Goal: Task Accomplishment & Management: Manage account settings

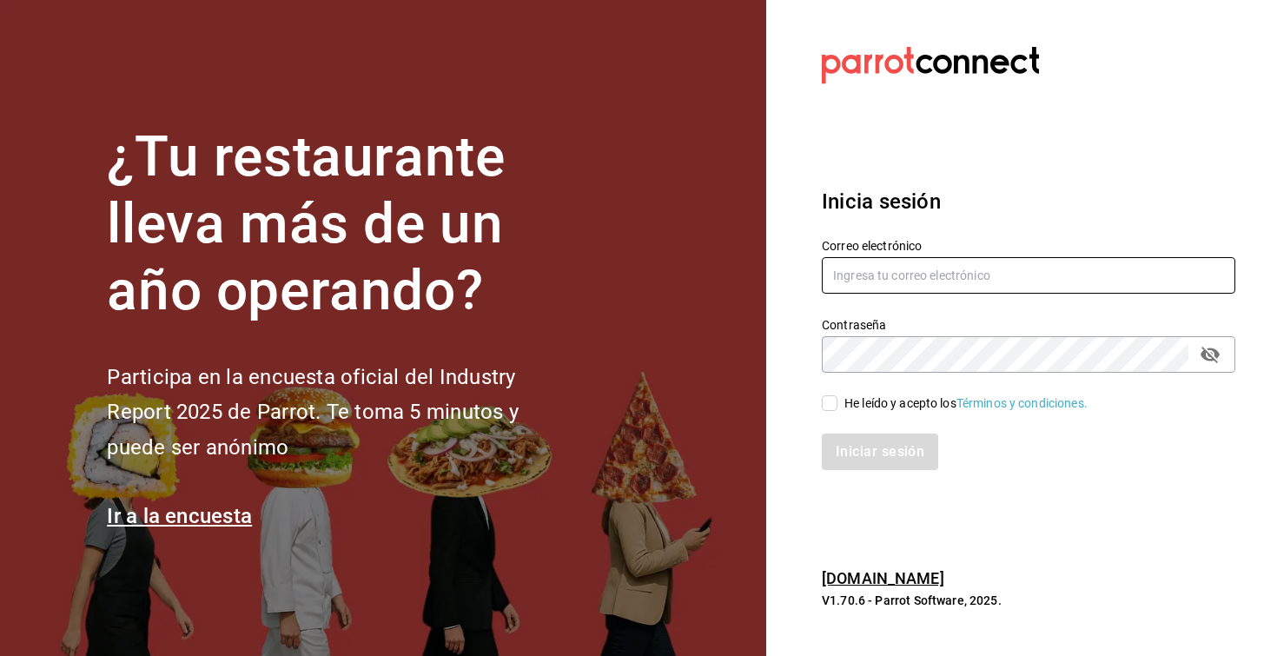
click at [891, 281] on input "text" at bounding box center [1028, 275] width 413 height 36
paste input "sanjuan@mty.com"
type input "sanjuan@mty.com"
click at [830, 407] on input "He leído y acepto los Términos y condiciones." at bounding box center [830, 403] width 16 height 16
checkbox input "true"
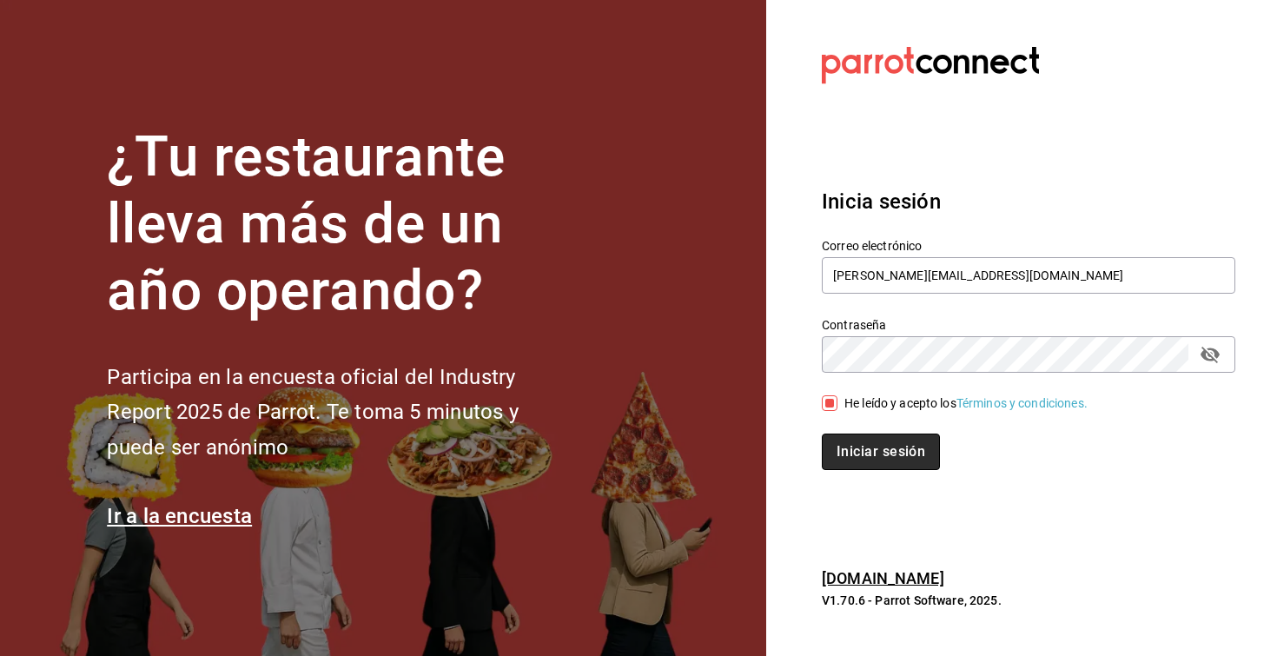
click at [872, 443] on button "Iniciar sesión" at bounding box center [881, 451] width 118 height 36
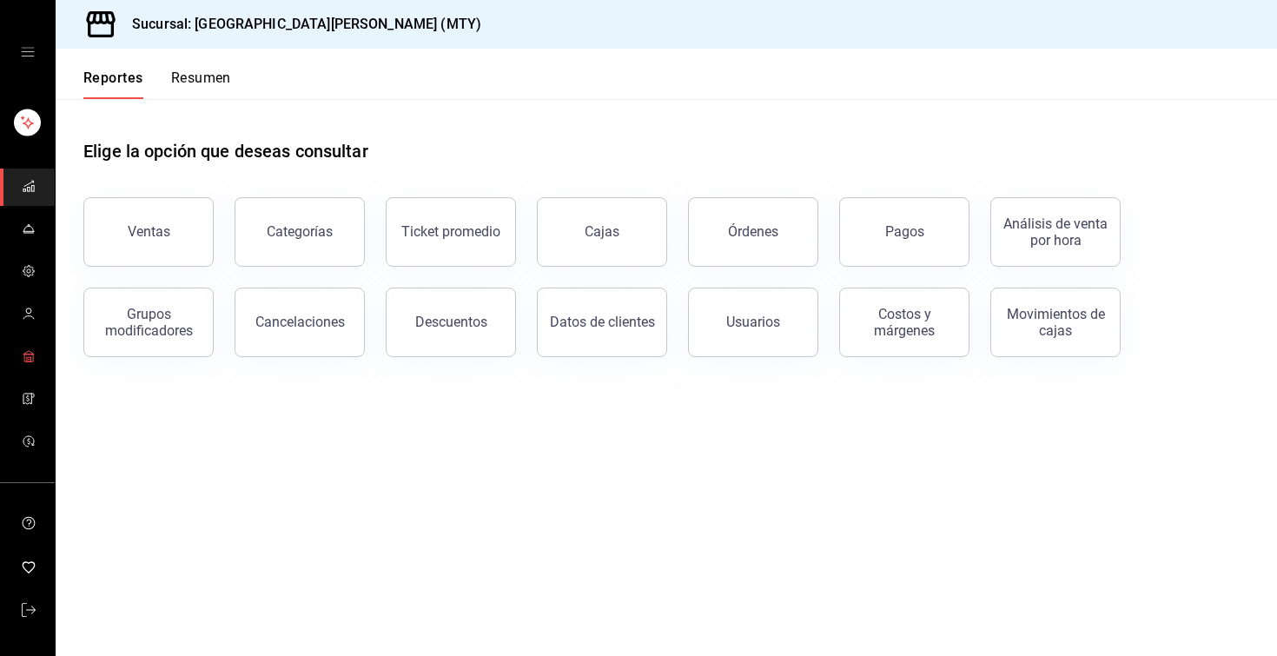
click at [28, 362] on span "mailbox folders" at bounding box center [29, 357] width 14 height 23
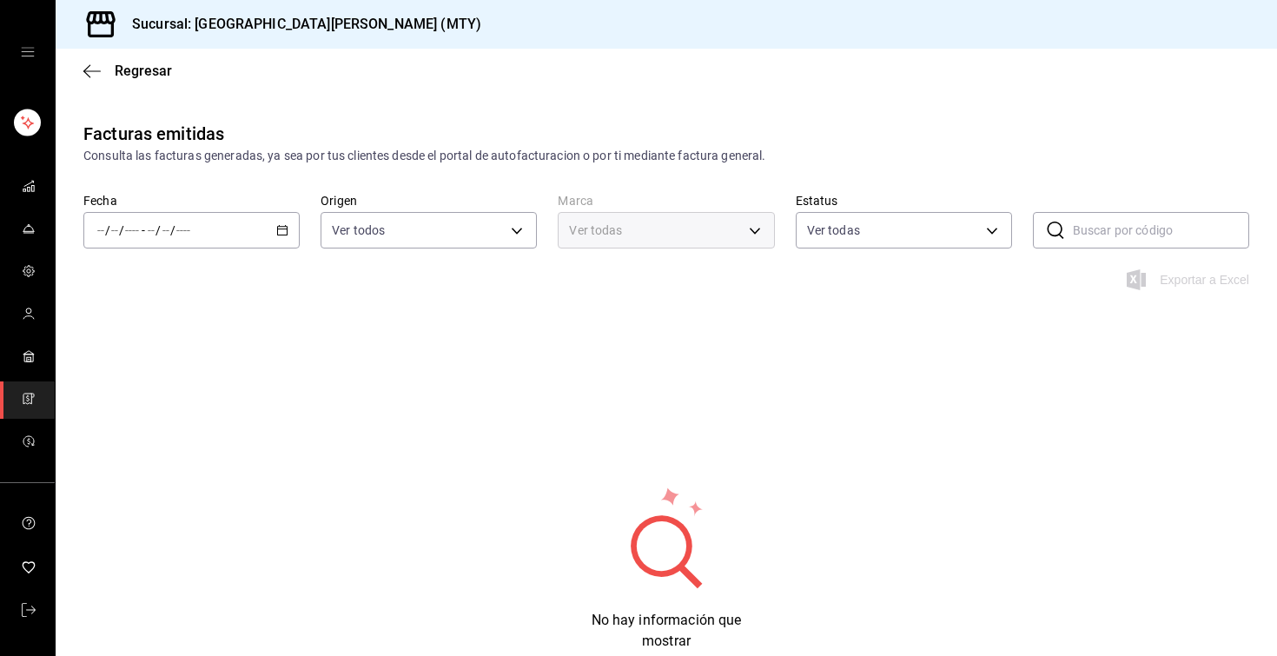
type input "993182a7-2c84-4ec8-9ef4-4438dae30c02"
click at [284, 234] on icon "button" at bounding box center [282, 230] width 12 height 12
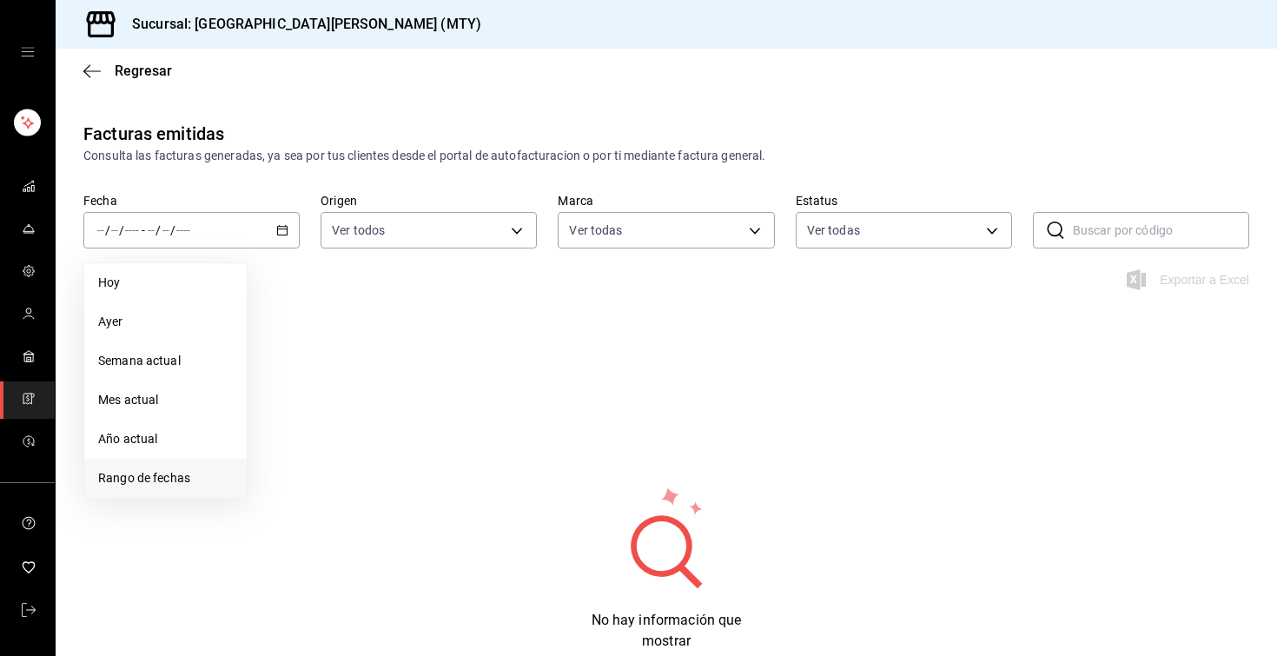
click at [162, 479] on span "Rango de fechas" at bounding box center [165, 478] width 135 height 18
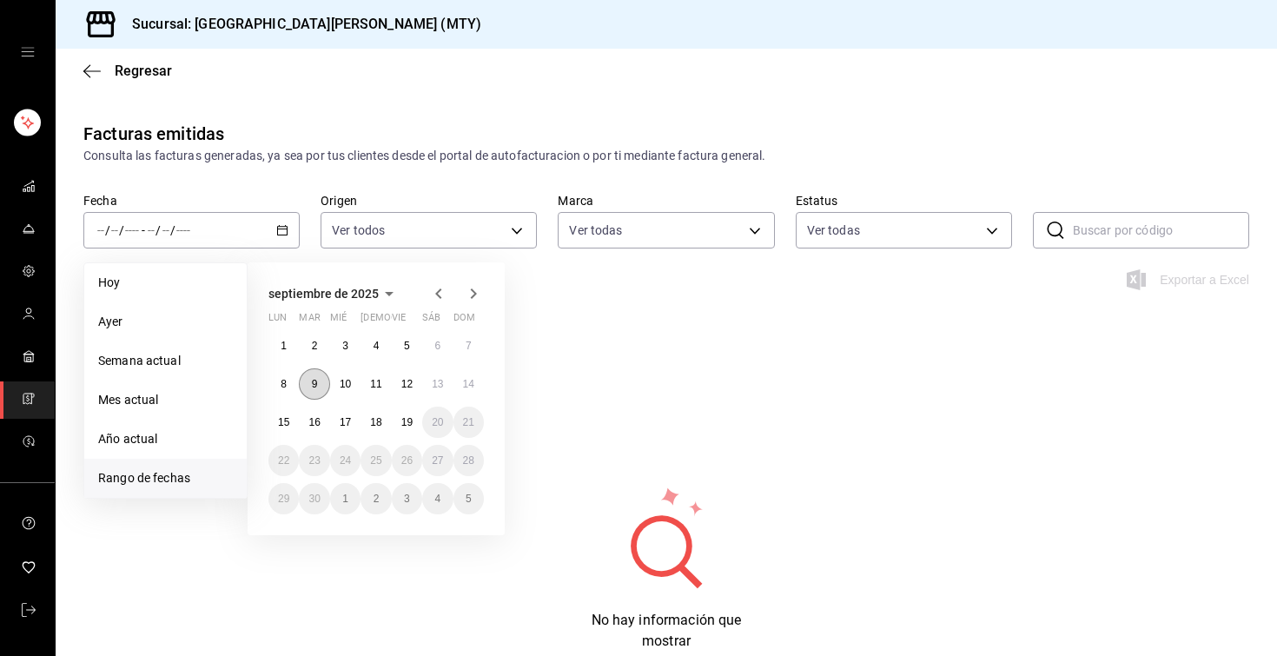
click at [313, 385] on abbr "9" at bounding box center [315, 384] width 6 height 12
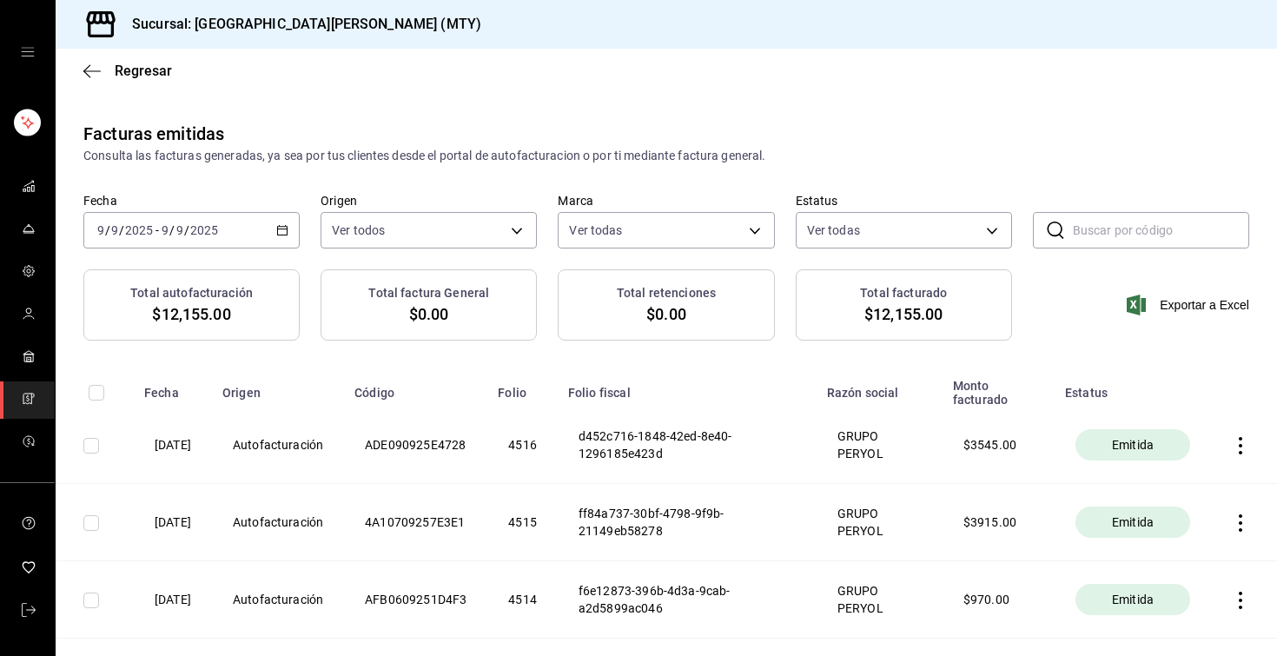
click at [1119, 223] on input "text" at bounding box center [1161, 230] width 176 height 35
paste input "7AD030925D8C1E"
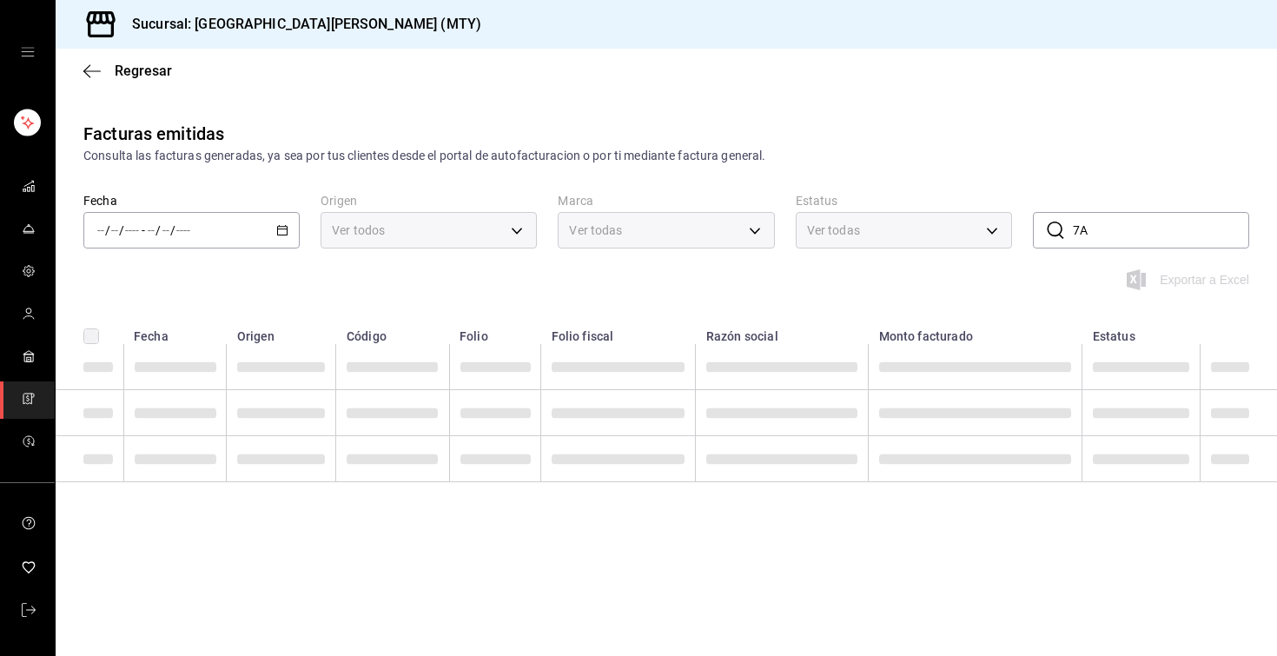
type input "7"
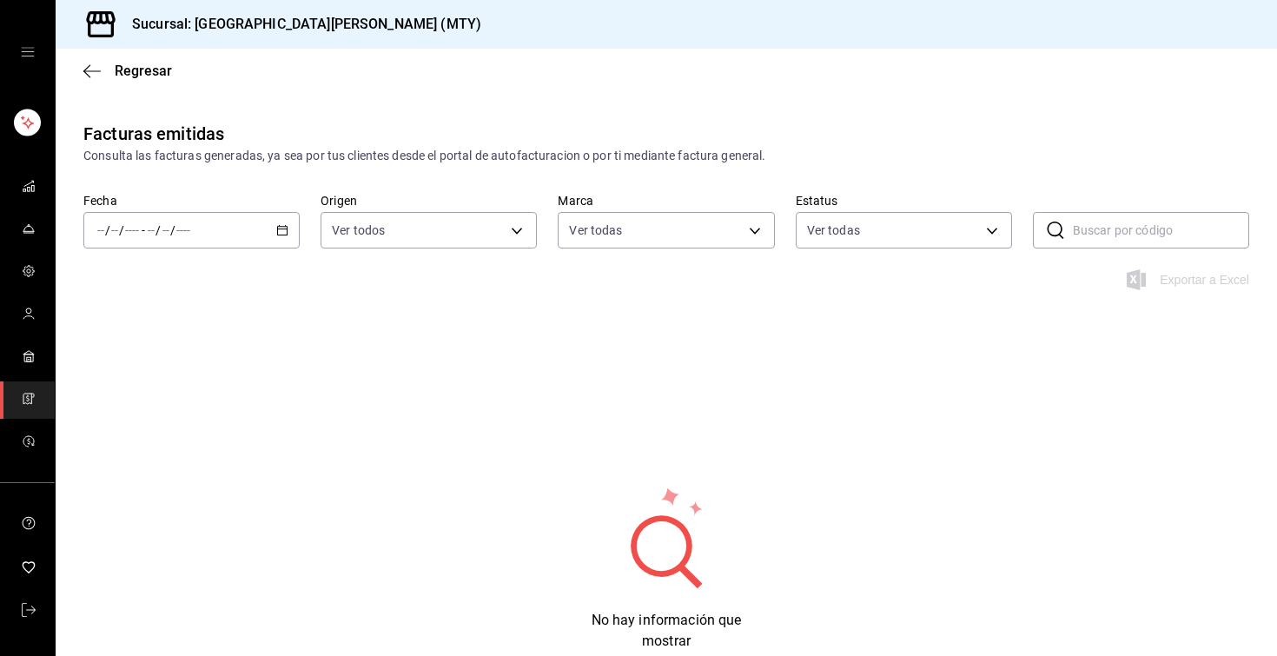
click at [967, 151] on div "Consulta las facturas generadas, ya sea por tus clientes desde el portal de aut…" at bounding box center [666, 156] width 1166 height 18
click at [270, 235] on div "/ / - / /" at bounding box center [191, 230] width 216 height 36
click at [281, 222] on div "/ / - / /" at bounding box center [191, 230] width 216 height 36
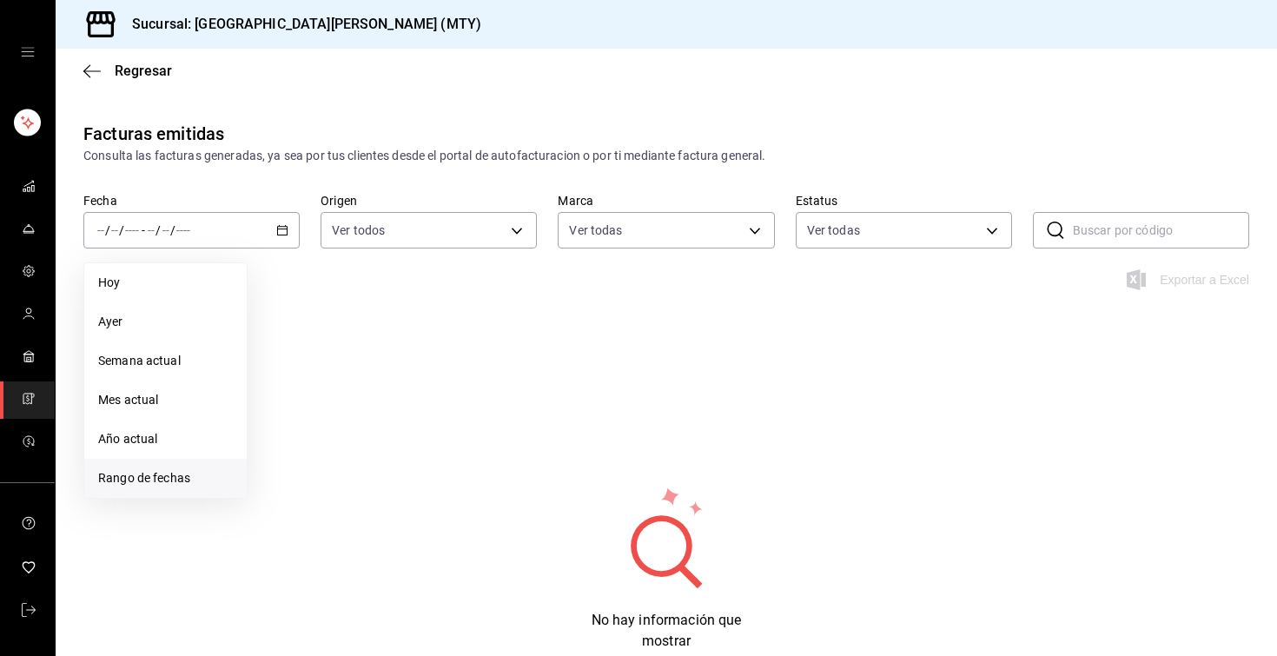
click at [135, 484] on span "Rango de fechas" at bounding box center [165, 478] width 135 height 18
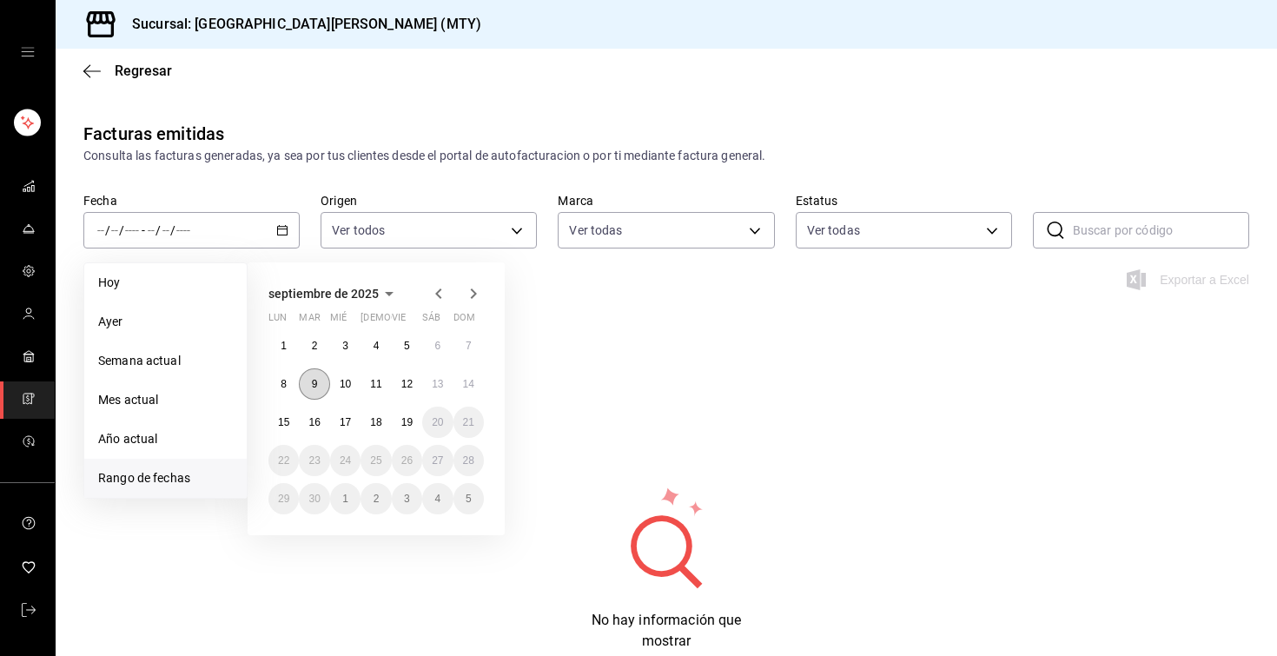
click at [307, 390] on button "9" at bounding box center [314, 383] width 30 height 31
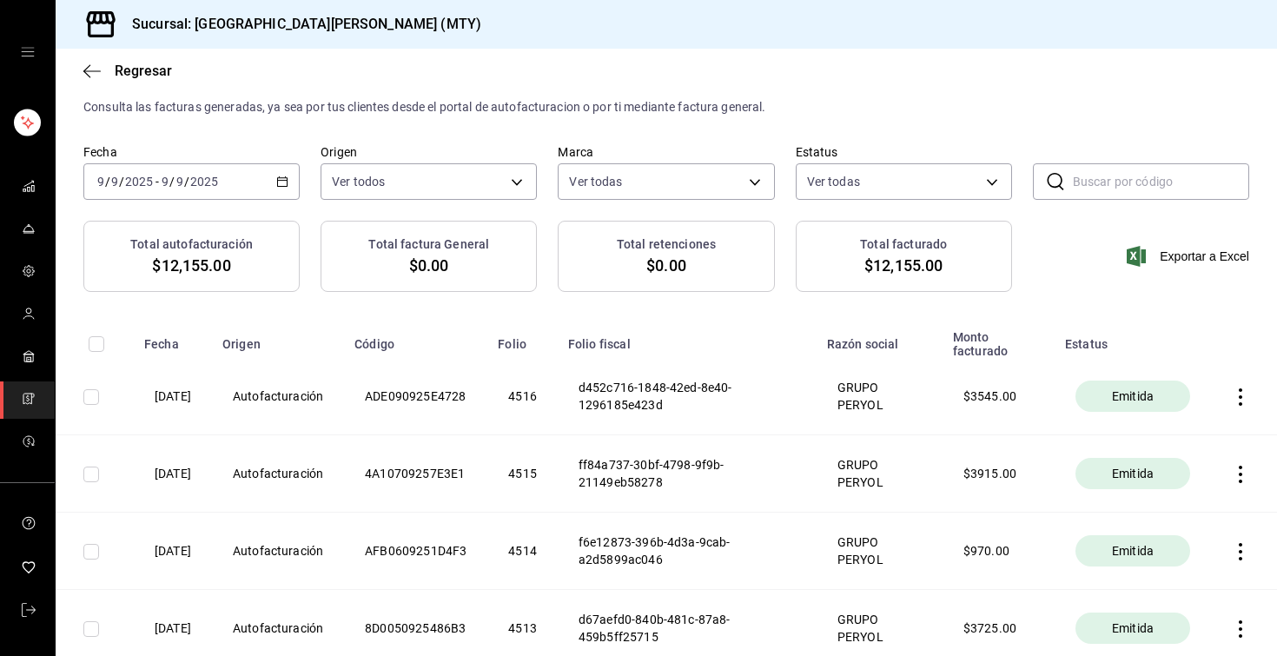
scroll to position [50, 0]
click at [804, 52] on div "Regresar" at bounding box center [666, 71] width 1221 height 44
click at [283, 177] on icon "button" at bounding box center [282, 181] width 12 height 12
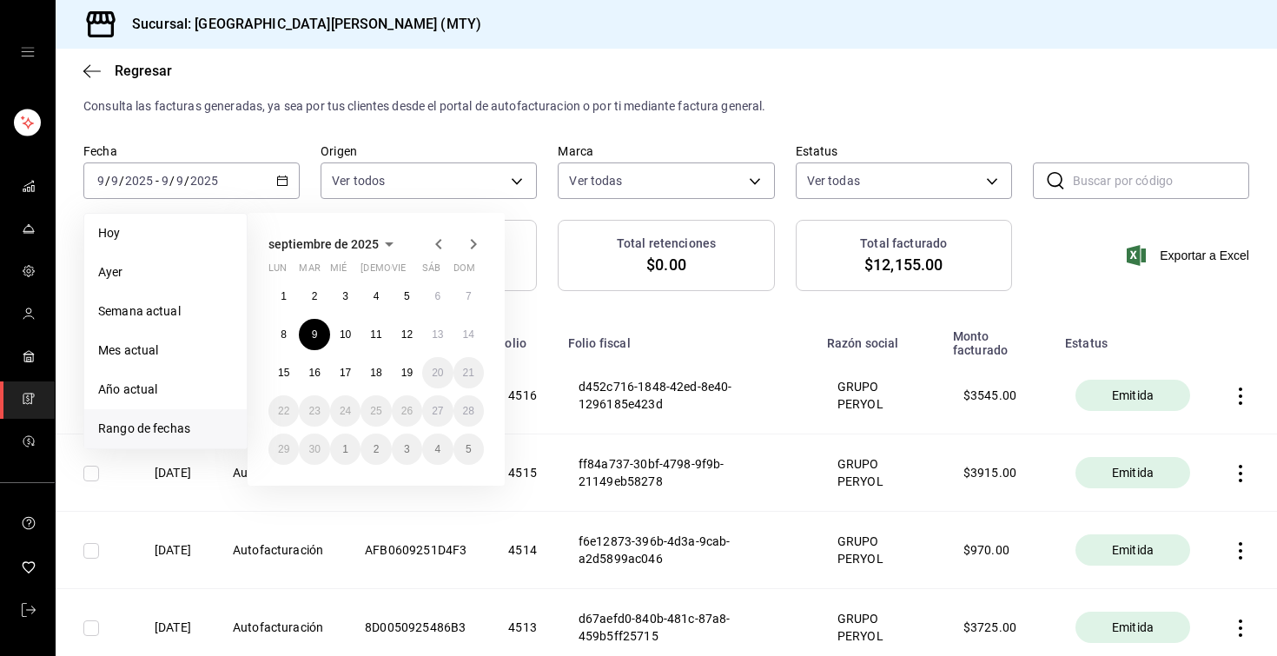
click at [440, 245] on icon "button" at bounding box center [438, 244] width 21 height 21
click at [346, 340] on button "9" at bounding box center [345, 334] width 30 height 31
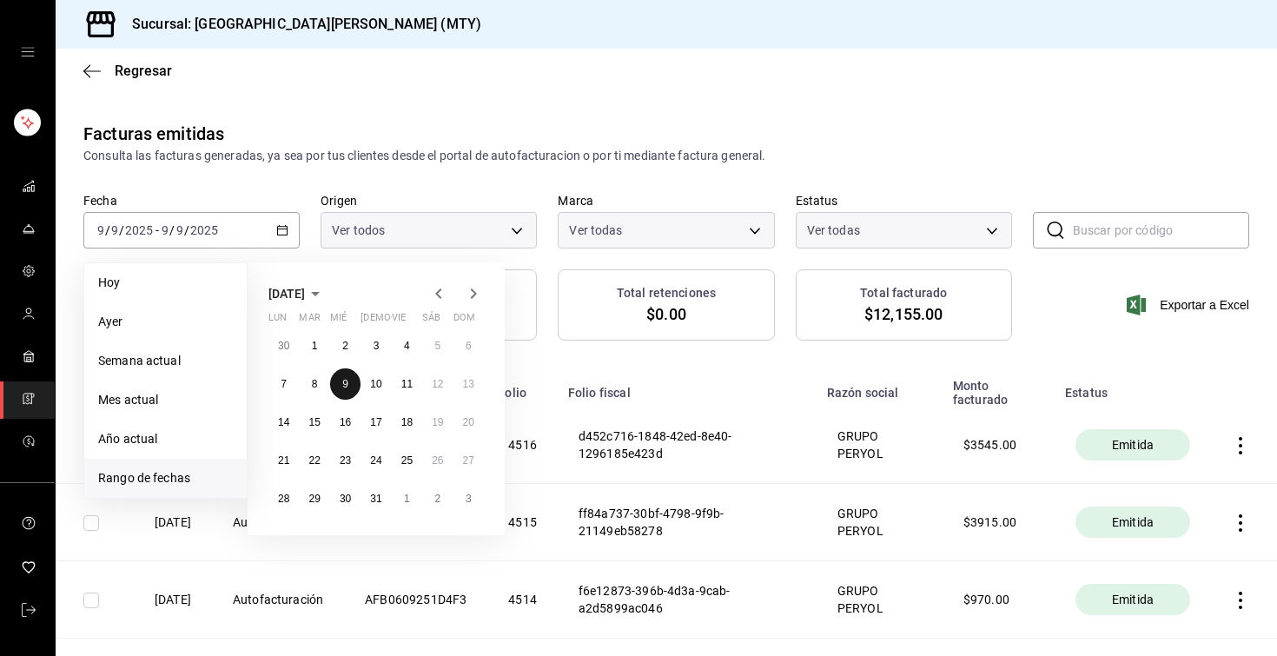
click at [346, 368] on th "Código" at bounding box center [415, 387] width 143 height 38
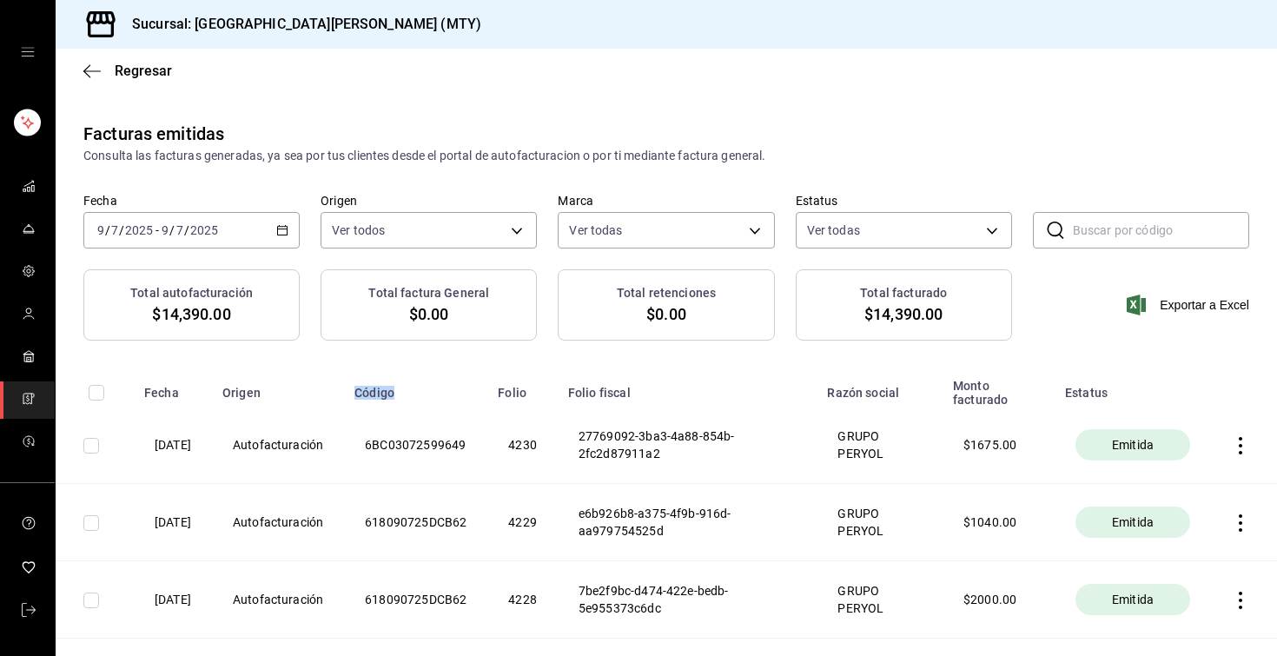
click at [1109, 226] on input "text" at bounding box center [1161, 230] width 176 height 35
paste input "7AD030925D8C1E"
type input "7AD030925D8C1E"
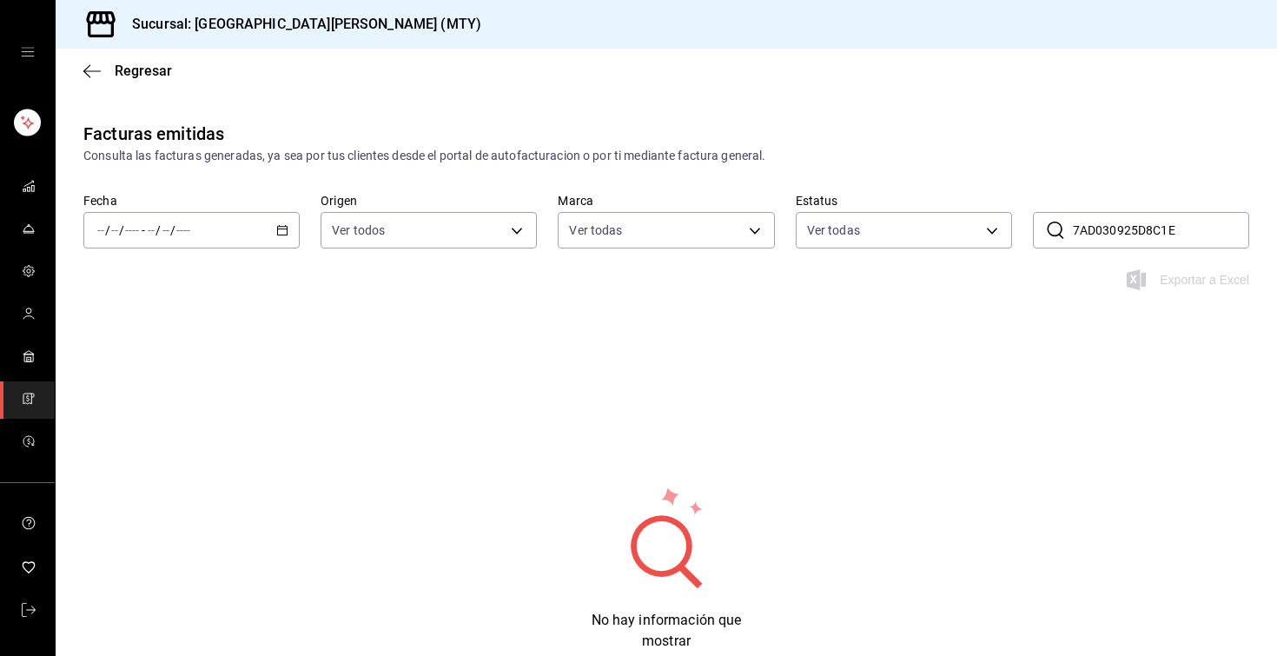
click at [1092, 223] on input "7AD030925D8C1E" at bounding box center [1161, 230] width 176 height 35
click at [286, 228] on icon "button" at bounding box center [282, 230] width 12 height 12
click at [282, 234] on \(Stroke\) "button" at bounding box center [282, 231] width 10 height 10
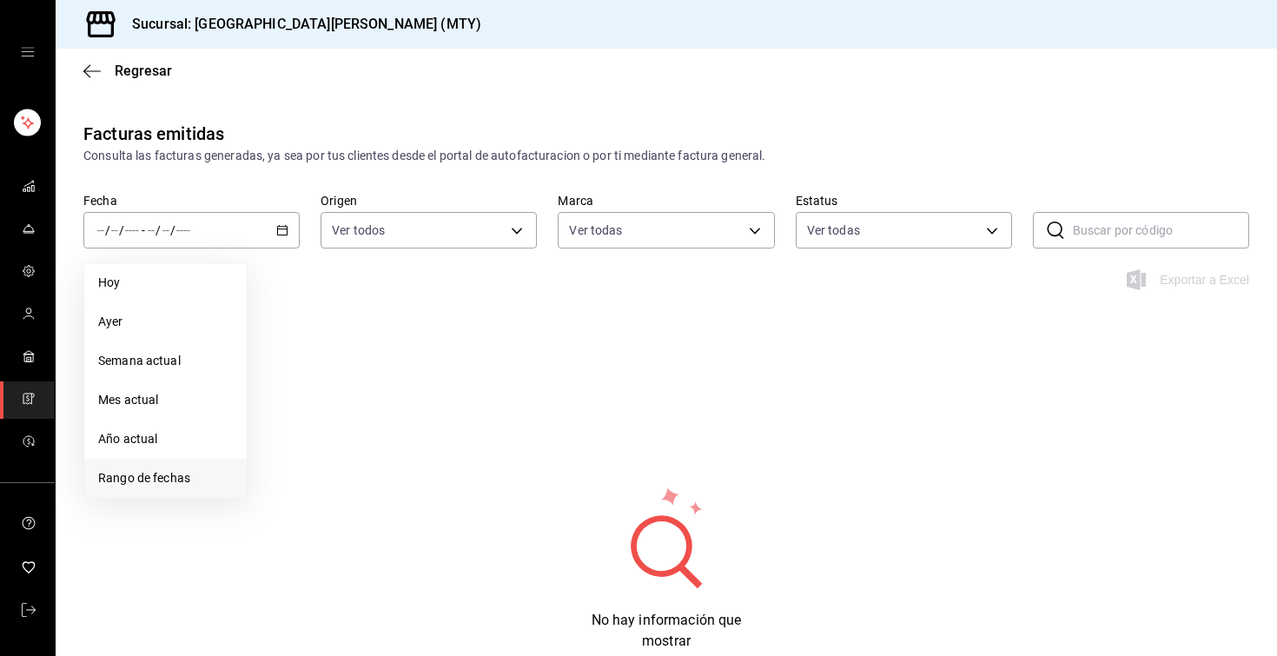
click at [162, 467] on li "Rango de fechas" at bounding box center [165, 478] width 162 height 39
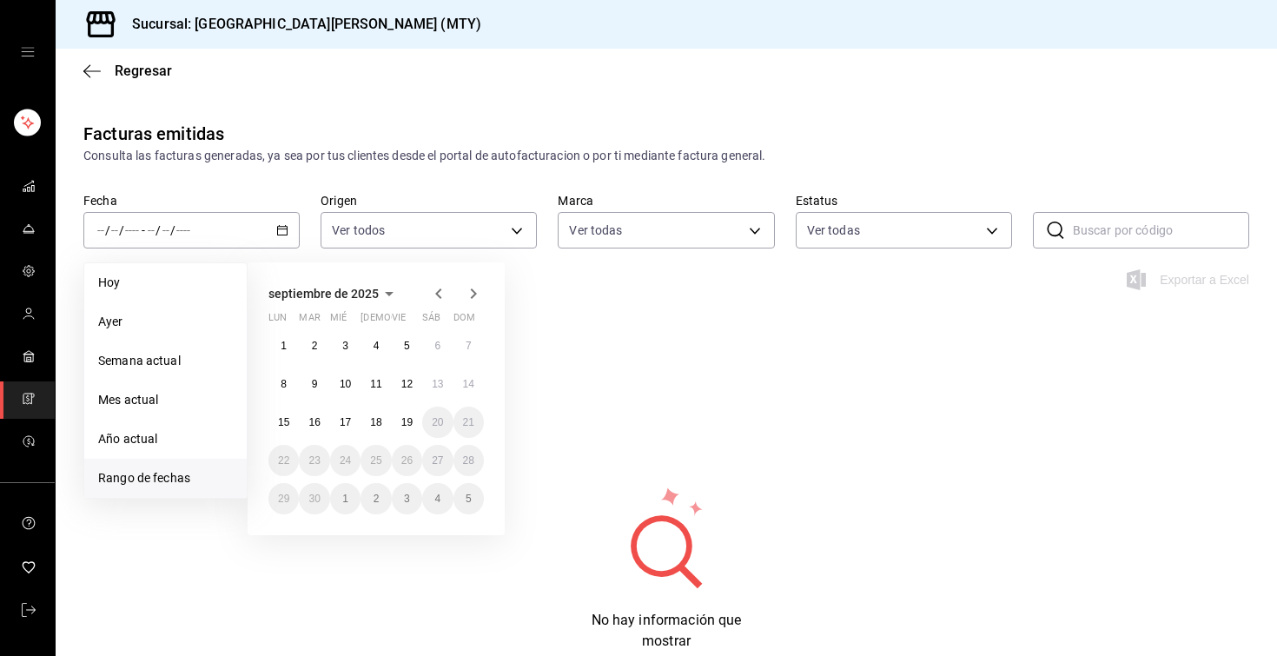
click at [438, 290] on icon "button" at bounding box center [438, 293] width 6 height 10
click at [474, 290] on icon "button" at bounding box center [473, 293] width 21 height 21
click at [340, 390] on button "9" at bounding box center [345, 383] width 30 height 31
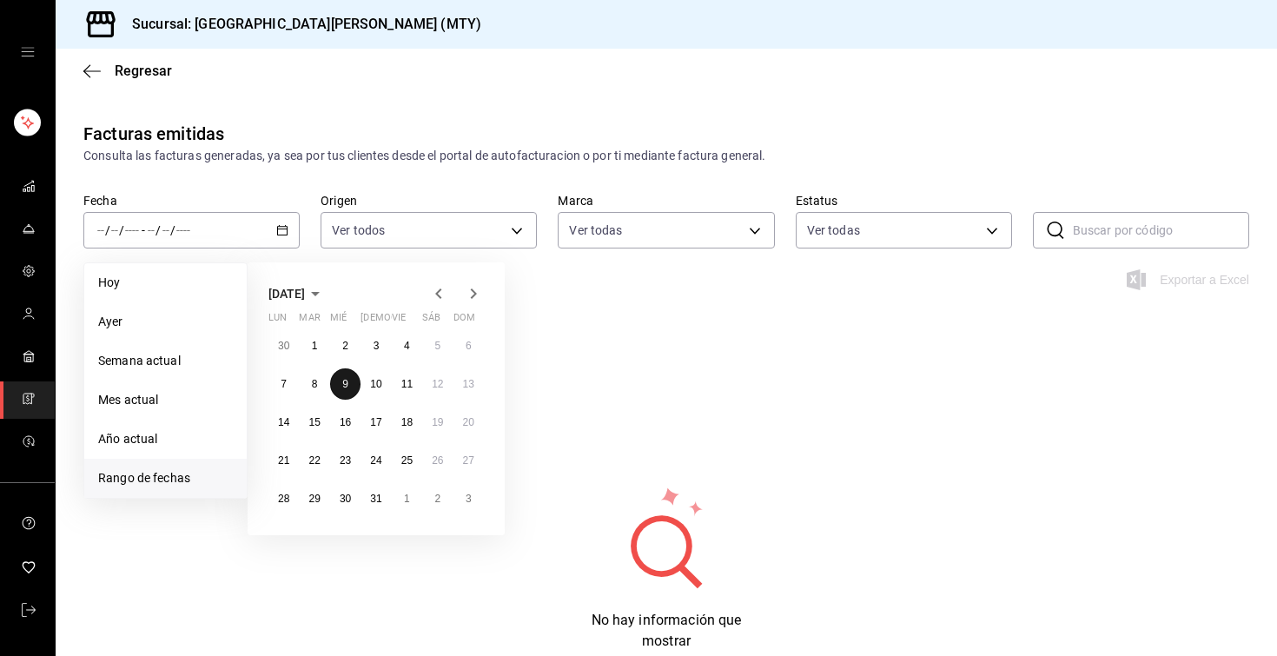
click at [340, 390] on button "9" at bounding box center [345, 383] width 30 height 31
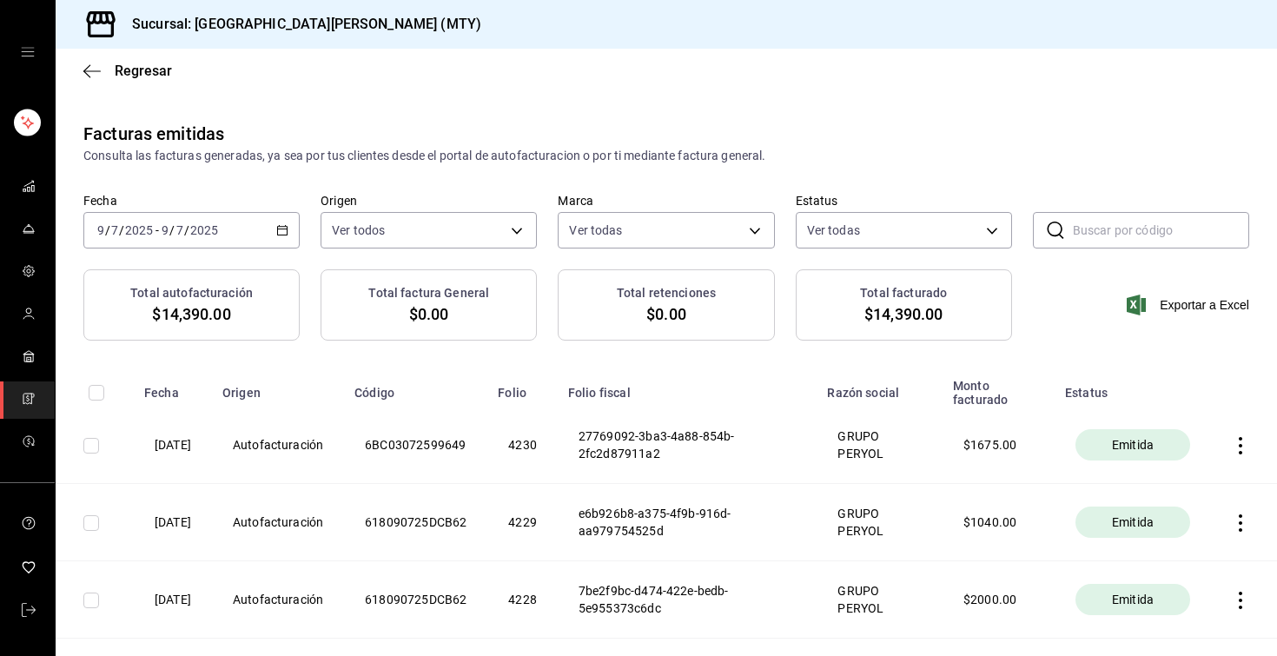
click at [1064, 224] on icon at bounding box center [1055, 230] width 21 height 21
click at [1107, 223] on input "text" at bounding box center [1161, 230] width 176 height 35
paste input "7AD030925D8C1E"
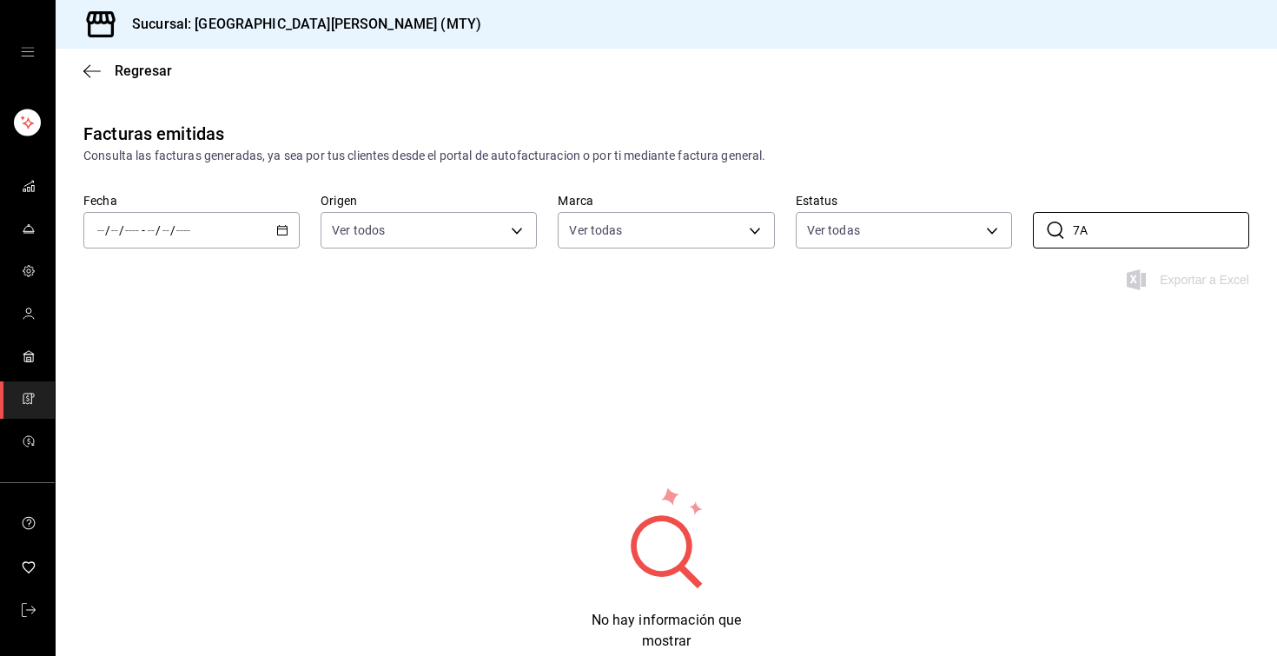
type input "7"
click at [273, 224] on div "/ / - / /" at bounding box center [191, 230] width 216 height 36
click at [282, 224] on icon "button" at bounding box center [282, 230] width 12 height 12
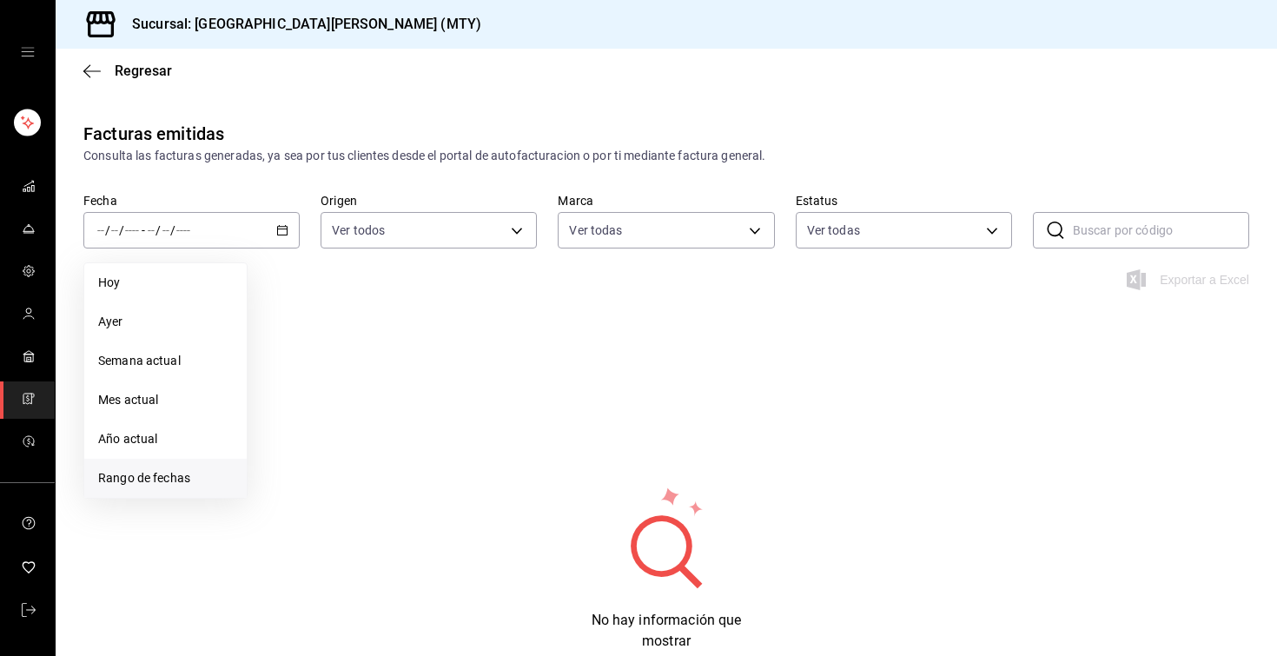
click at [144, 482] on span "Rango de fechas" at bounding box center [165, 478] width 135 height 18
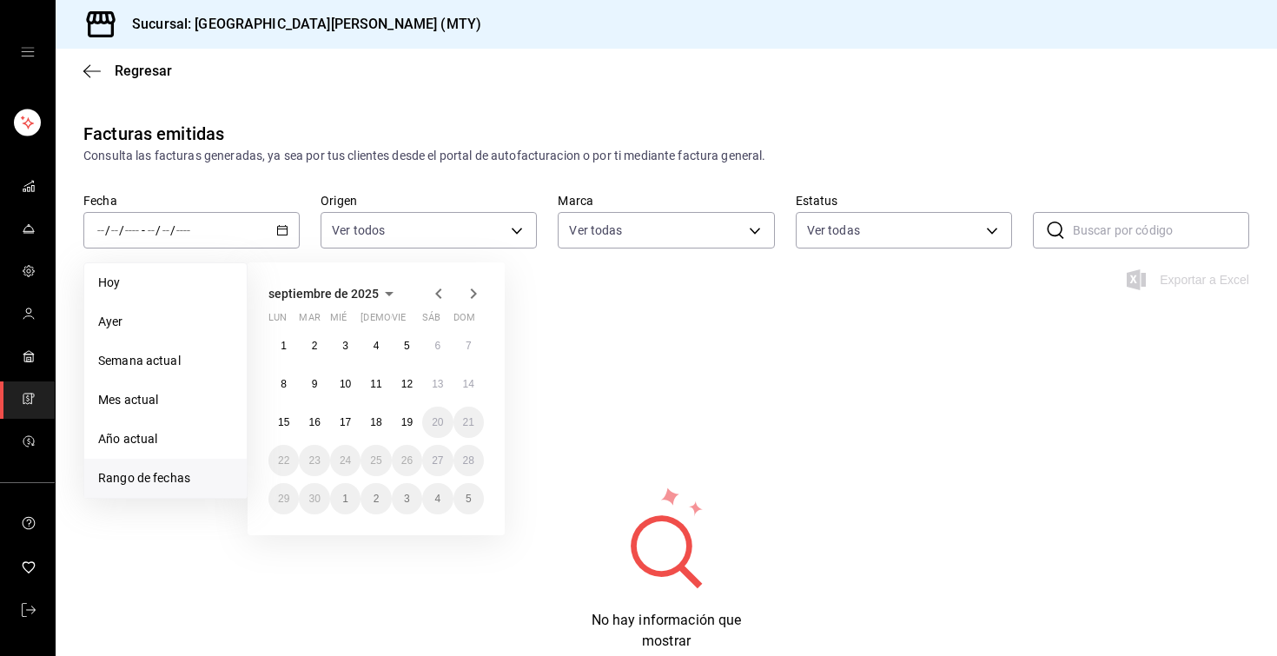
click at [446, 300] on icon "button" at bounding box center [438, 293] width 21 height 21
click at [350, 393] on button "9" at bounding box center [345, 383] width 30 height 31
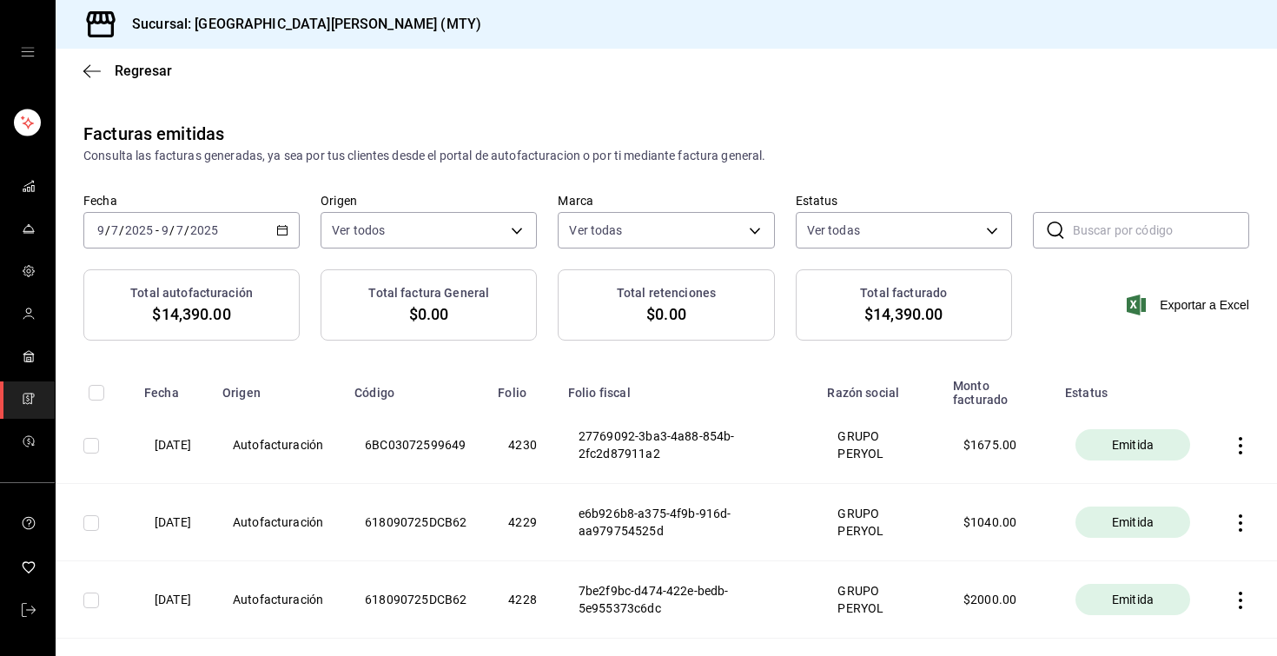
click at [714, 62] on div "Regresar" at bounding box center [666, 71] width 1221 height 44
click at [288, 225] on div "[DATE] [DATE] - [DATE] [DATE]" at bounding box center [191, 230] width 216 height 36
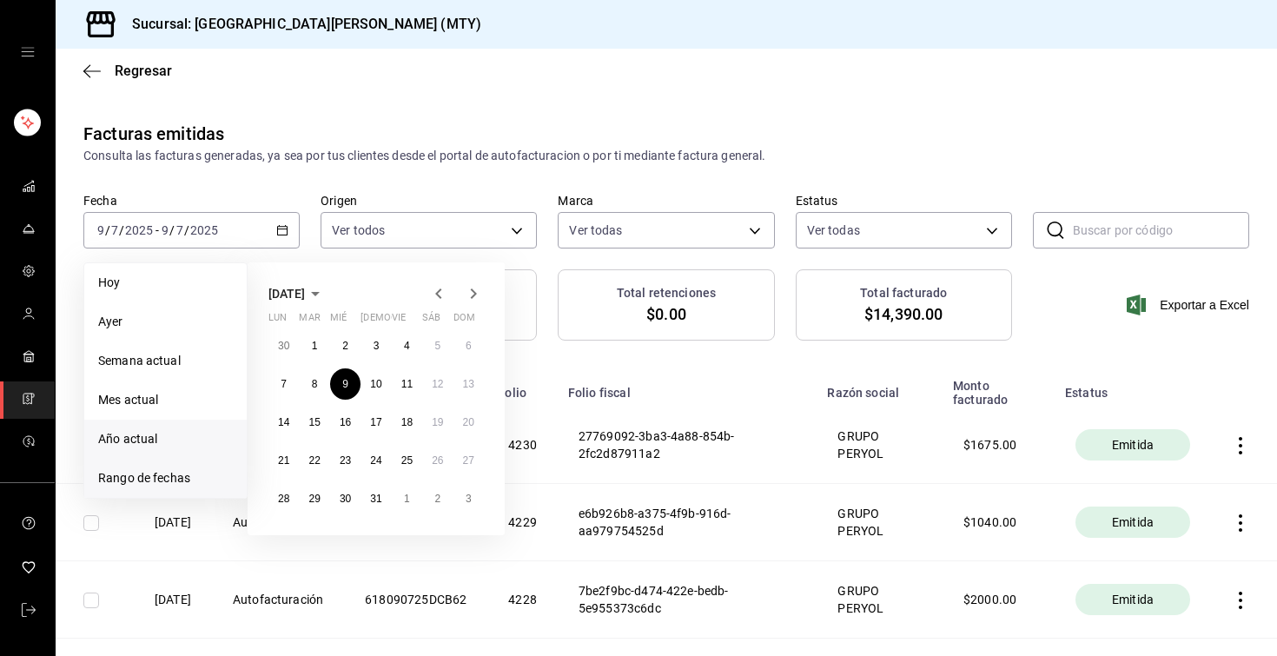
click at [134, 441] on span "Año actual" at bounding box center [165, 439] width 135 height 18
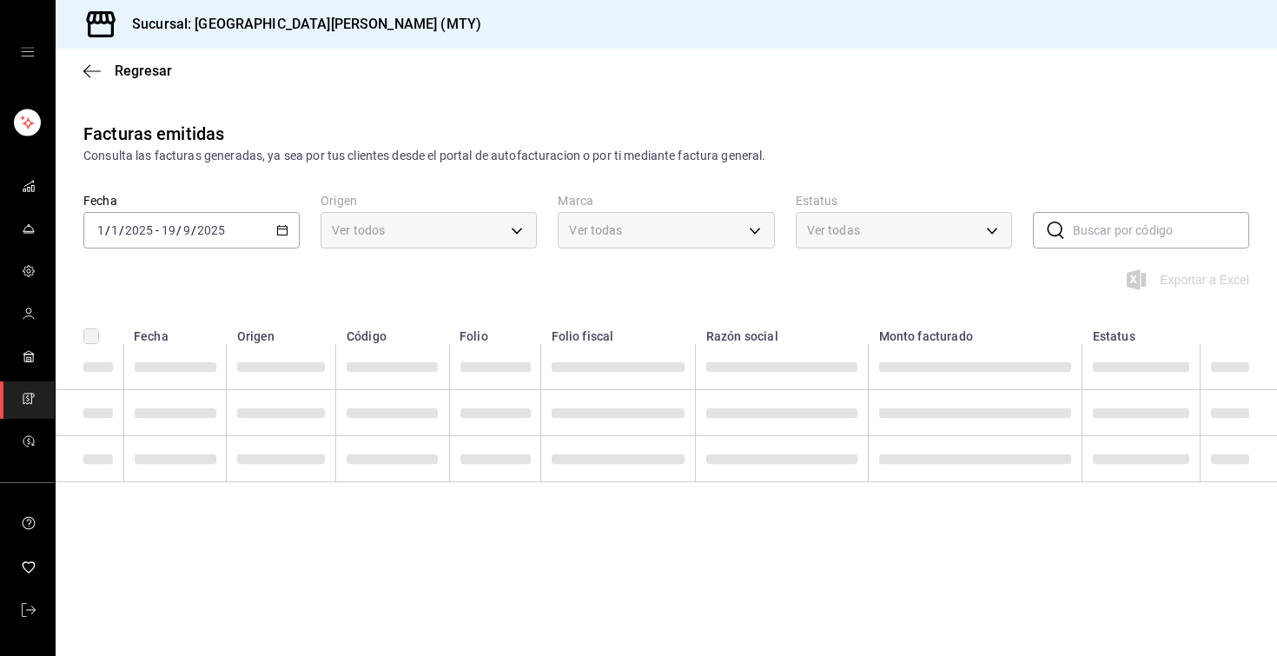
click at [1148, 233] on input "text" at bounding box center [1161, 230] width 176 height 35
paste input "7AD030925D8C1E"
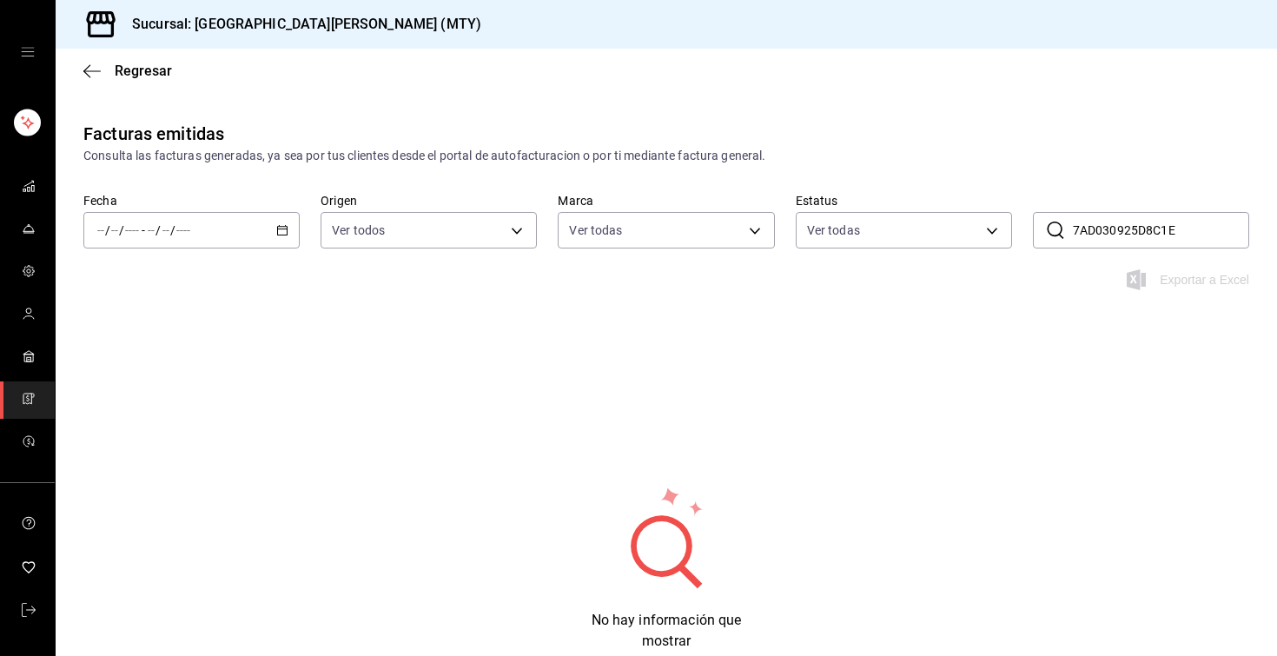
type input "7AD030925D8C1E"
click at [282, 231] on icon "button" at bounding box center [282, 230] width 12 height 12
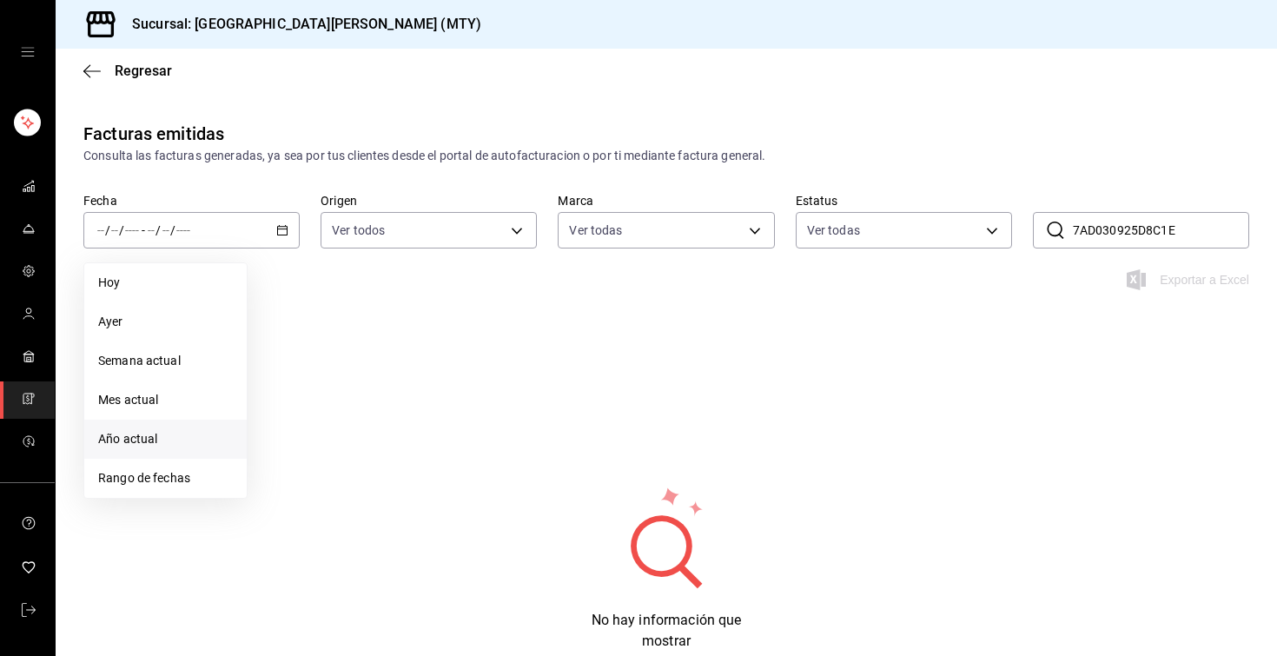
click at [128, 440] on span "Año actual" at bounding box center [165, 439] width 135 height 18
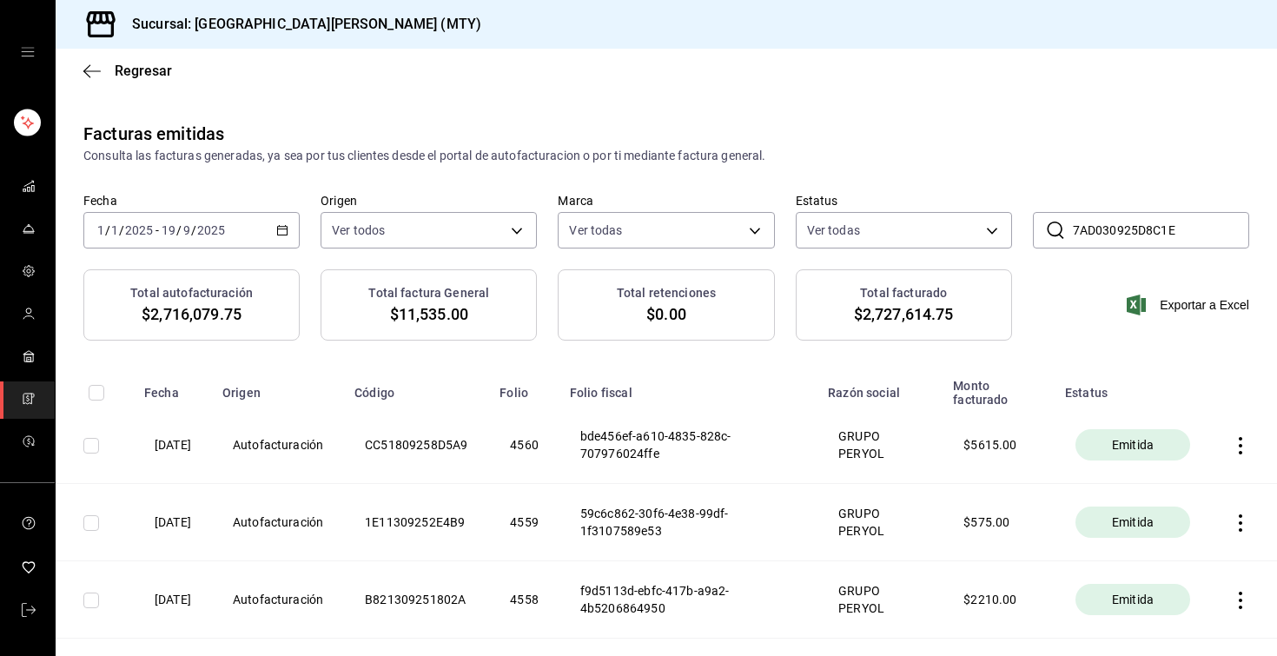
click at [1182, 227] on input "7AD030925D8C1E" at bounding box center [1161, 230] width 176 height 35
click at [28, 400] on icon "mailbox folders" at bounding box center [27, 398] width 3 height 4
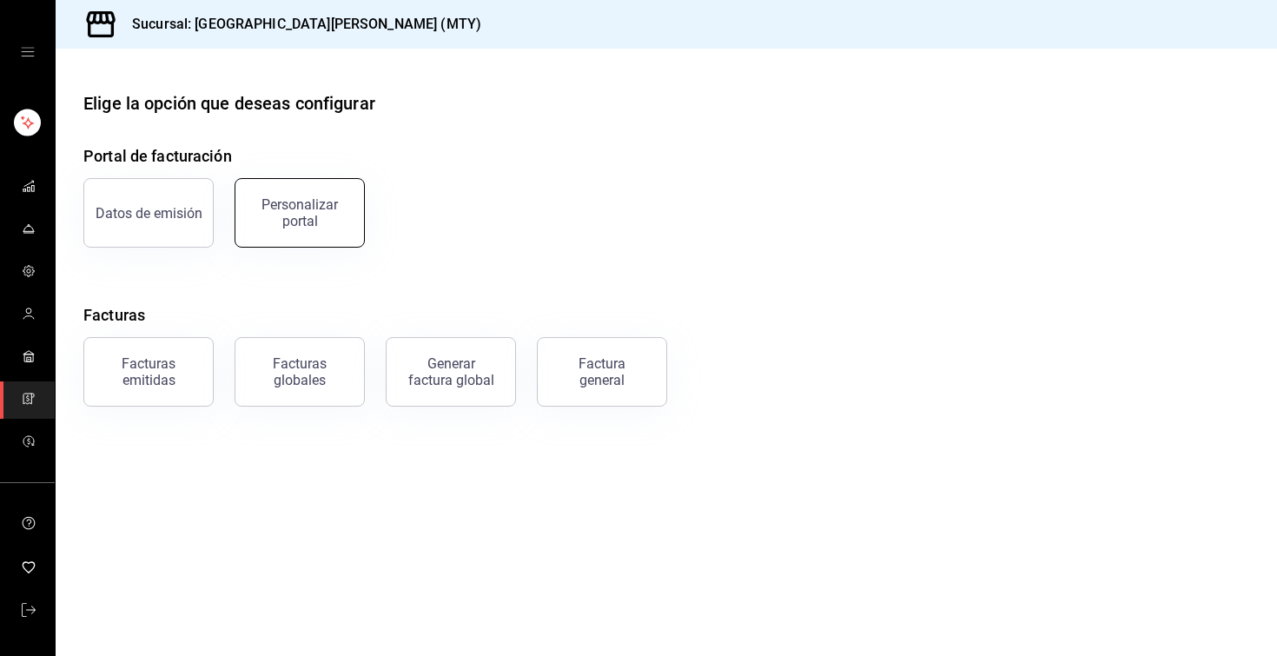
click at [277, 209] on div "Personalizar portal" at bounding box center [300, 212] width 108 height 33
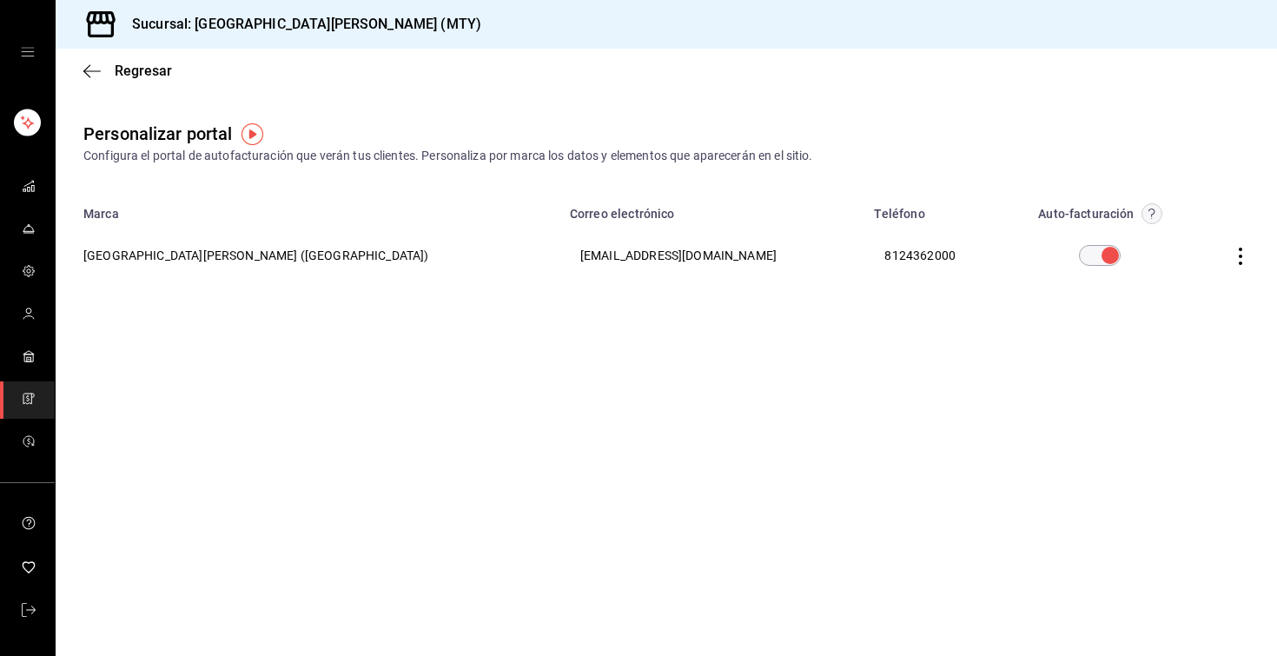
click at [1239, 258] on icon "button" at bounding box center [1240, 256] width 17 height 17
click at [1151, 272] on span "Visitar sitio" at bounding box center [1138, 278] width 84 height 16
click at [23, 396] on icon "mailbox folders" at bounding box center [29, 399] width 14 height 14
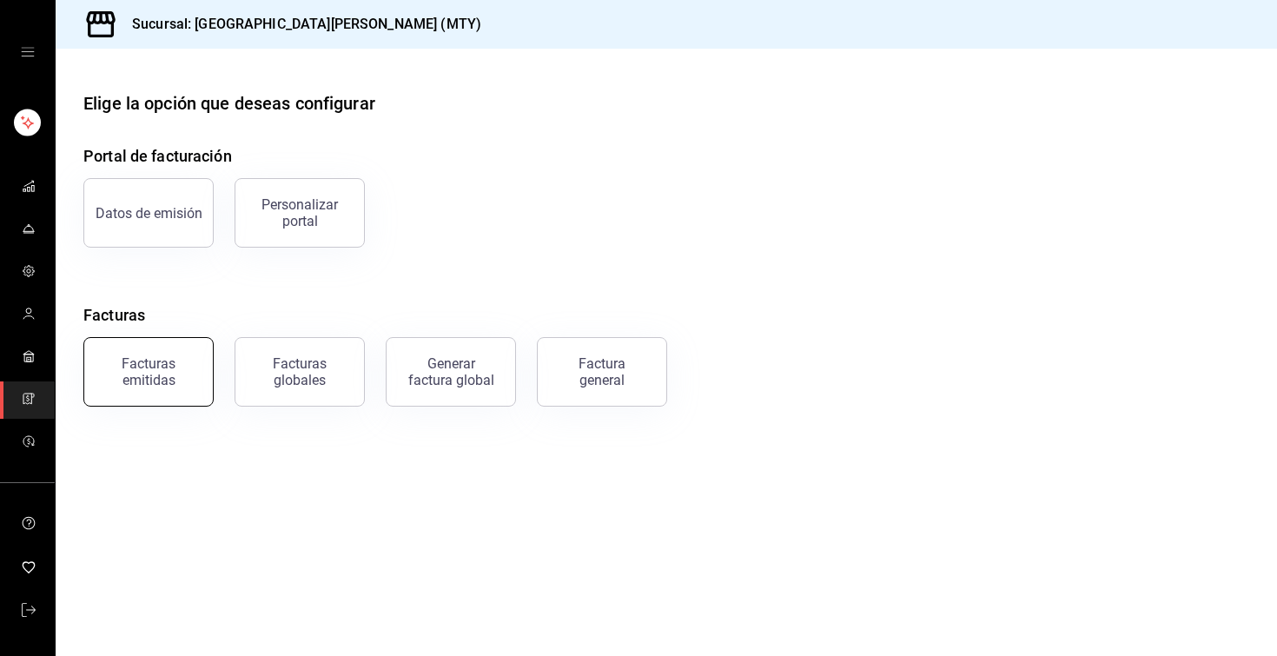
click at [149, 375] on div "Facturas emitidas" at bounding box center [149, 371] width 108 height 33
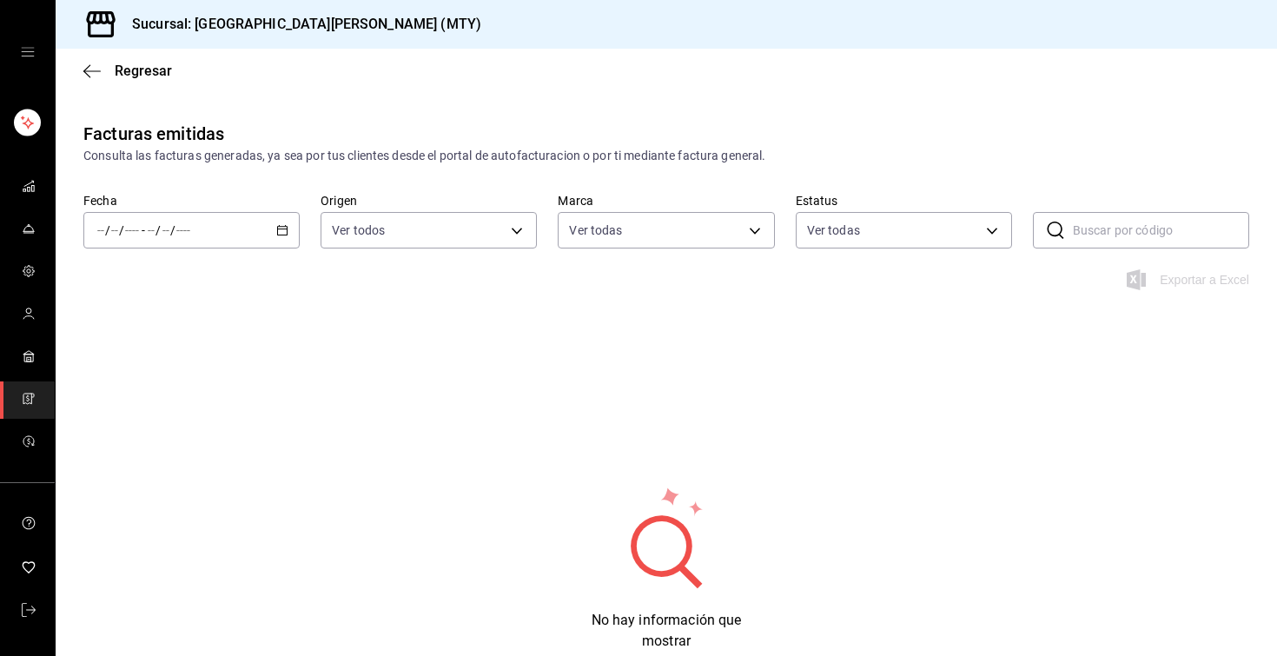
click at [289, 231] on div "/ / - / /" at bounding box center [191, 230] width 216 height 36
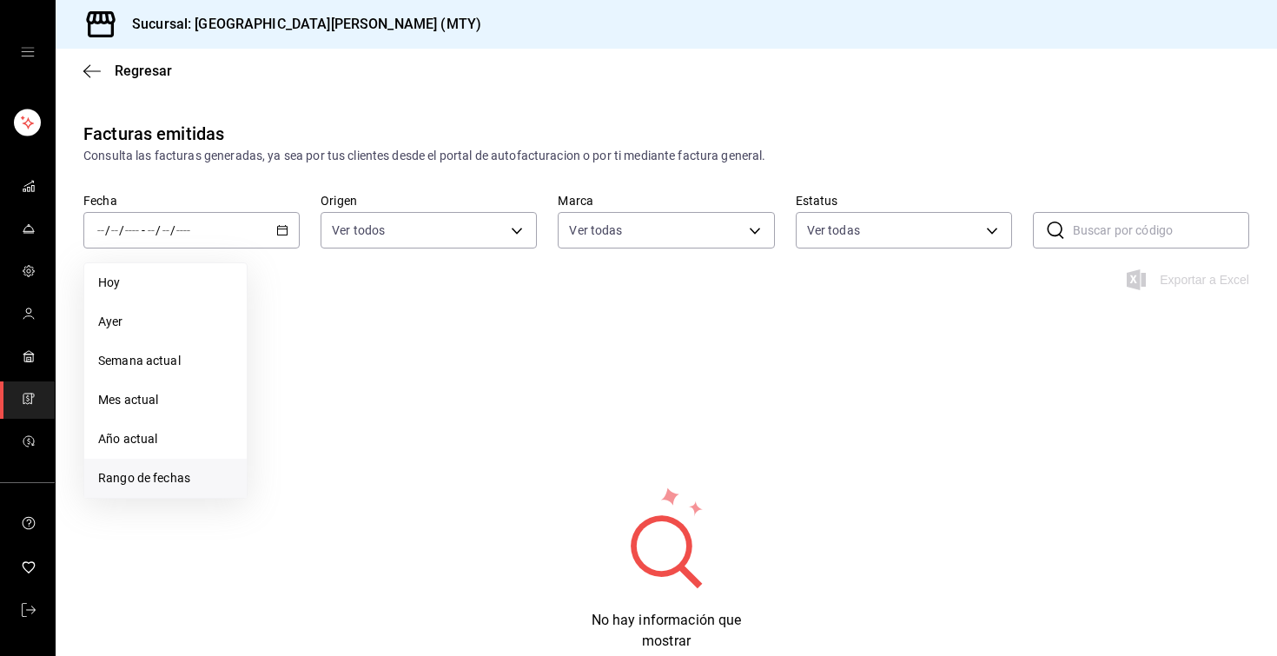
click at [177, 475] on span "Rango de fechas" at bounding box center [165, 478] width 135 height 18
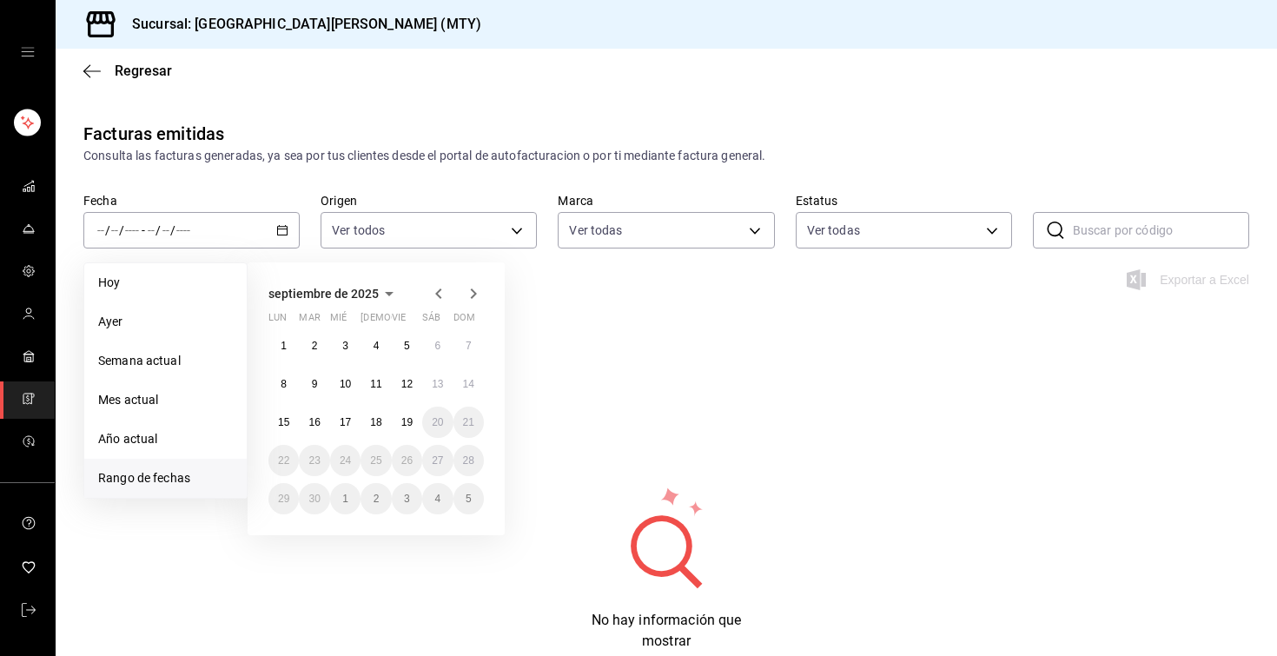
click at [689, 162] on div "Consulta las facturas generadas, ya sea por tus clientes desde el portal de aut…" at bounding box center [666, 156] width 1166 height 18
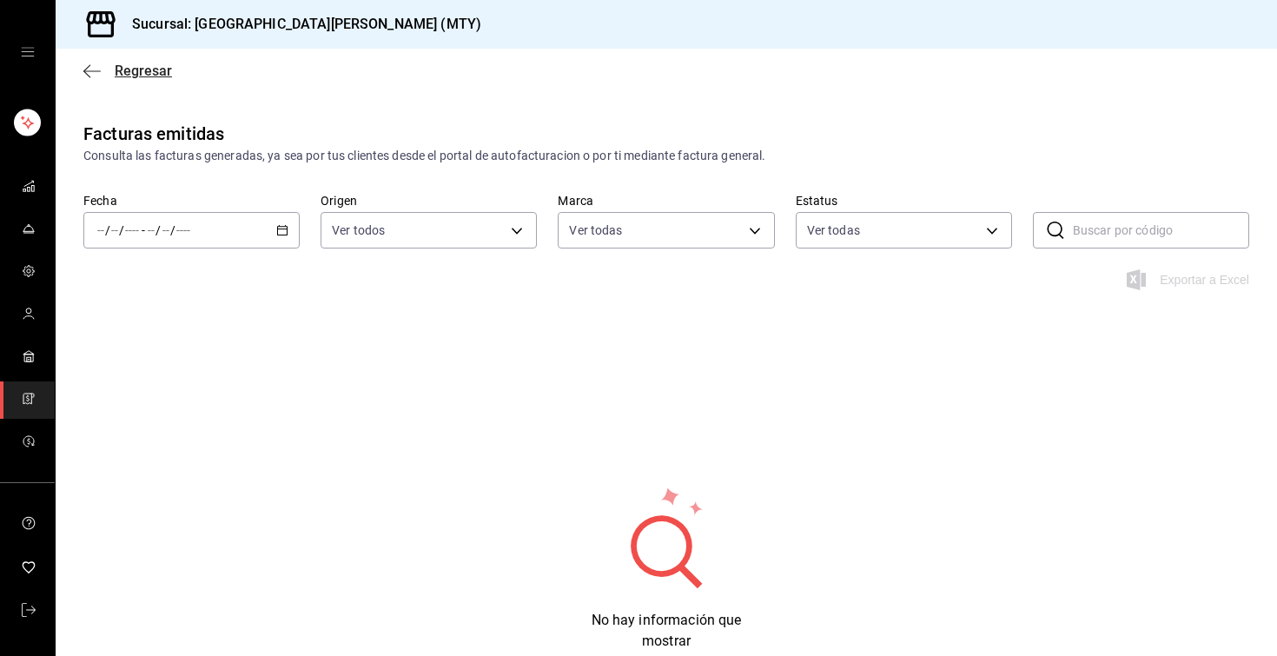
click at [157, 69] on span "Regresar" at bounding box center [143, 71] width 57 height 17
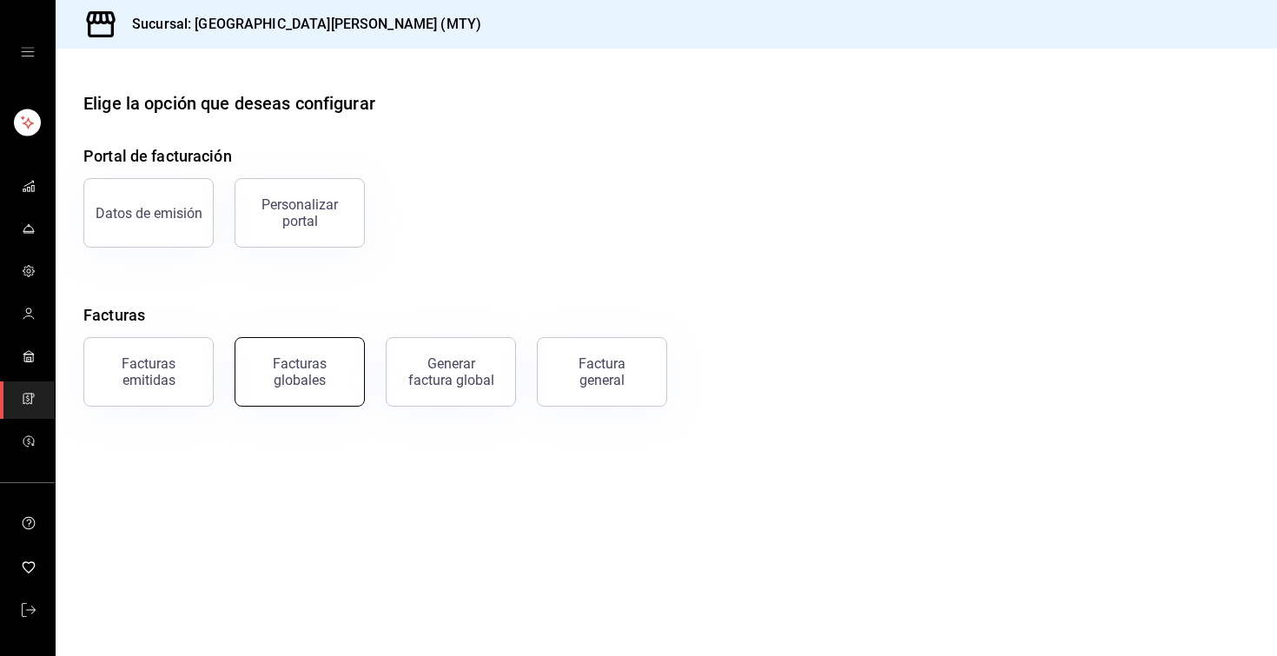
click at [315, 393] on button "Facturas globales" at bounding box center [299, 371] width 130 height 69
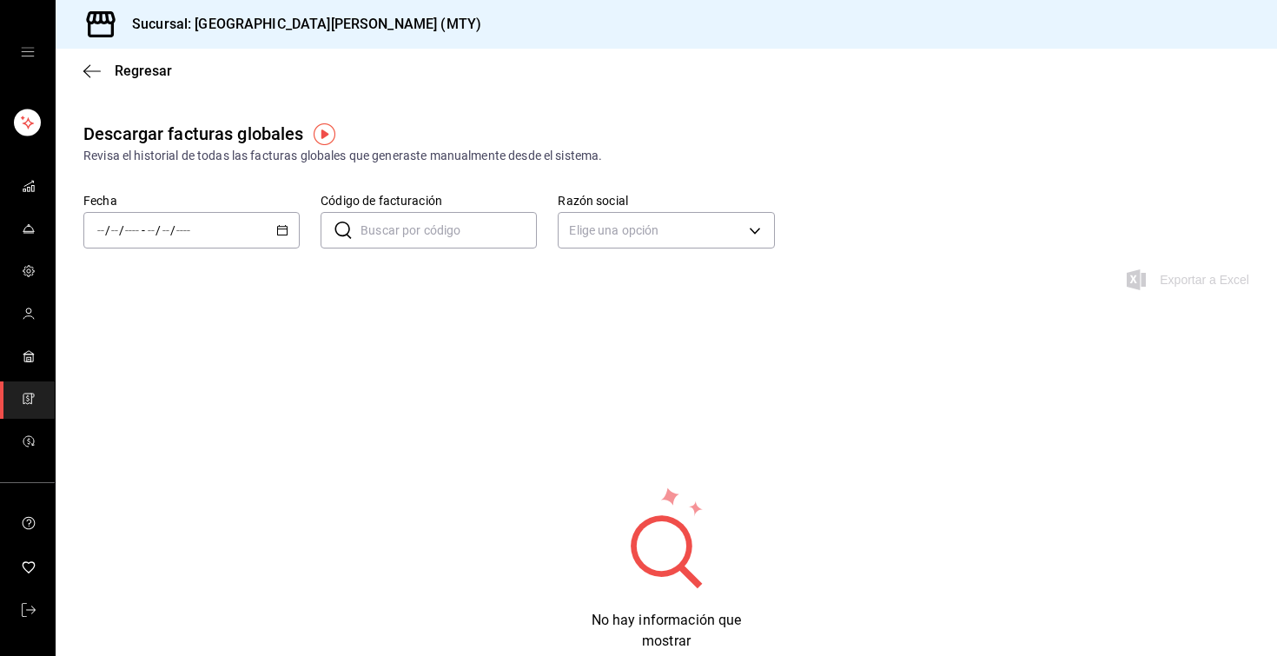
click at [295, 233] on div "/ / - / /" at bounding box center [191, 230] width 216 height 36
click at [149, 363] on span "Semana actual" at bounding box center [165, 361] width 135 height 18
click at [119, 71] on span "Regresar" at bounding box center [143, 71] width 57 height 17
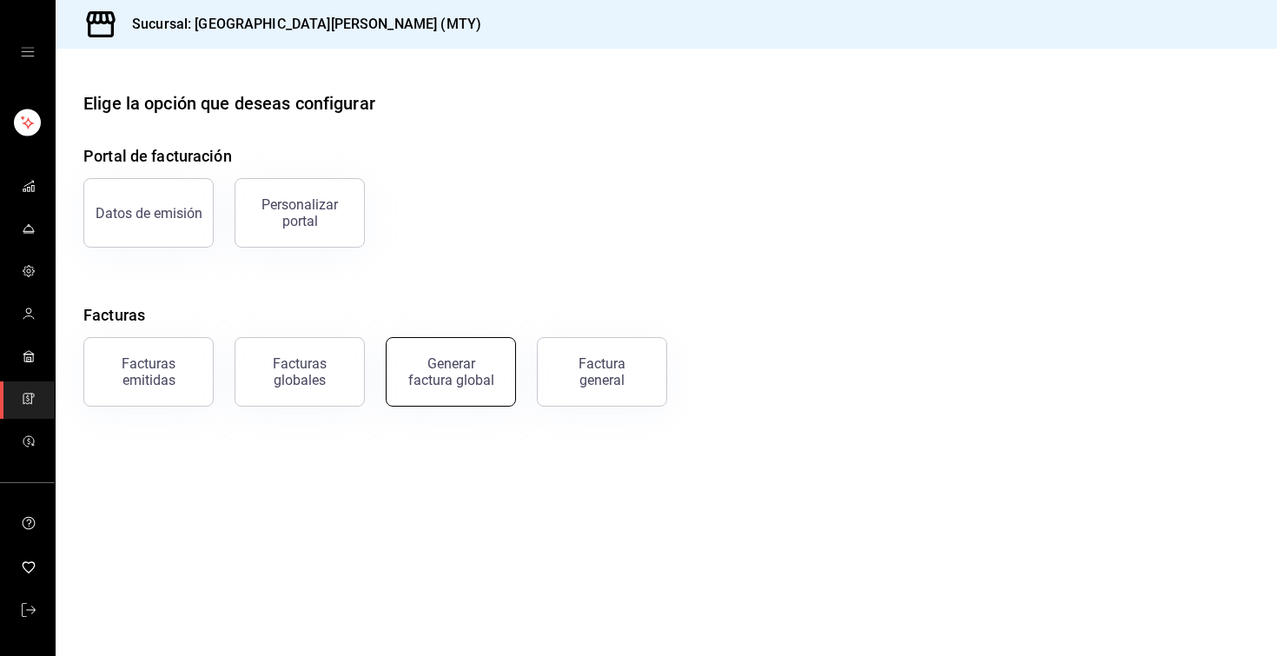
click at [468, 370] on div "Generar factura global" at bounding box center [450, 371] width 87 height 33
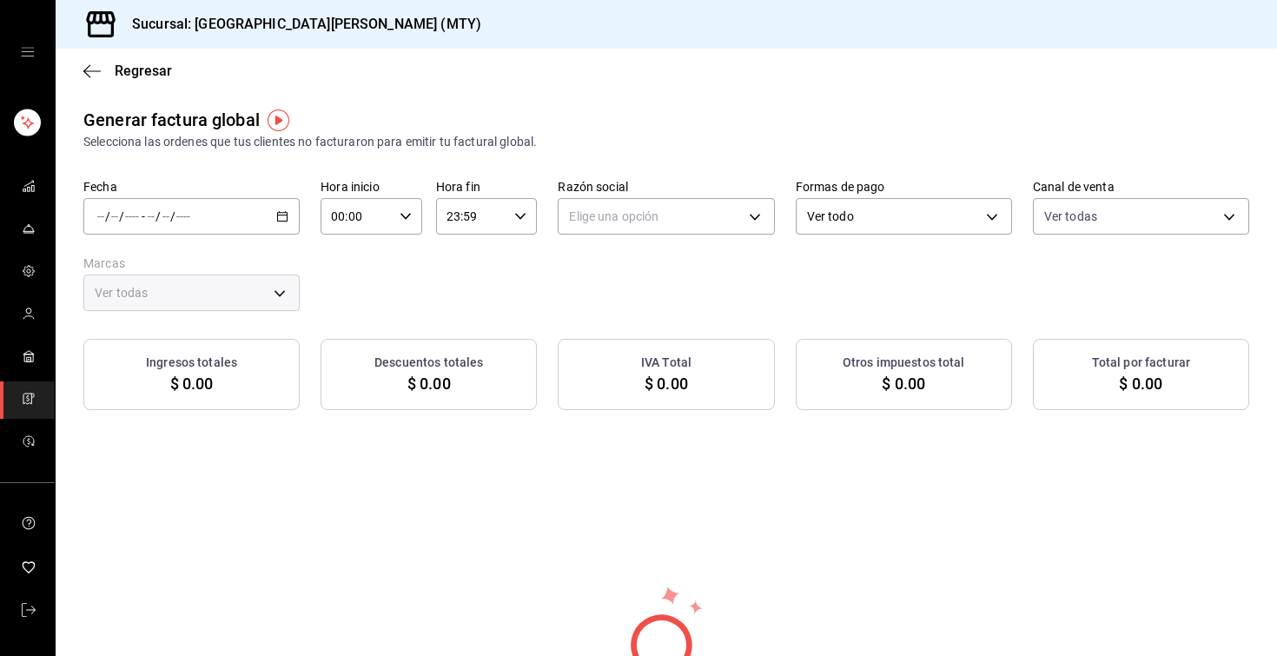
click at [291, 210] on div "/ / - / /" at bounding box center [191, 216] width 216 height 36
click at [288, 212] on div "/ / - / /" at bounding box center [191, 216] width 216 height 36
click at [142, 285] on li "Rango de fechas" at bounding box center [165, 268] width 162 height 39
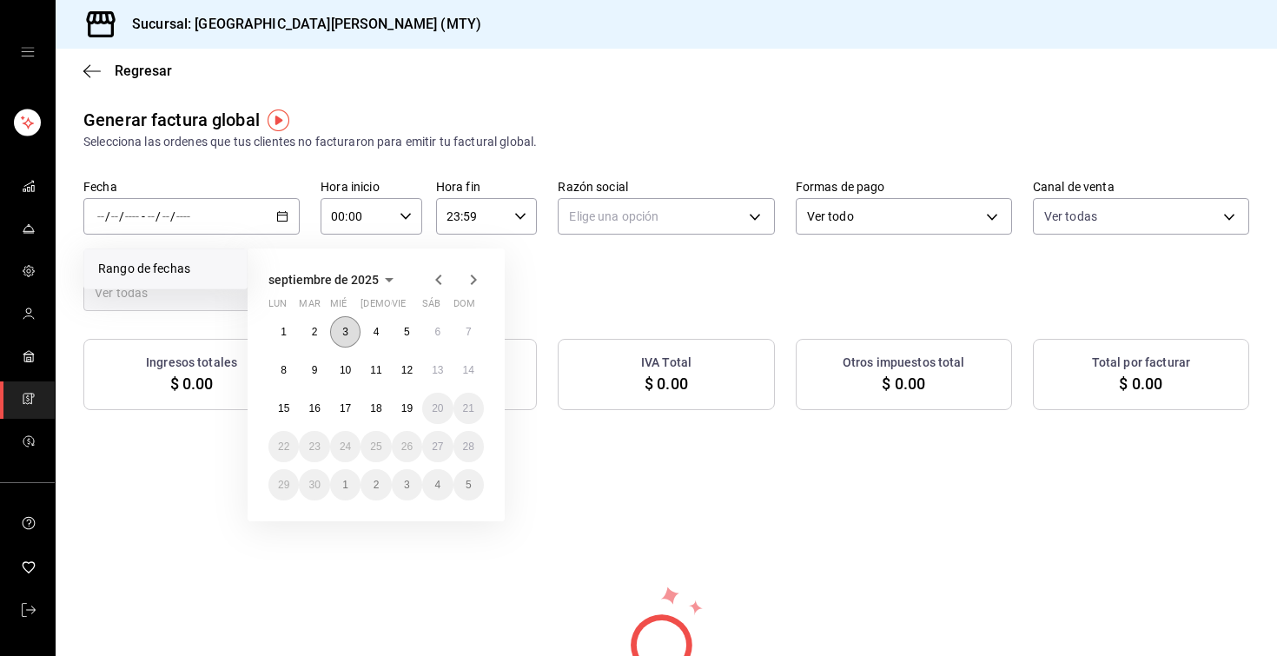
click at [351, 331] on button "3" at bounding box center [345, 331] width 30 height 31
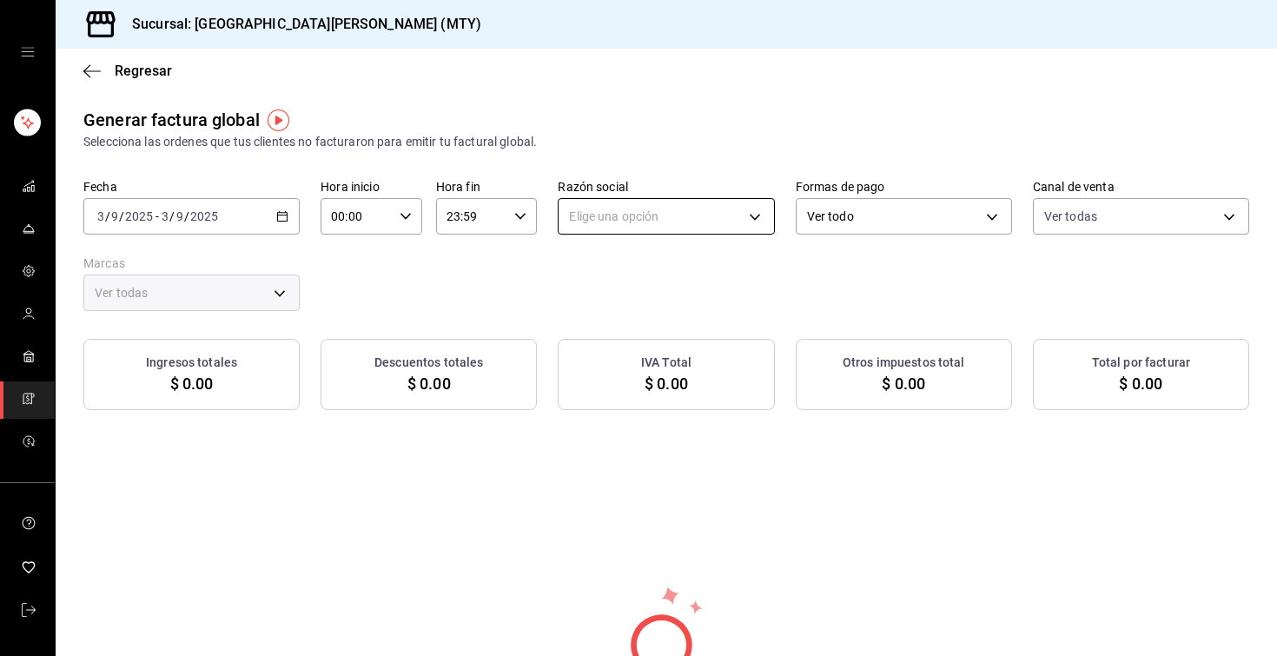
click at [585, 209] on body "Sucursal: San [PERSON_NAME] Grill (MTY) Regresar Generar factura global Selecci…" at bounding box center [638, 328] width 1277 height 656
click at [624, 289] on li "GRUPO PERYOL" at bounding box center [665, 304] width 215 height 32
type input "e0d3d3fd-f764-4786-9dd2-1ef0a27aaef4"
type input "993182a7-2c84-4ec8-9ef4-4438dae30c02"
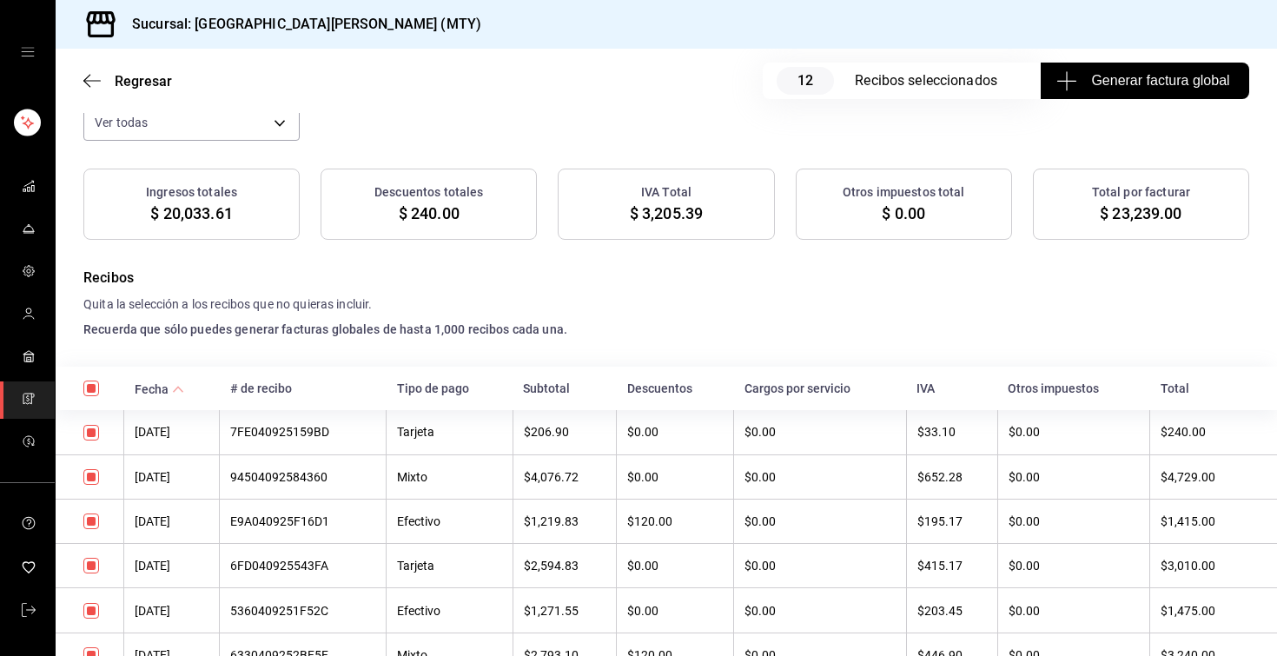
scroll to position [200, 0]
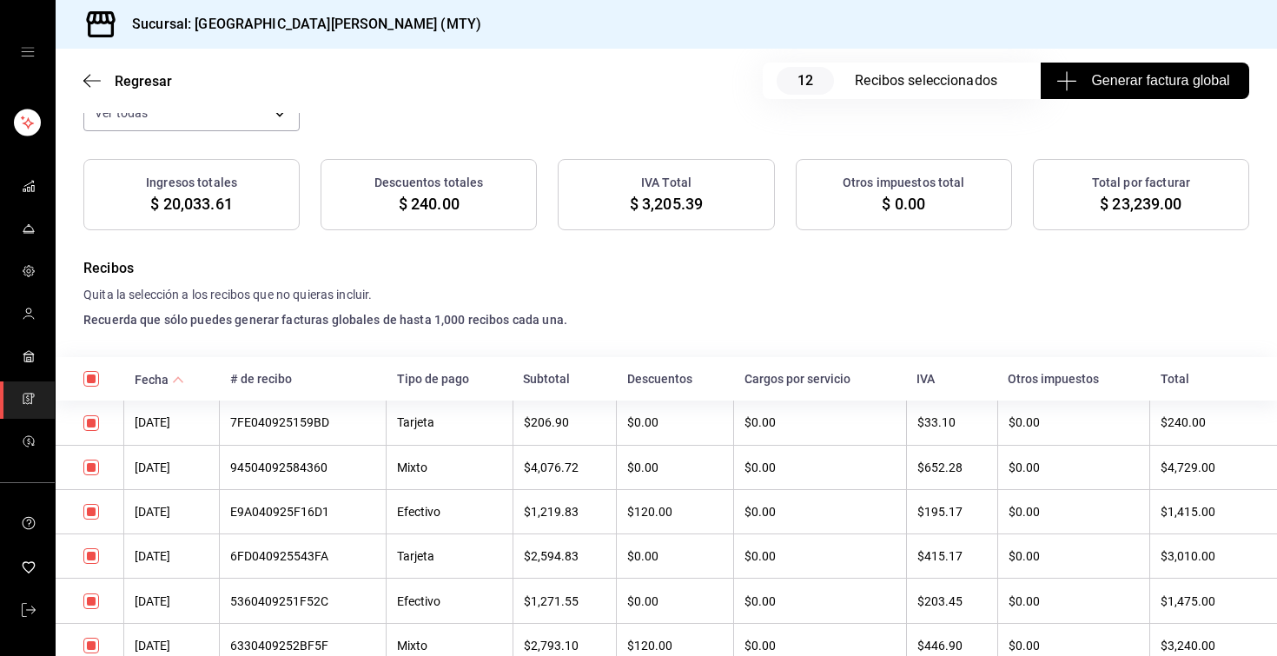
click at [751, 126] on div "Fecha [DATE] [DATE] - [DATE] [DATE] Hora inicio 00:00 Hora inicio Hora fin 23:5…" at bounding box center [666, 65] width 1166 height 132
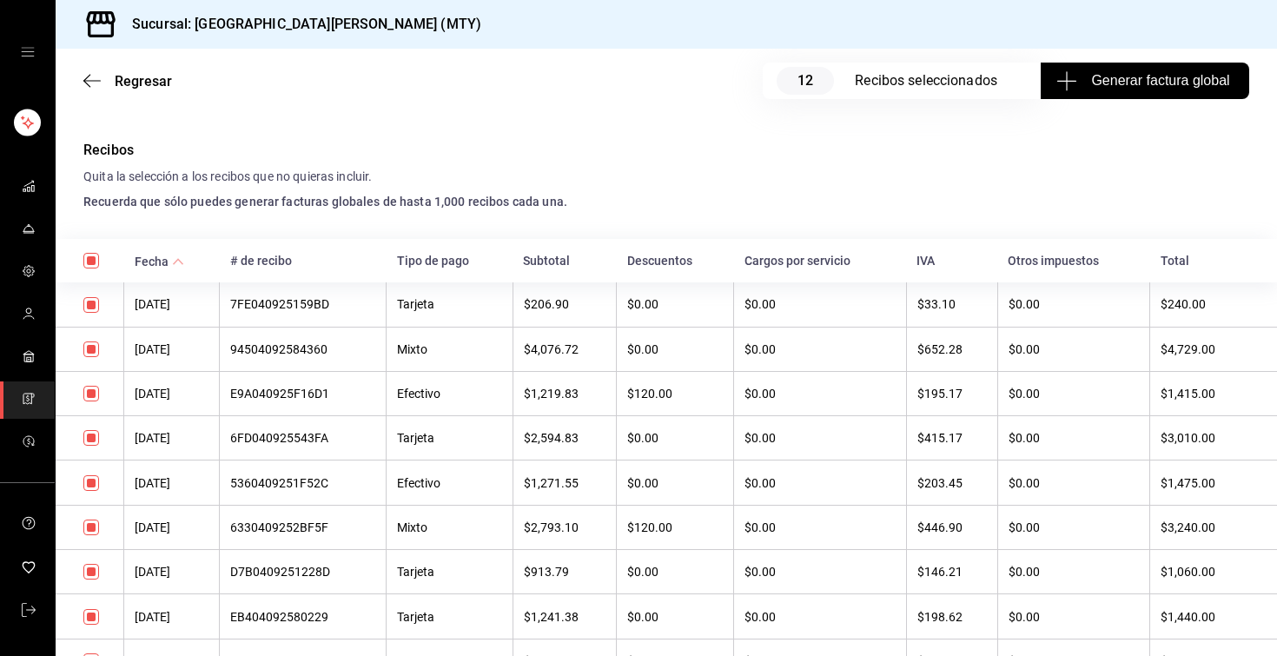
scroll to position [272, 0]
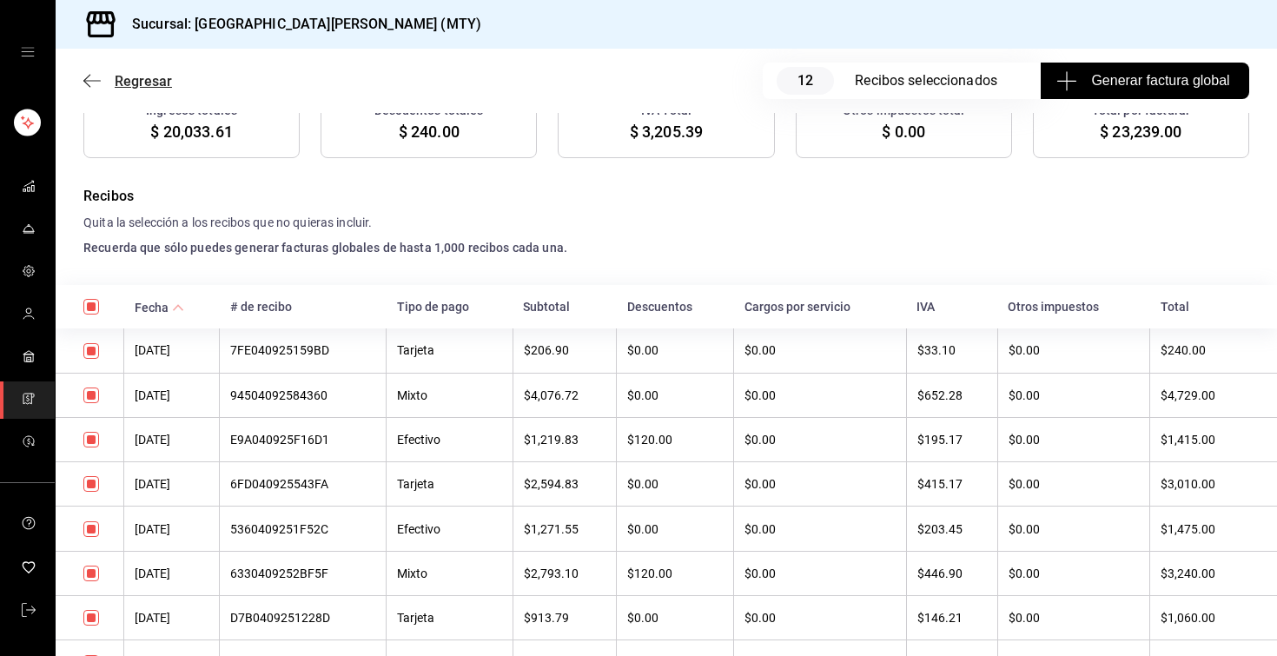
click at [106, 73] on span "Regresar" at bounding box center [127, 81] width 89 height 17
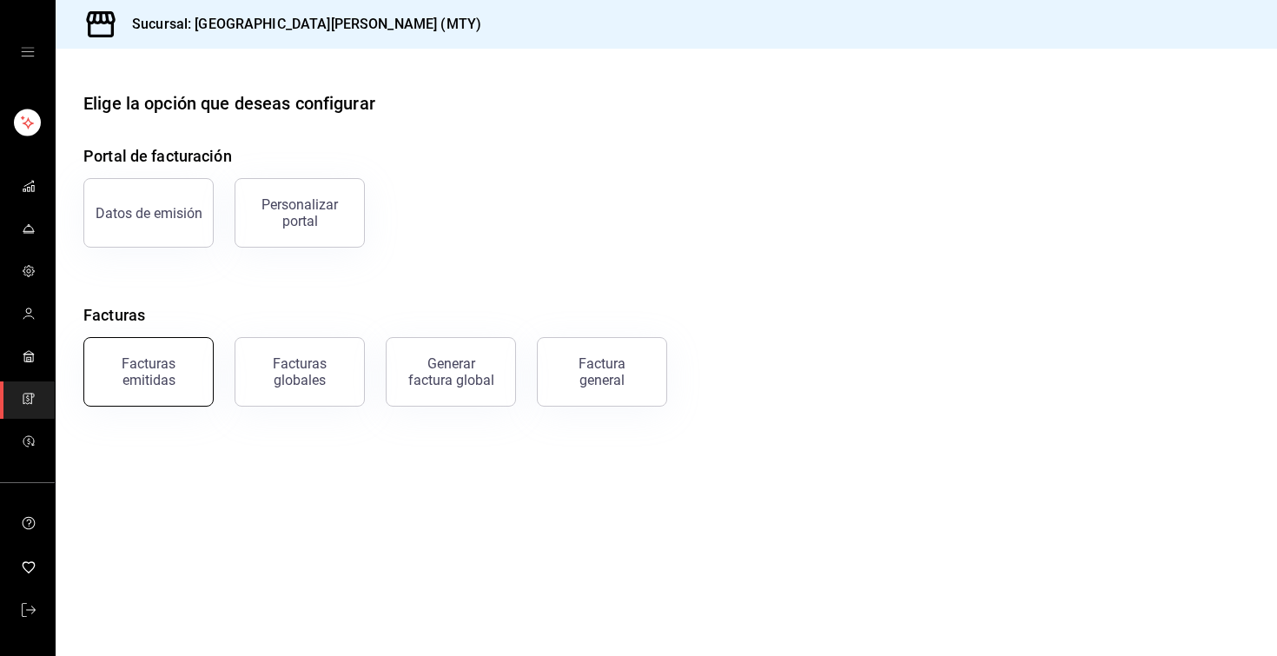
click at [153, 383] on div "Facturas emitidas" at bounding box center [149, 371] width 108 height 33
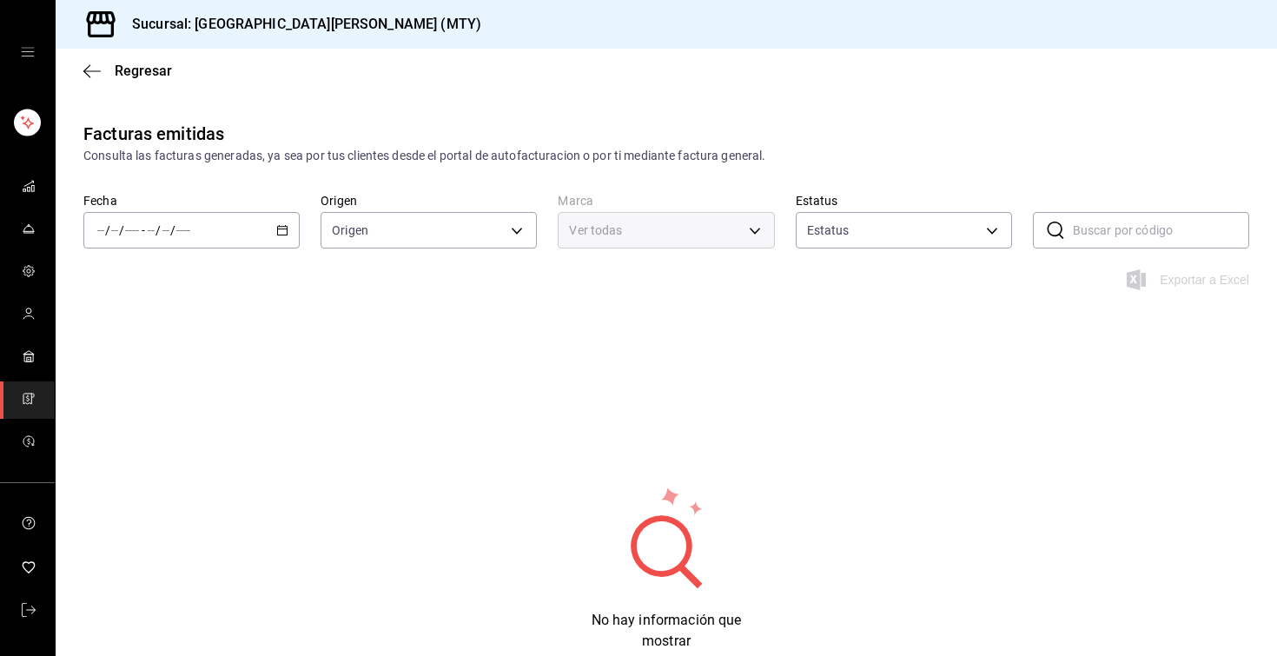
type input "ORDER_INVOICE,GENERAL_INVOICE"
type input "ACTIVE,PENDING_CANCELLATION,CANCELLED,PRE_CANCELLED"
type input "993182a7-2c84-4ec8-9ef4-4438dae30c02"
click at [294, 232] on div "/ / - / /" at bounding box center [191, 230] width 216 height 36
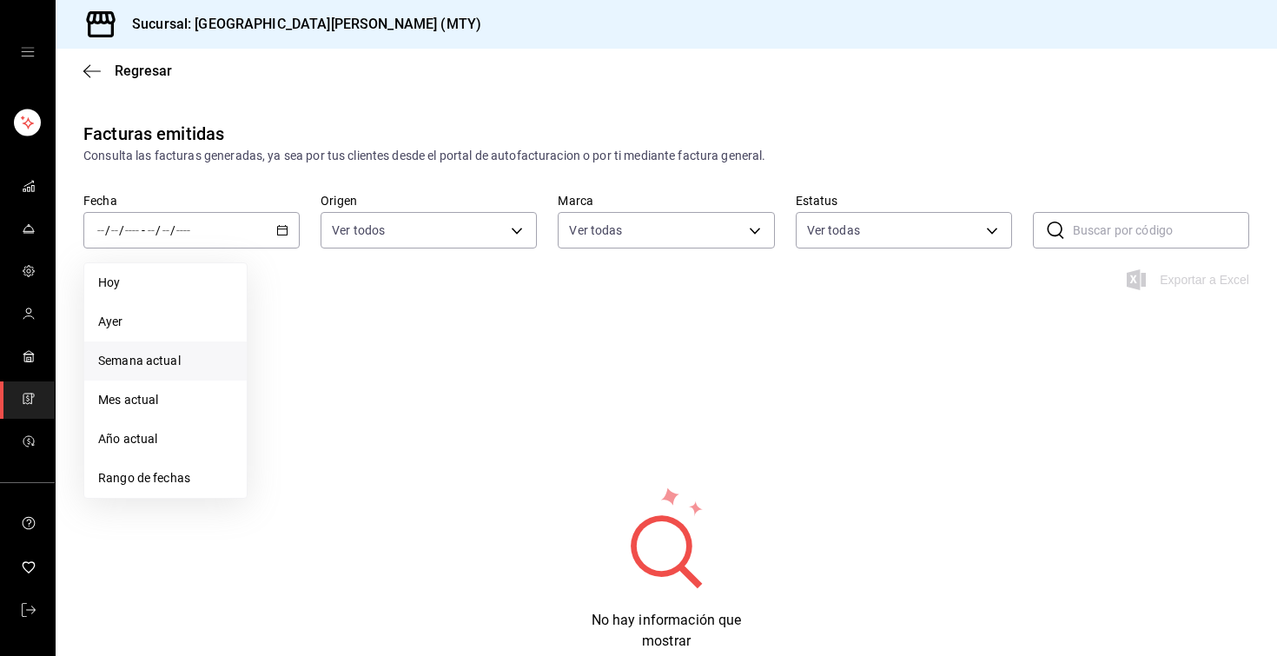
click at [202, 361] on span "Semana actual" at bounding box center [165, 361] width 135 height 18
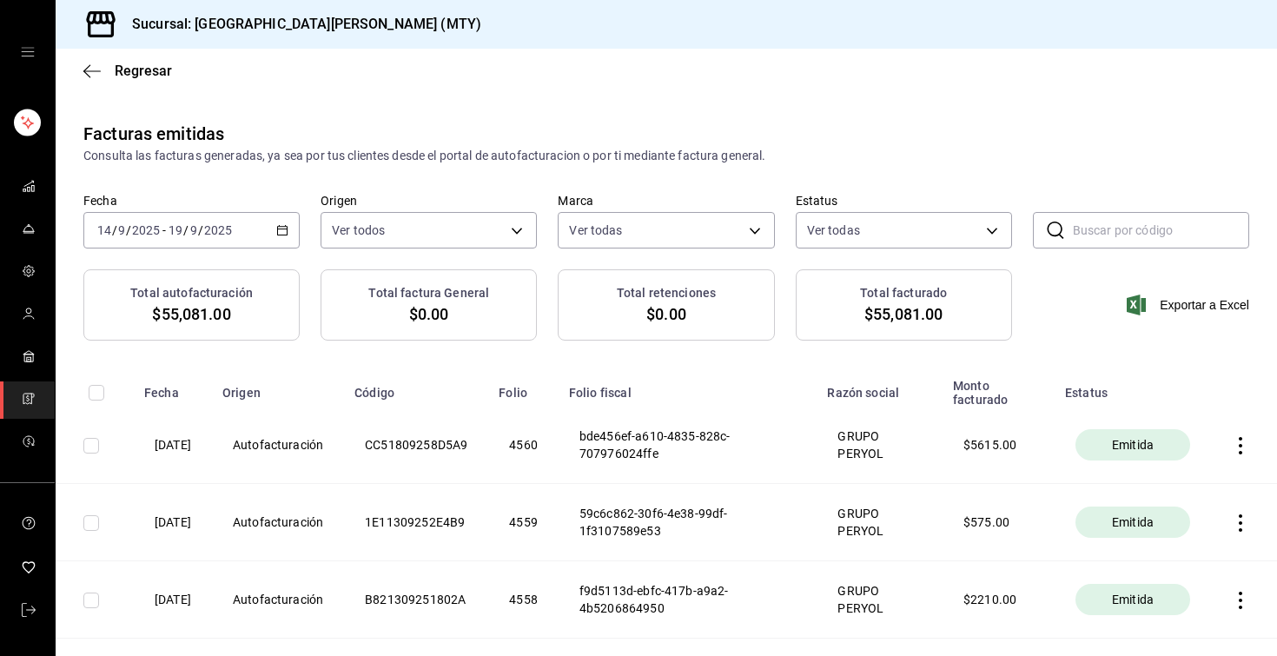
click at [287, 224] on icon "button" at bounding box center [282, 230] width 12 height 12
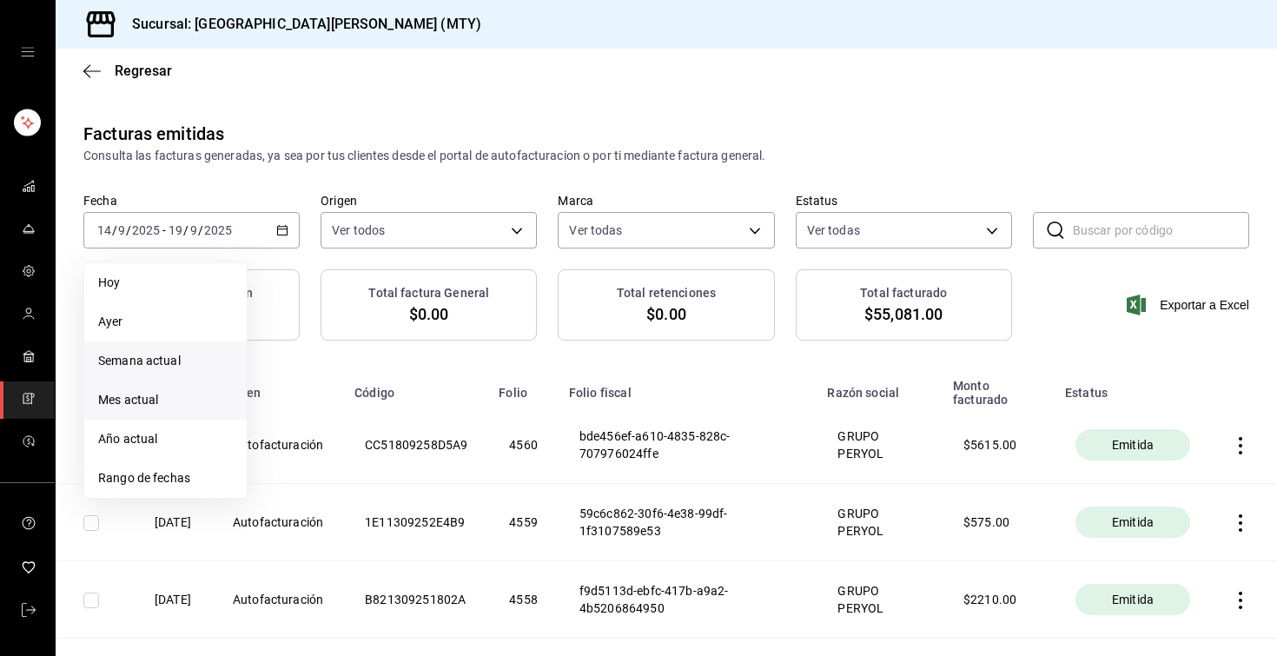
click at [168, 393] on span "Mes actual" at bounding box center [165, 400] width 135 height 18
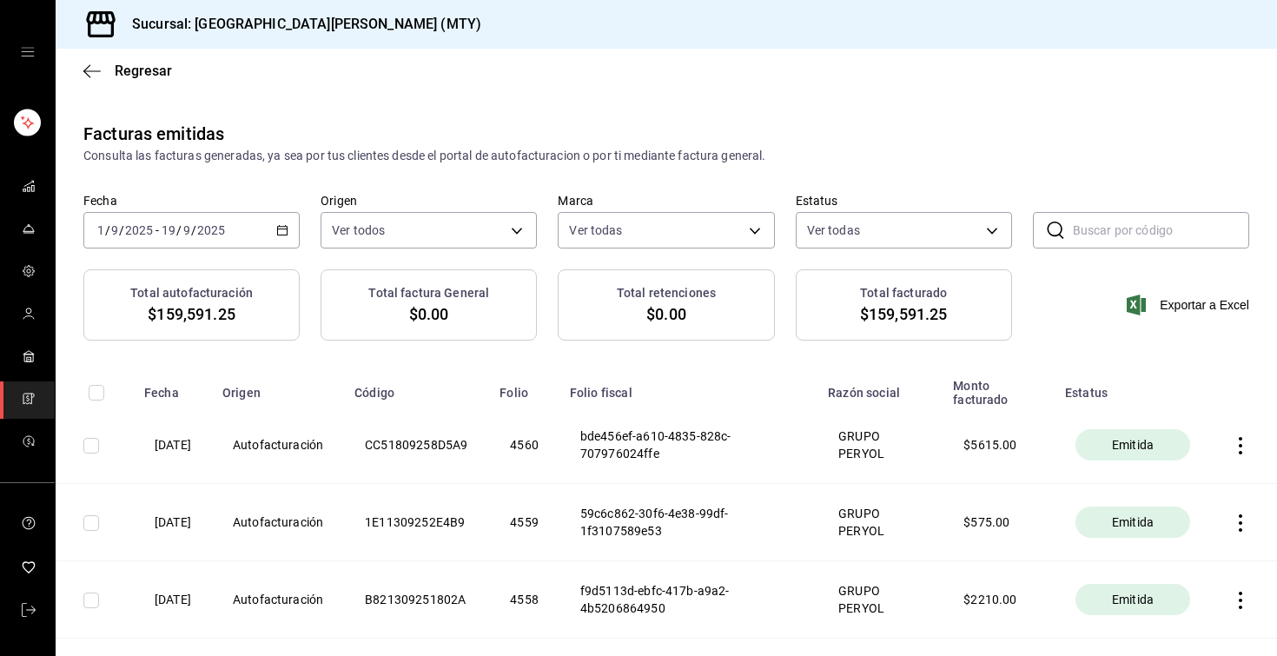
click at [1105, 226] on input "text" at bounding box center [1161, 230] width 176 height 35
paste input "7AD030925D8C1E"
type input "7AD030925D8C1E"
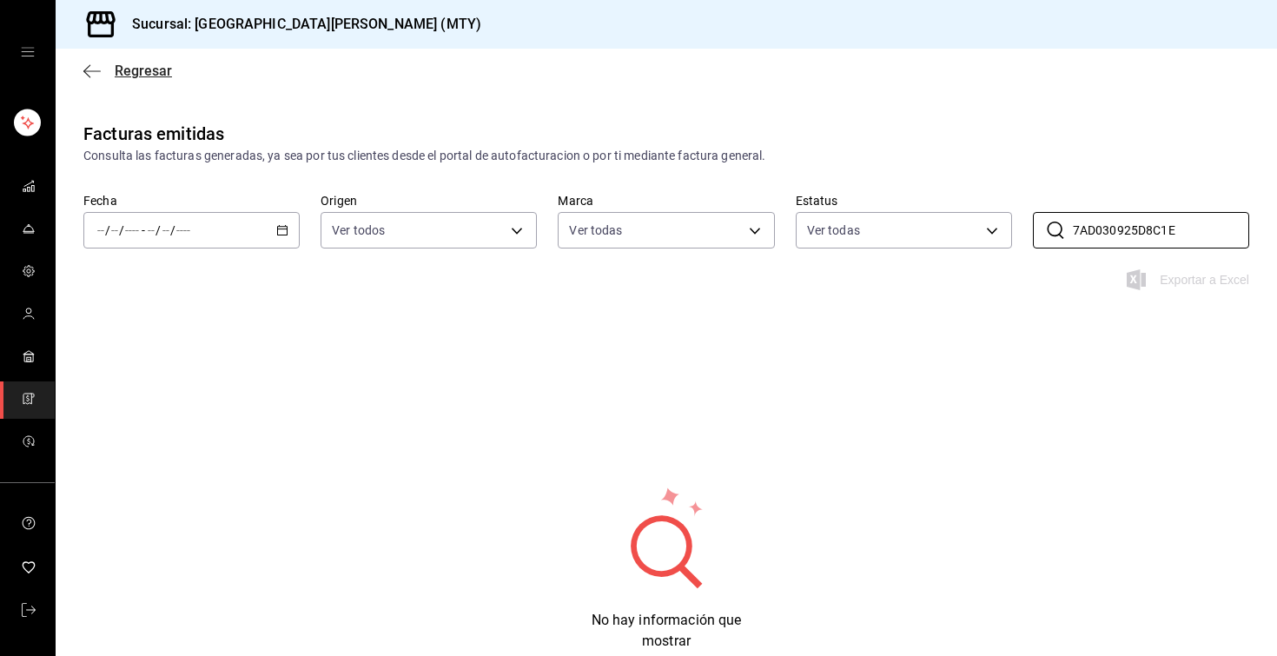
click at [109, 68] on span "Regresar" at bounding box center [127, 71] width 89 height 17
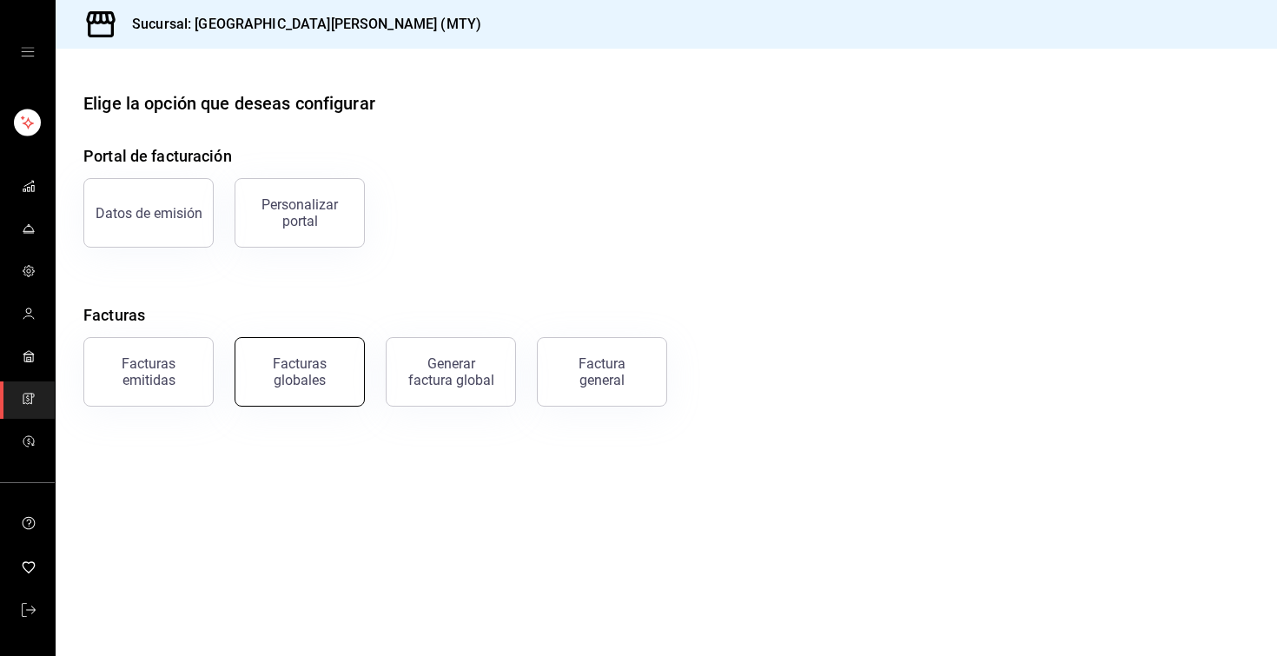
click at [298, 372] on div "Facturas globales" at bounding box center [300, 371] width 108 height 33
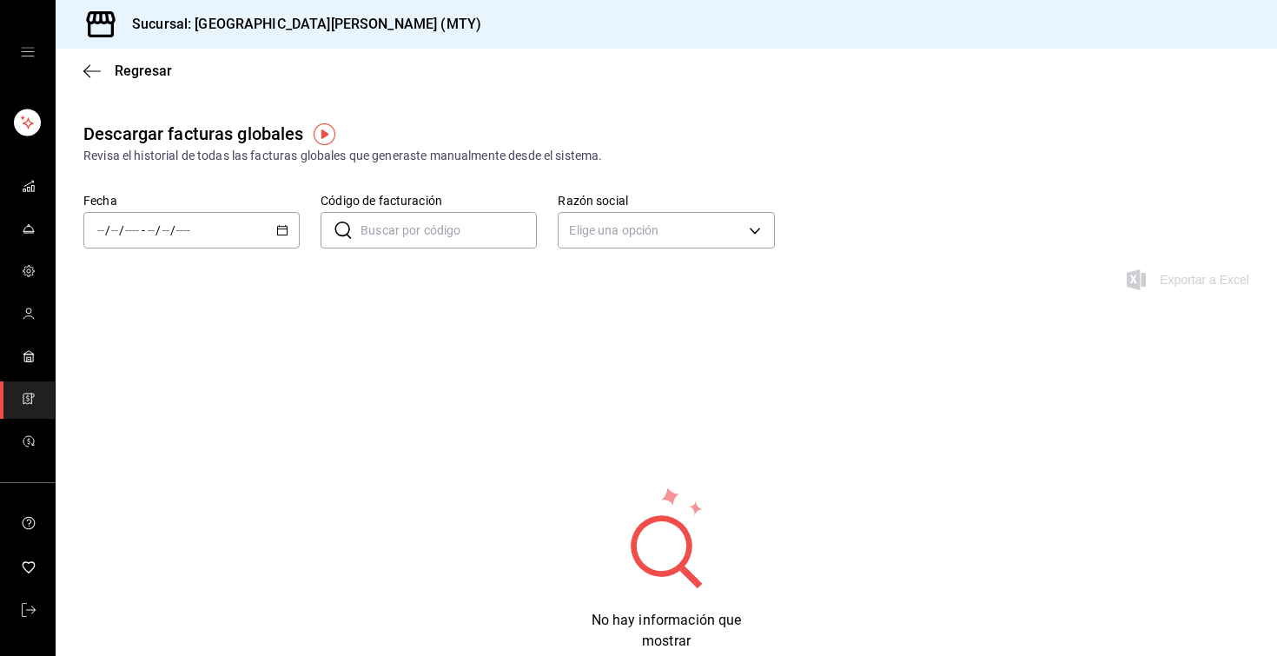
click at [287, 232] on \(Stroke\) "button" at bounding box center [282, 231] width 10 height 10
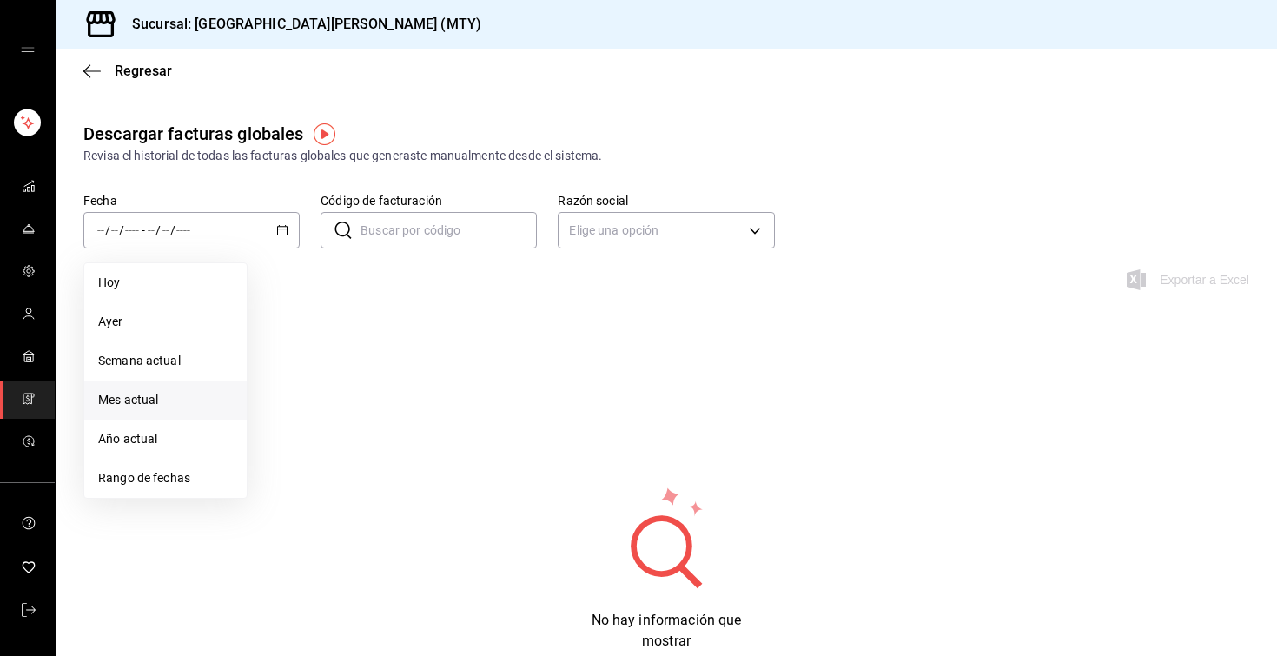
click at [169, 398] on span "Mes actual" at bounding box center [165, 400] width 135 height 18
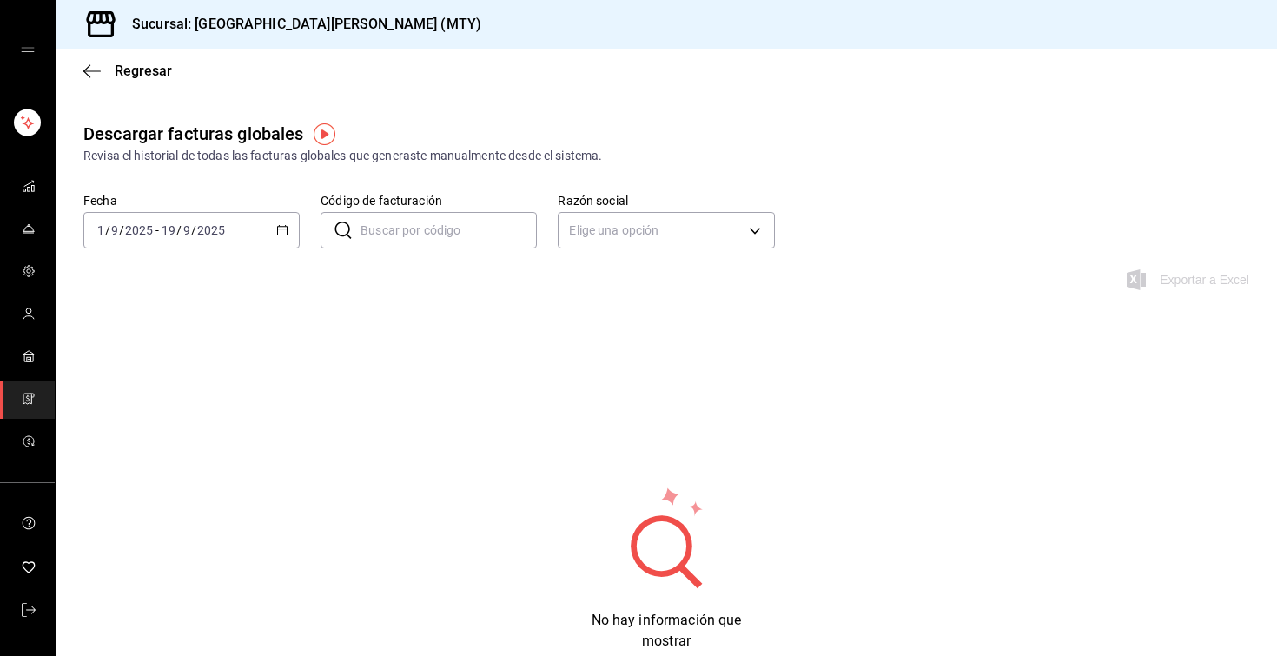
click at [284, 238] on div "2025-09-01 1 / 9 / 2025 - 2025-09-19 19 / 9 / 2025" at bounding box center [191, 230] width 216 height 36
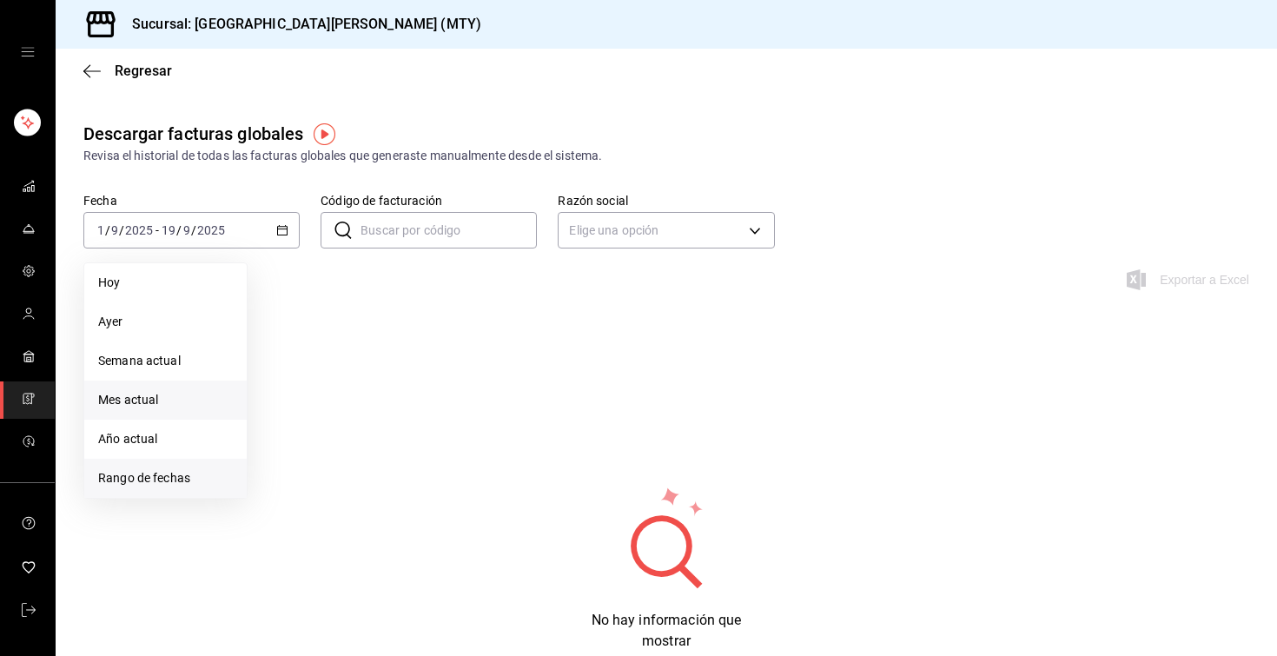
click at [160, 460] on li "Rango de fechas" at bounding box center [165, 478] width 162 height 39
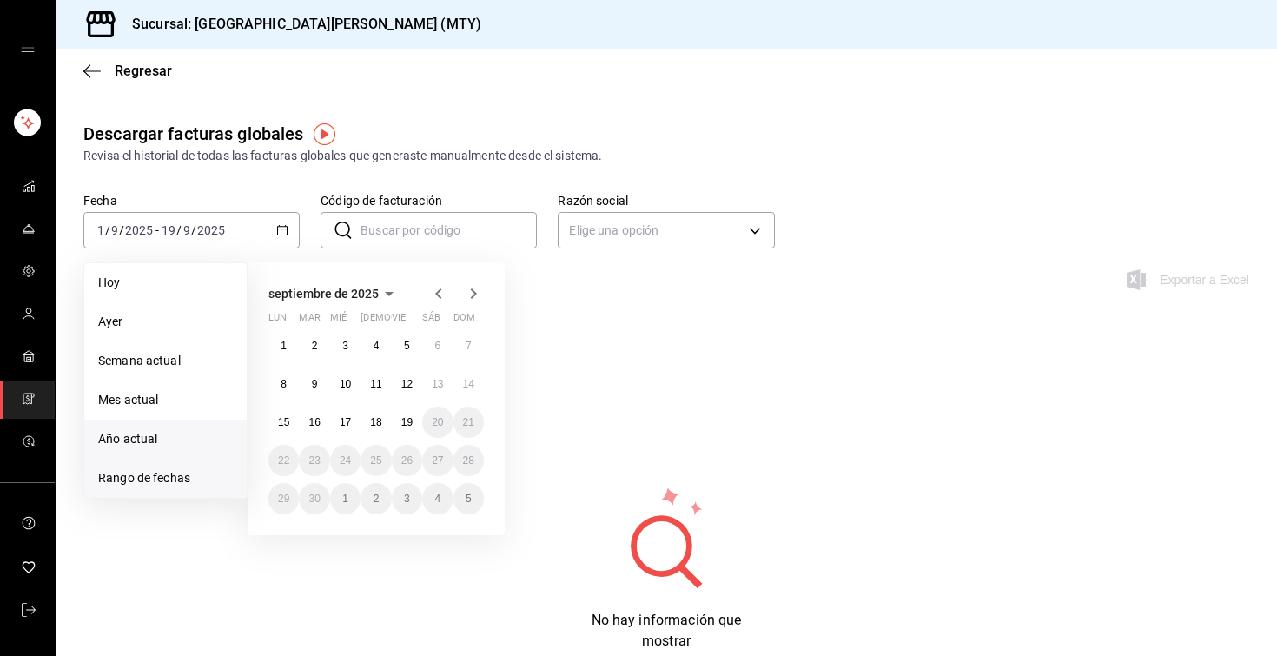
click at [168, 443] on span "Año actual" at bounding box center [165, 439] width 135 height 18
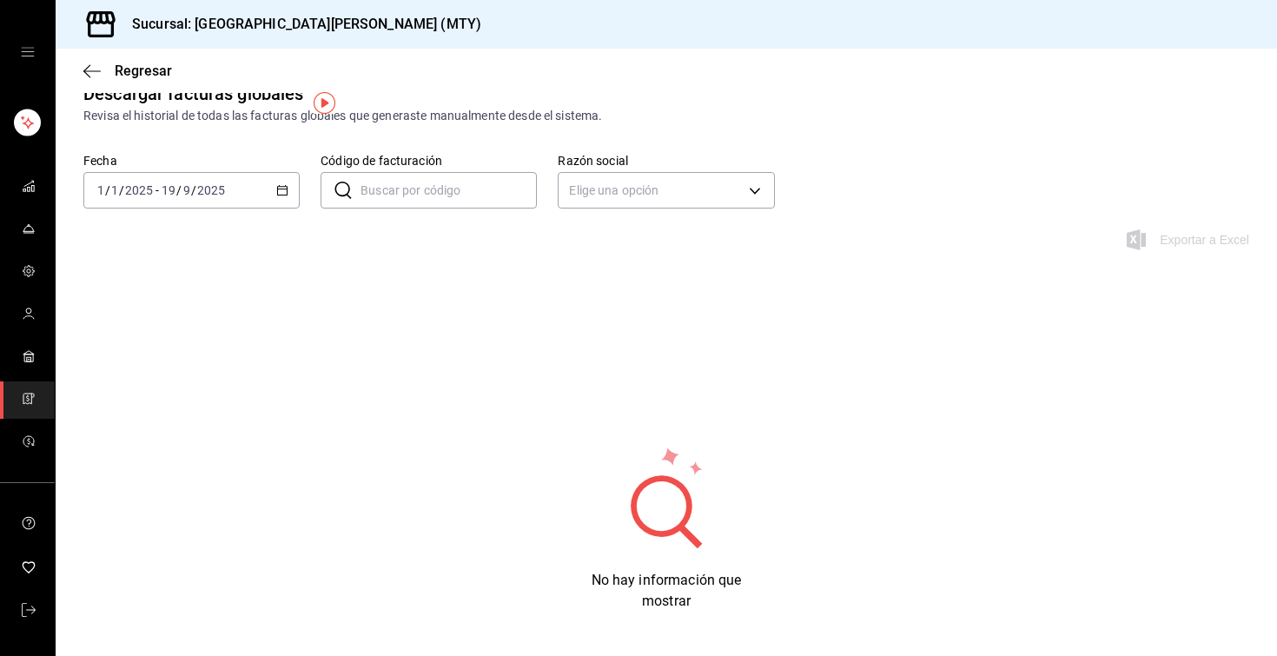
scroll to position [17, 0]
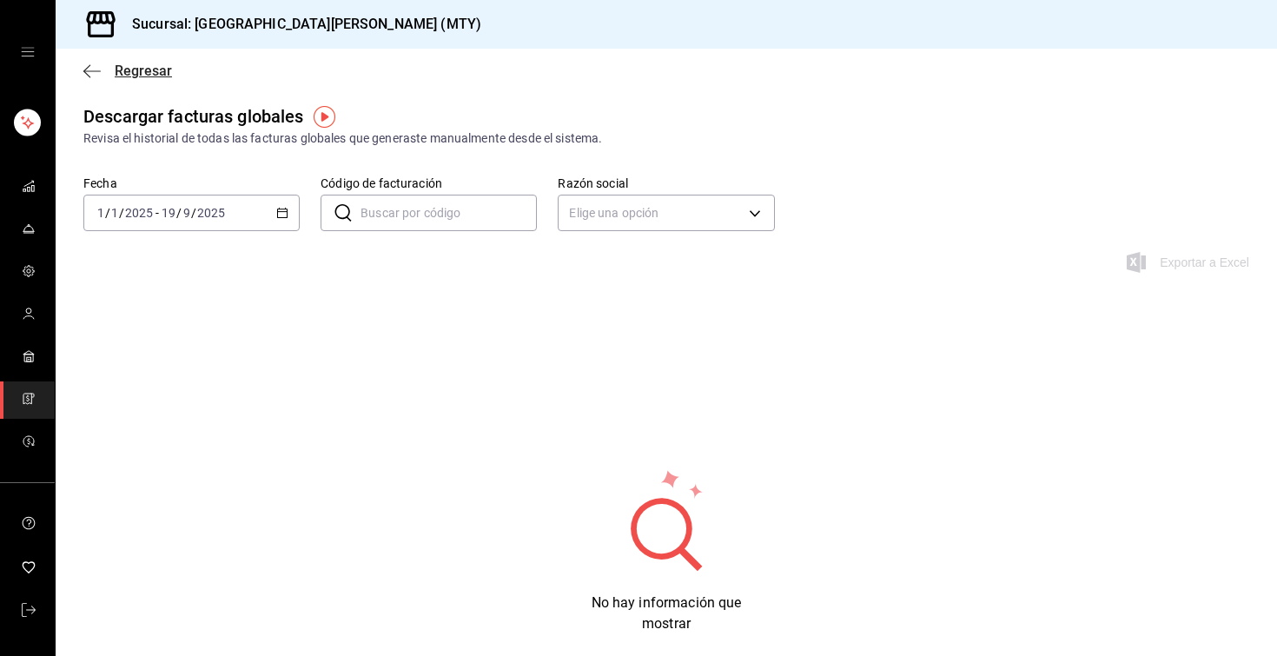
click at [141, 67] on span "Regresar" at bounding box center [143, 71] width 57 height 17
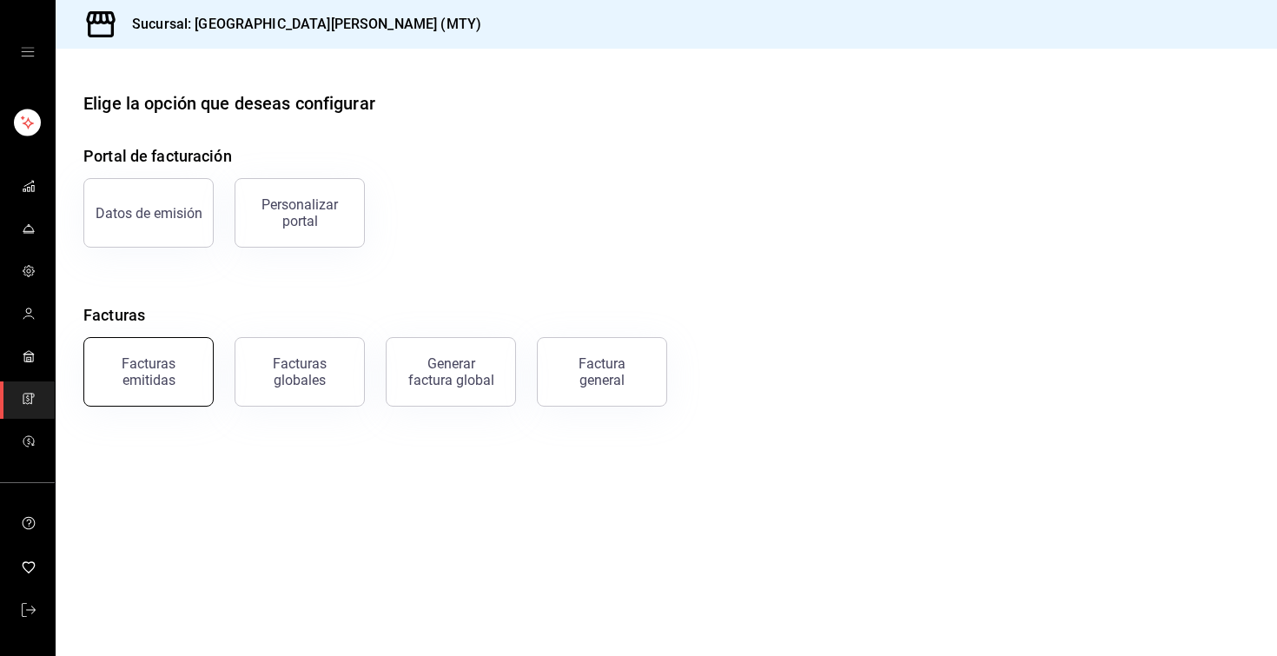
click at [152, 339] on div "Facturas emitidas" at bounding box center [138, 361] width 151 height 90
click at [149, 368] on div "Facturas emitidas" at bounding box center [149, 371] width 108 height 33
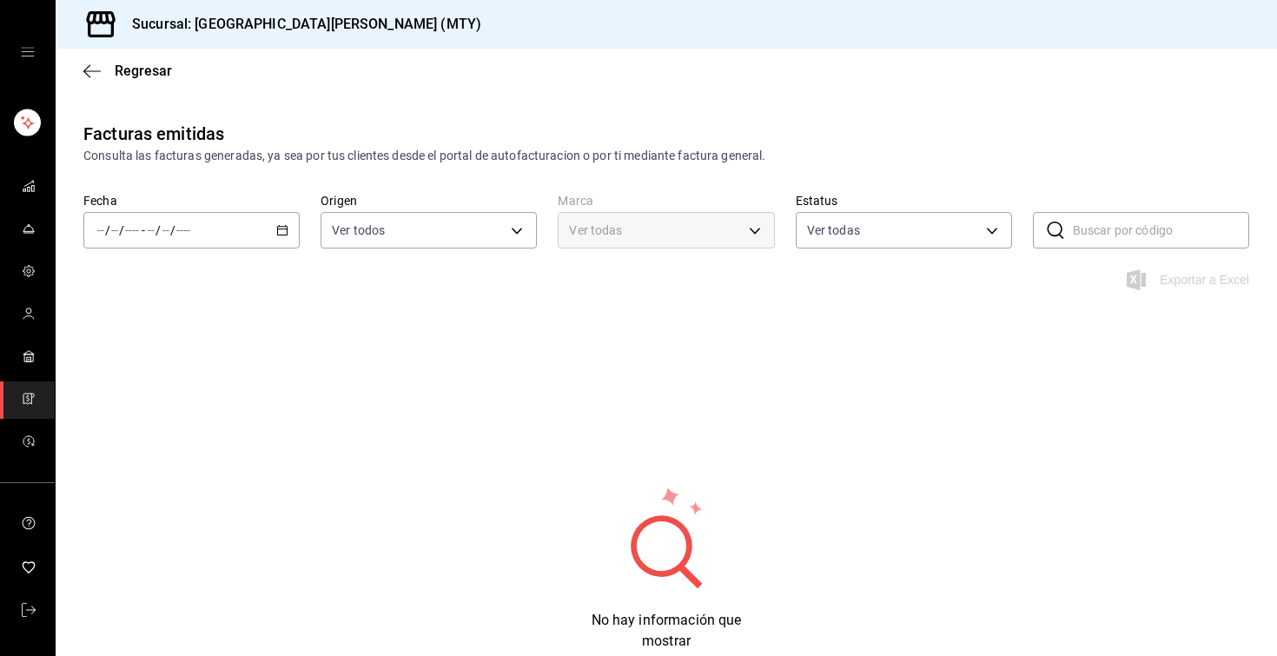
type input "993182a7-2c84-4ec8-9ef4-4438dae30c02"
click at [293, 223] on div "/ / - / /" at bounding box center [191, 230] width 216 height 36
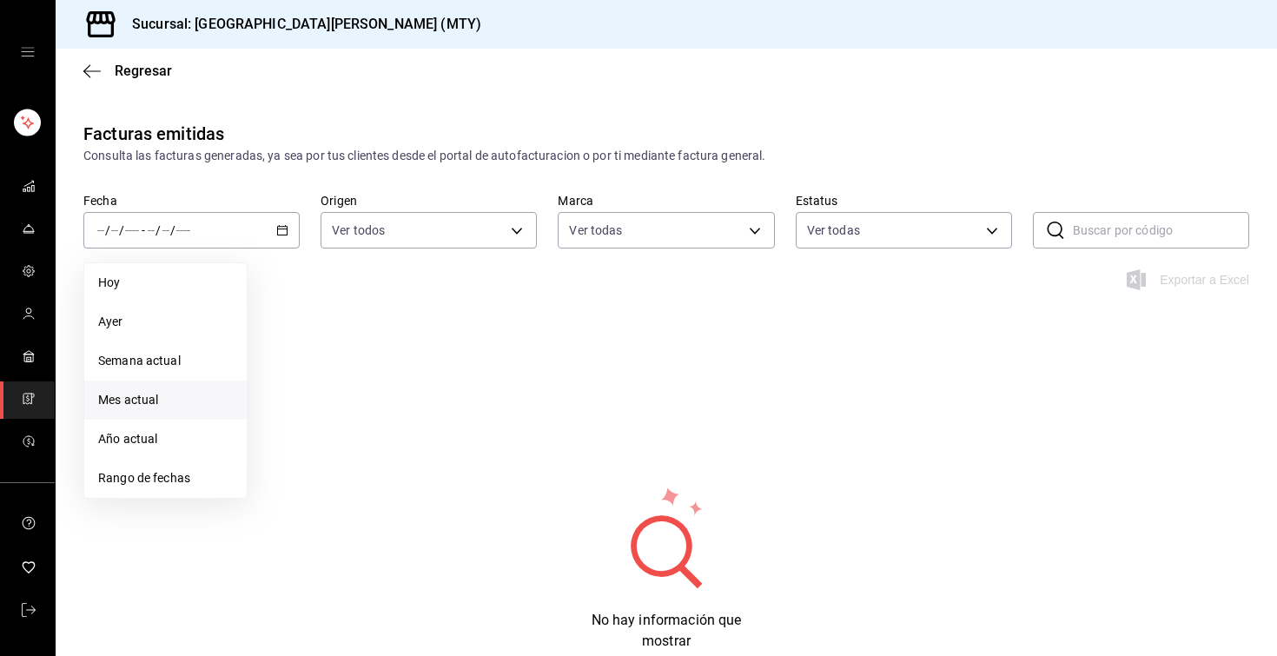
click at [155, 393] on span "Mes actual" at bounding box center [165, 400] width 135 height 18
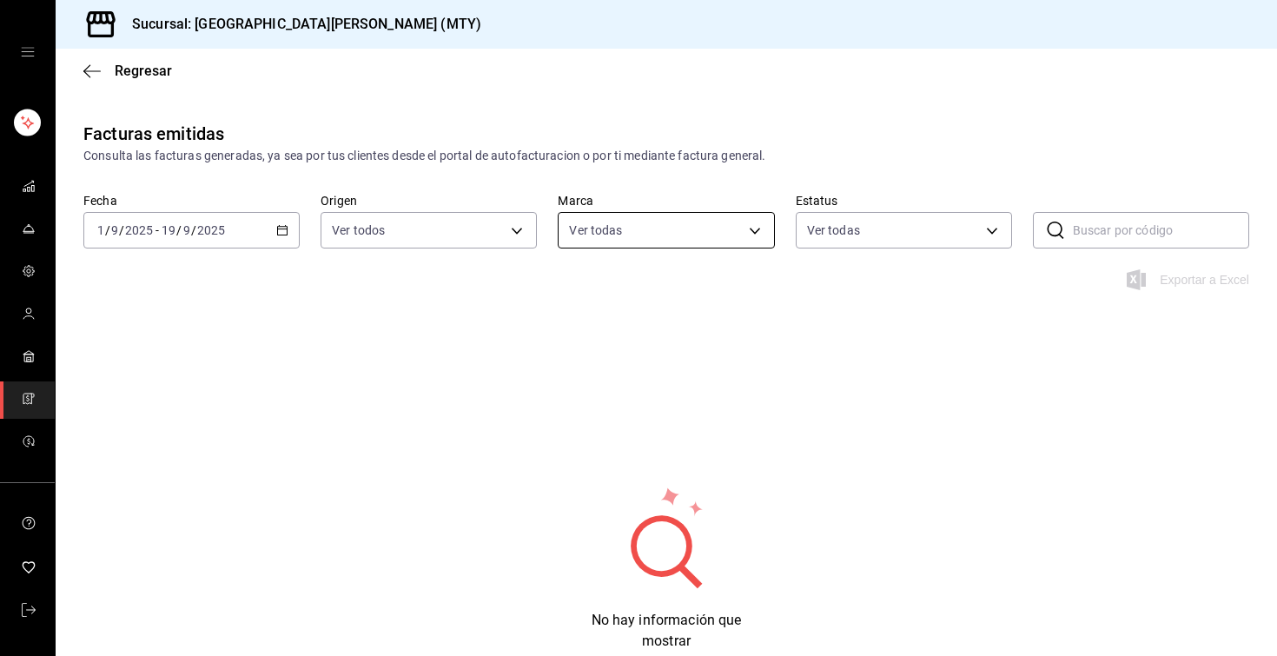
click at [630, 228] on body "Sucursal: San Juan Grill (MTY) Regresar Facturas emitidas Consulta las facturas…" at bounding box center [638, 328] width 1277 height 656
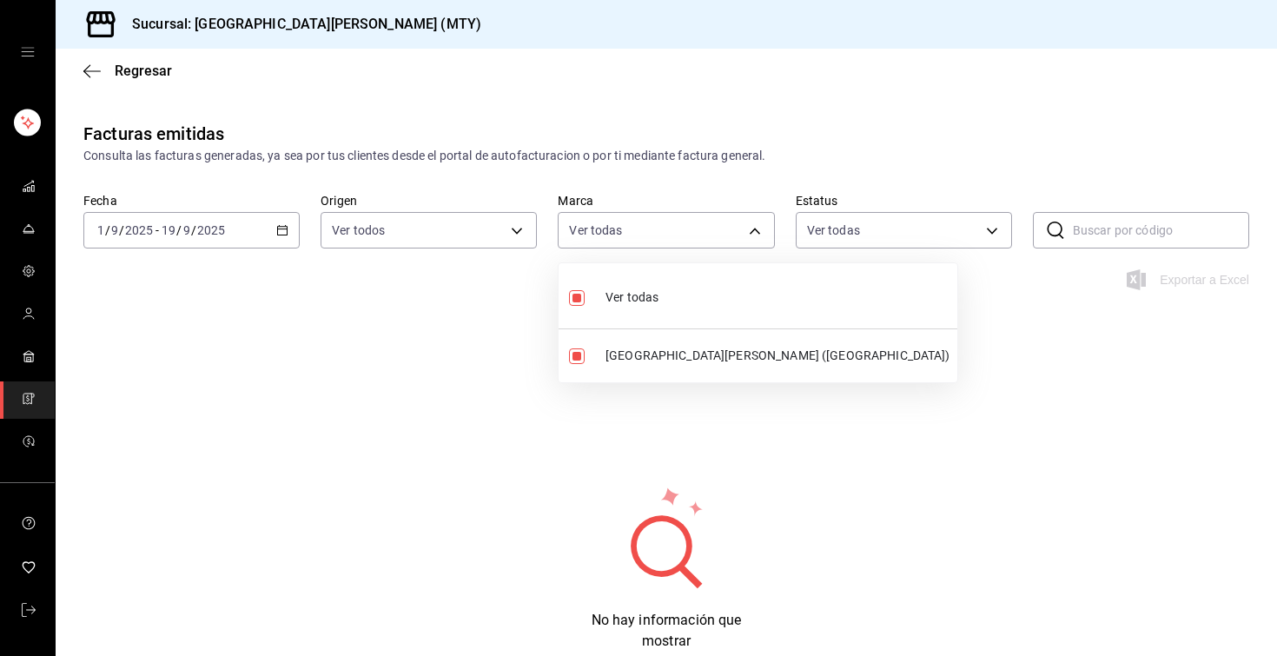
click at [669, 169] on div at bounding box center [638, 328] width 1277 height 656
click at [287, 231] on \(Stroke\) "button" at bounding box center [282, 231] width 10 height 10
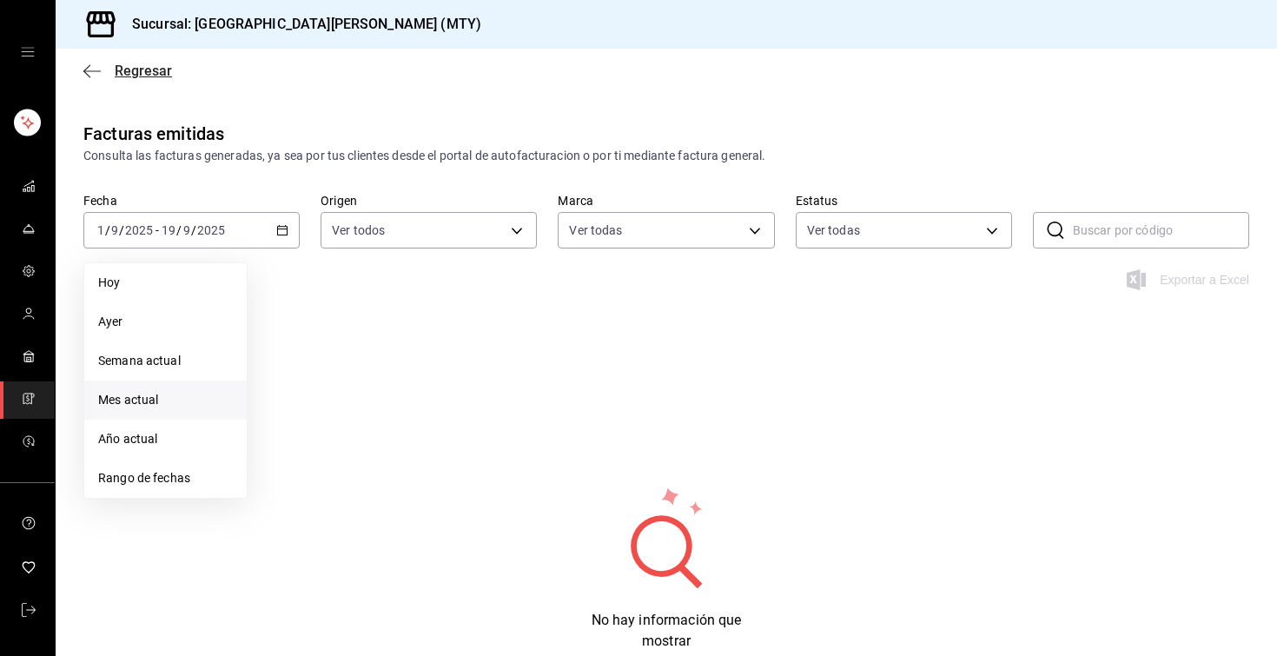
click at [161, 67] on span "Regresar" at bounding box center [143, 71] width 57 height 17
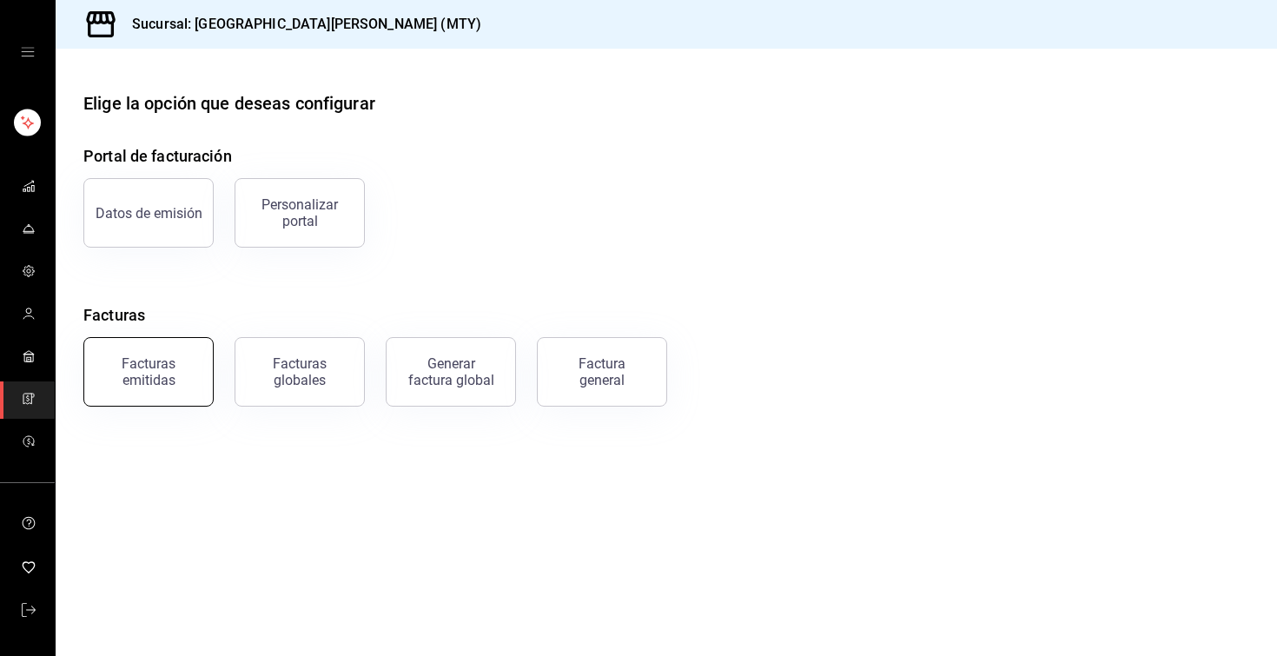
click at [149, 361] on div "Facturas emitidas" at bounding box center [149, 371] width 108 height 33
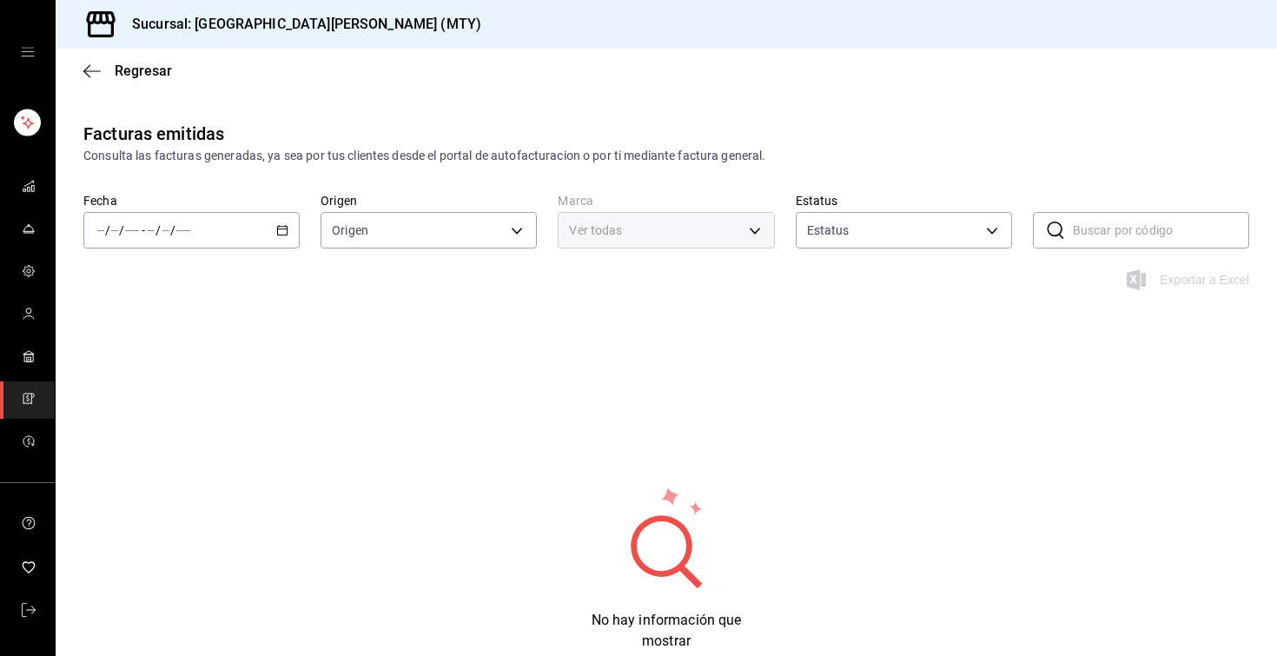
type input "ORDER_INVOICE,GENERAL_INVOICE"
type input "ACTIVE,PENDING_CANCELLATION,CANCELLED,PRE_CANCELLED"
type input "993182a7-2c84-4ec8-9ef4-4438dae30c02"
click at [284, 230] on icon "button" at bounding box center [282, 230] width 12 height 12
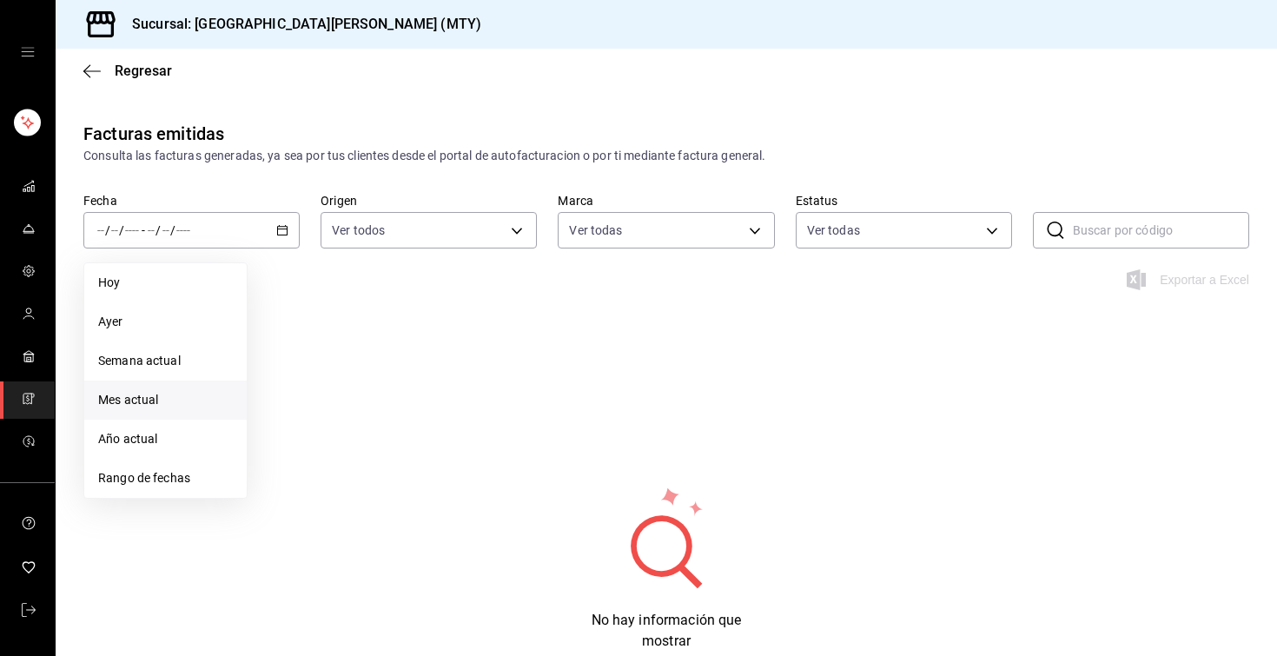
click at [180, 406] on span "Mes actual" at bounding box center [165, 400] width 135 height 18
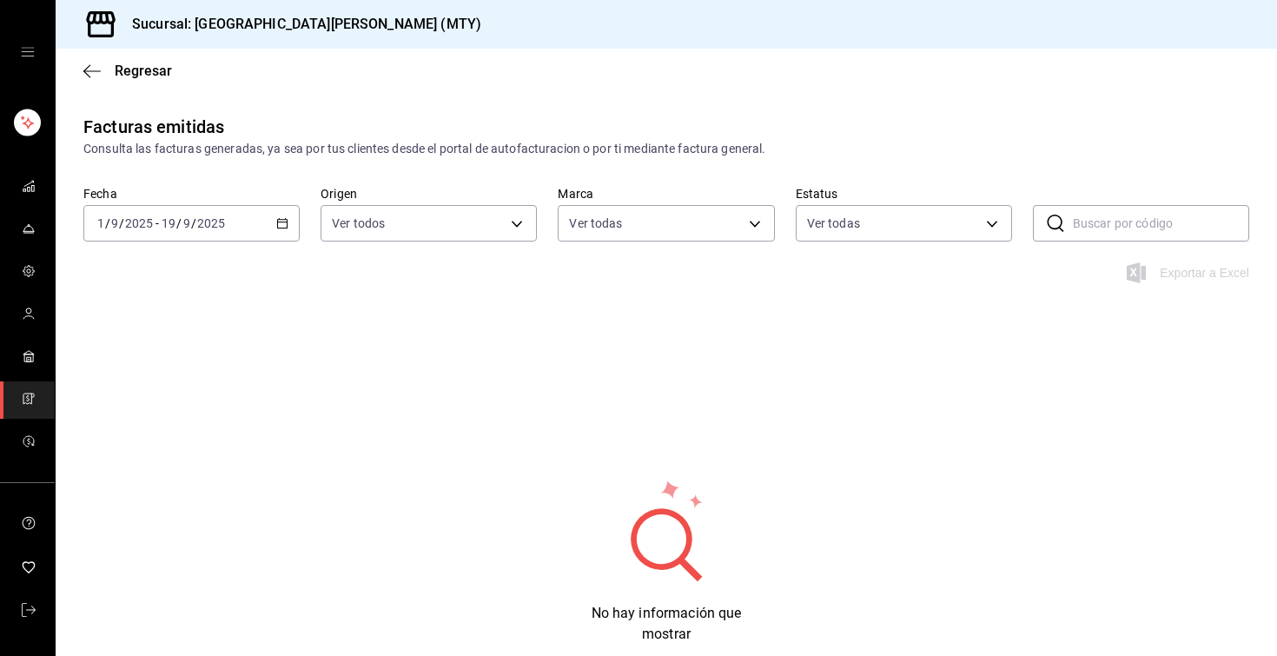
scroll to position [93, 0]
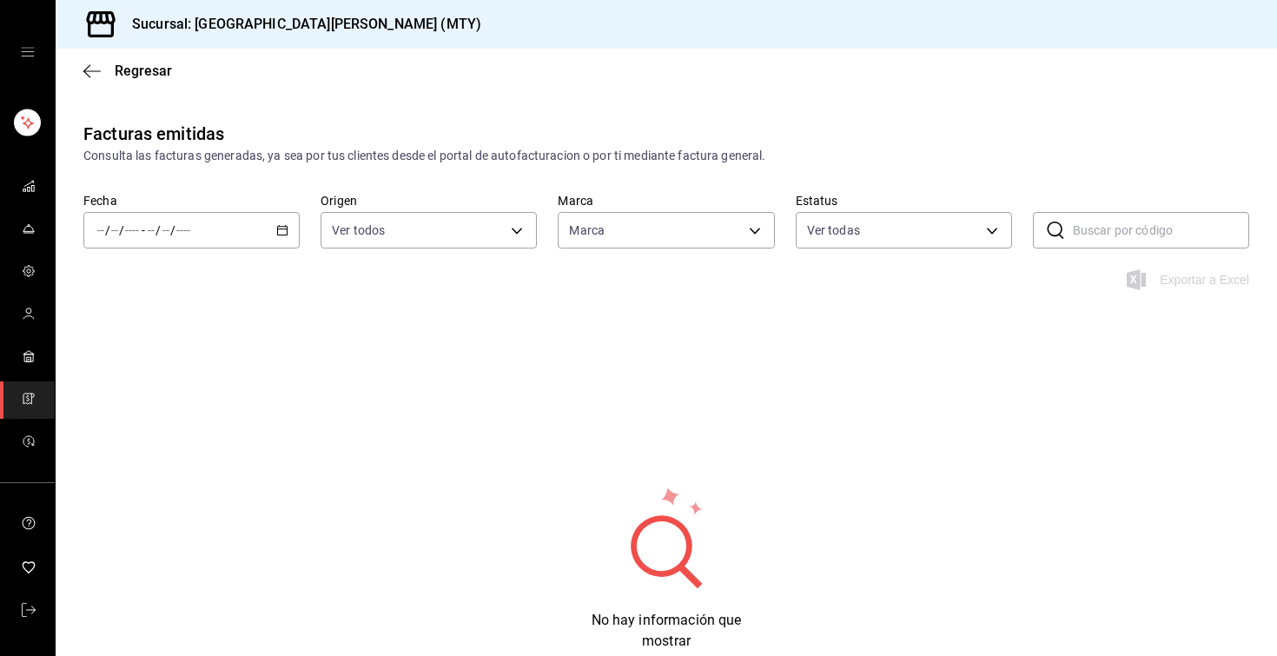
type input "993182a7-2c84-4ec8-9ef4-4438dae30c02"
click at [266, 242] on div "/ / - / /" at bounding box center [191, 230] width 216 height 36
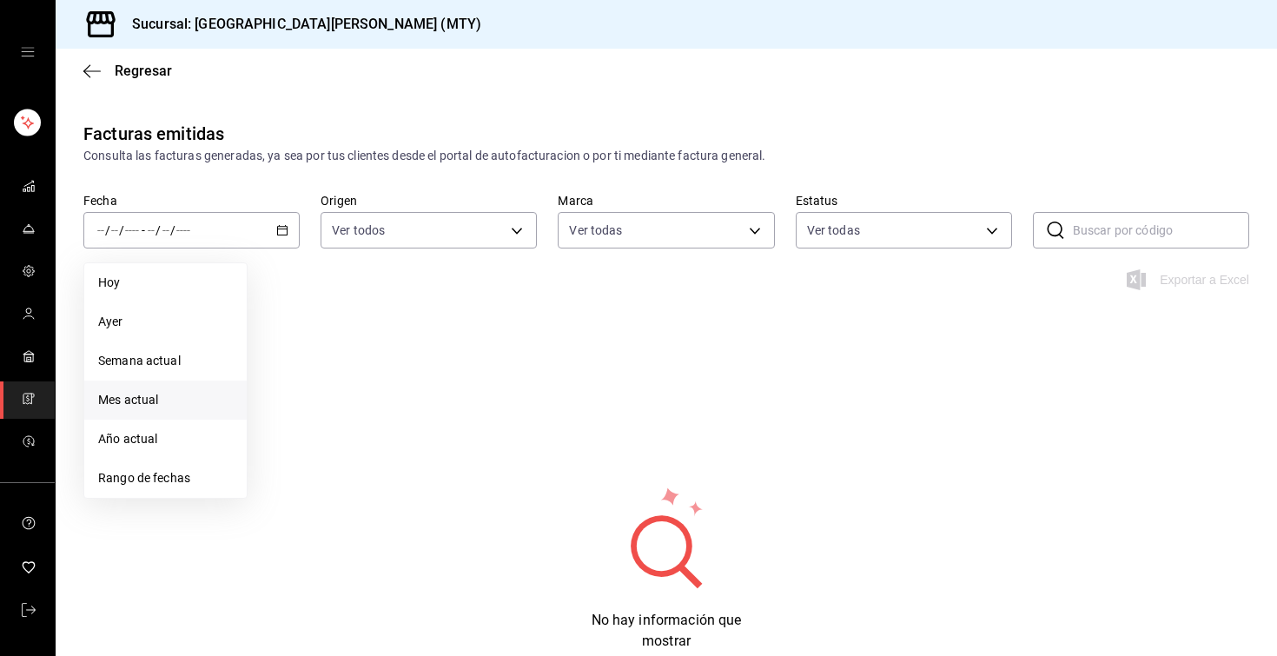
click at [179, 408] on span "Mes actual" at bounding box center [165, 400] width 135 height 18
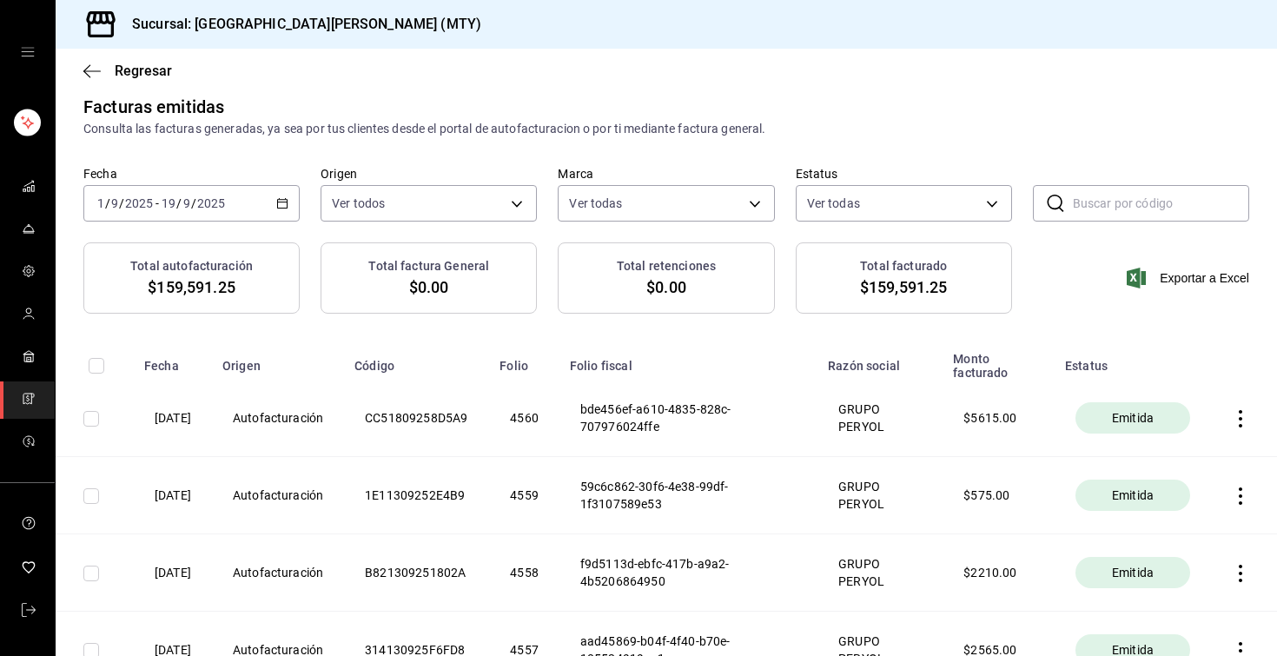
scroll to position [23, 0]
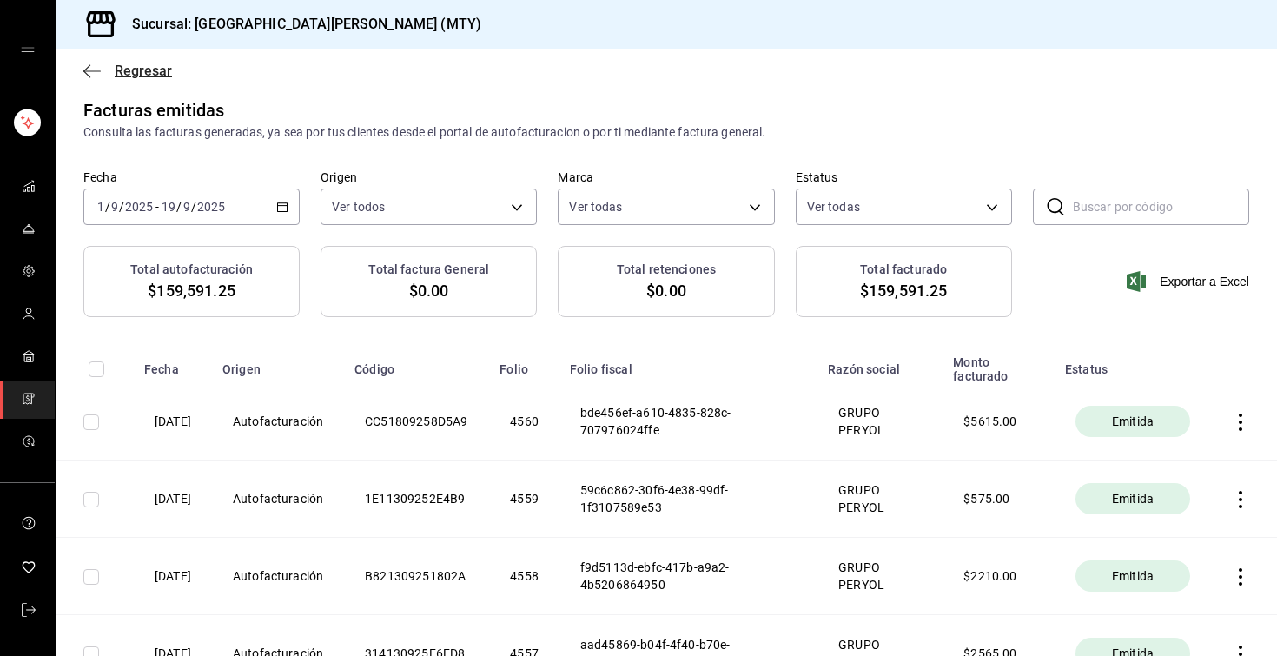
click at [147, 68] on span "Regresar" at bounding box center [143, 71] width 57 height 17
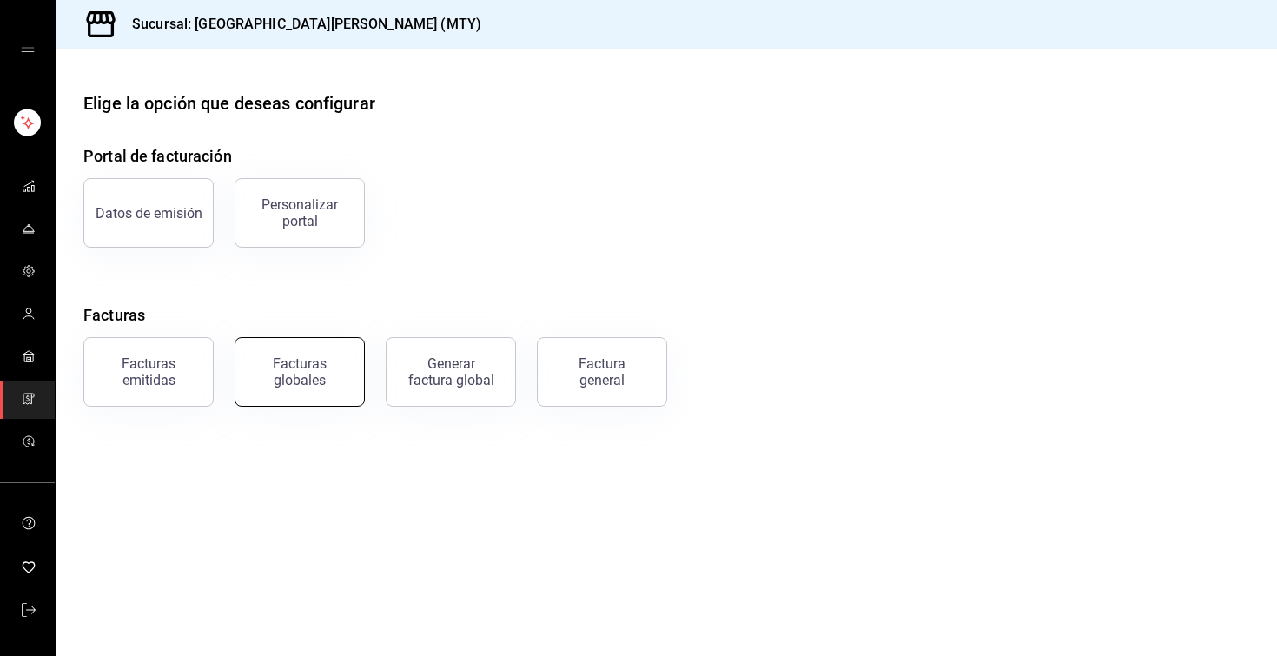
click at [321, 368] on div "Facturas globales" at bounding box center [300, 371] width 108 height 33
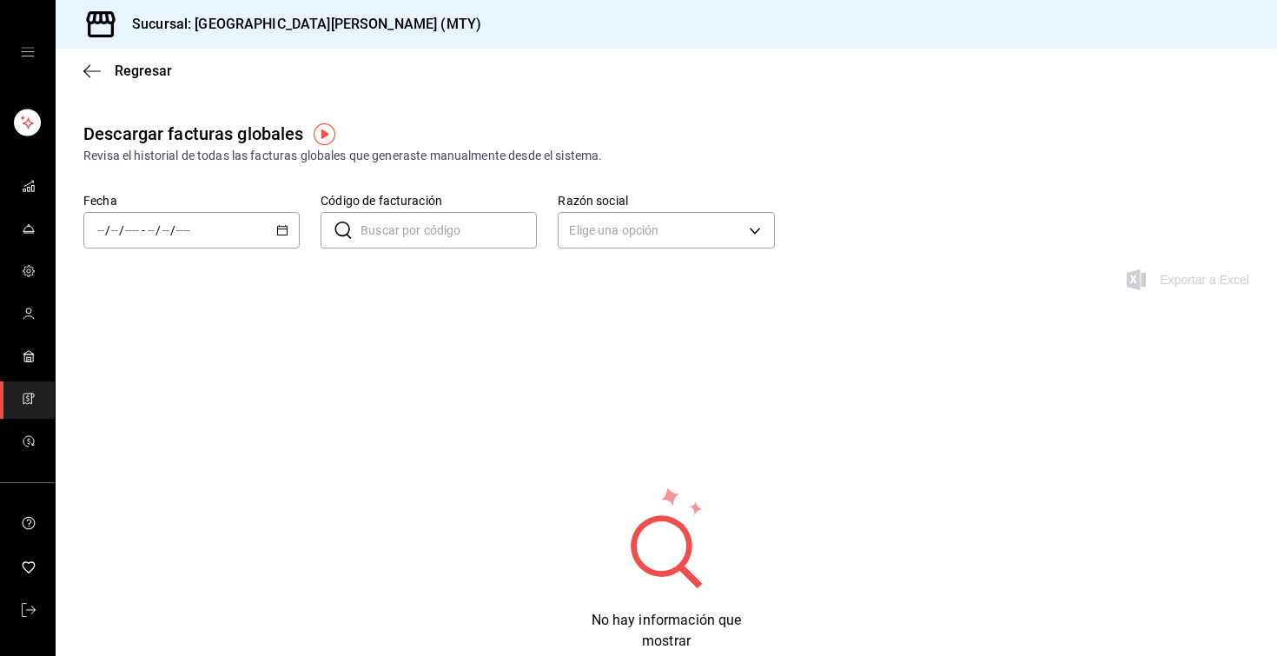
click at [279, 231] on icon "button" at bounding box center [282, 230] width 12 height 12
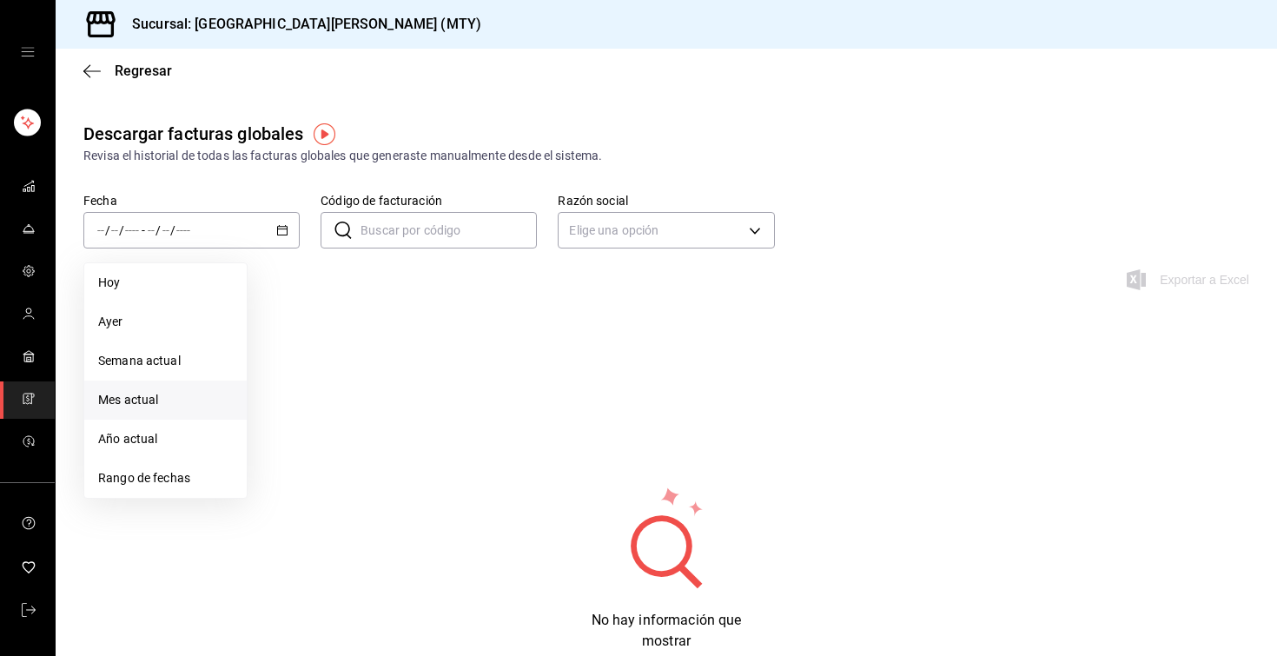
click at [178, 387] on li "Mes actual" at bounding box center [165, 399] width 162 height 39
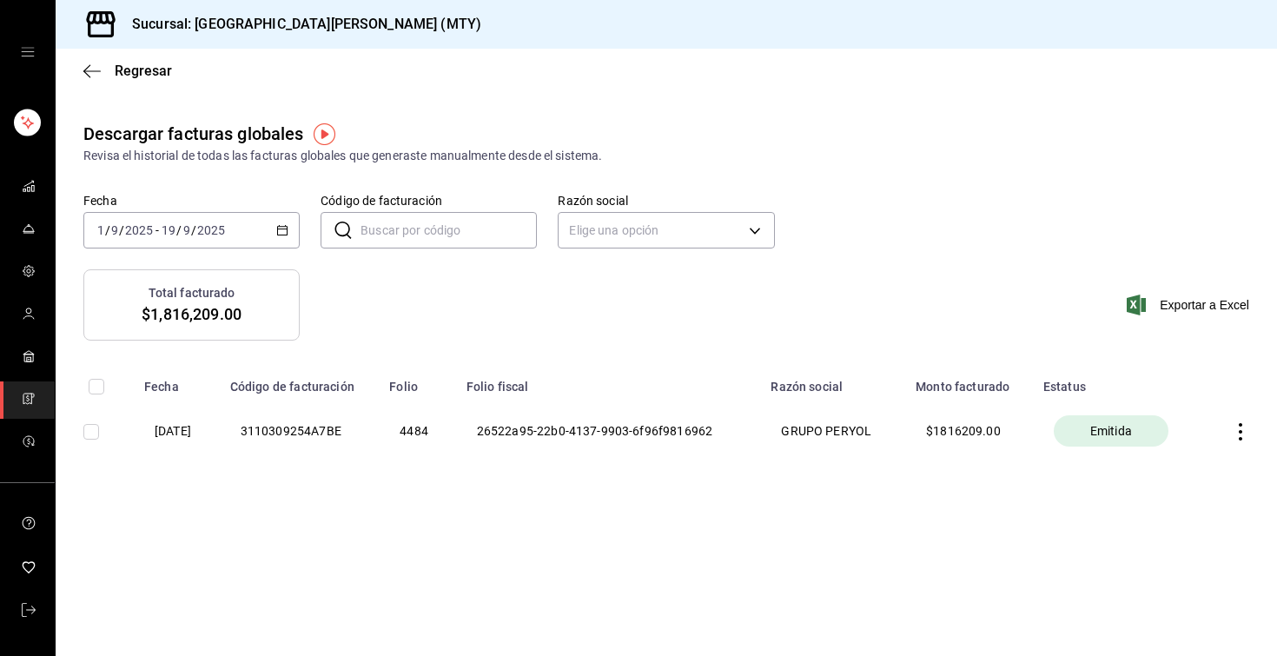
click at [1238, 433] on icon "button" at bounding box center [1240, 431] width 17 height 17
click at [1199, 383] on div "Descargar PDF" at bounding box center [1185, 389] width 83 height 14
click at [99, 72] on icon "button" at bounding box center [91, 71] width 17 height 16
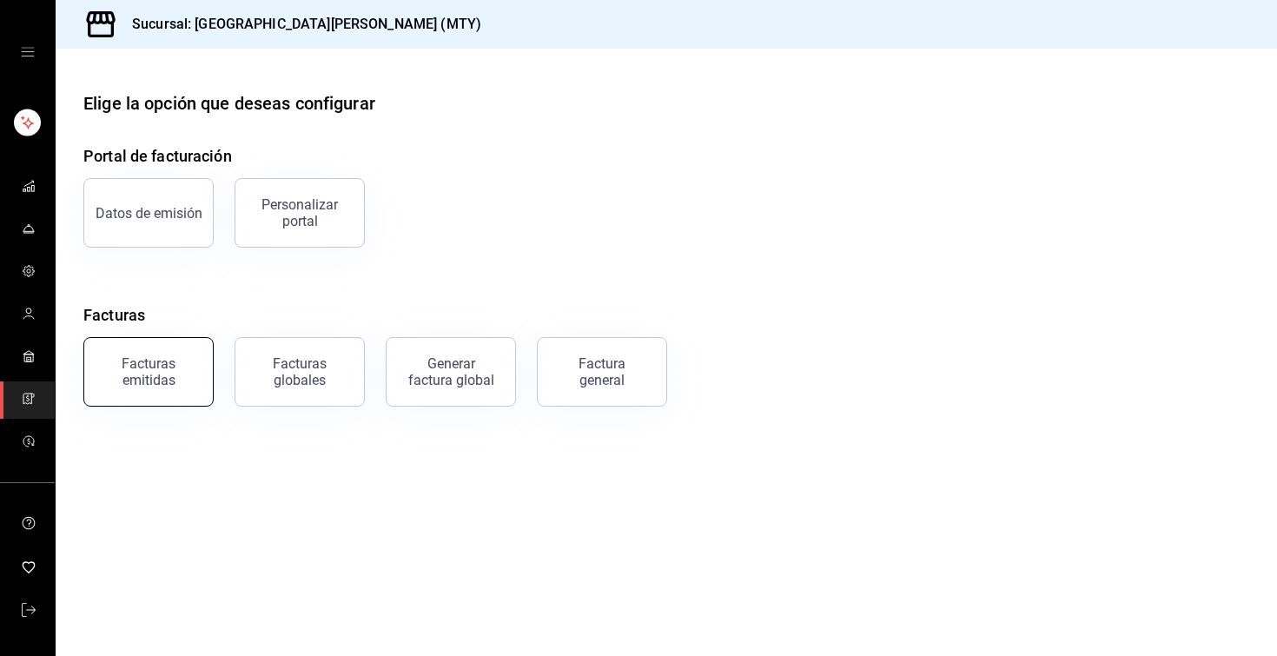
click at [125, 385] on div "Facturas emitidas" at bounding box center [149, 371] width 108 height 33
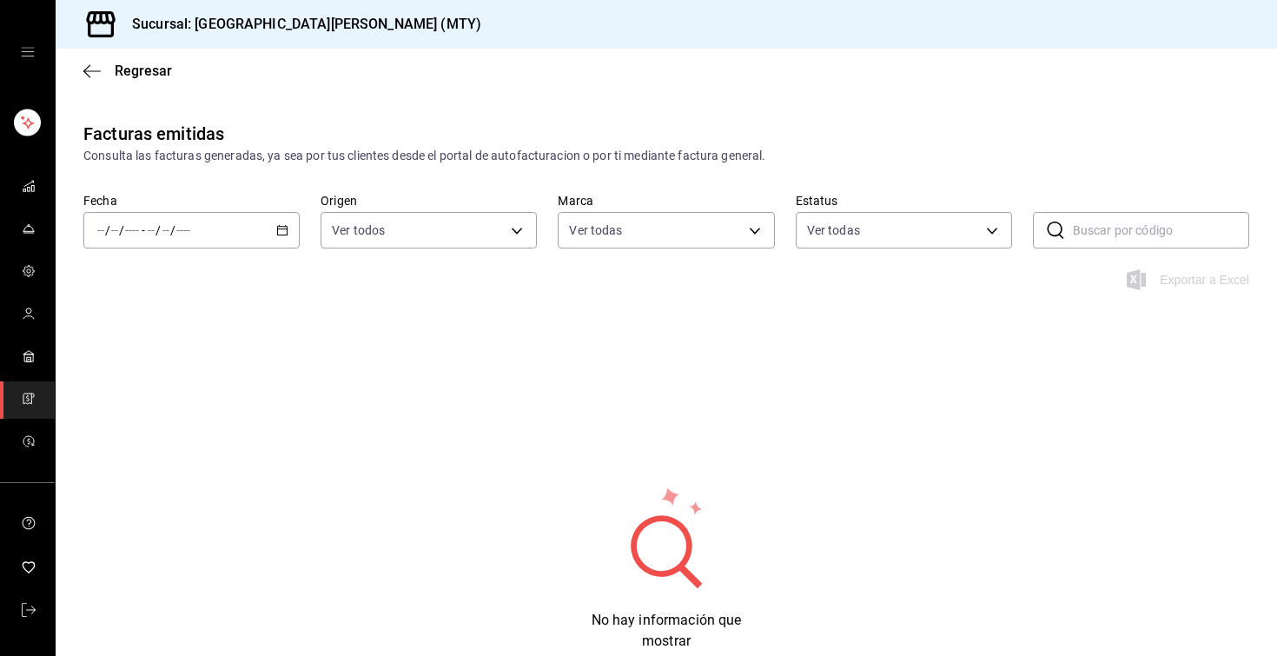
click at [286, 234] on icon "button" at bounding box center [282, 230] width 12 height 12
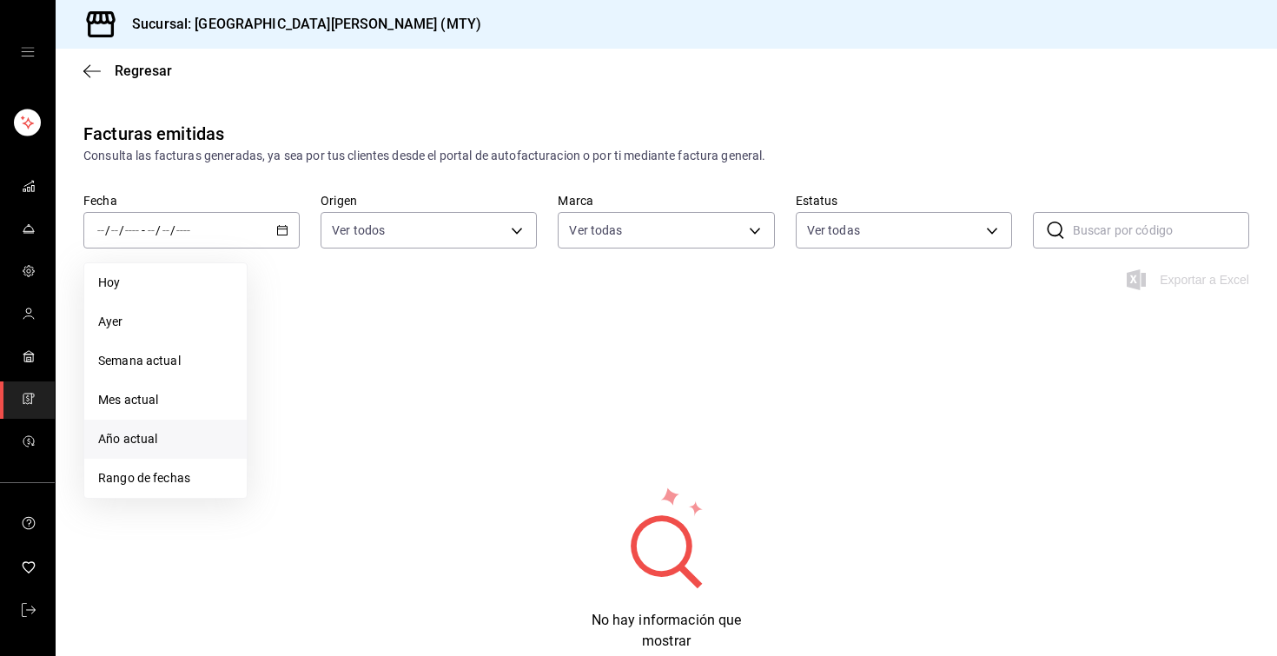
click at [155, 434] on span "Año actual" at bounding box center [165, 439] width 135 height 18
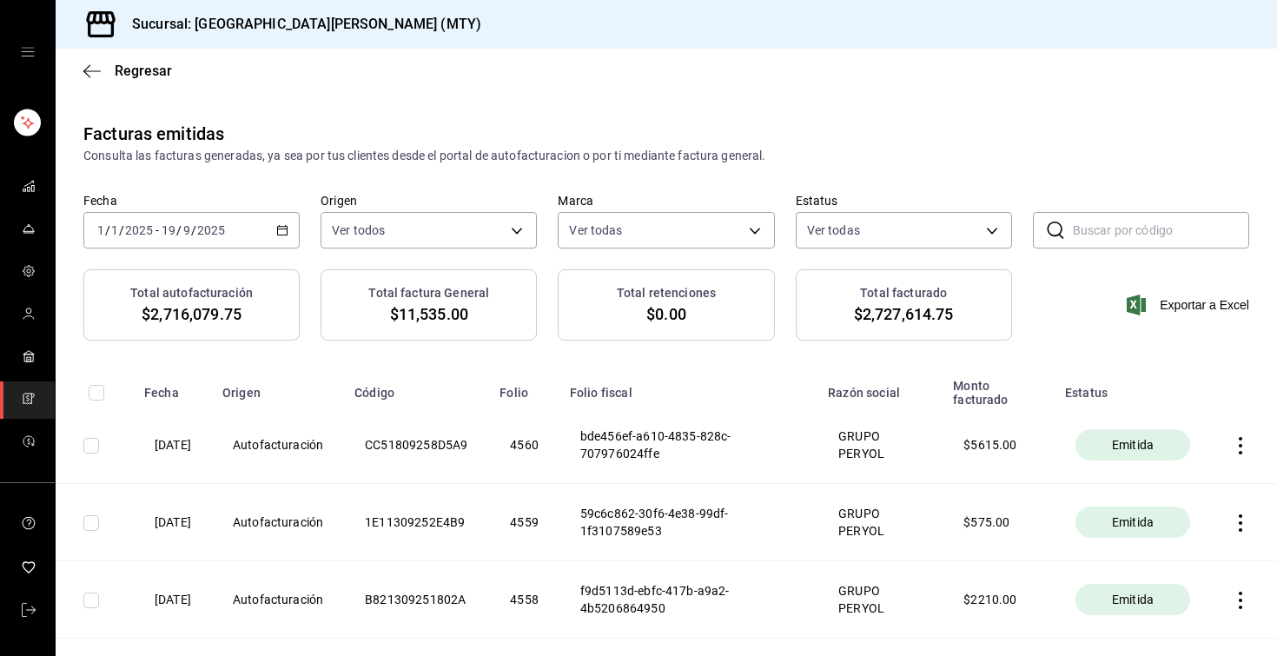
click at [268, 229] on div "2025-01-01 1 / 1 / 2025 - 2025-09-19 19 / 9 / 2025" at bounding box center [191, 230] width 216 height 36
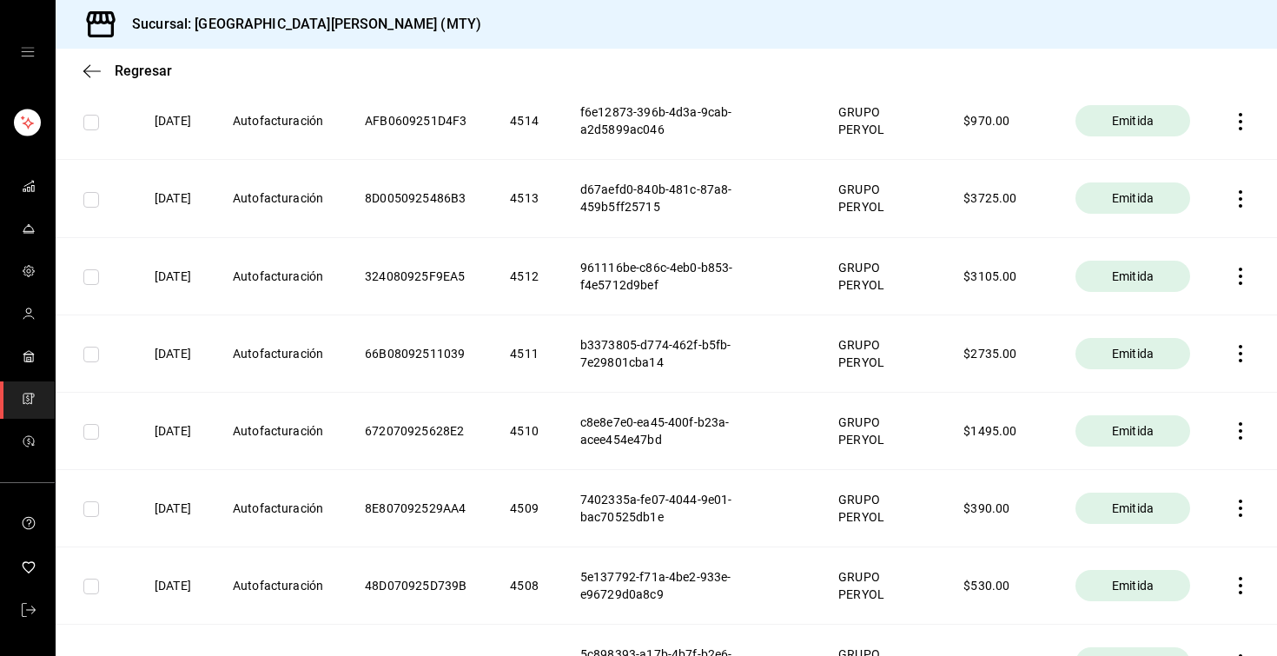
scroll to position [3919, 0]
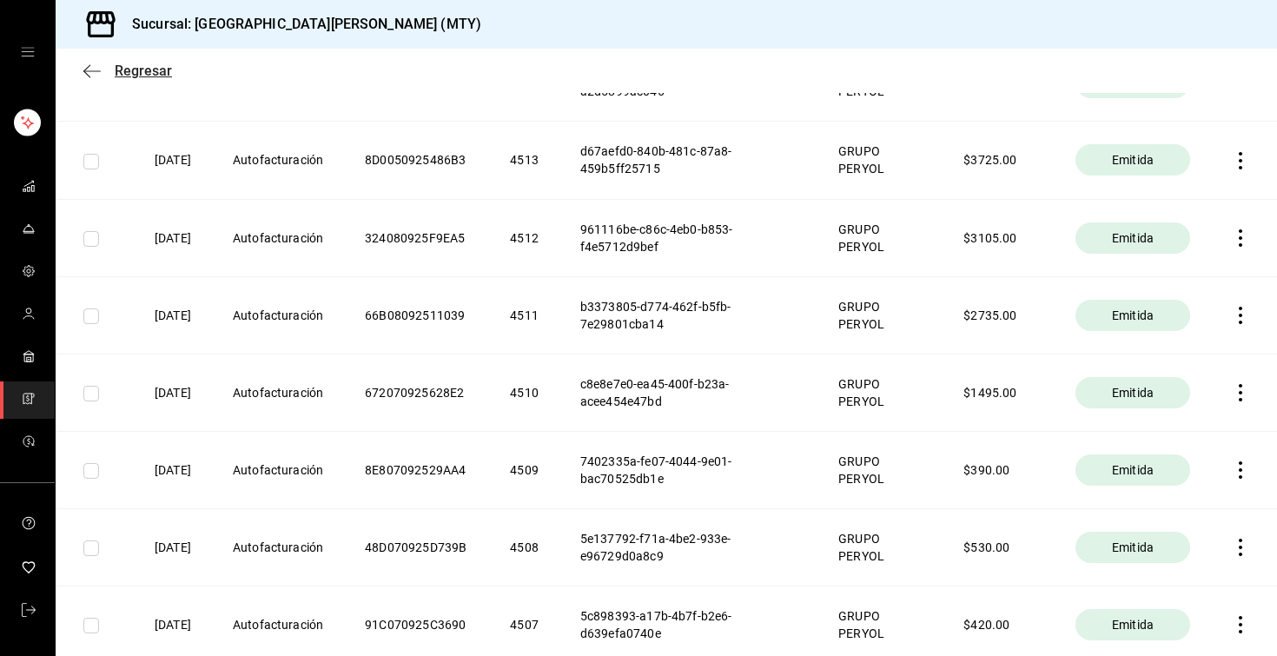
click at [121, 66] on span "Regresar" at bounding box center [143, 71] width 57 height 17
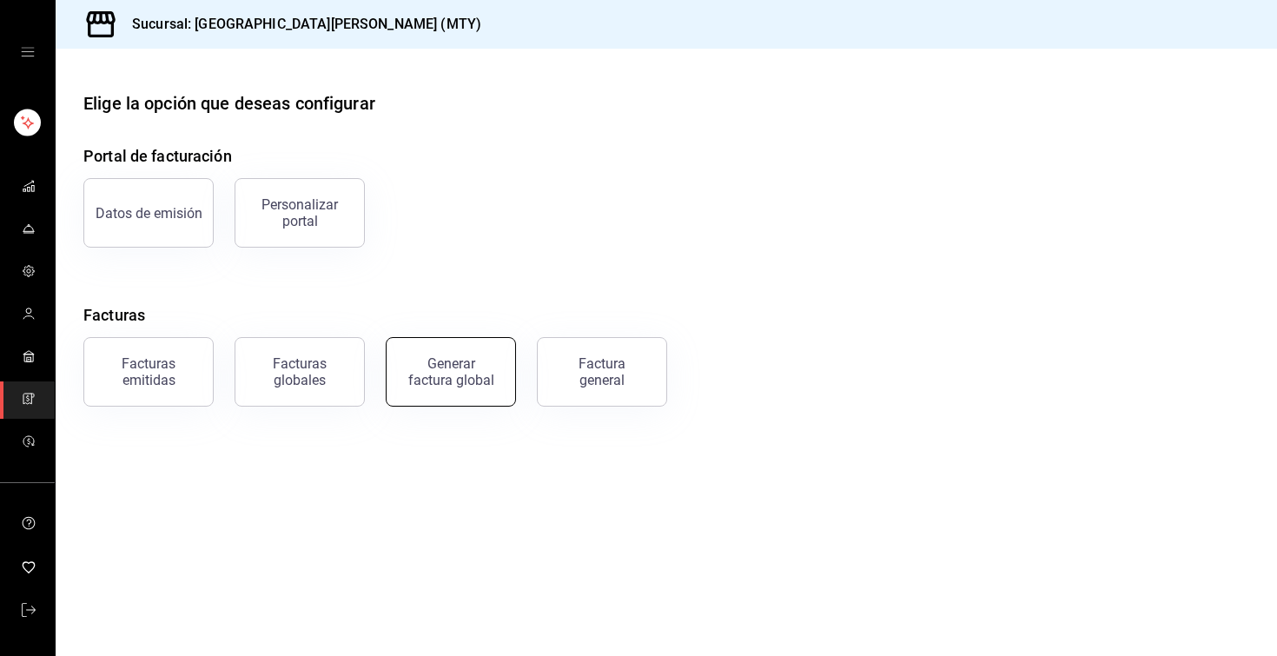
click at [498, 378] on button "Generar factura global" at bounding box center [451, 371] width 130 height 69
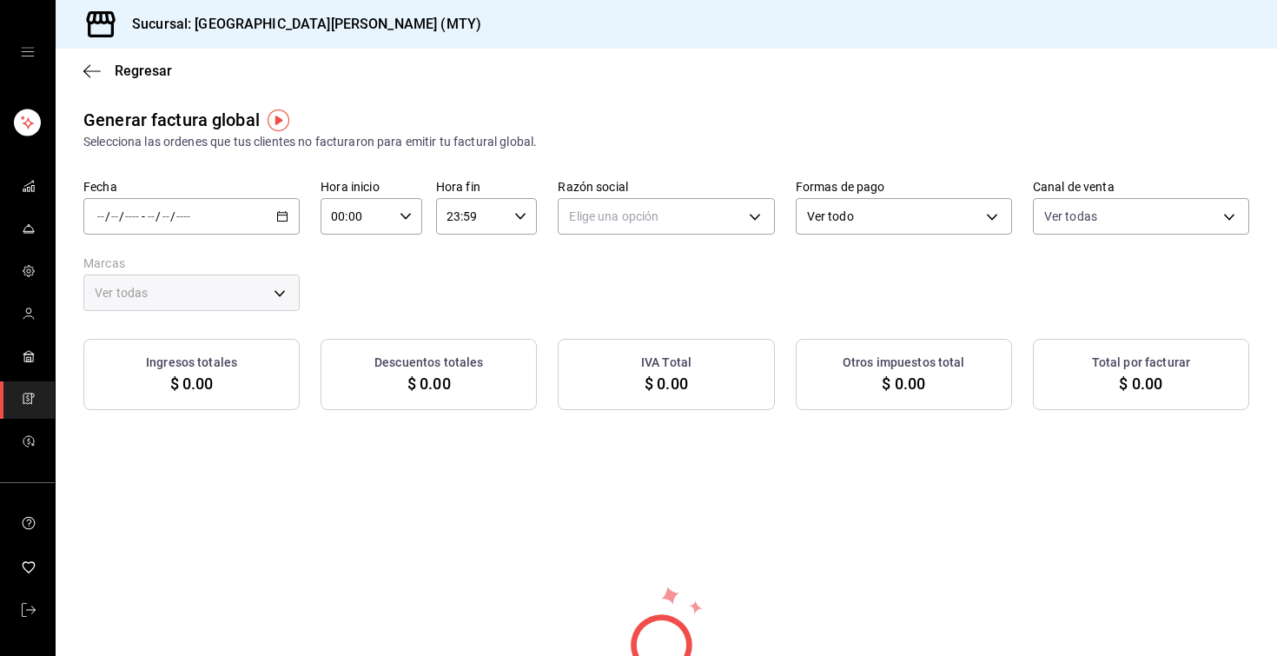
click at [288, 213] on icon "button" at bounding box center [282, 216] width 12 height 12
click at [201, 259] on li "Rango de fechas" at bounding box center [165, 268] width 162 height 39
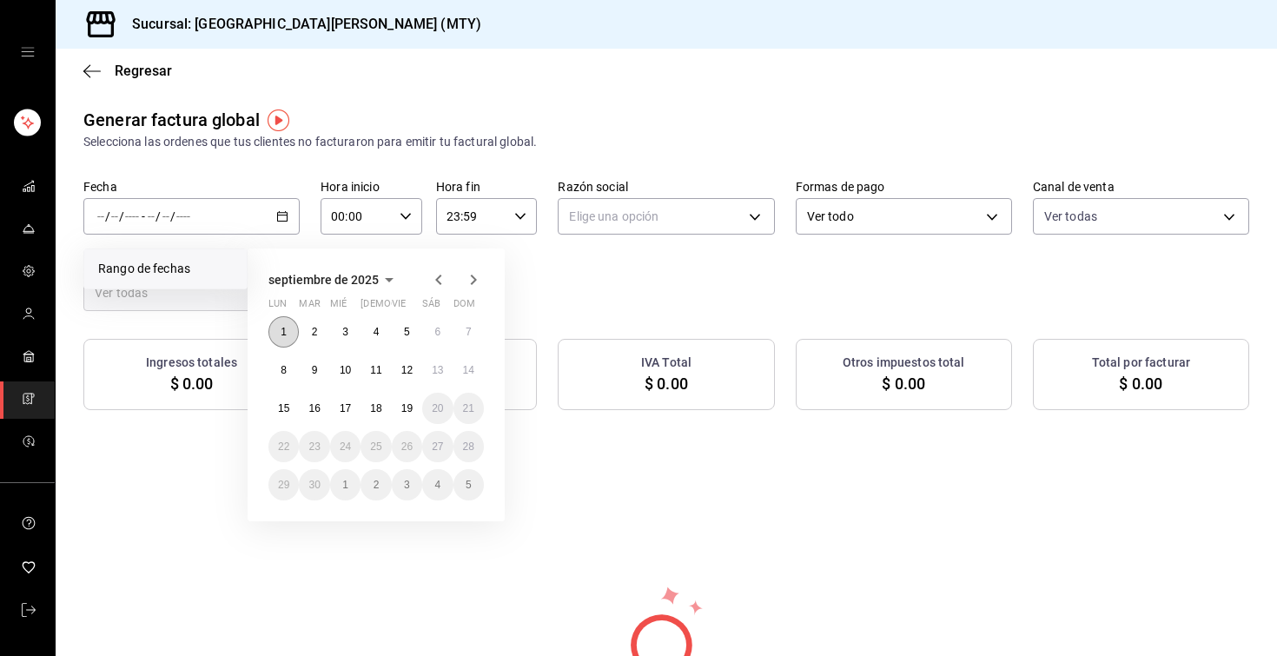
click at [275, 327] on button "1" at bounding box center [283, 331] width 30 height 31
click at [401, 415] on button "19" at bounding box center [407, 408] width 30 height 31
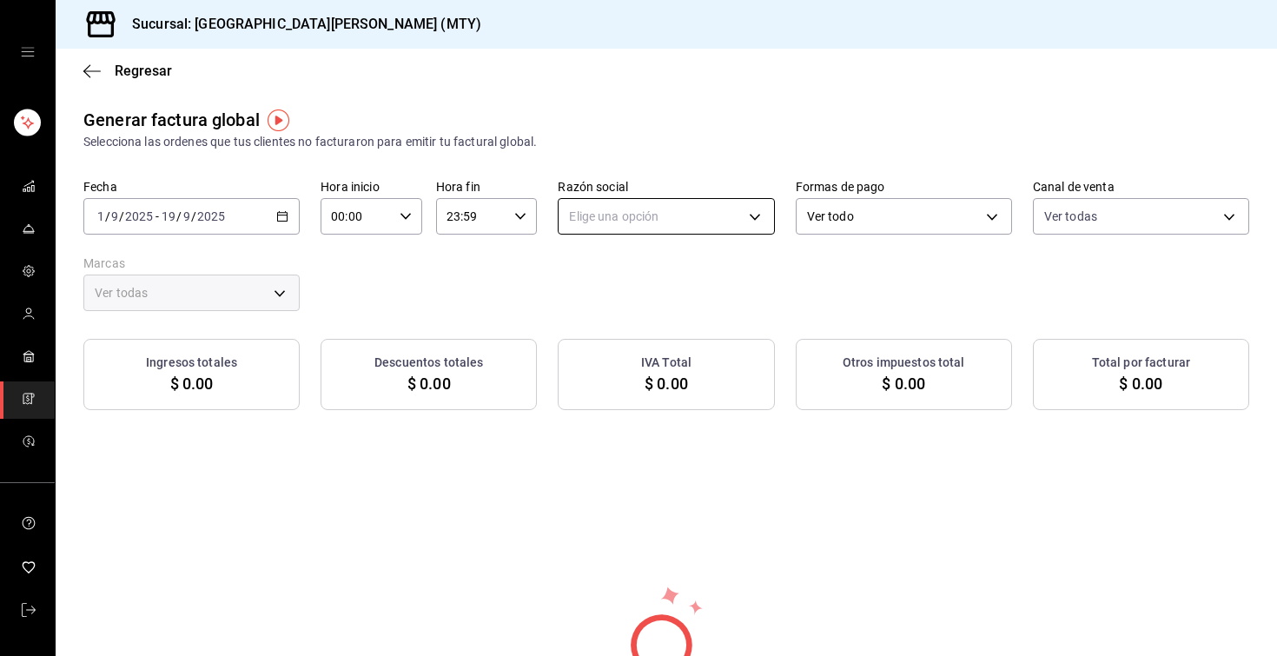
click at [692, 228] on body "Sucursal: San Juan Grill (MTY) Regresar Generar factura global Selecciona las o…" at bounding box center [638, 328] width 1277 height 656
click at [635, 313] on li "GRUPO PERYOL" at bounding box center [665, 304] width 215 height 32
type input "e0d3d3fd-f764-4786-9dd2-1ef0a27aaef4"
type input "993182a7-2c84-4ec8-9ef4-4438dae30c02"
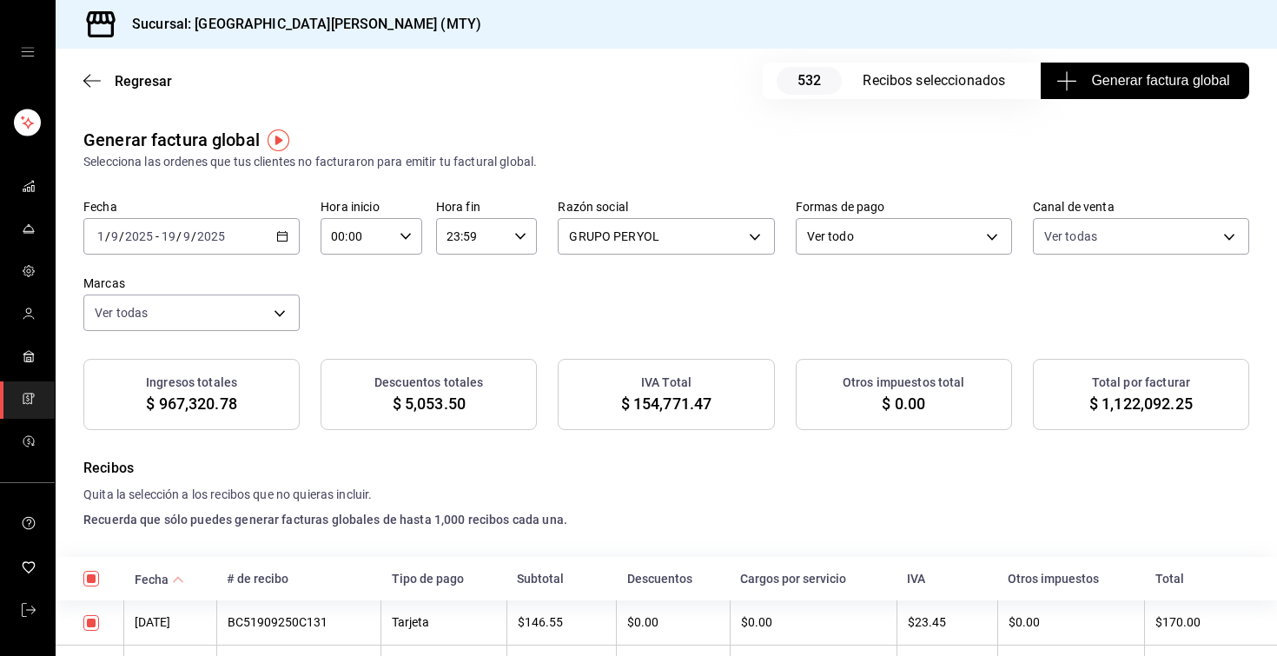
scroll to position [22371, 0]
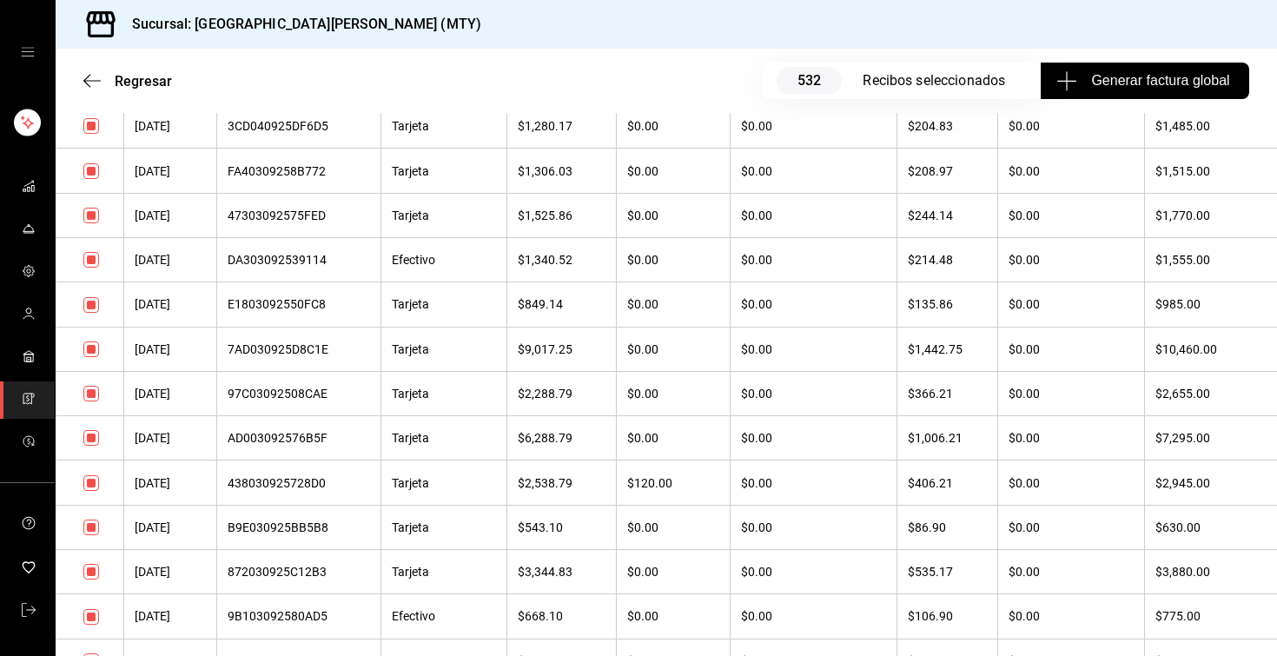
click at [1126, 367] on th "$0.00" at bounding box center [1071, 349] width 148 height 44
click at [189, 353] on th "02/09/2025" at bounding box center [170, 349] width 93 height 44
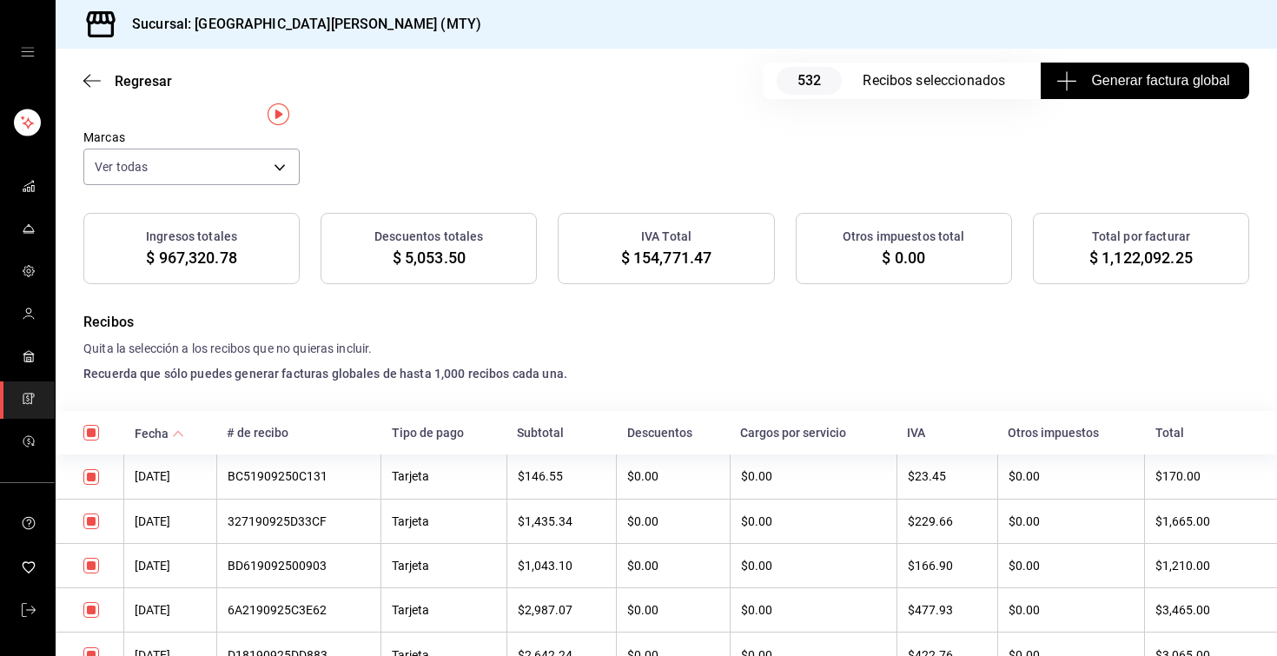
scroll to position [0, 0]
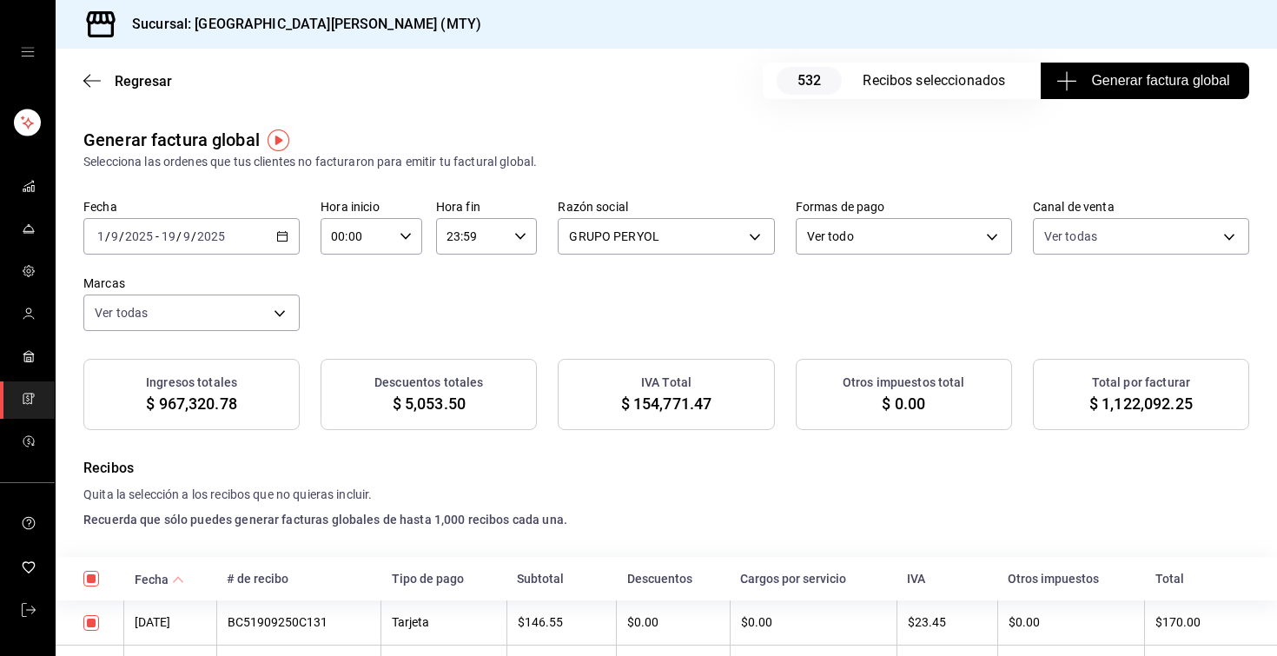
click at [285, 239] on icon "button" at bounding box center [282, 236] width 12 height 12
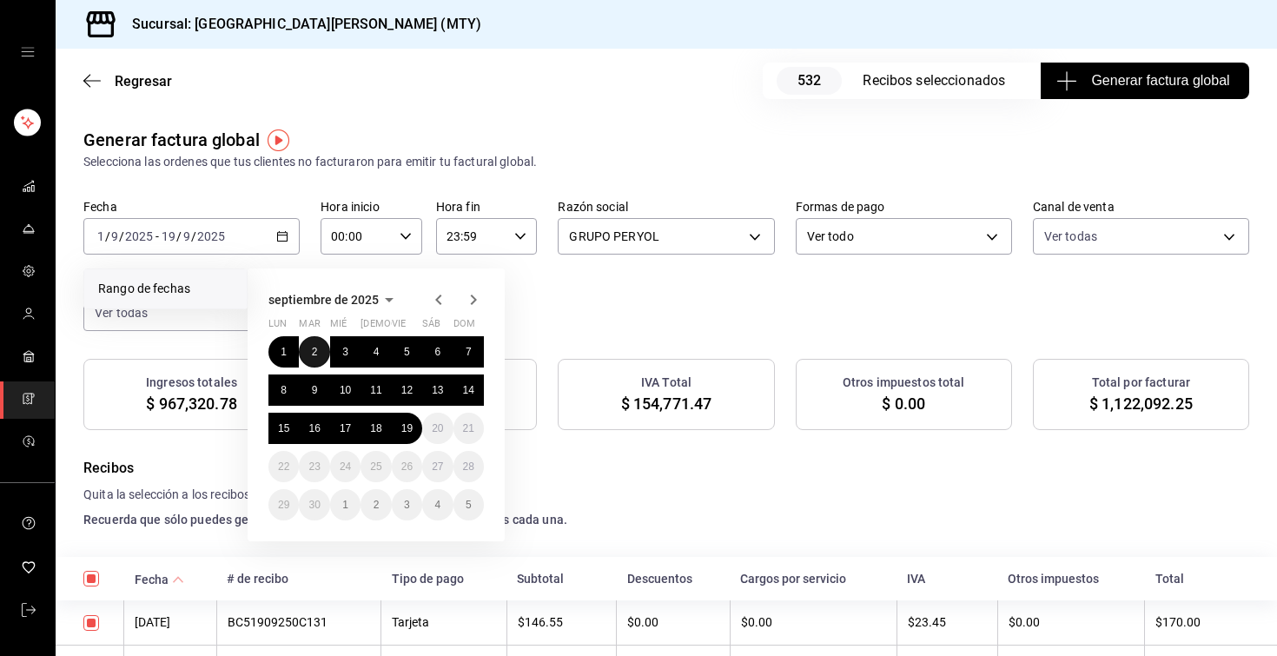
click at [310, 350] on button "2" at bounding box center [314, 351] width 30 height 31
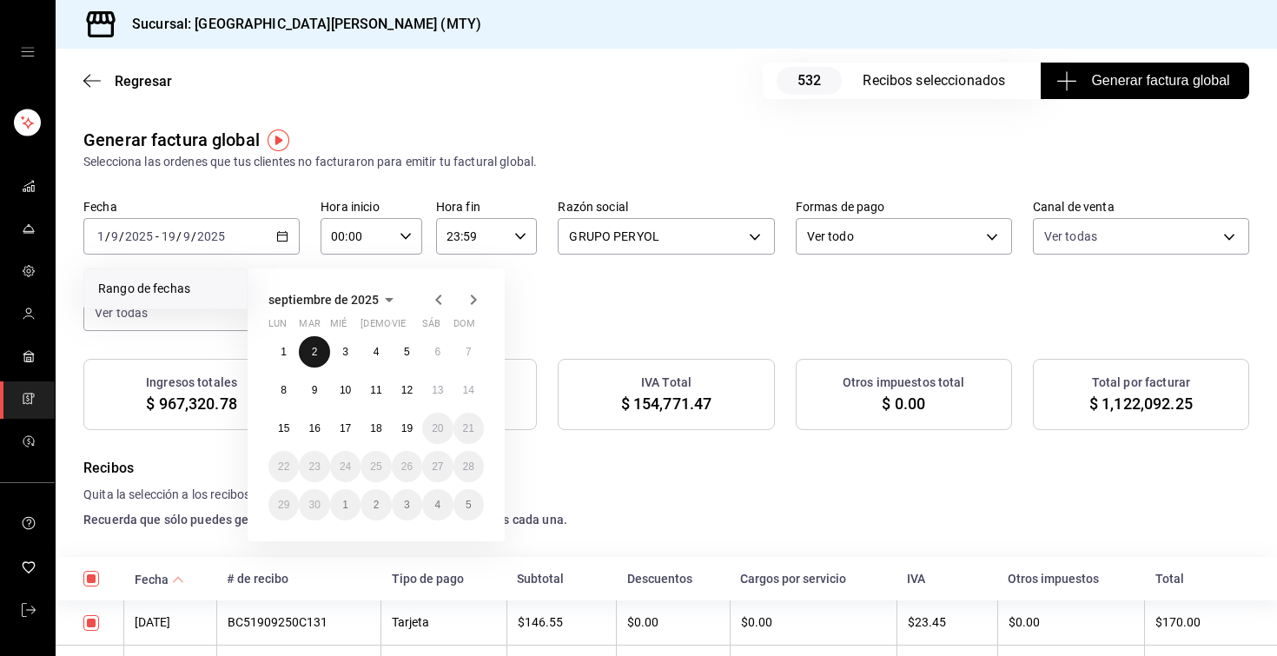
click at [310, 350] on button "2" at bounding box center [314, 351] width 30 height 31
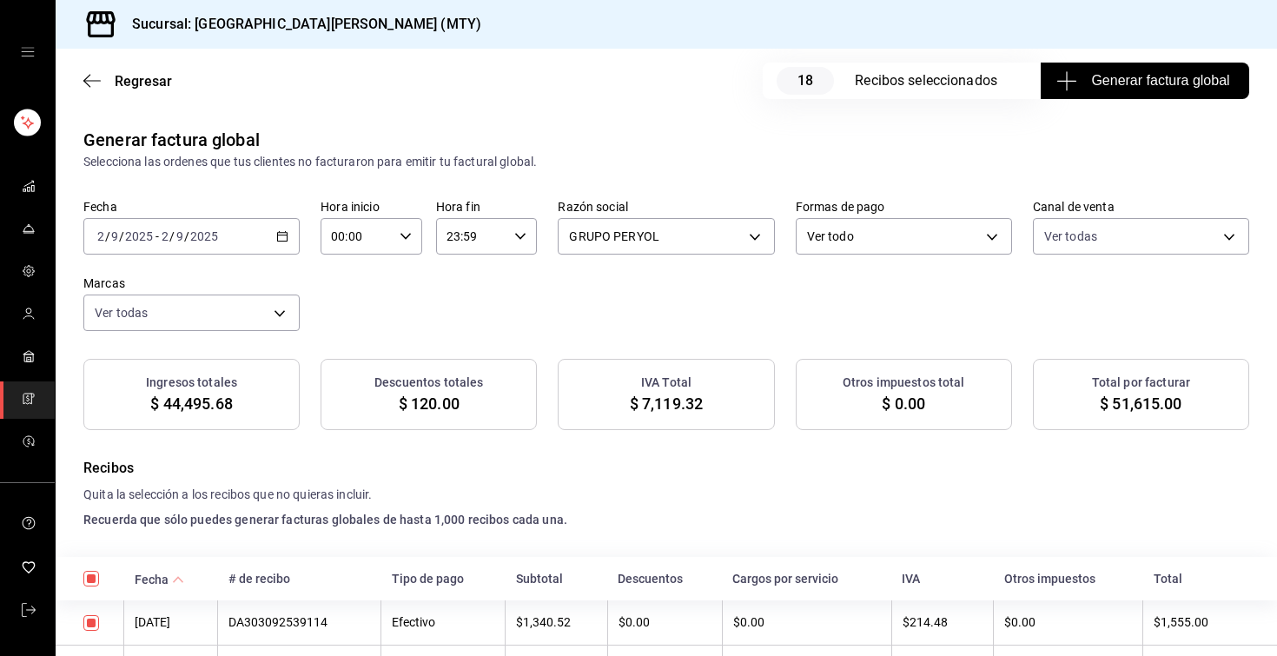
scroll to position [359, 0]
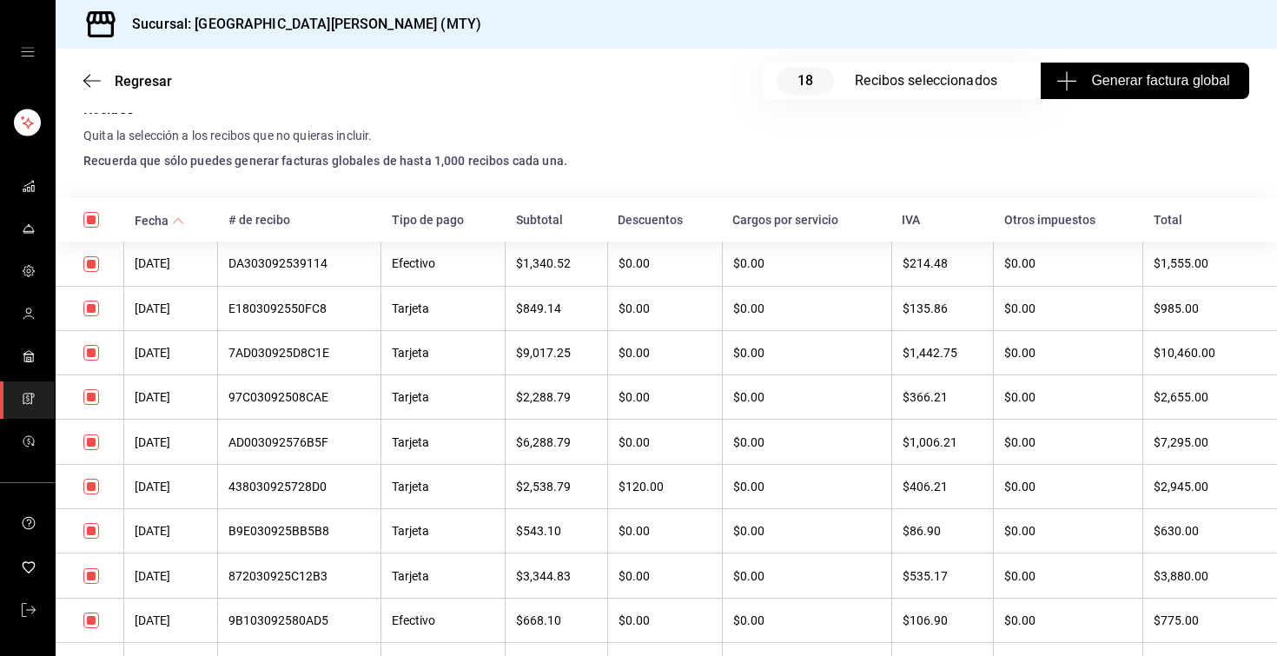
click at [323, 350] on div "7AD030925D8C1E" at bounding box center [299, 353] width 142 height 14
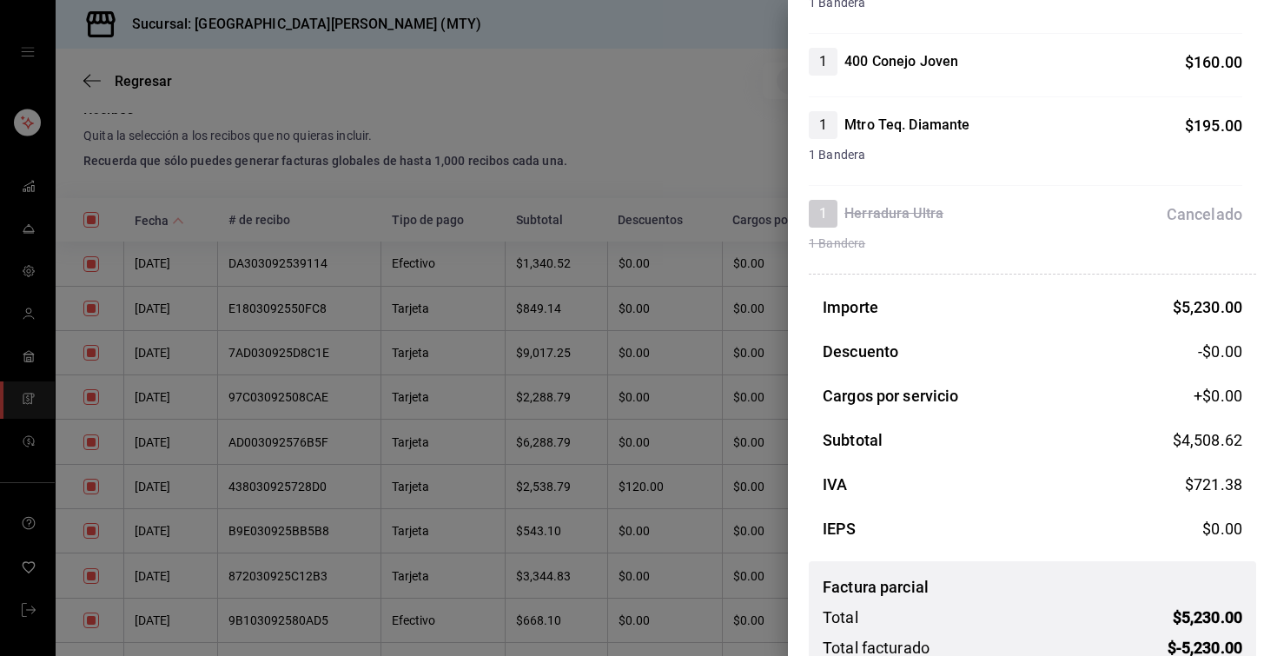
scroll to position [1963, 0]
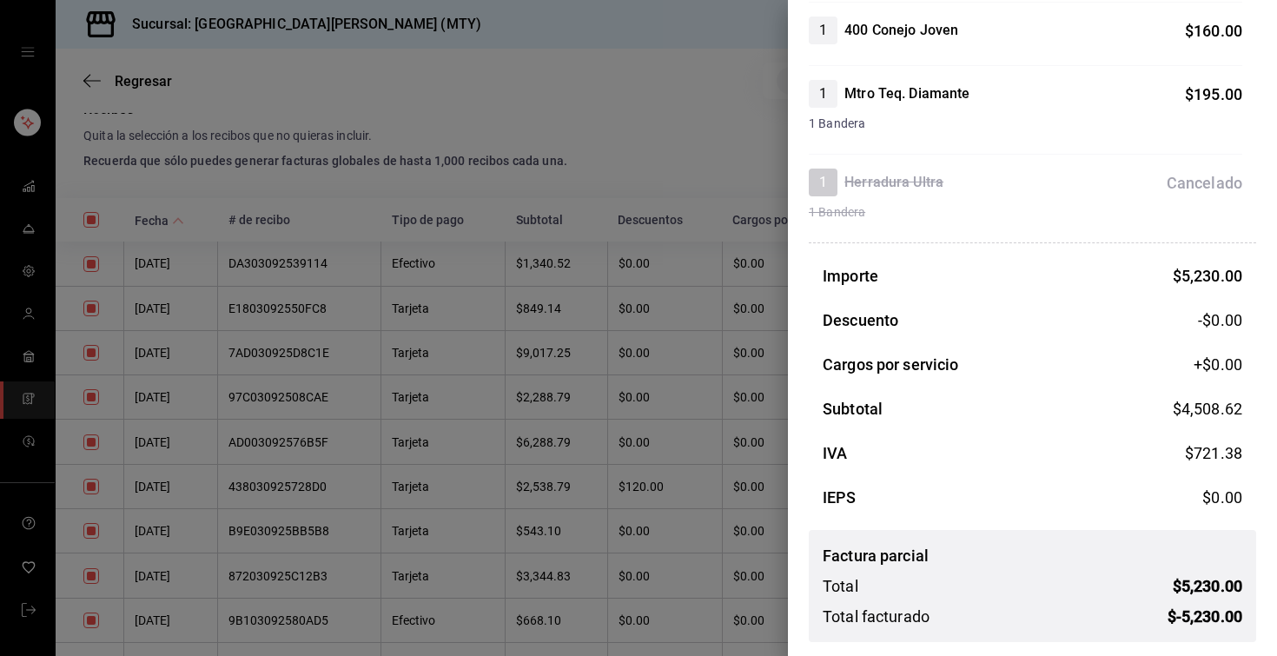
click at [354, 353] on div at bounding box center [638, 328] width 1277 height 656
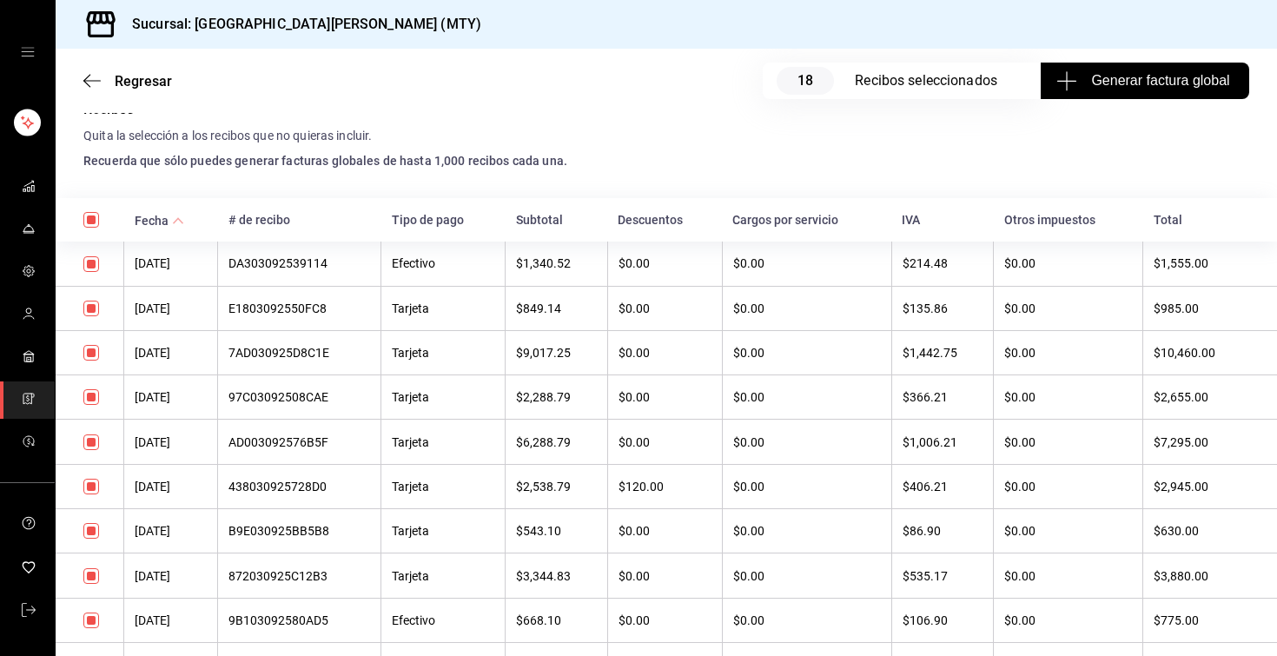
click at [307, 350] on div "7AD030925D8C1E" at bounding box center [299, 353] width 142 height 14
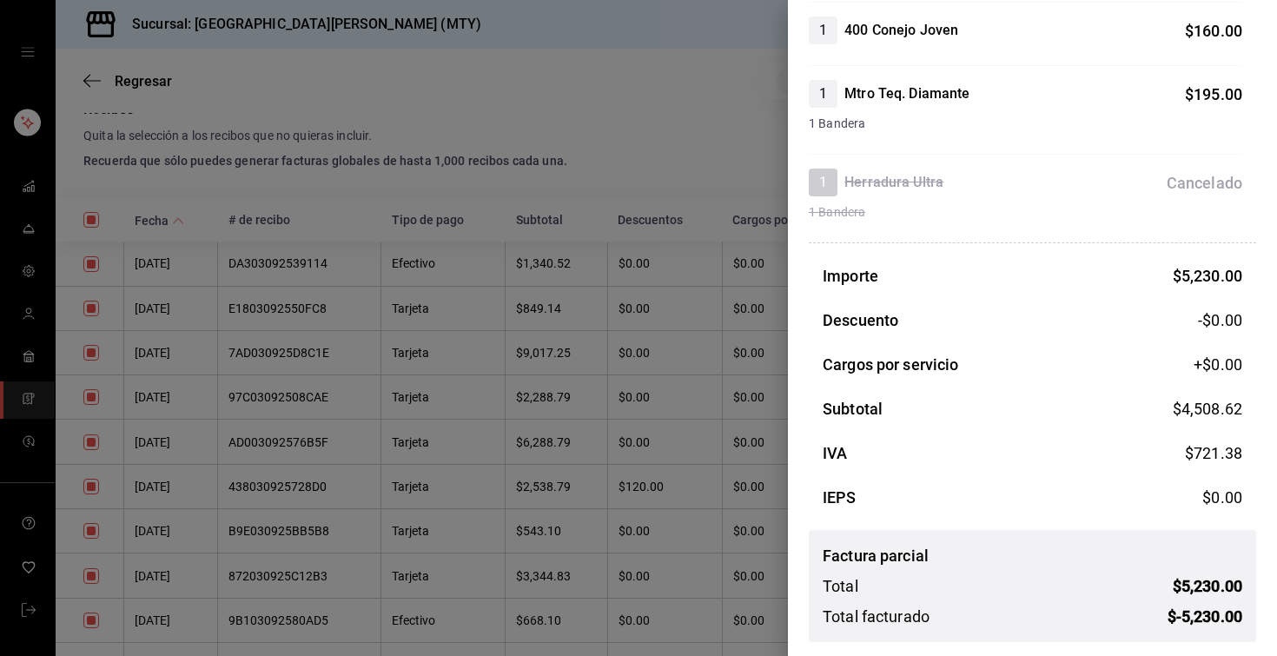
click at [394, 354] on div at bounding box center [638, 328] width 1277 height 656
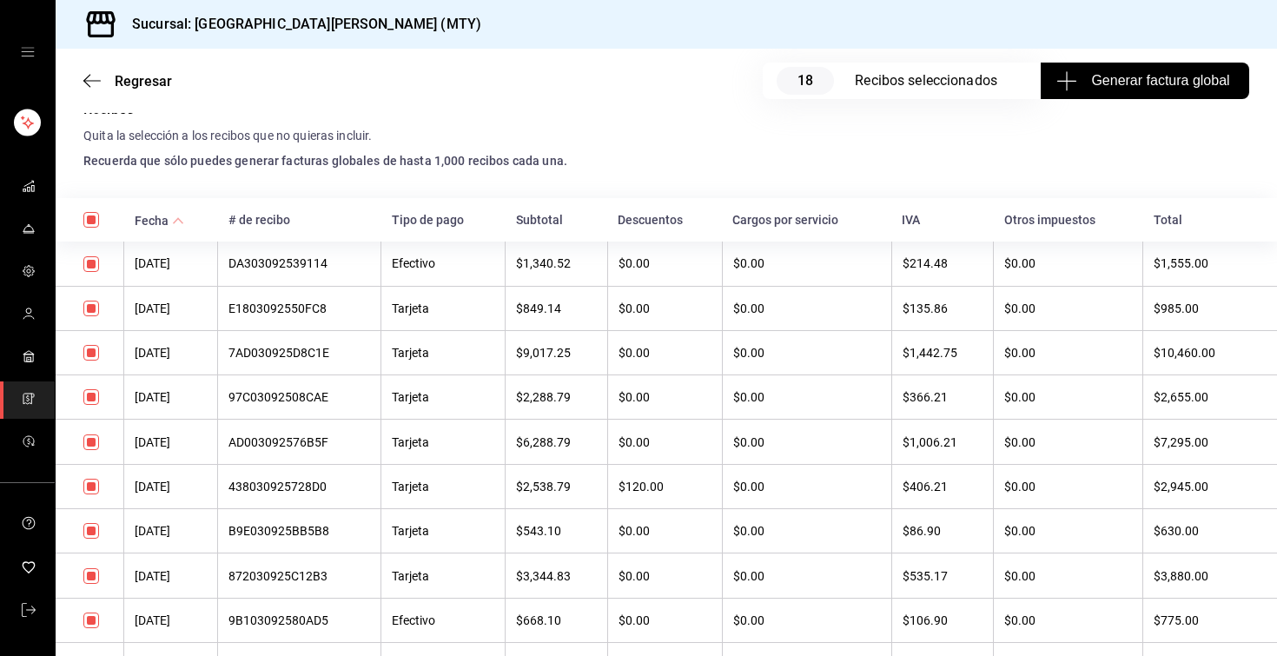
click at [294, 350] on div "7AD030925D8C1E" at bounding box center [299, 353] width 142 height 14
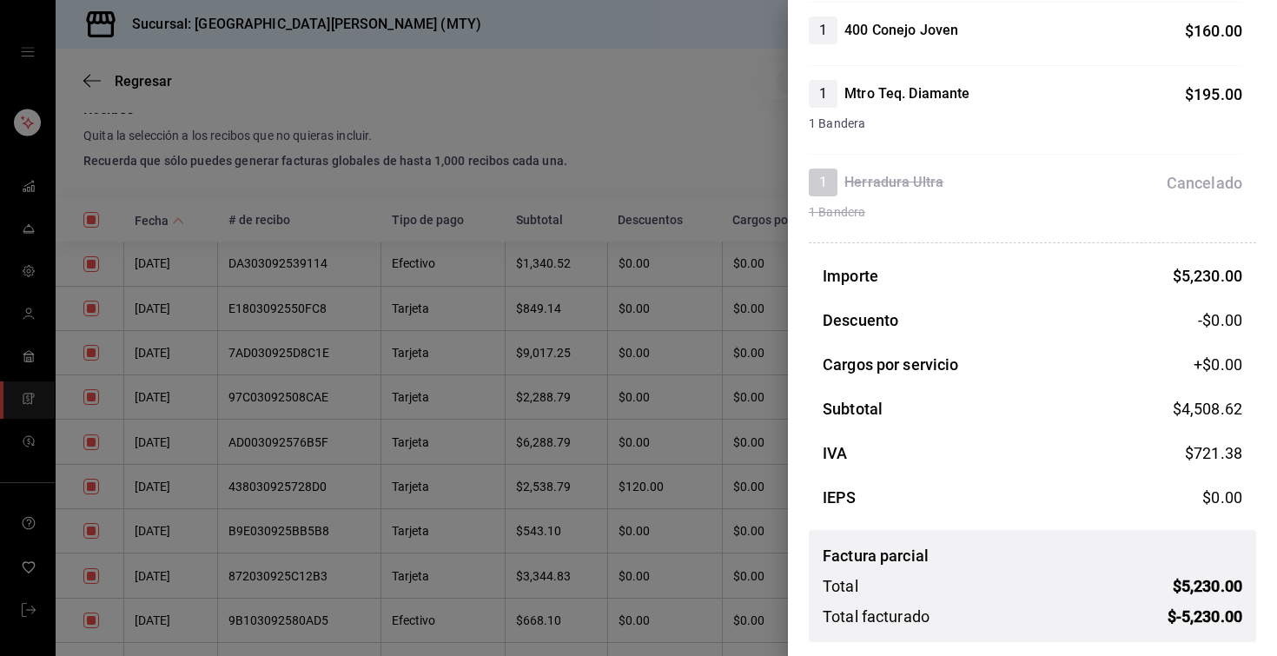
click at [583, 363] on div at bounding box center [638, 328] width 1277 height 656
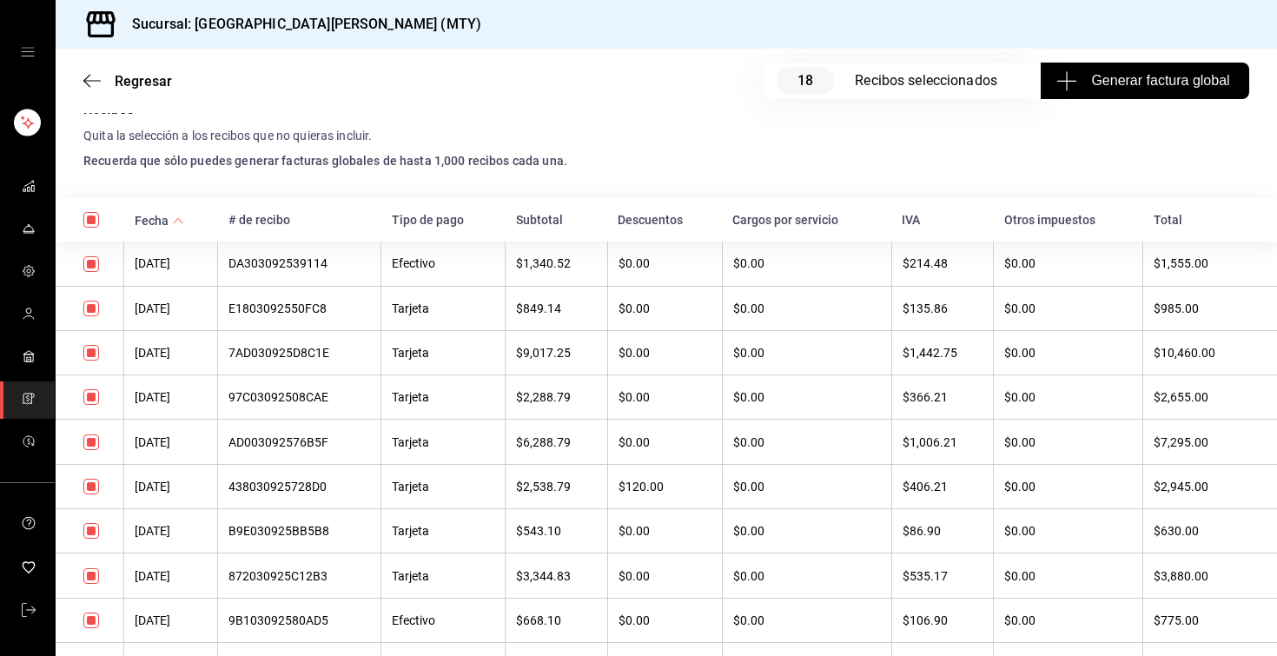
click at [316, 327] on th "E1803092550FC8" at bounding box center [299, 308] width 163 height 44
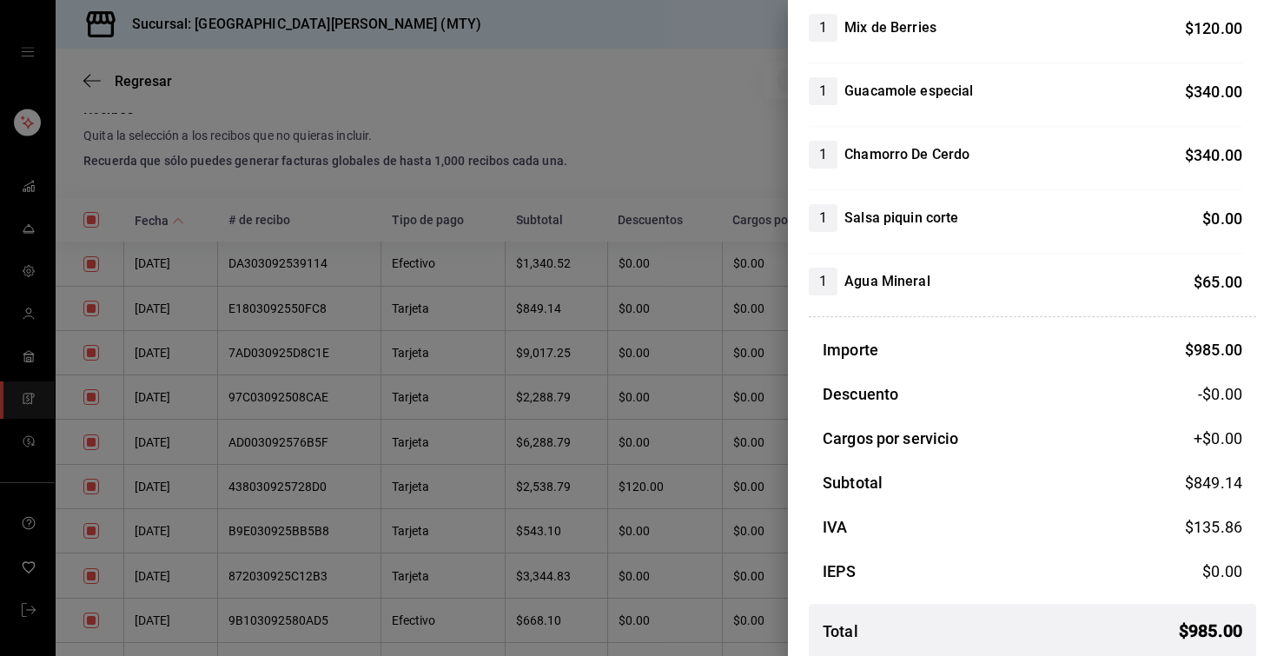
scroll to position [334, 0]
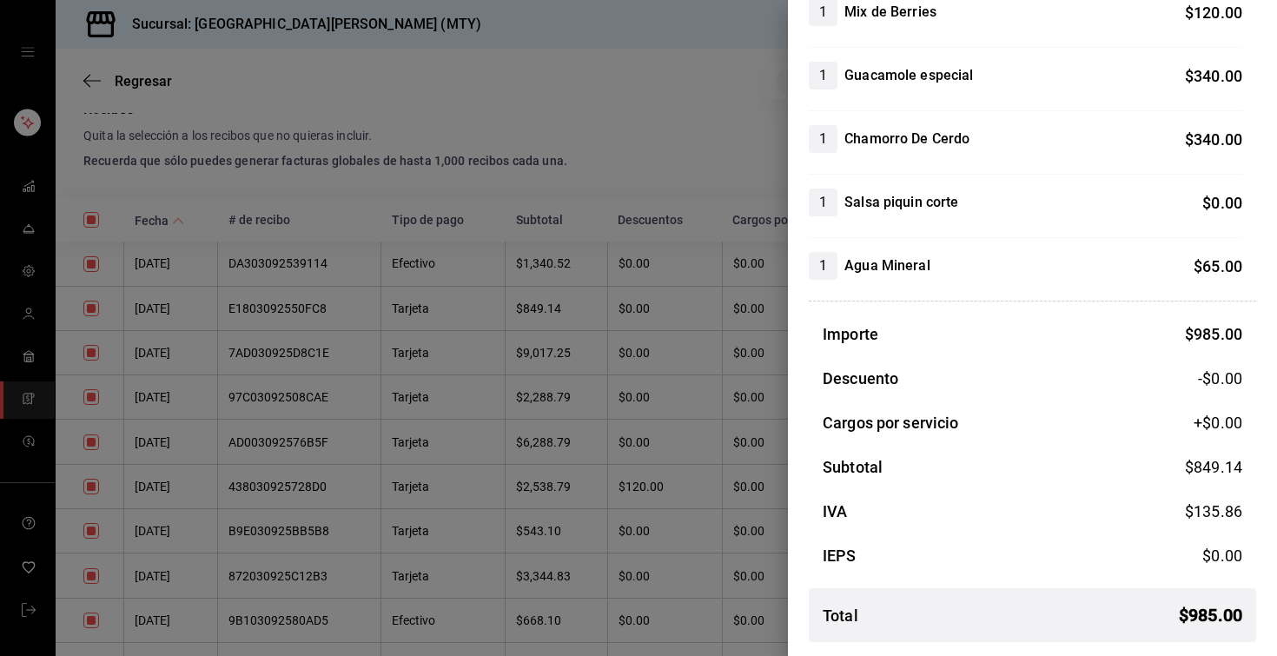
click at [303, 358] on div at bounding box center [638, 328] width 1277 height 656
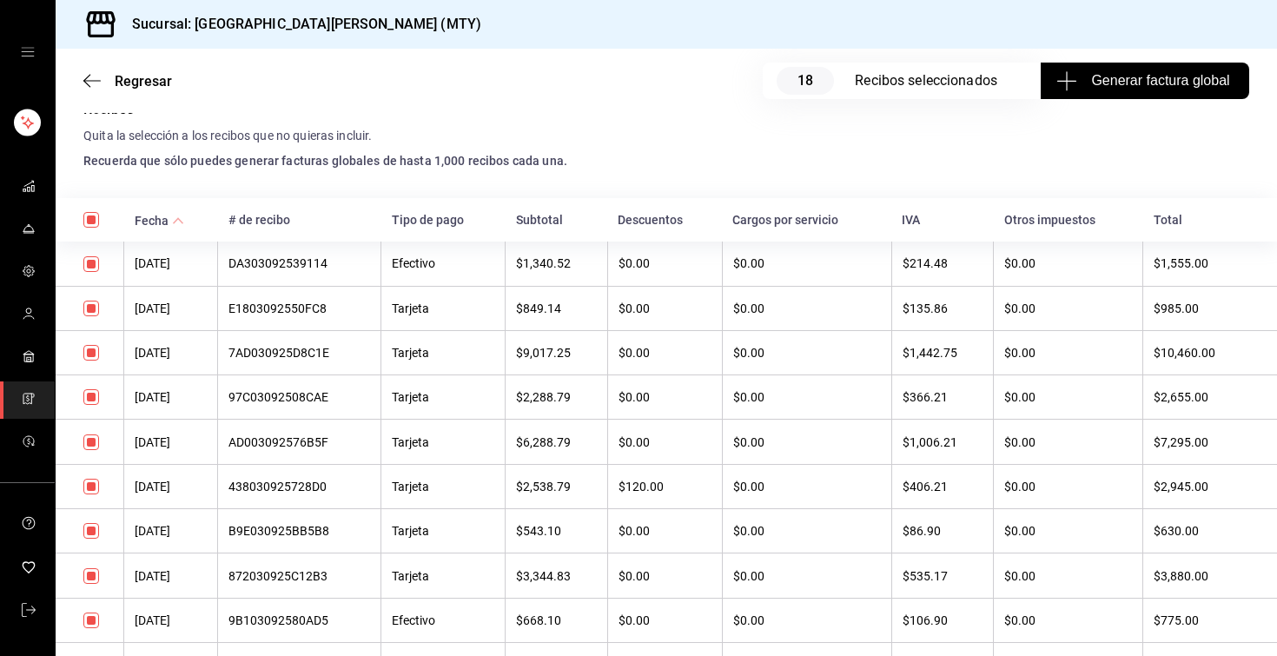
click at [303, 358] on div "7AD030925D8C1E" at bounding box center [299, 353] width 142 height 14
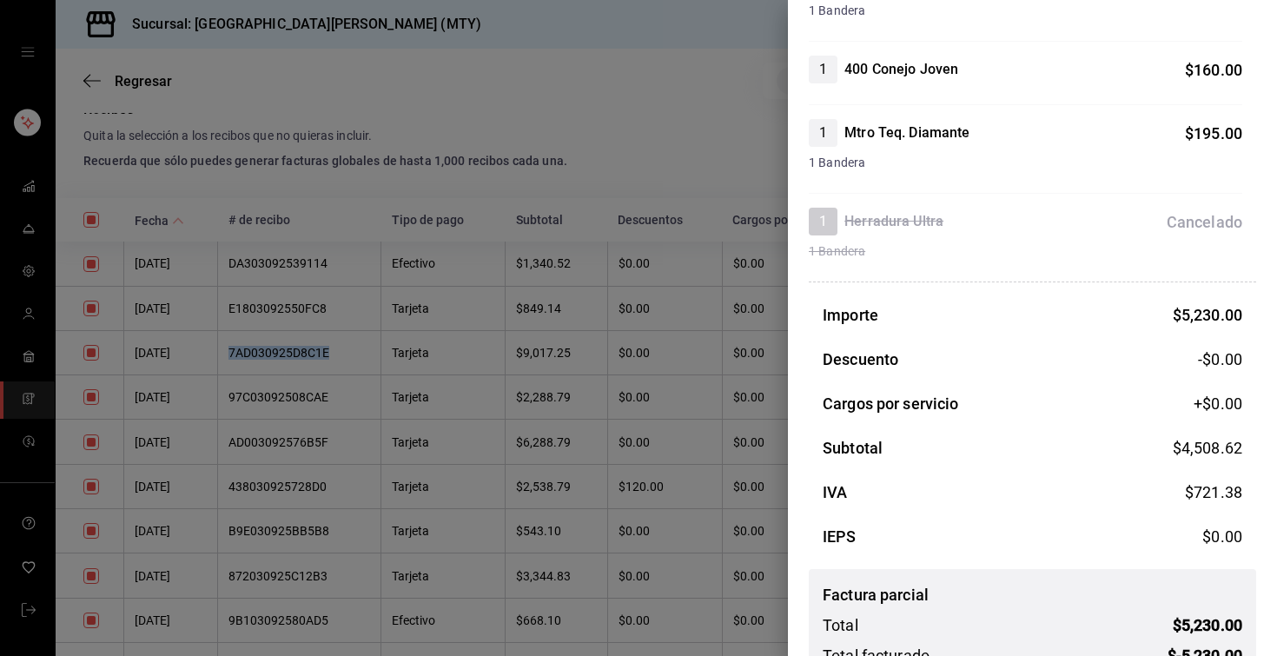
scroll to position [1963, 0]
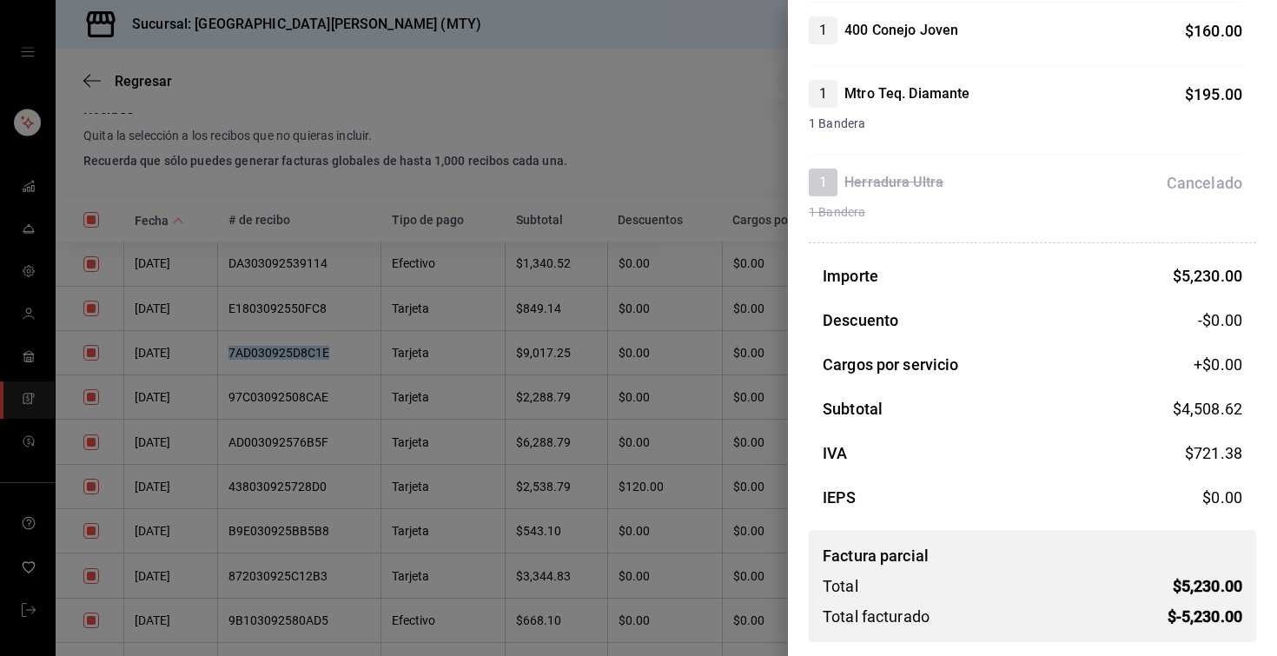
click at [472, 369] on div at bounding box center [638, 328] width 1277 height 656
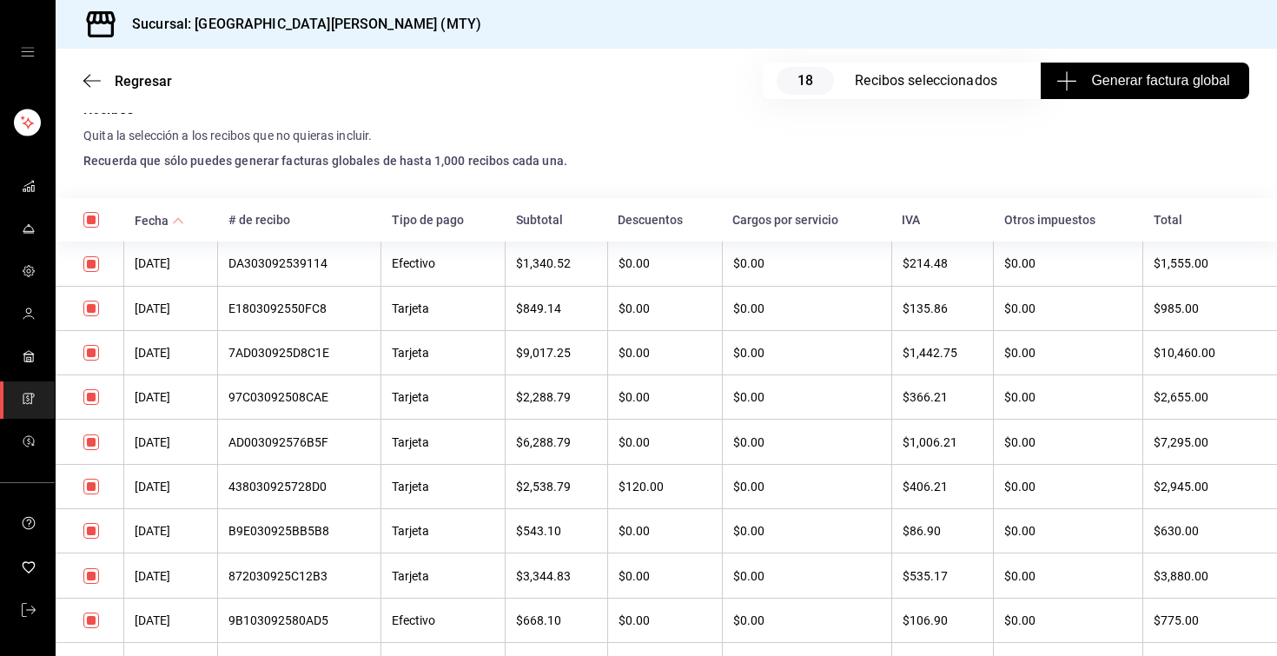
click at [306, 400] on div "97C03092508CAE" at bounding box center [299, 397] width 142 height 14
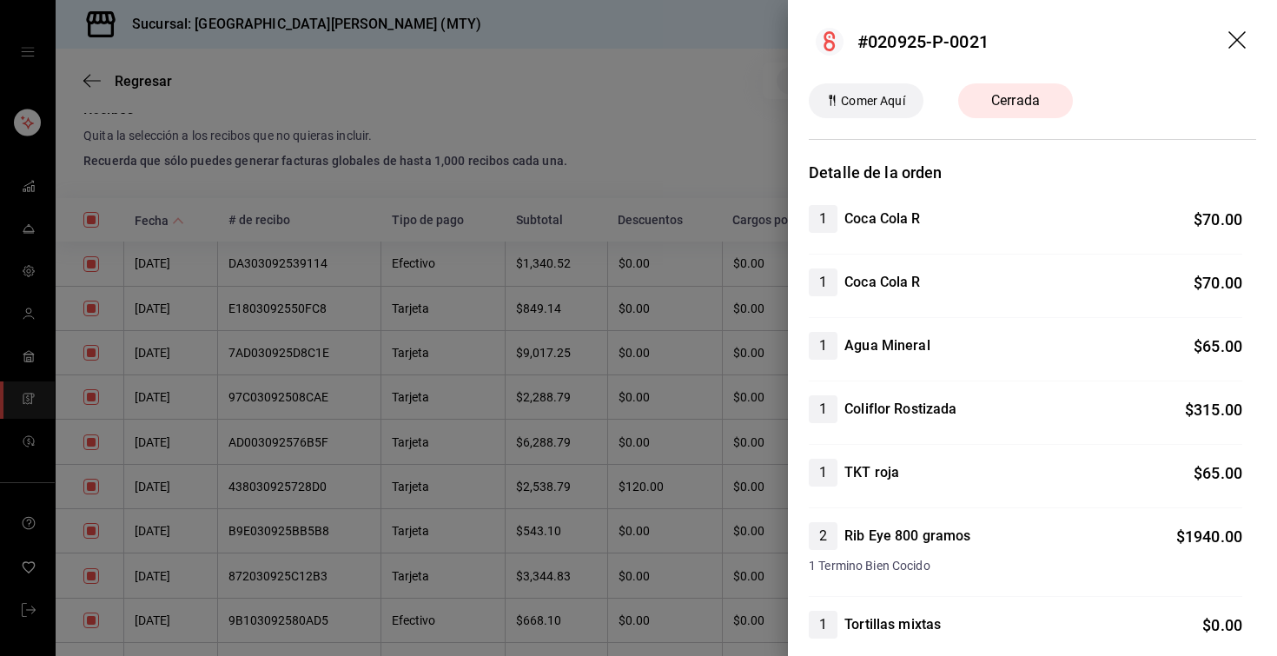
scroll to position [549, 0]
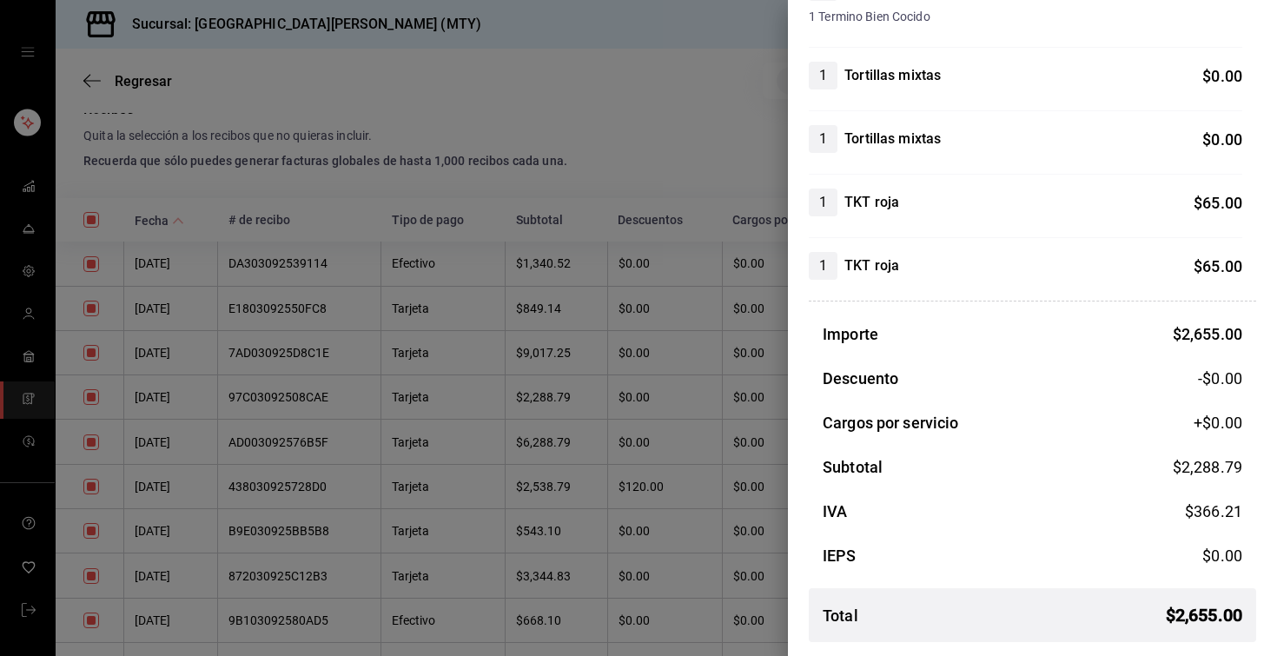
click at [506, 407] on div at bounding box center [638, 328] width 1277 height 656
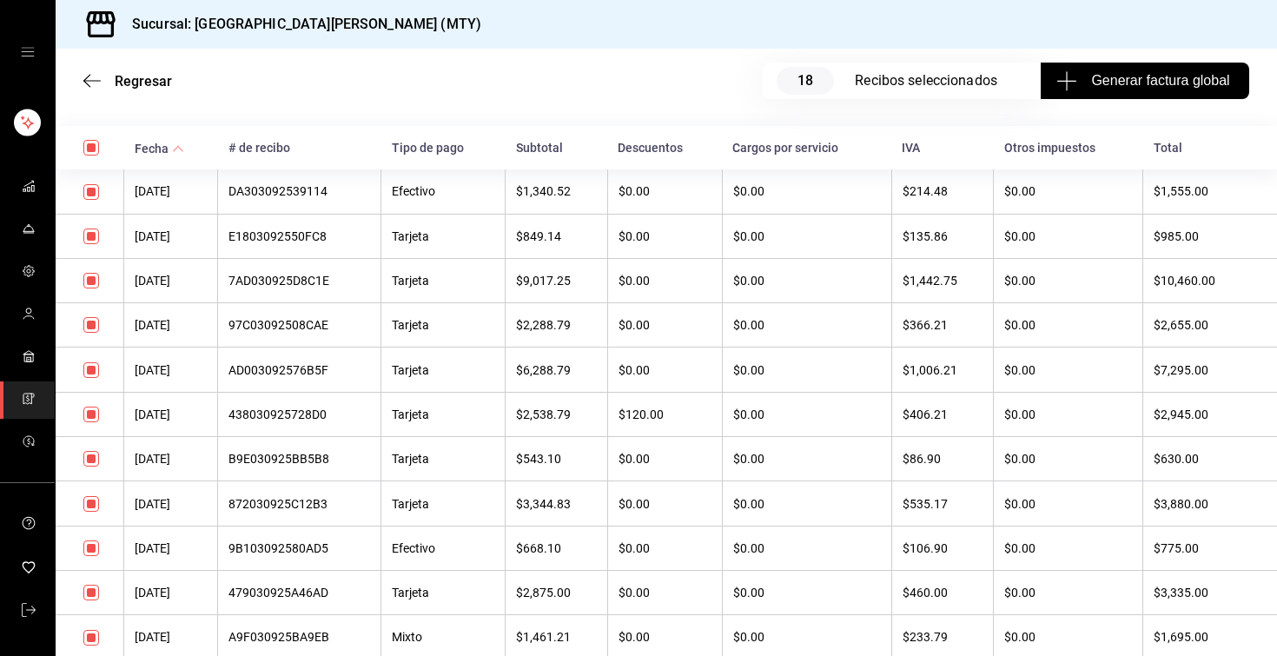
scroll to position [409, 0]
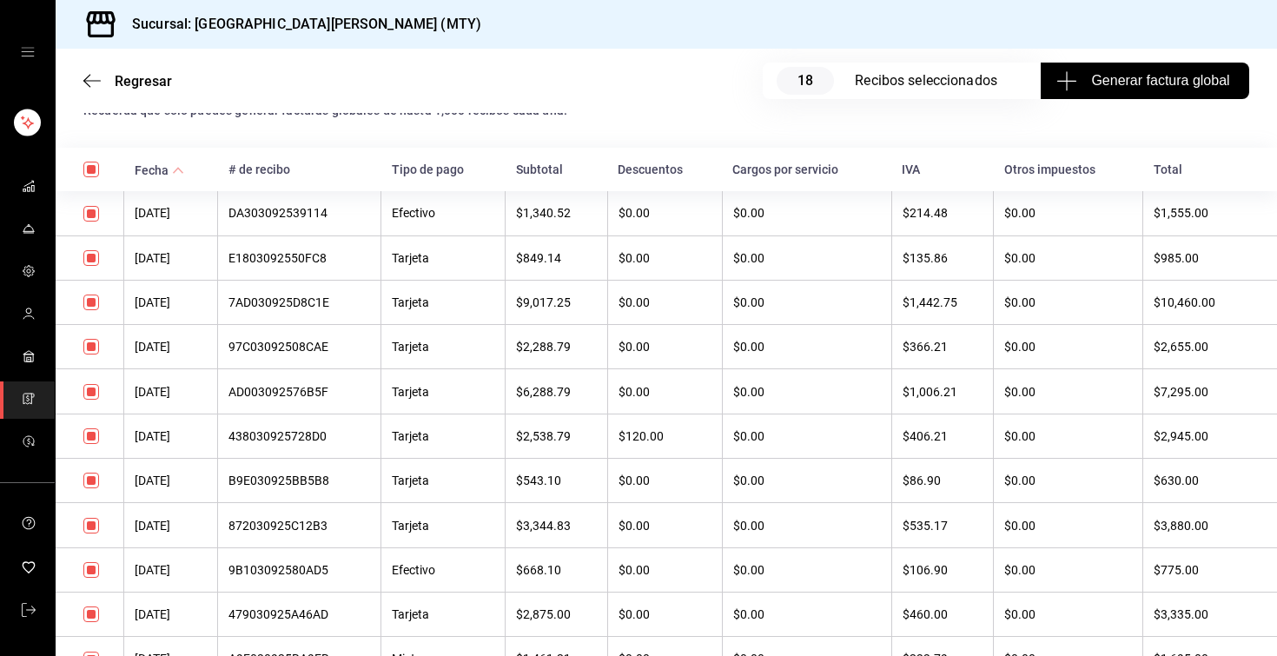
click at [88, 174] on input "checkbox" at bounding box center [91, 170] width 16 height 16
checkbox input "false"
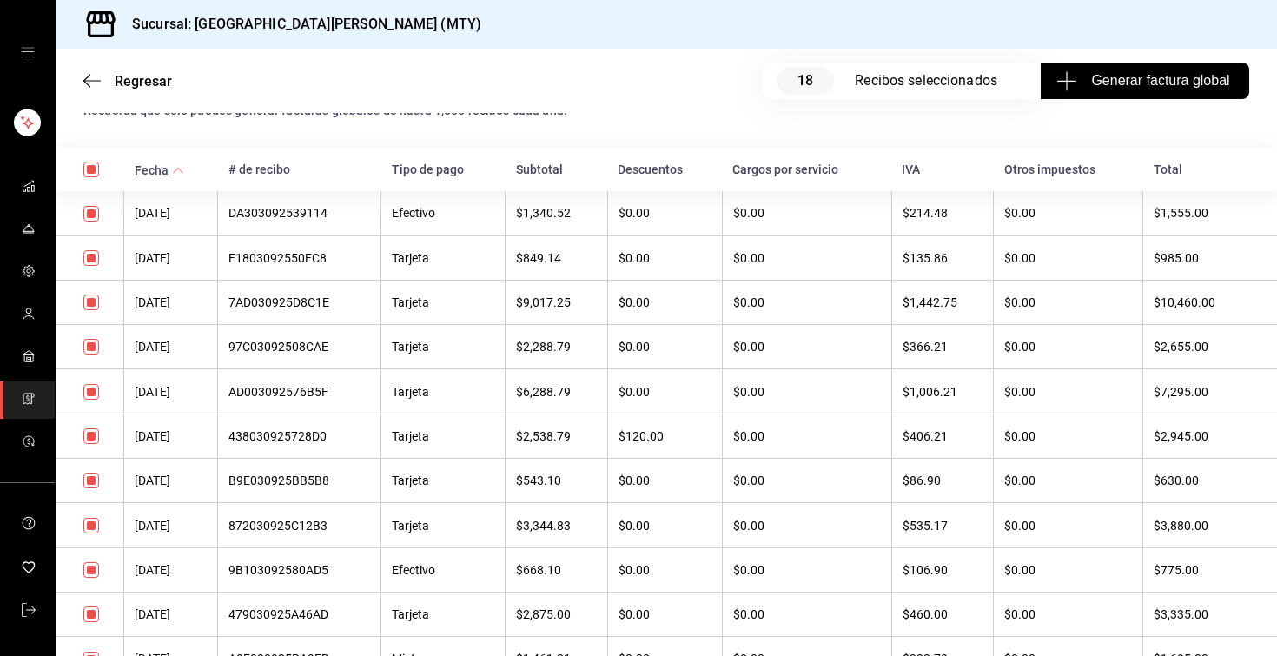
checkbox input "false"
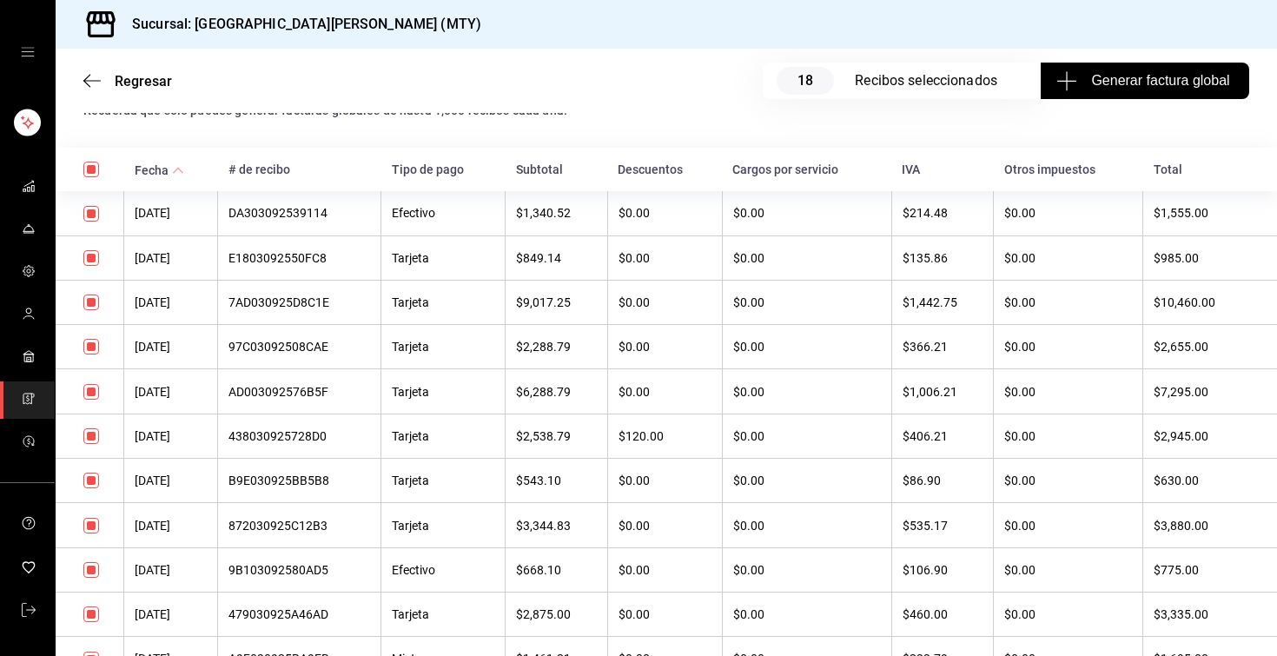
checkbox input "false"
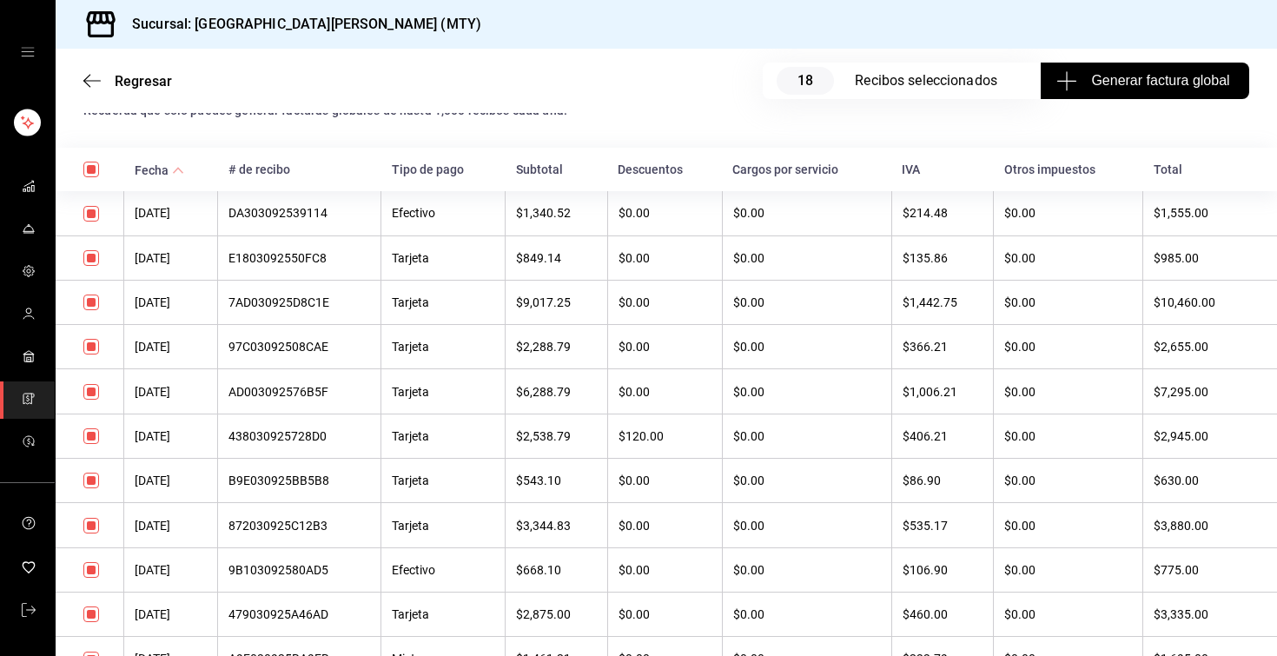
checkbox input "false"
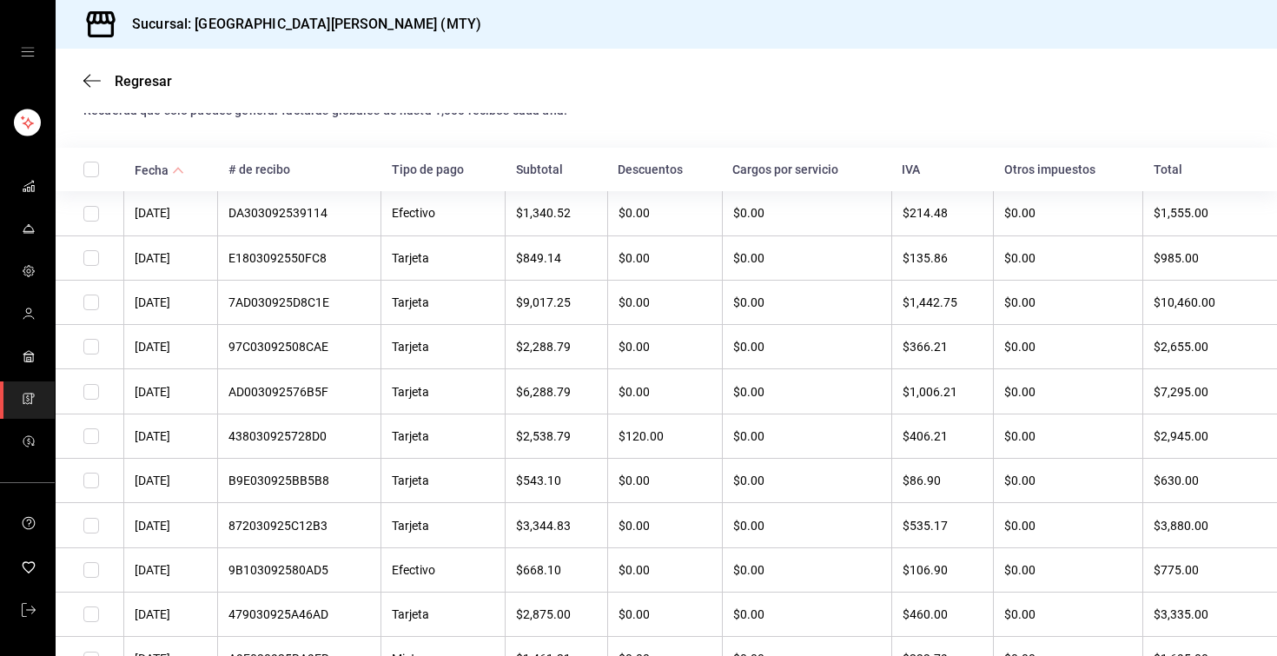
scroll to position [389, 0]
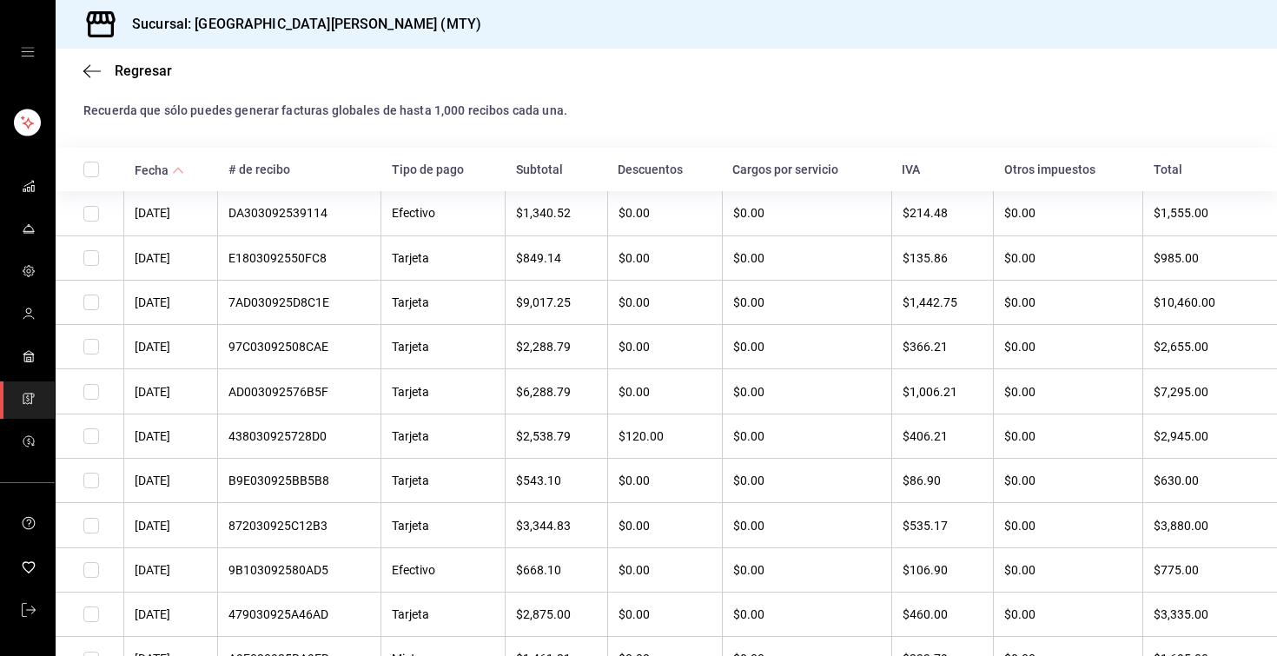
click at [91, 301] on input "checkbox" at bounding box center [91, 302] width 16 height 16
checkbox input "true"
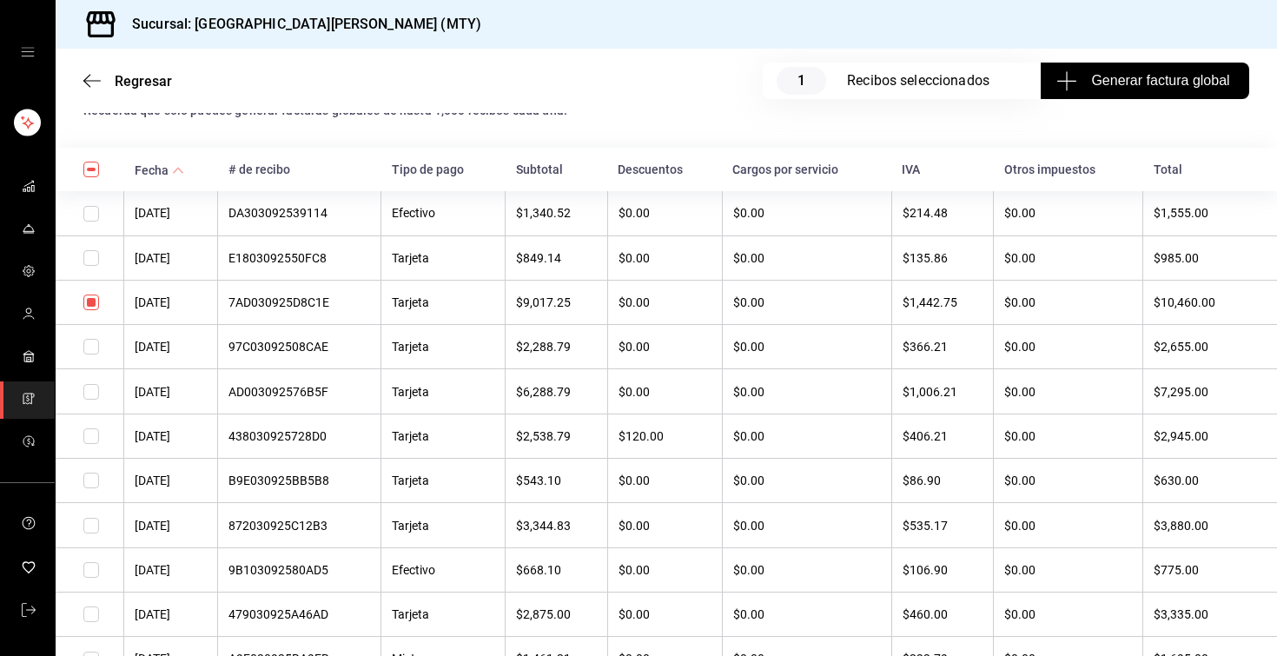
click at [1106, 87] on span "Generar factura global" at bounding box center [1144, 80] width 169 height 21
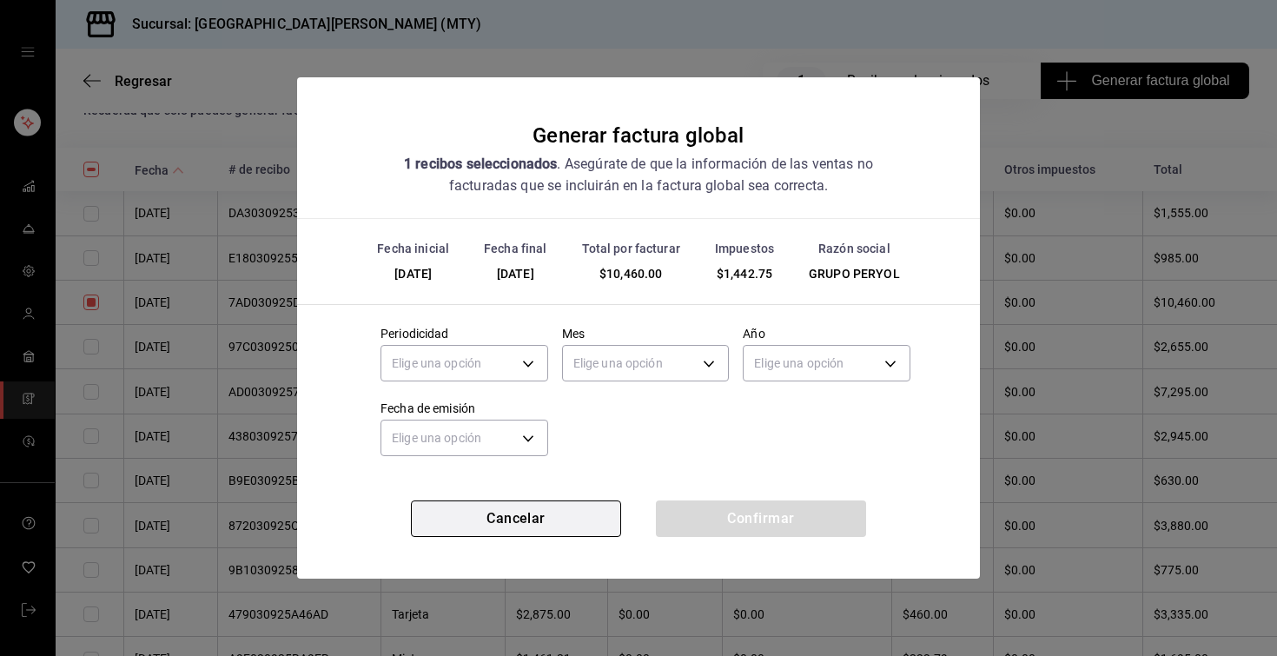
click at [551, 517] on button "Cancelar" at bounding box center [516, 518] width 210 height 36
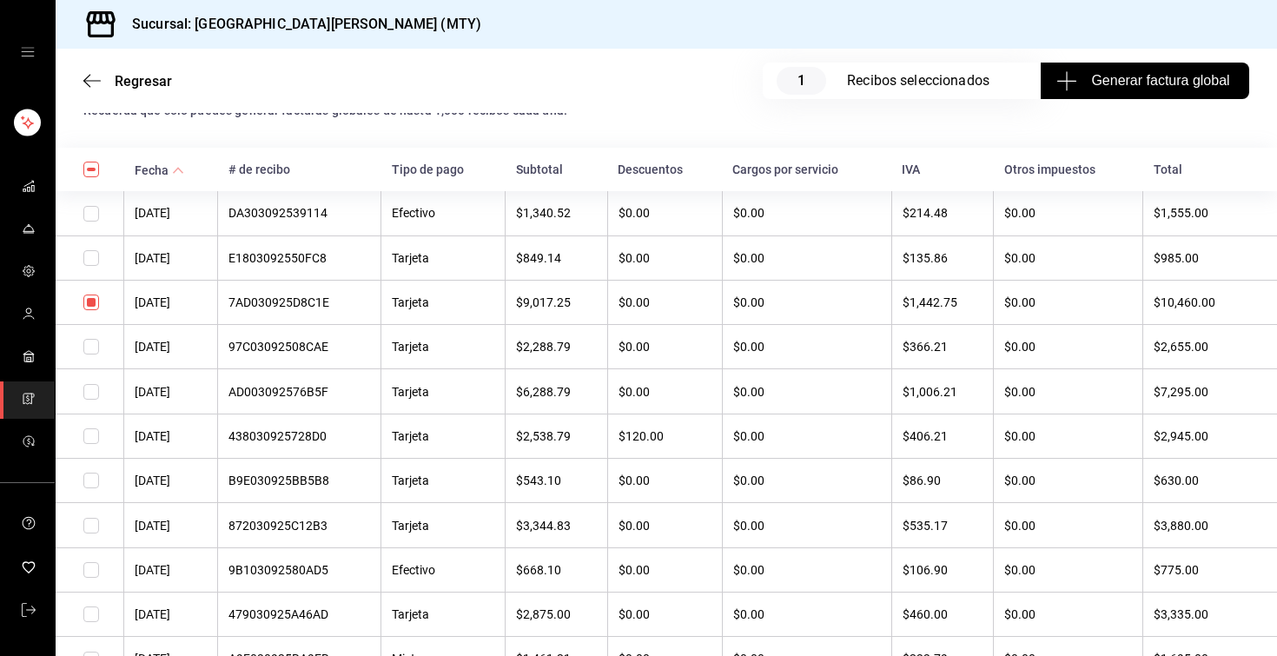
click at [314, 301] on div "7AD030925D8C1E" at bounding box center [299, 302] width 142 height 14
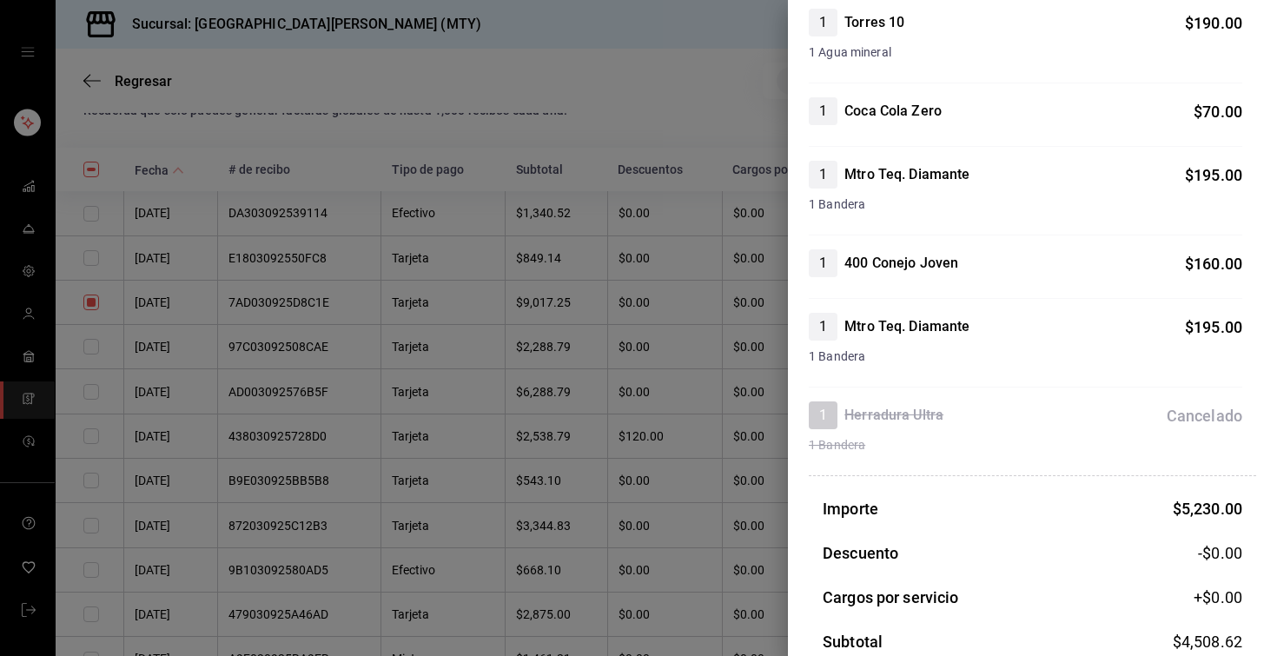
scroll to position [1963, 0]
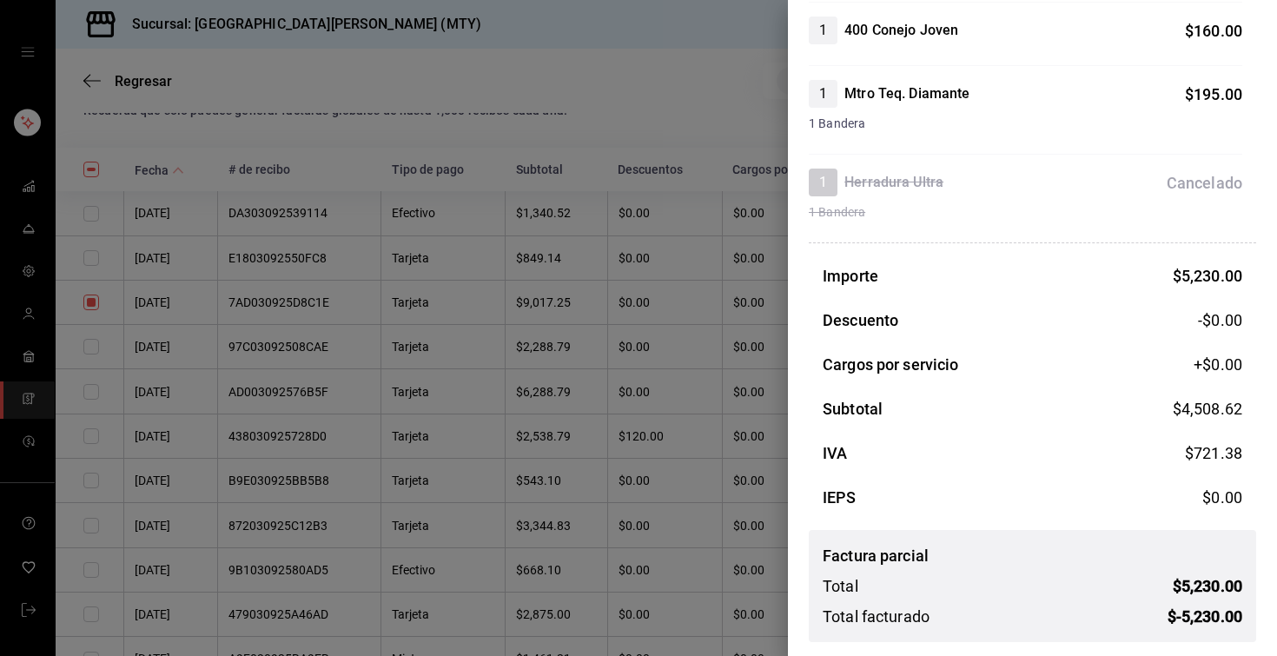
click at [645, 127] on div at bounding box center [638, 328] width 1277 height 656
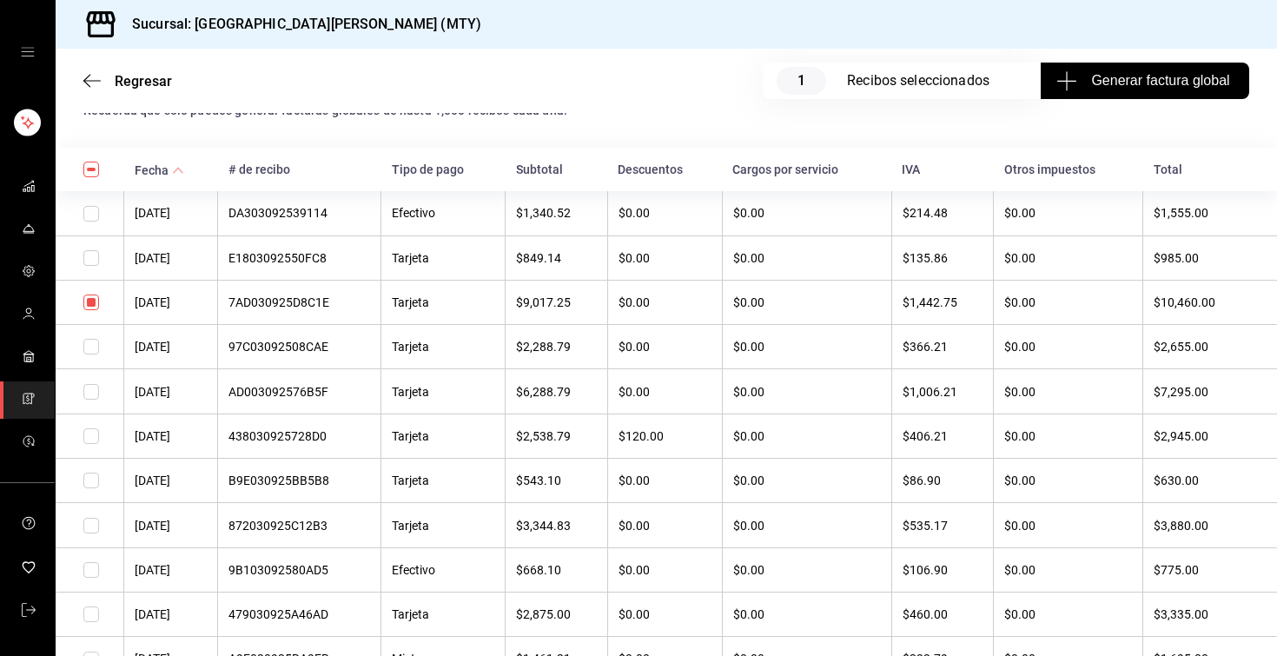
click at [312, 301] on div "7AD030925D8C1E" at bounding box center [299, 302] width 142 height 14
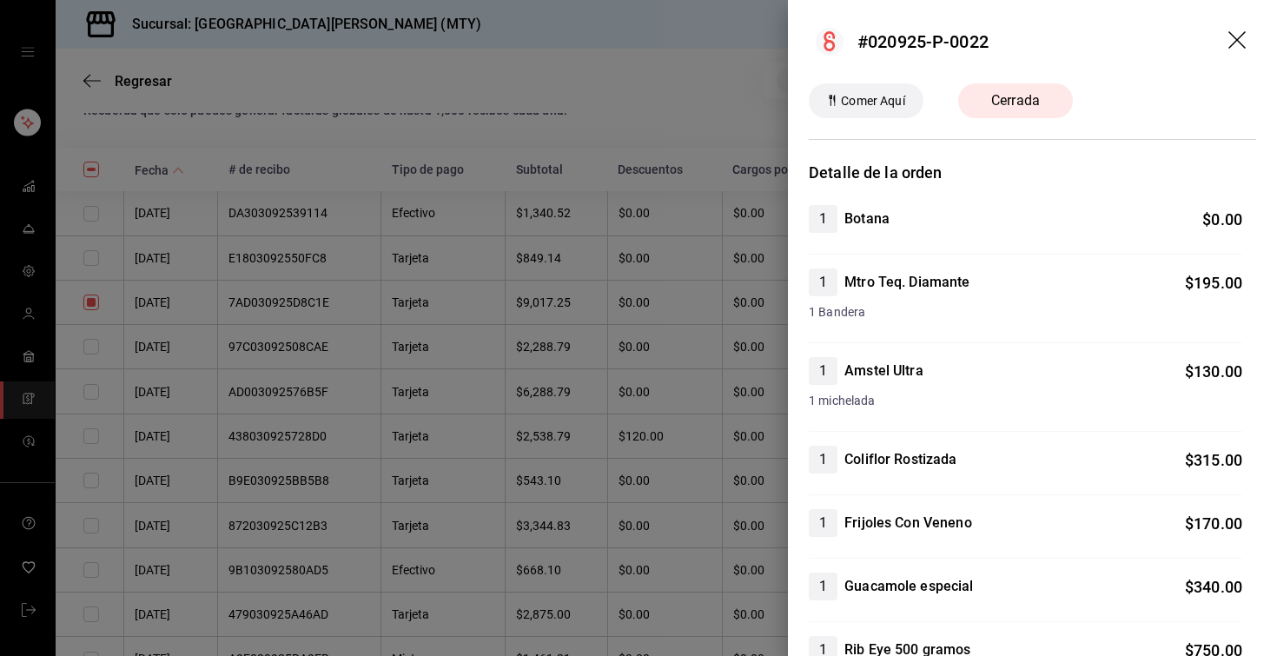
click at [353, 295] on div at bounding box center [638, 328] width 1277 height 656
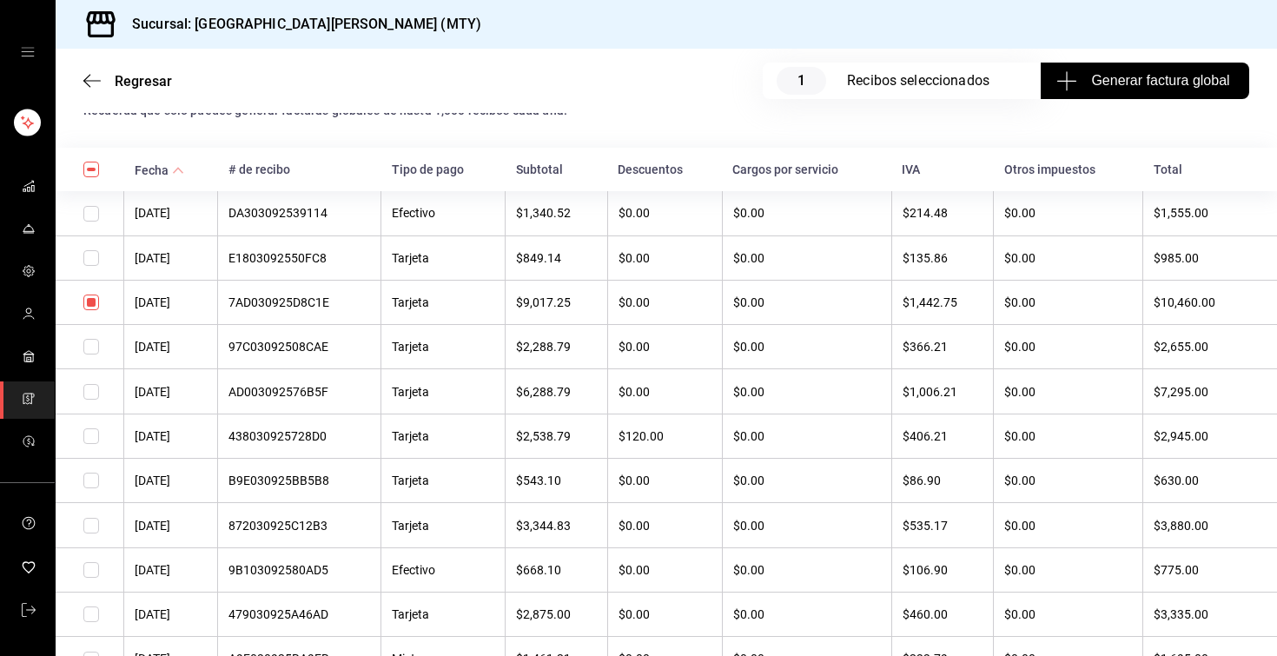
drag, startPoint x: 354, startPoint y: 303, endPoint x: 231, endPoint y: 305, distance: 123.3
click at [231, 305] on tr "02/09/2025 7AD030925D8C1E Tarjeta $9,017.25 $0.00 $0.00 $1,442.75 $0.00 $10,460…" at bounding box center [666, 302] width 1221 height 44
copy tr "7AD030925D8C1E"
click at [298, 305] on div "7AD030925D8C1E" at bounding box center [299, 302] width 142 height 14
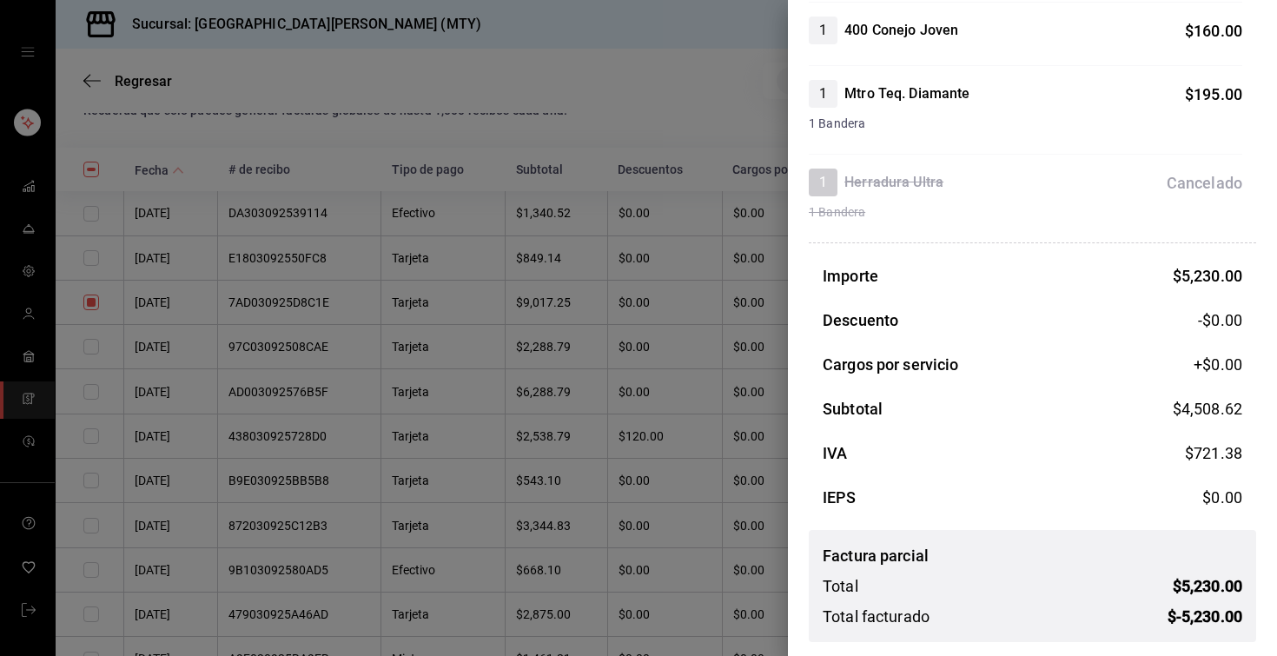
click at [662, 105] on div at bounding box center [638, 328] width 1277 height 656
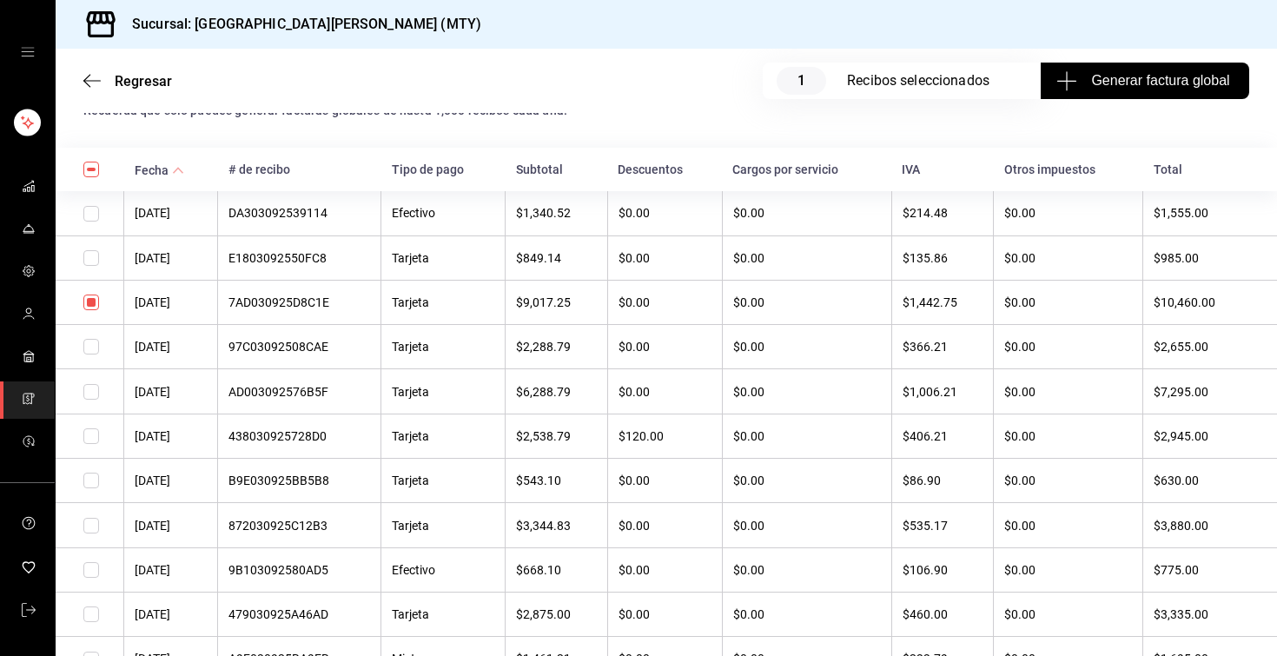
click at [328, 306] on div "7AD030925D8C1E" at bounding box center [299, 302] width 142 height 14
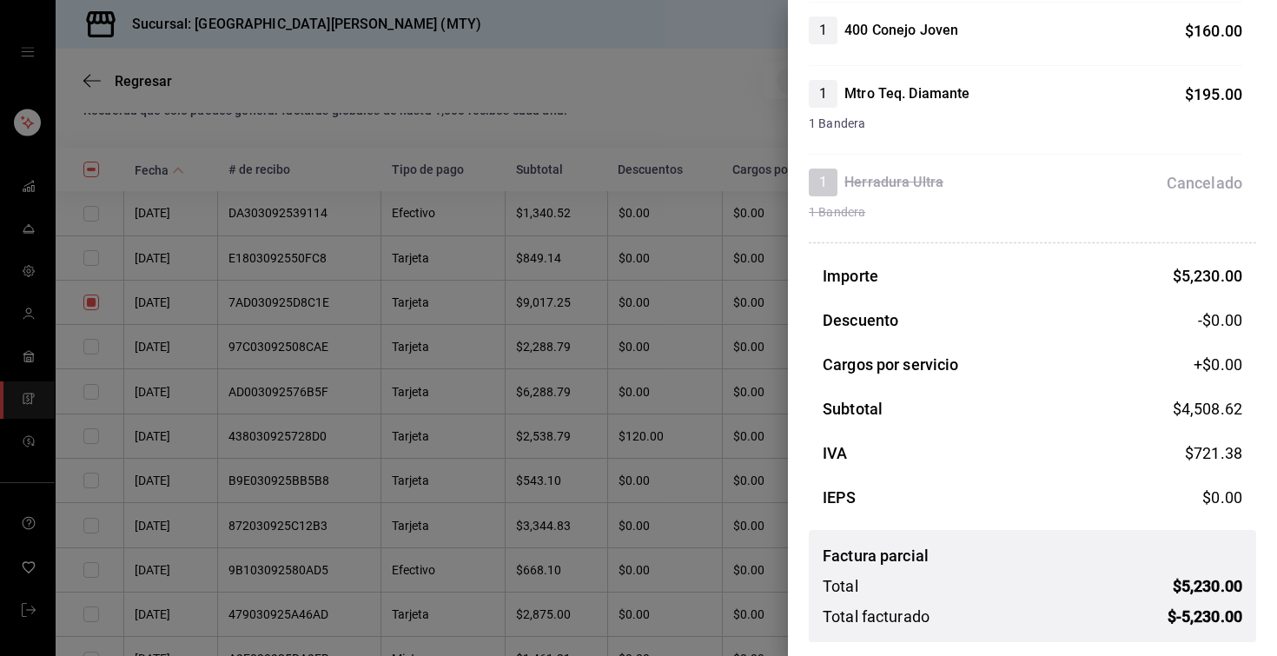
click at [596, 213] on div at bounding box center [638, 328] width 1277 height 656
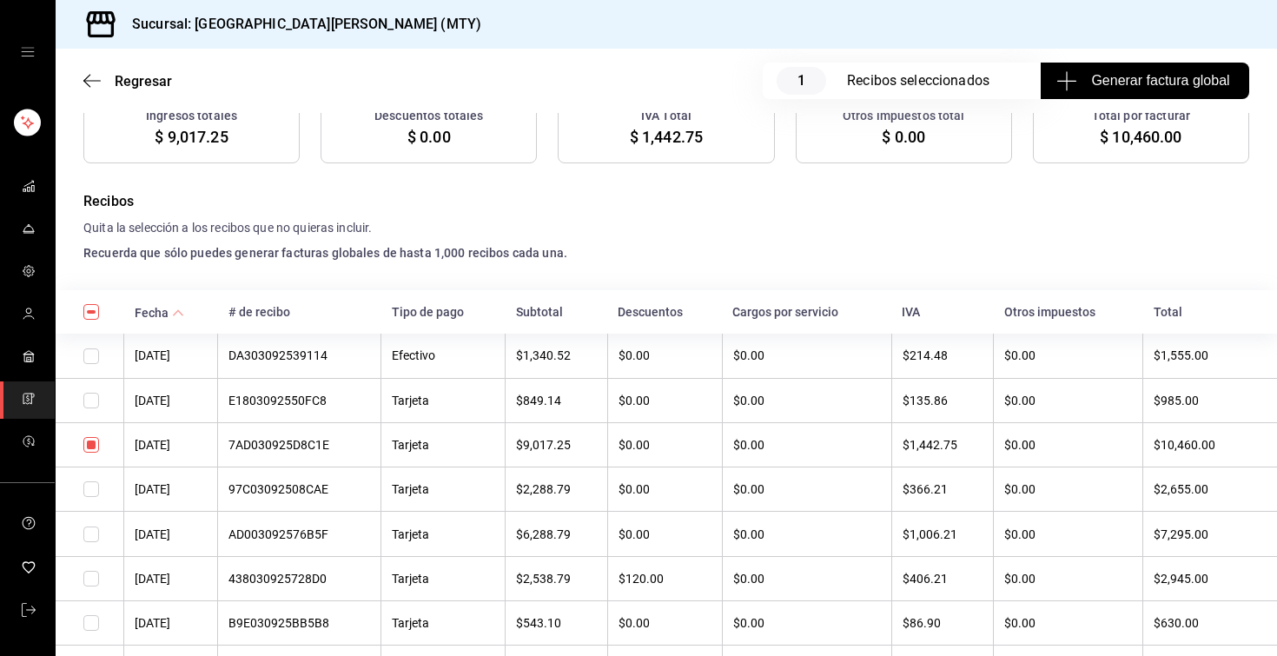
scroll to position [279, 0]
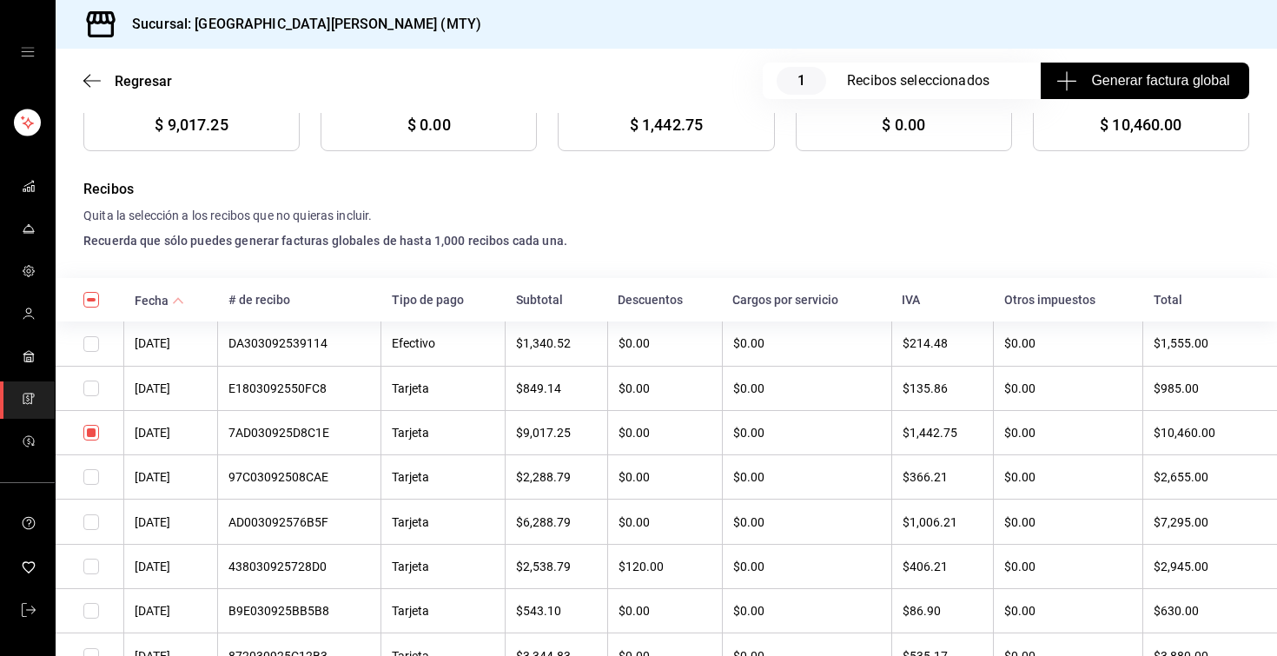
click at [328, 439] on div "7AD030925D8C1E" at bounding box center [299, 433] width 142 height 14
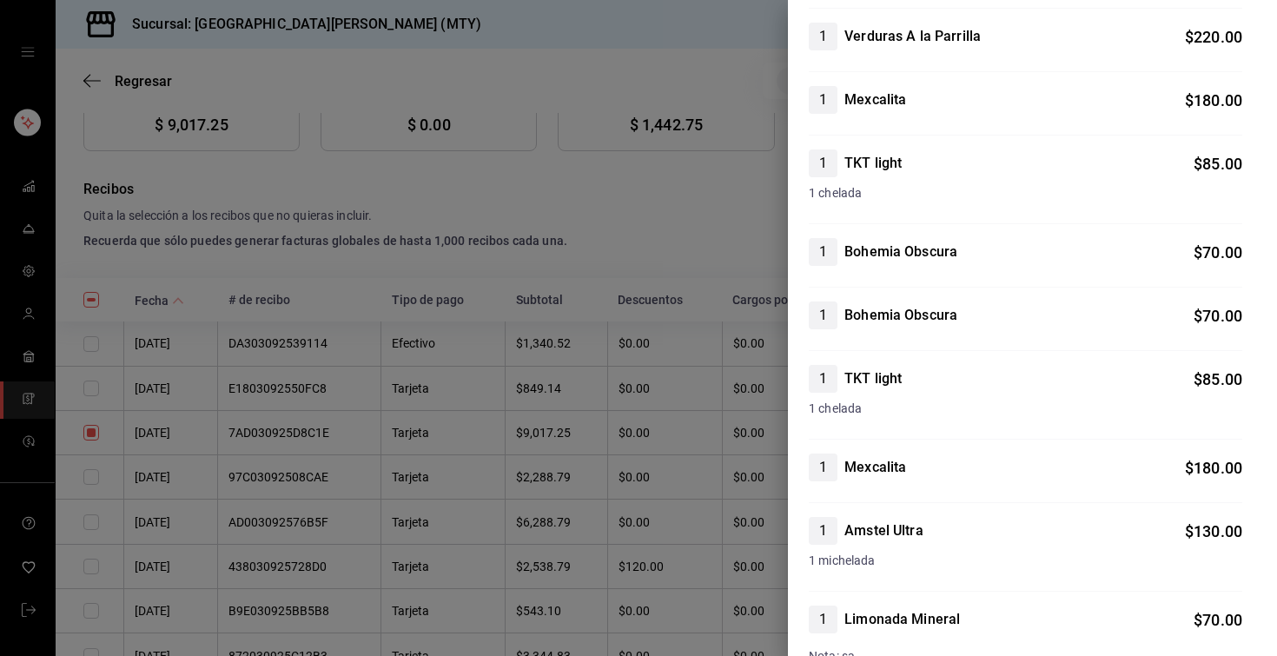
scroll to position [908, 0]
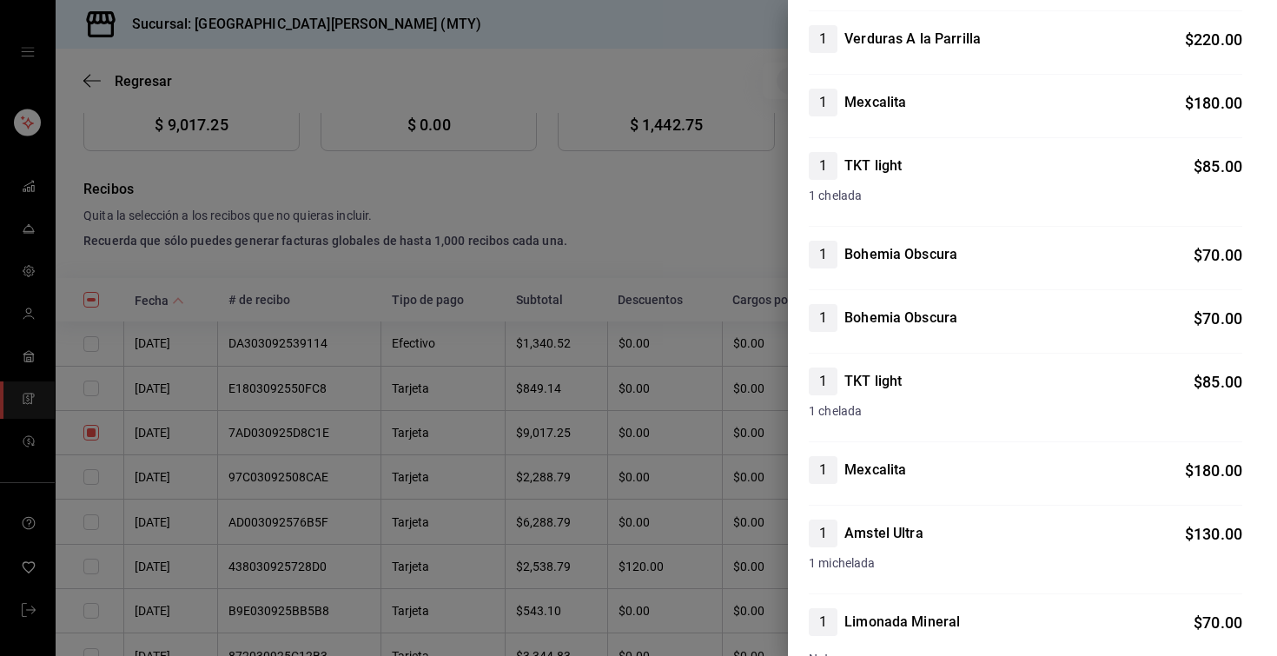
click at [645, 248] on div at bounding box center [638, 328] width 1277 height 656
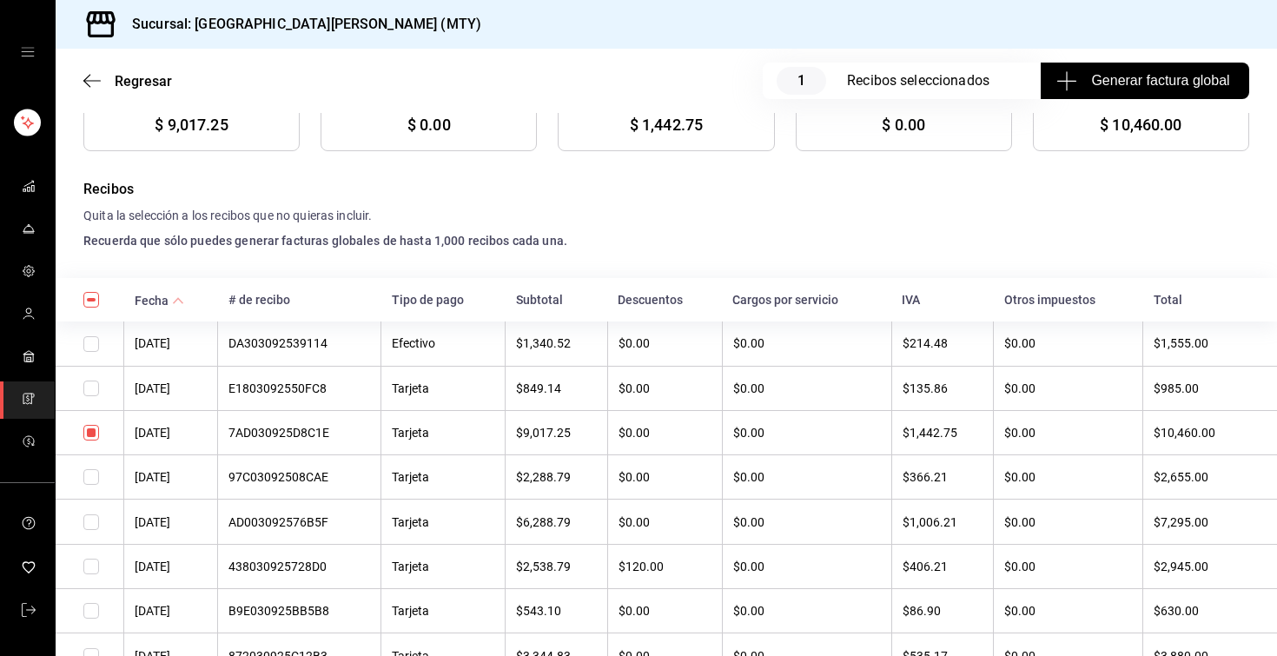
click at [323, 442] on th "7AD030925D8C1E" at bounding box center [299, 432] width 163 height 44
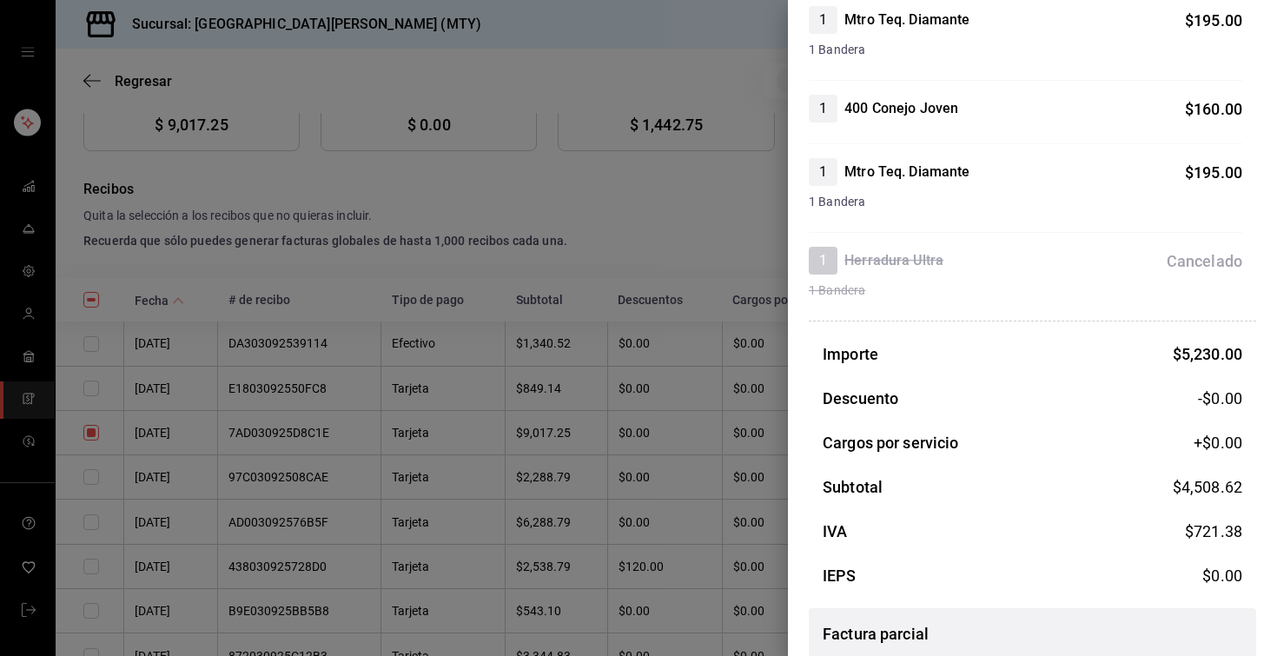
scroll to position [1963, 0]
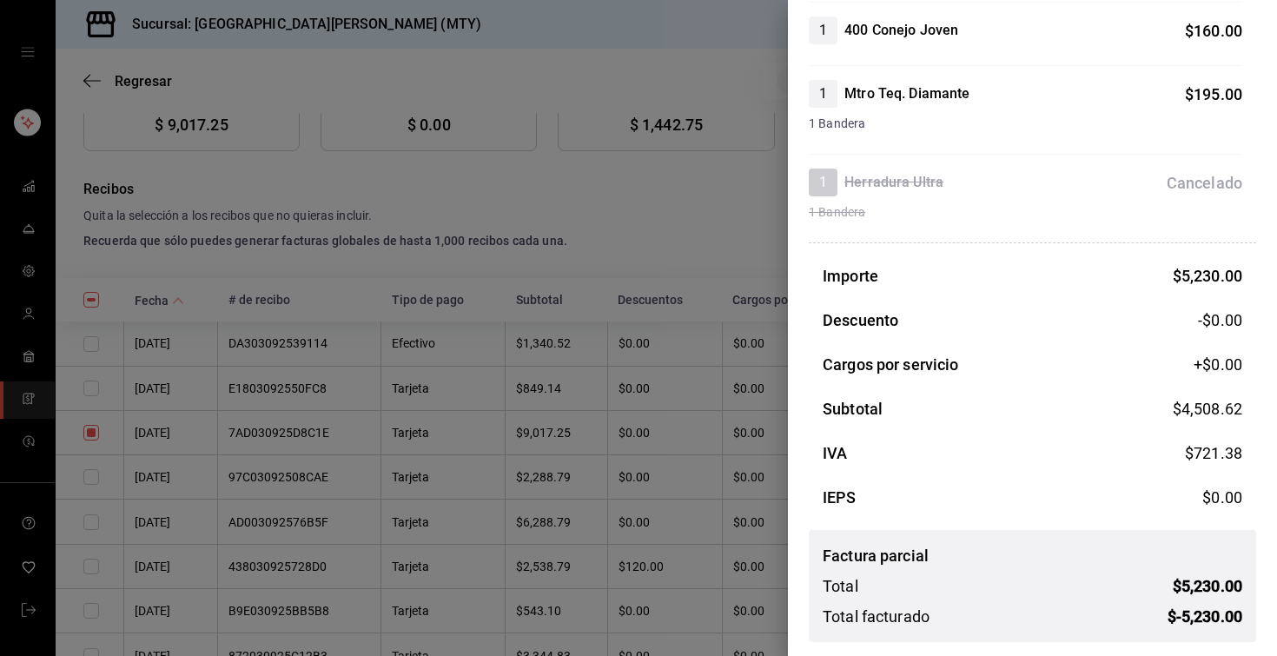
click at [575, 385] on div at bounding box center [638, 328] width 1277 height 656
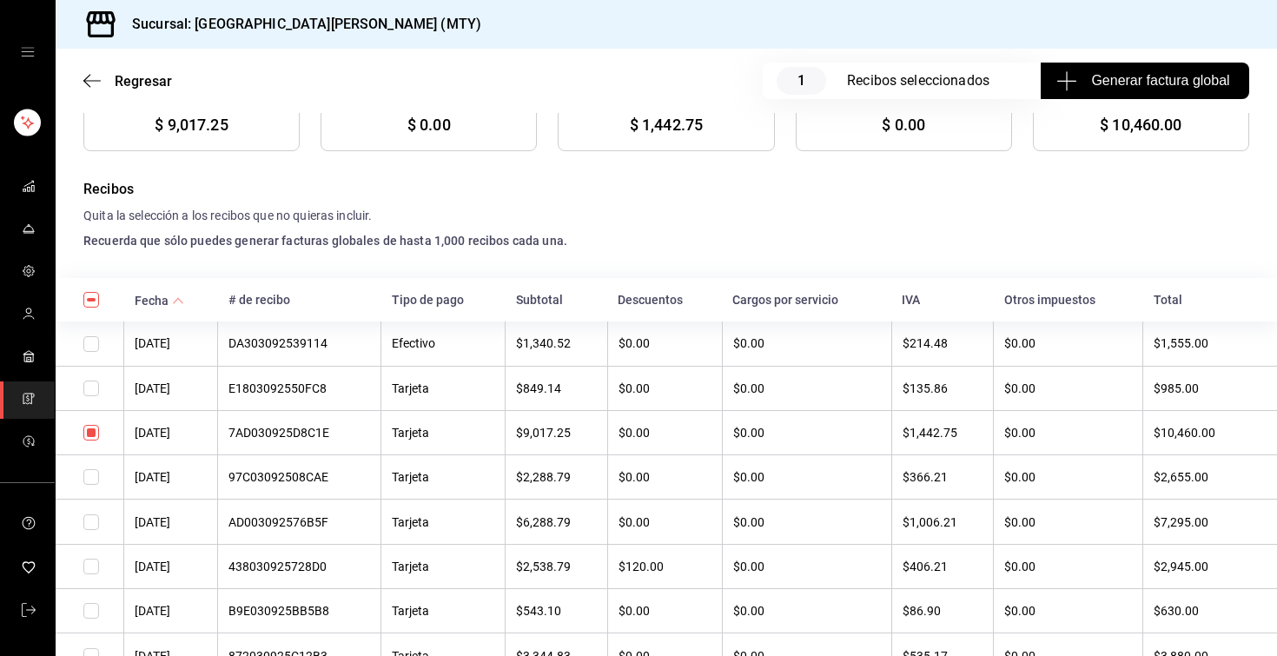
click at [578, 434] on th "$9,017.25" at bounding box center [556, 432] width 102 height 44
click at [327, 444] on th "7AD030925D8C1E" at bounding box center [299, 432] width 163 height 44
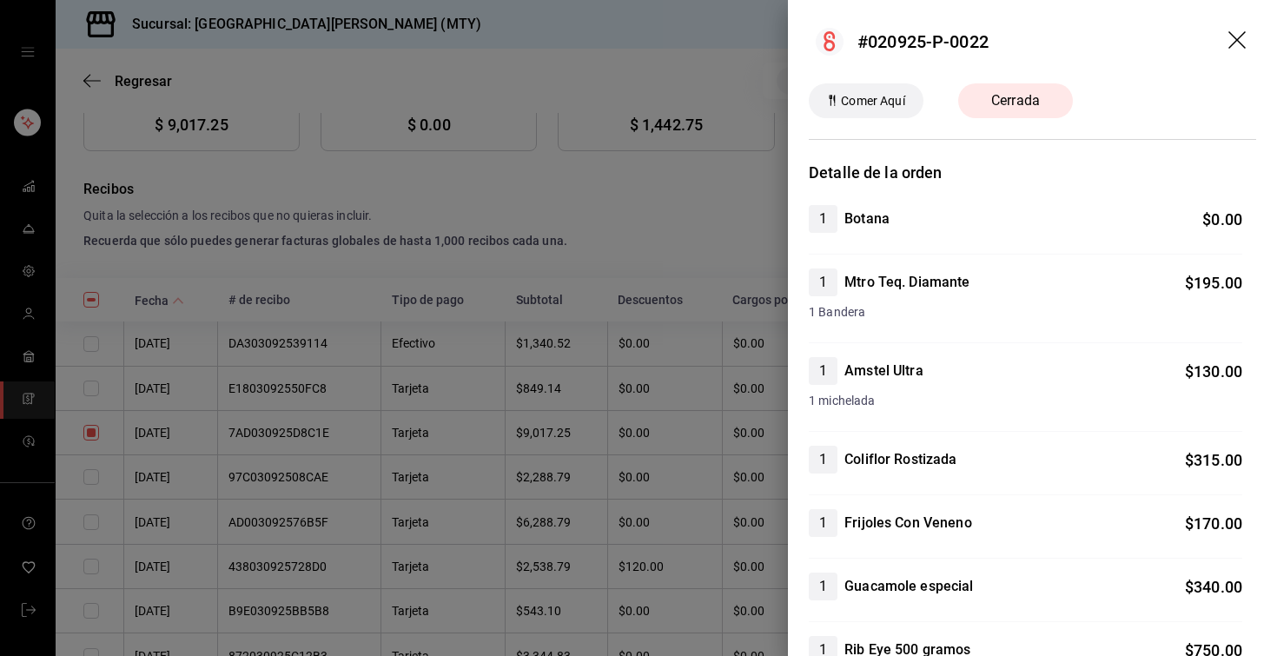
click at [570, 172] on div at bounding box center [638, 328] width 1277 height 656
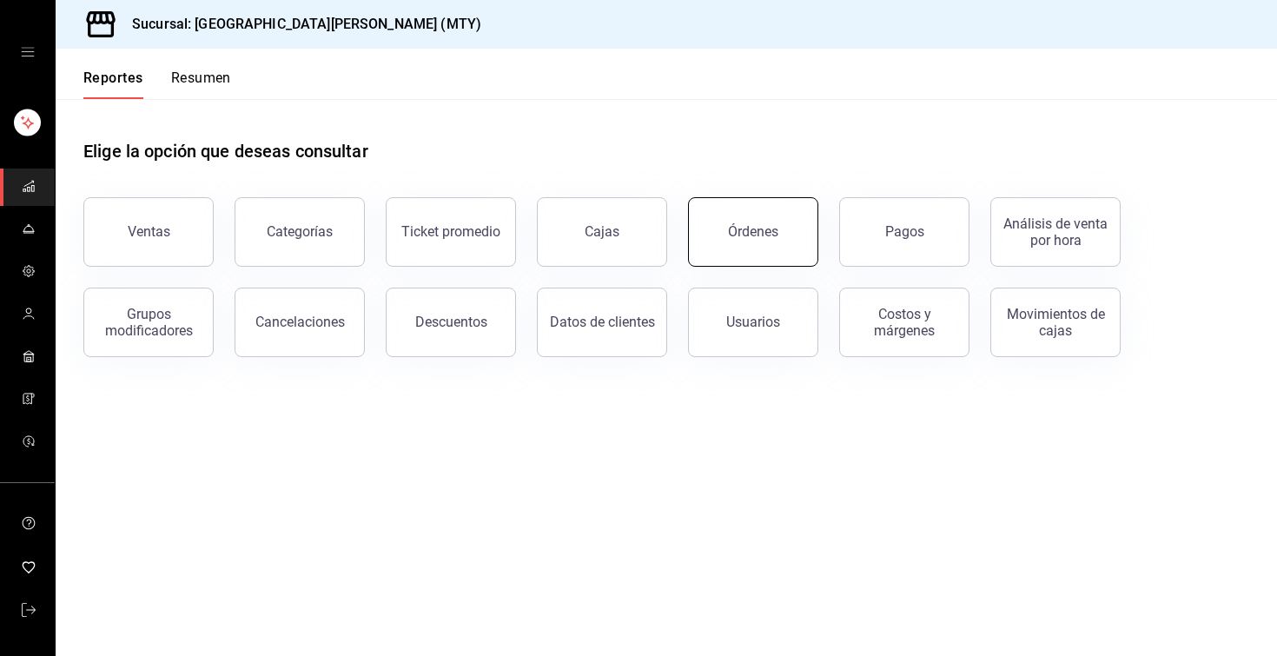
click at [753, 223] on button "Órdenes" at bounding box center [753, 231] width 130 height 69
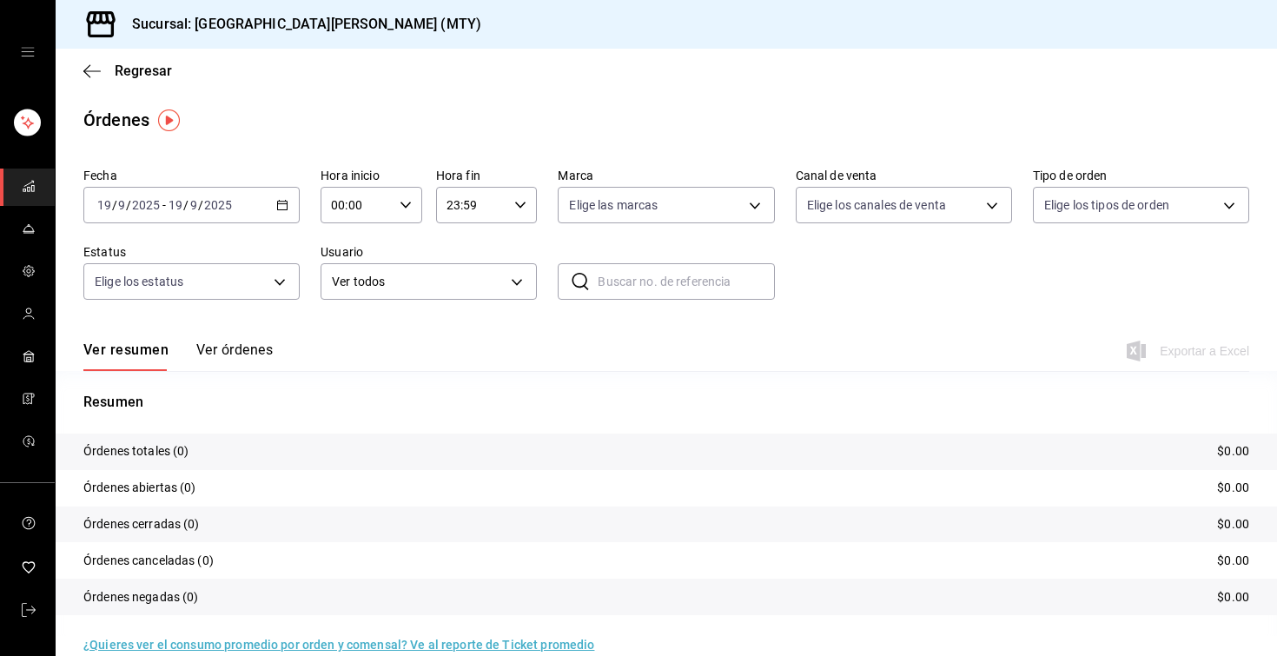
click at [285, 198] on div "[DATE] [DATE] - [DATE] [DATE]" at bounding box center [191, 205] width 216 height 36
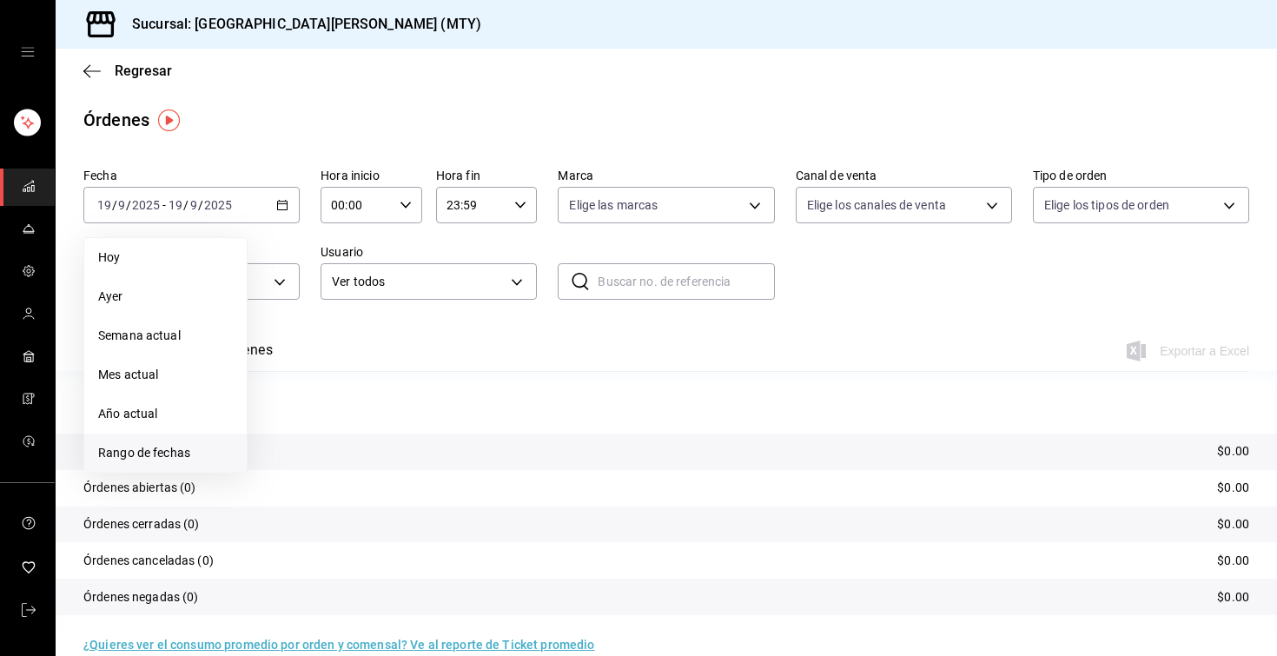
click at [156, 441] on li "Rango de fechas" at bounding box center [165, 452] width 162 height 39
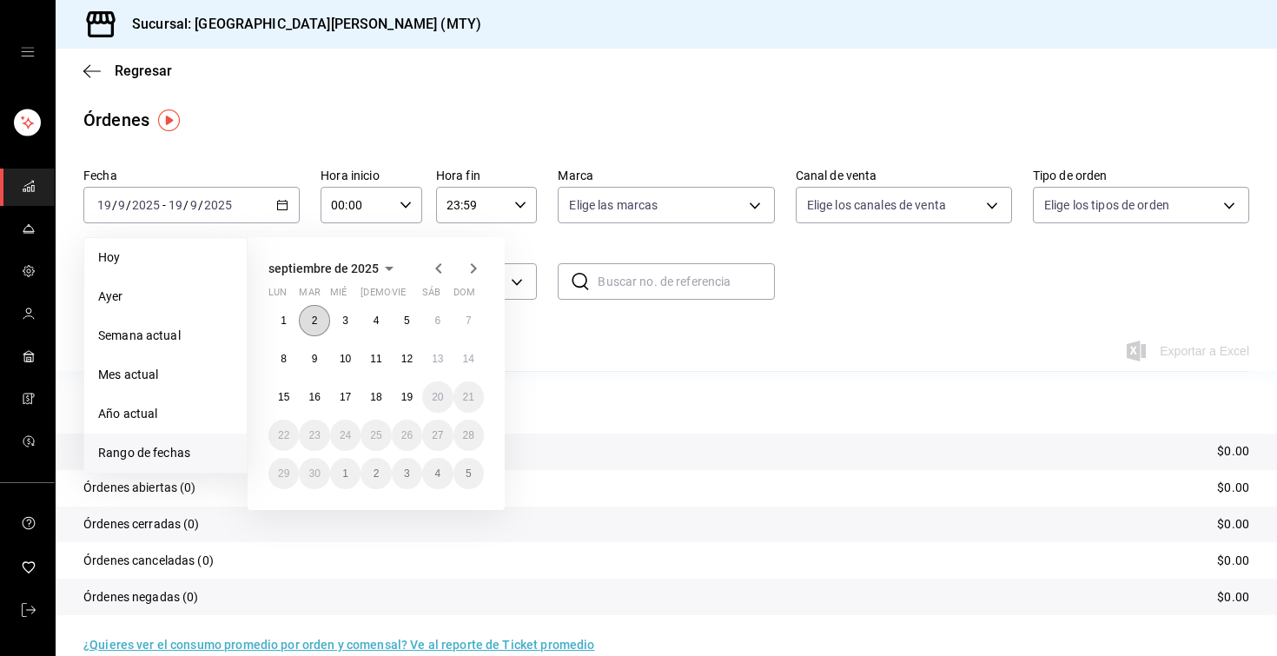
click at [318, 326] on button "2" at bounding box center [314, 320] width 30 height 31
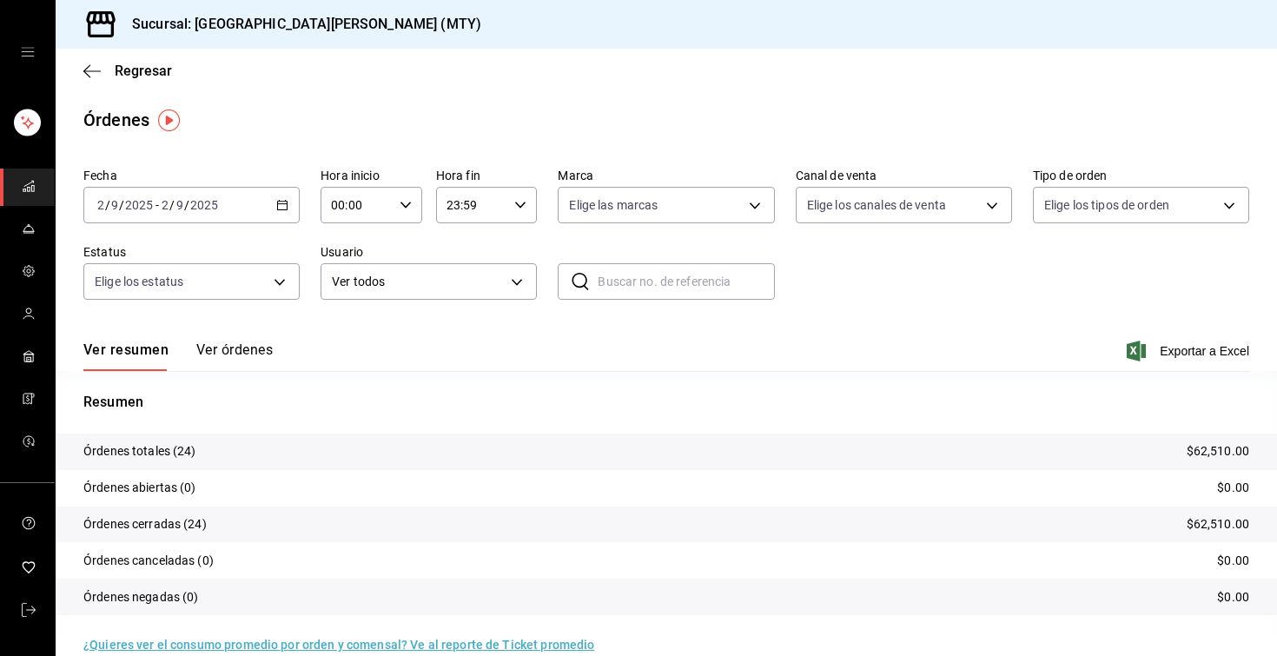
click at [241, 348] on button "Ver órdenes" at bounding box center [234, 356] width 76 height 30
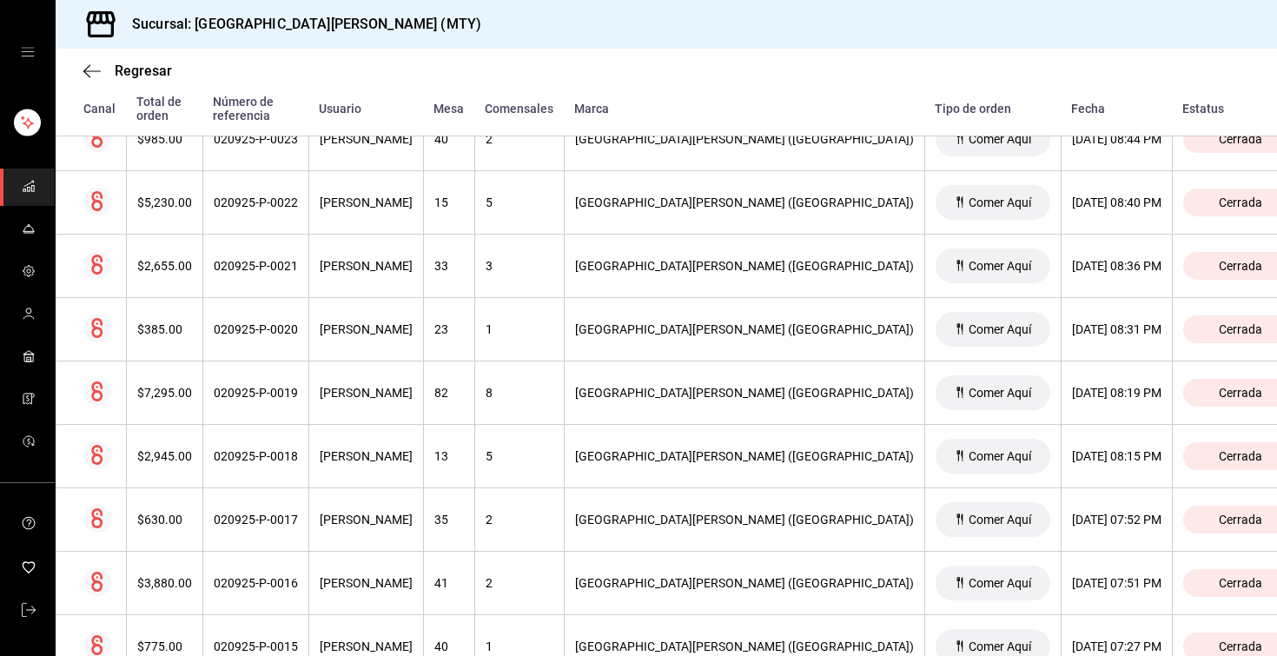
scroll to position [396, 0]
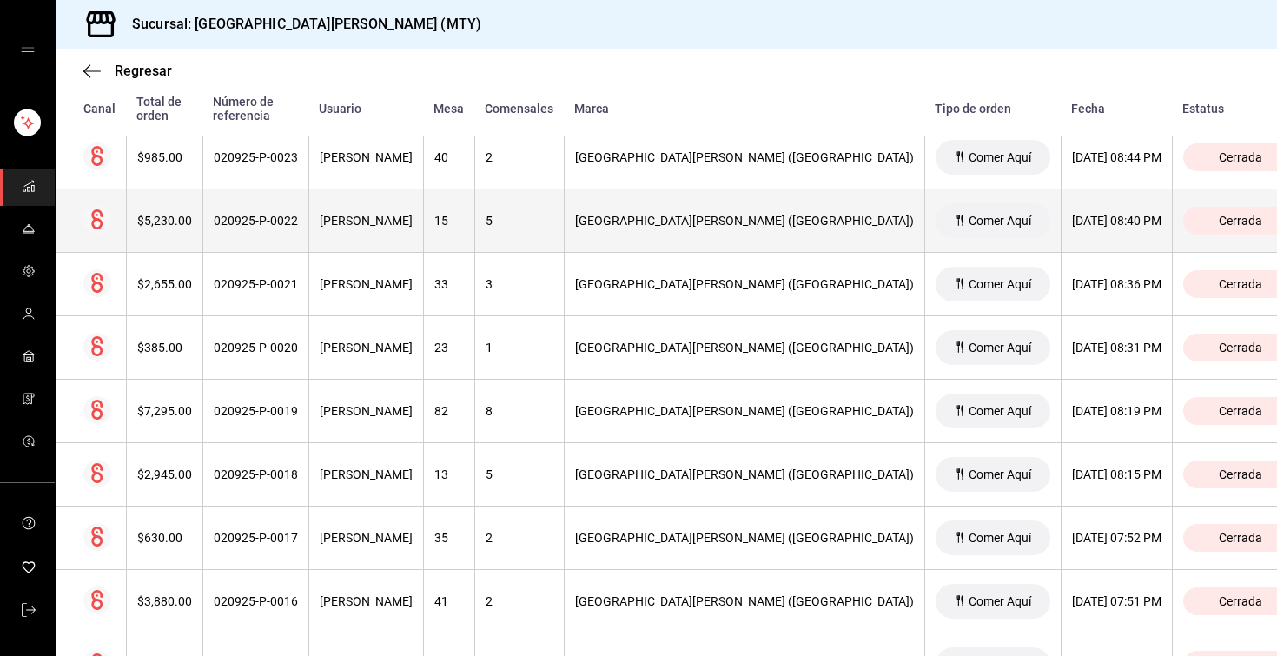
click at [175, 214] on th "$5,230.00" at bounding box center [164, 220] width 76 height 63
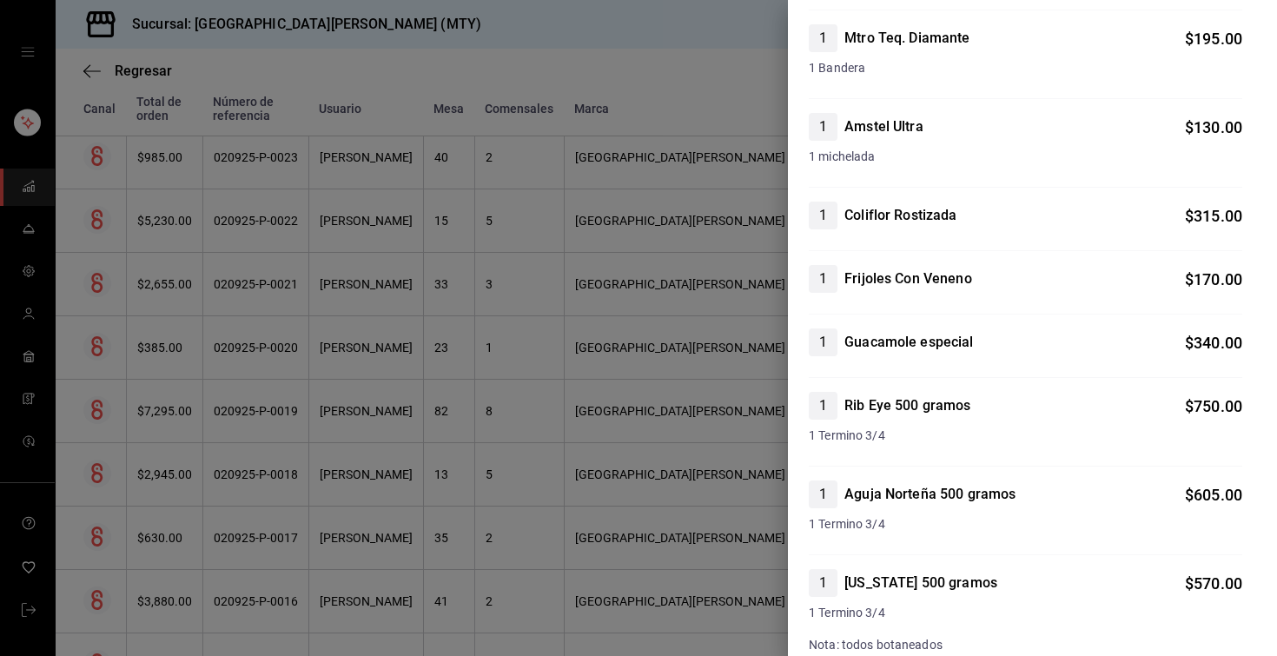
scroll to position [0, 0]
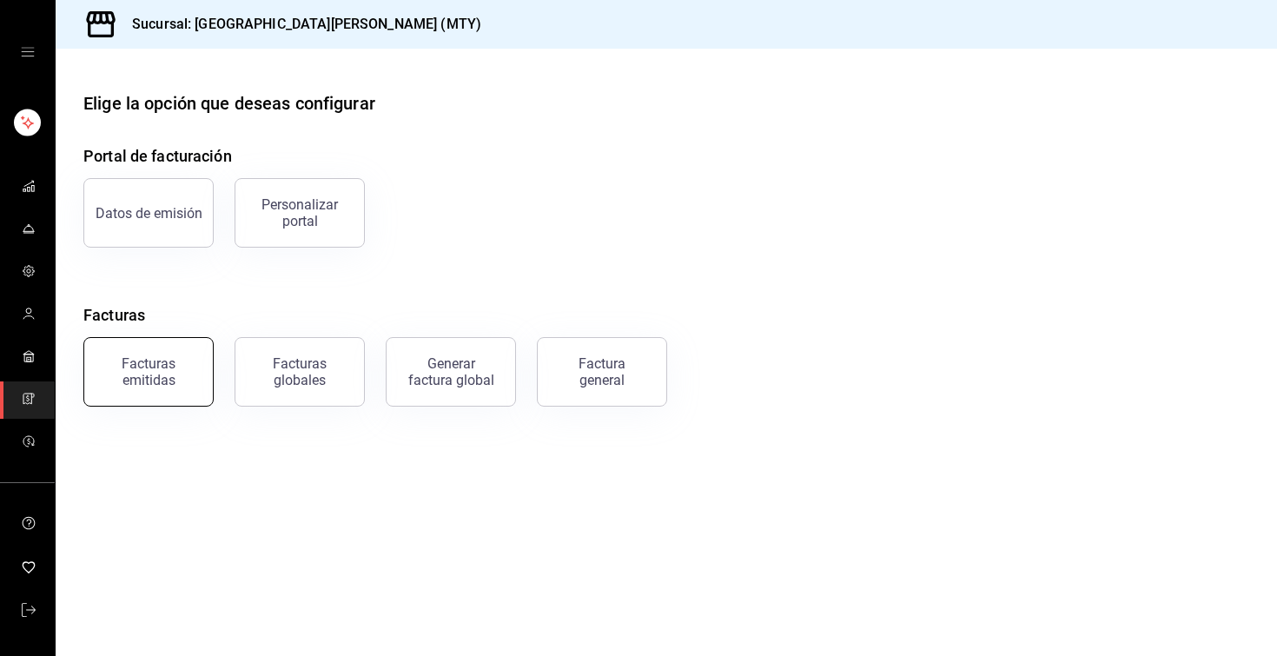
click at [129, 385] on div "Facturas emitidas" at bounding box center [149, 371] width 108 height 33
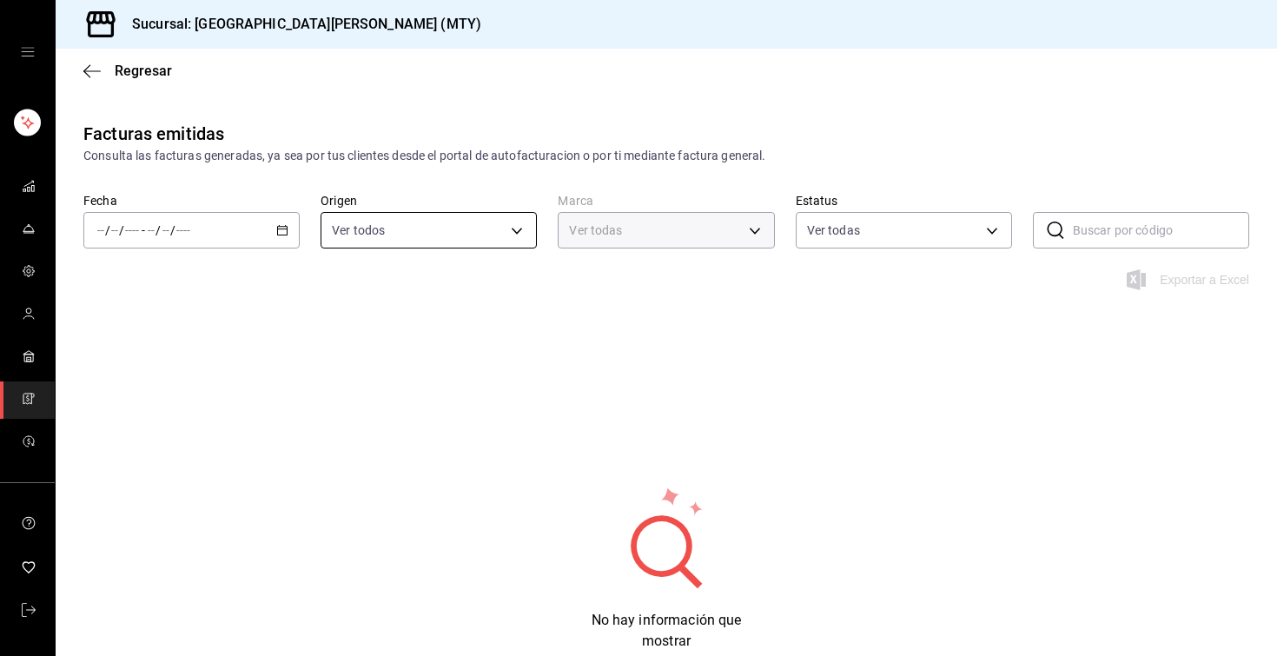
type input "993182a7-2c84-4ec8-9ef4-4438dae30c02"
click at [281, 226] on \(Stroke\) "button" at bounding box center [282, 231] width 10 height 10
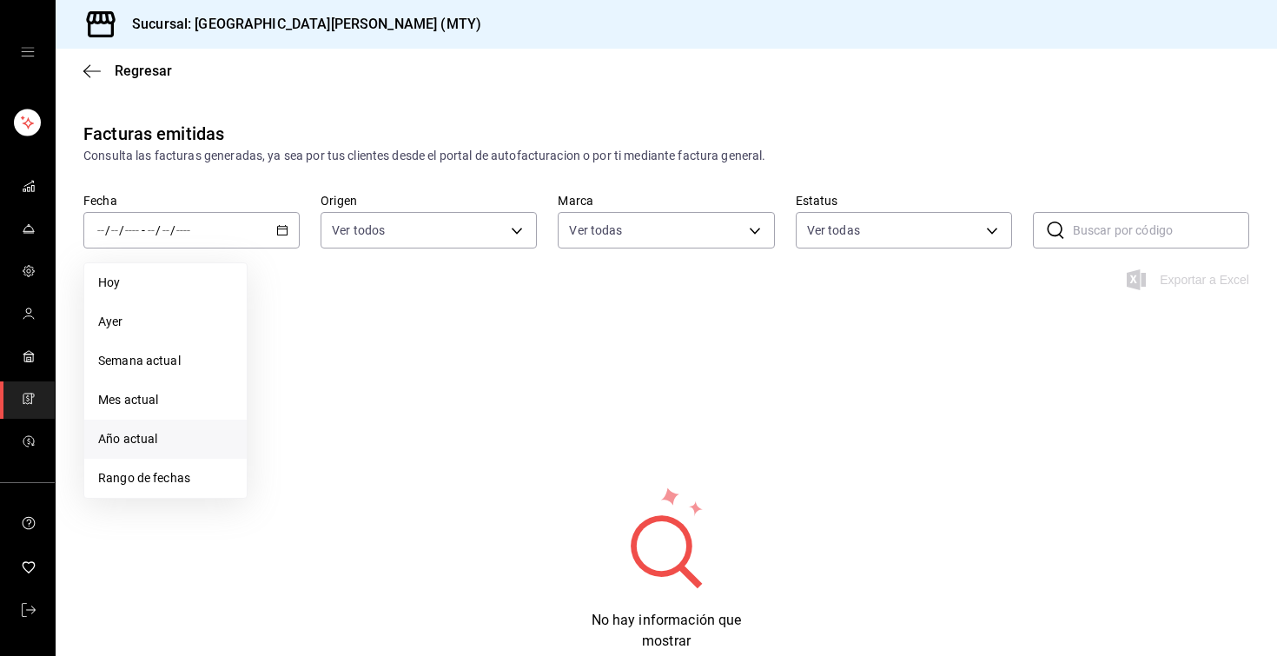
click at [170, 423] on li "Año actual" at bounding box center [165, 438] width 162 height 39
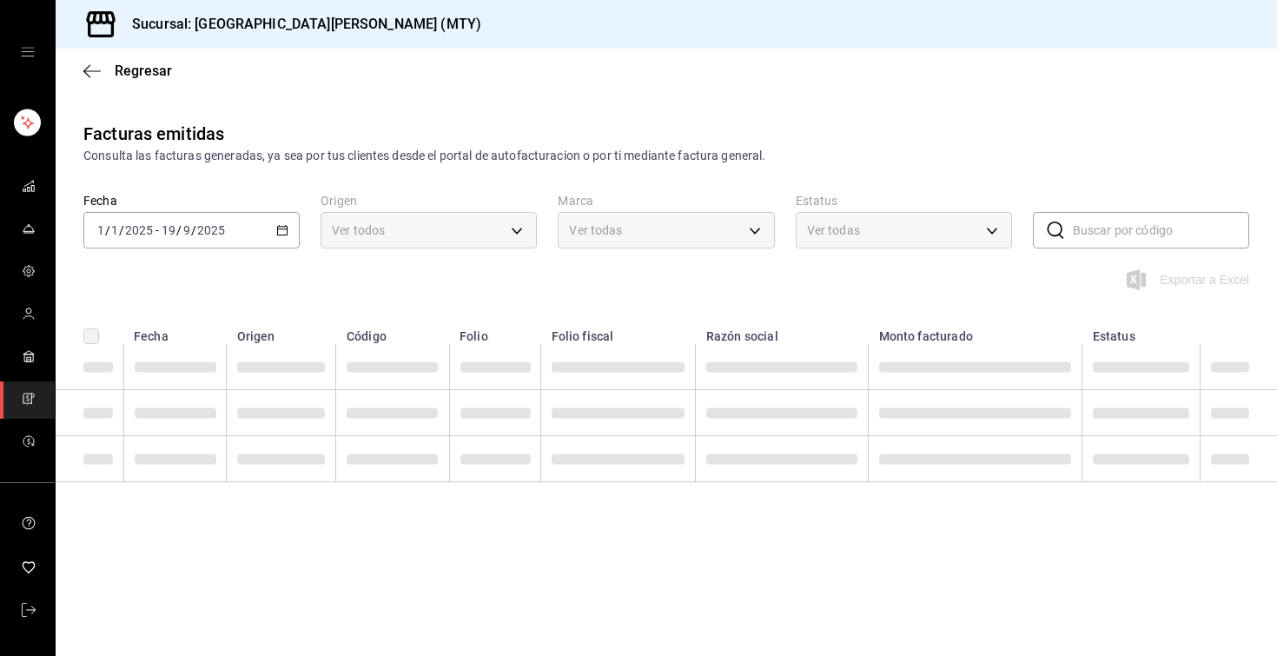
click at [1117, 219] on input "text" at bounding box center [1161, 230] width 176 height 35
paste input "b2d157f9-9eba-44e9-964b-3f5825c4e3e0"
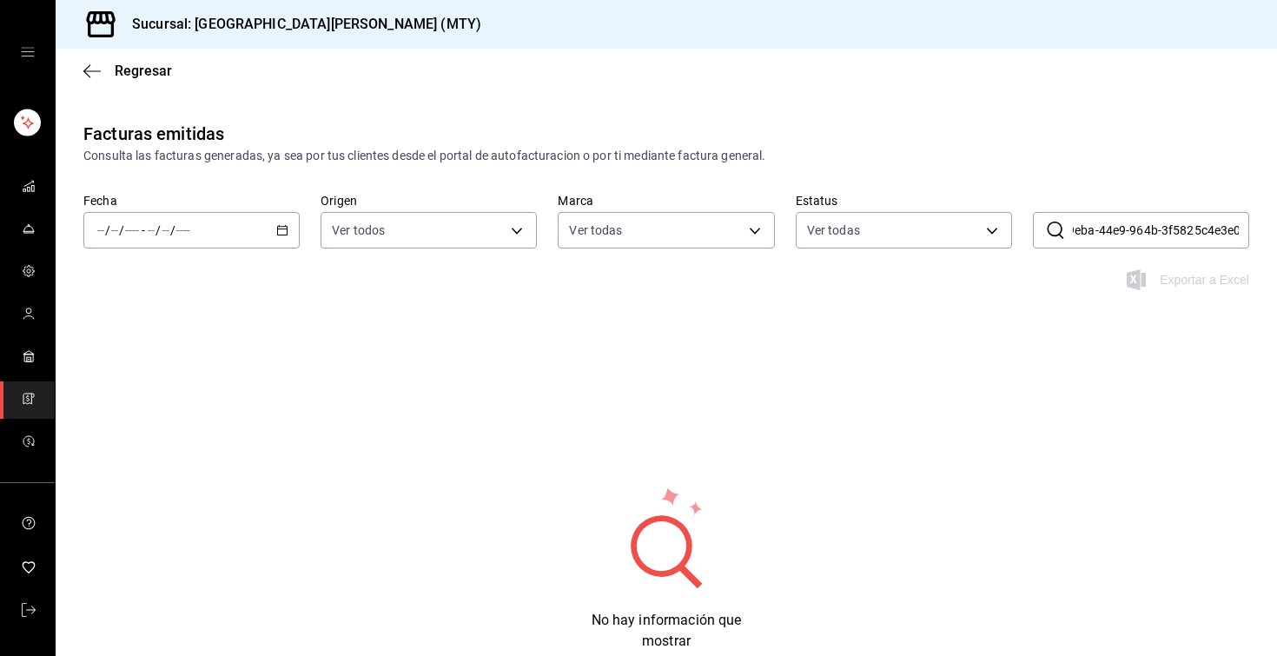
type input "b2d157f9-9eba-44e9-964b-3f5825c4e3e0"
click at [280, 234] on icon "button" at bounding box center [282, 230] width 12 height 12
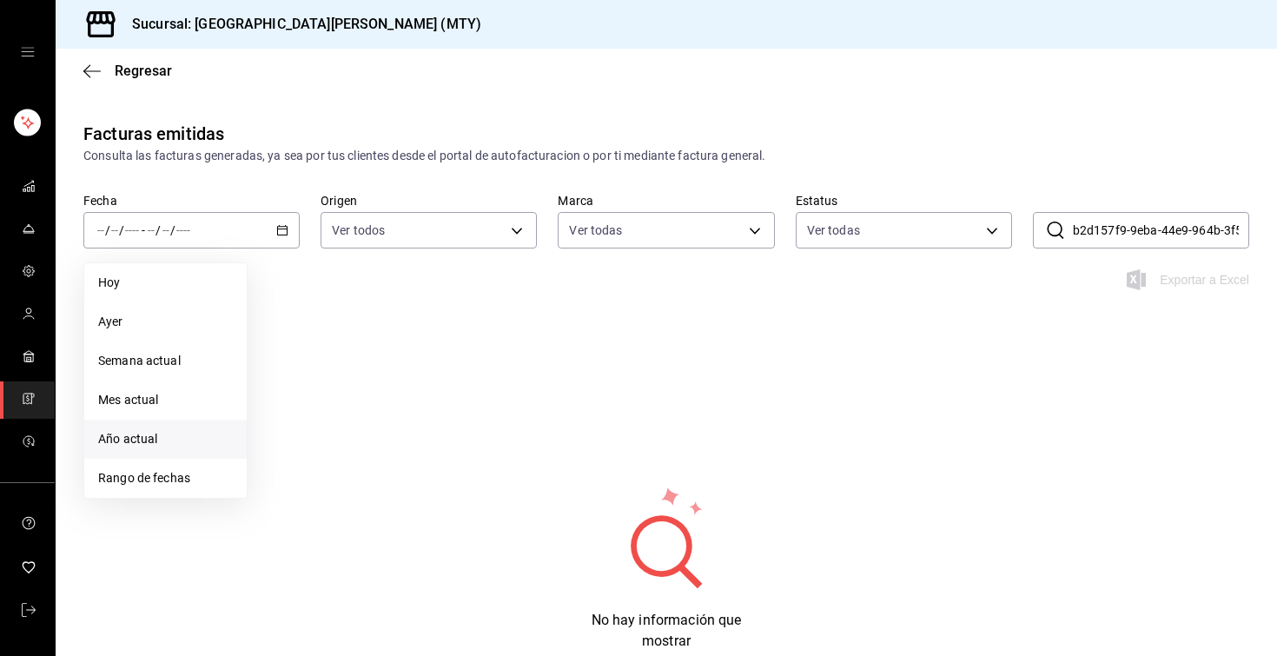
click at [151, 441] on span "Año actual" at bounding box center [165, 439] width 135 height 18
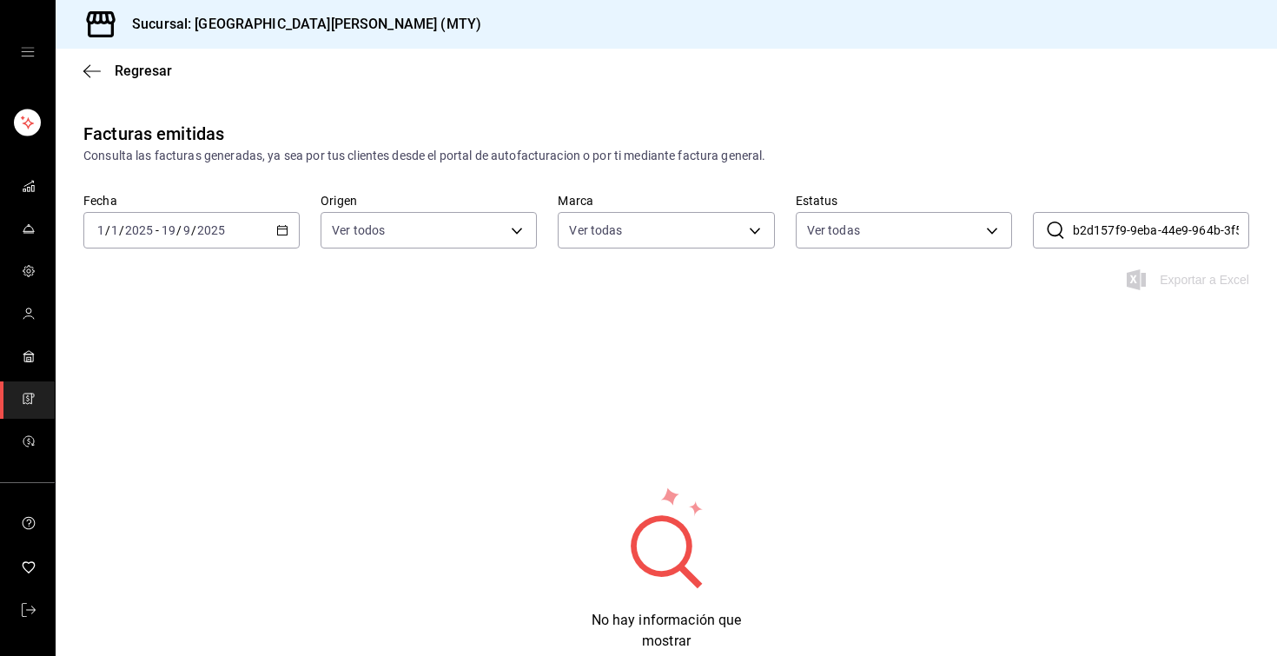
click at [277, 232] on \(Stroke\) "button" at bounding box center [282, 231] width 10 height 10
click at [147, 81] on div "Regresar" at bounding box center [666, 71] width 1221 height 44
click at [144, 69] on span "Regresar" at bounding box center [143, 71] width 57 height 17
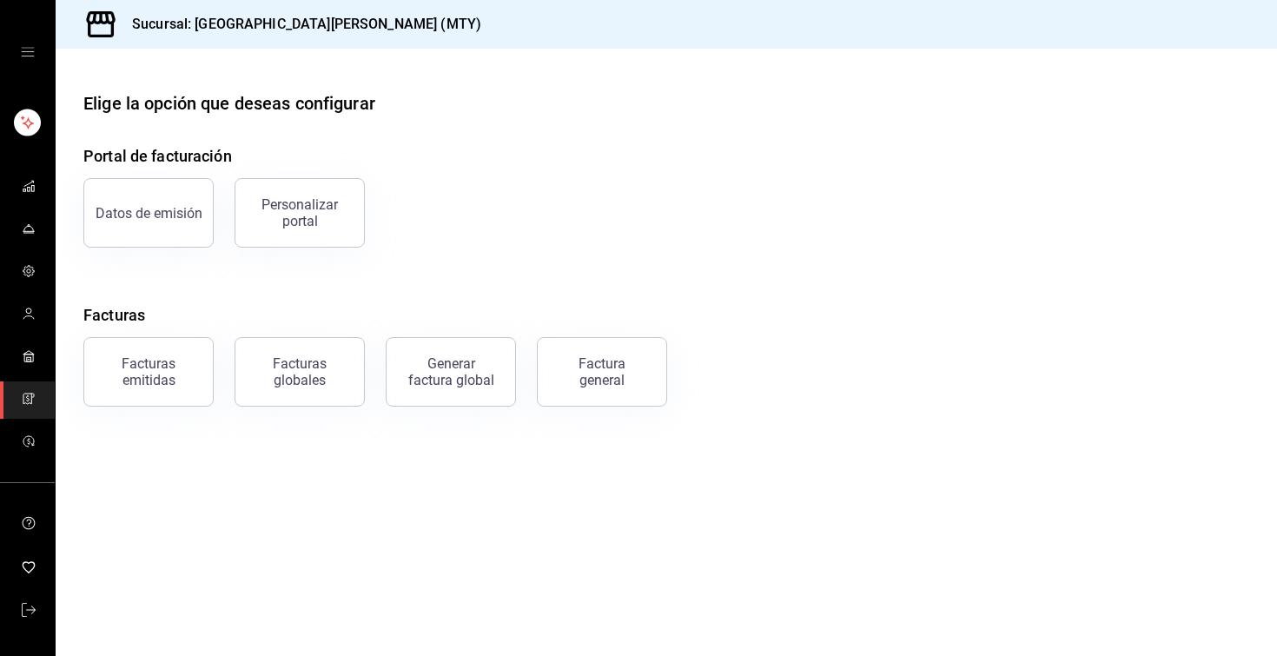
click at [211, 334] on div "Facturas emitidas" at bounding box center [138, 361] width 151 height 90
click at [163, 383] on div "Facturas emitidas" at bounding box center [149, 371] width 108 height 33
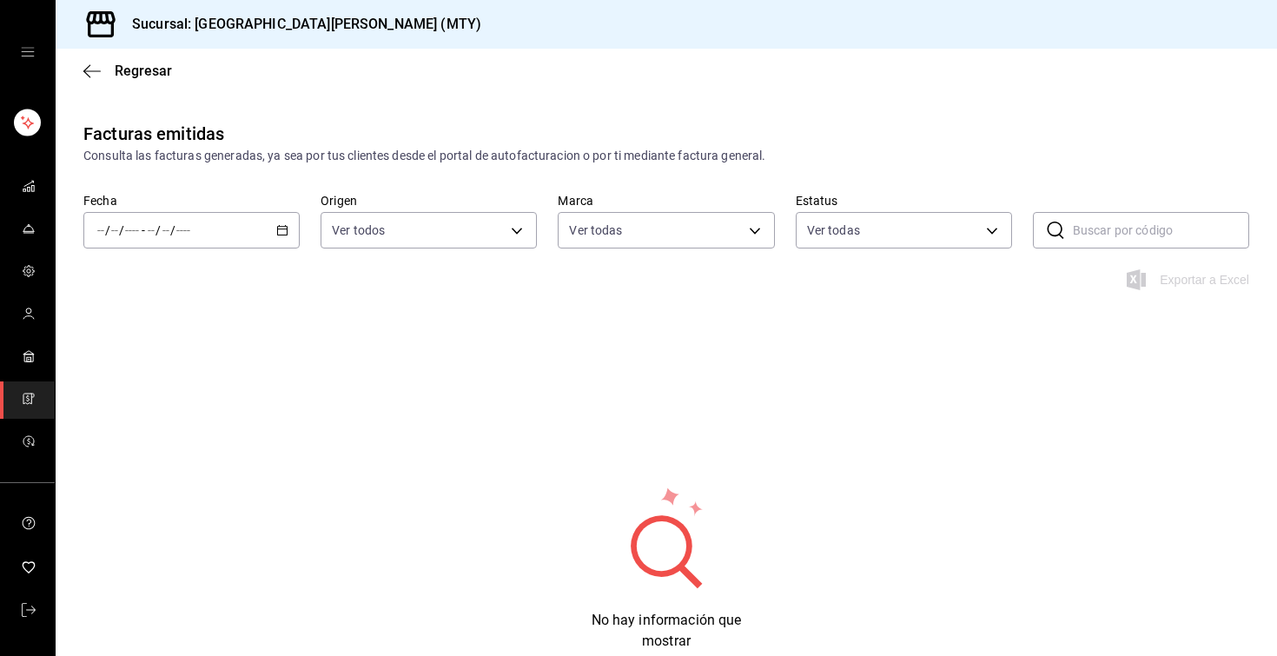
click at [1196, 227] on input "text" at bounding box center [1161, 230] width 176 height 35
paste input "b2d157f9-9eba-44e9-964b-3f5825c4e3e0"
type input "b2d157f9-9eba-44e9-964b-3f5825c4e3e0"
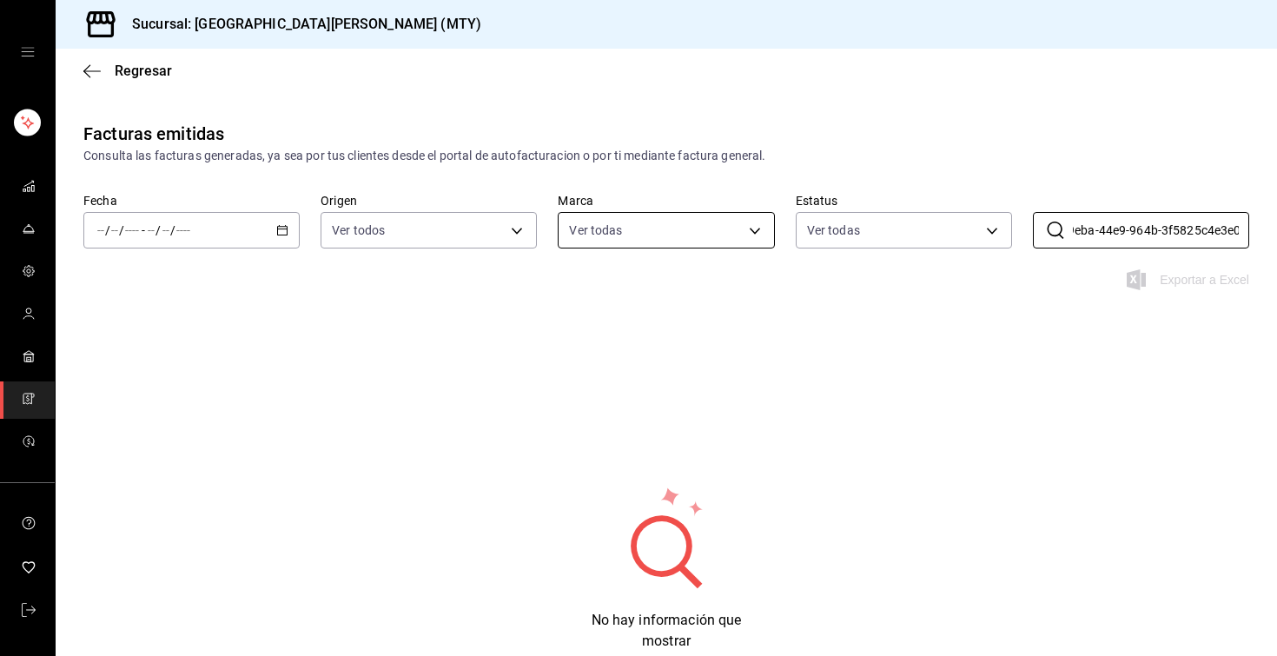
click at [753, 234] on body "Sucursal: San Juan Grill (MTY) Regresar Facturas emitidas Consulta las facturas…" at bounding box center [638, 328] width 1277 height 656
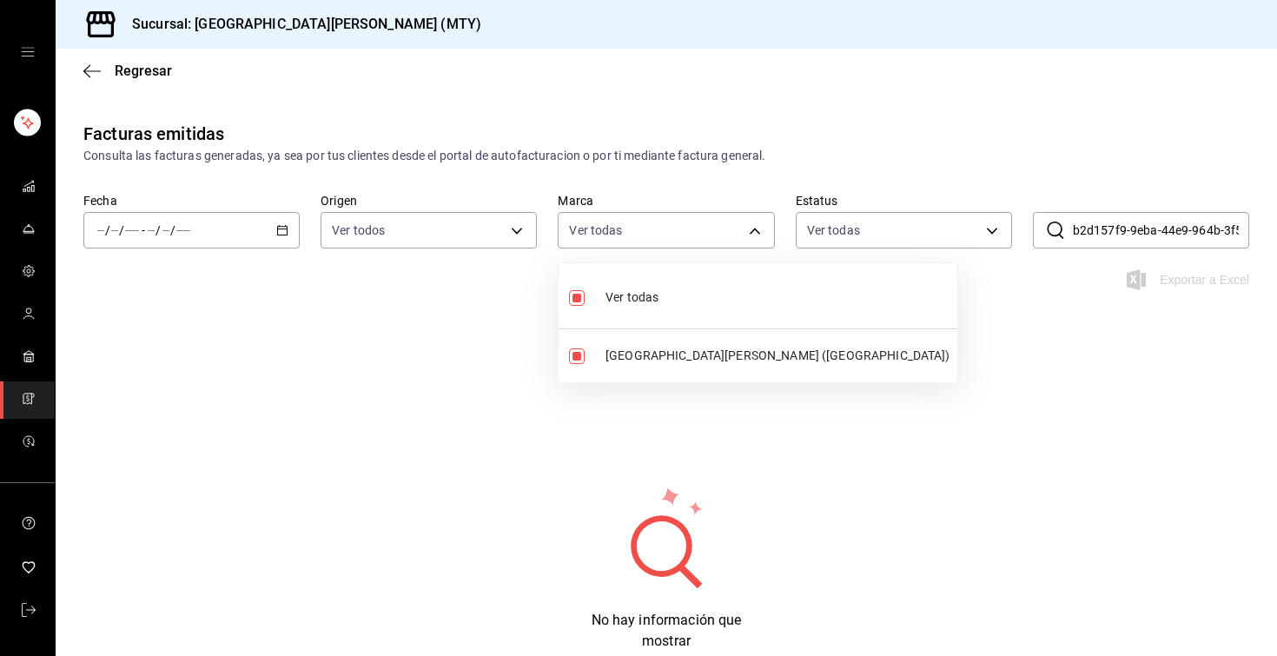
click at [780, 175] on div at bounding box center [638, 328] width 1277 height 656
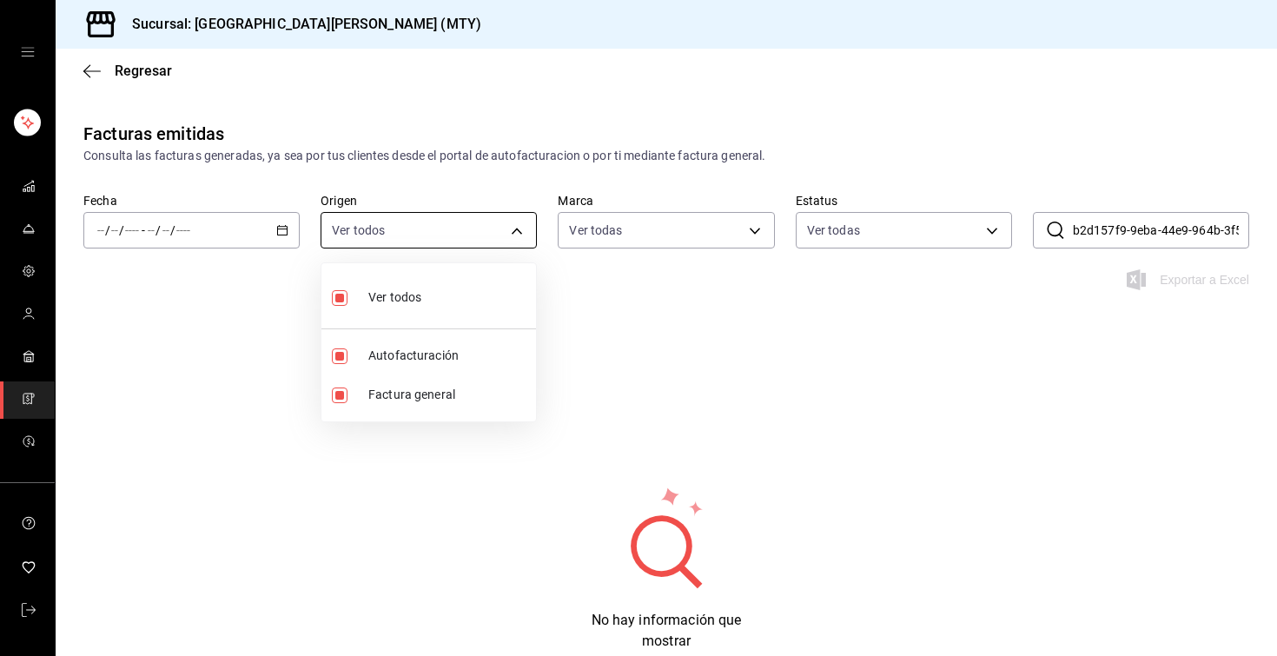
click at [373, 241] on body "Sucursal: San Juan Grill (MTY) Regresar Facturas emitidas Consulta las facturas…" at bounding box center [638, 328] width 1277 height 656
click at [345, 294] on input "checkbox" at bounding box center [340, 298] width 16 height 16
checkbox input "false"
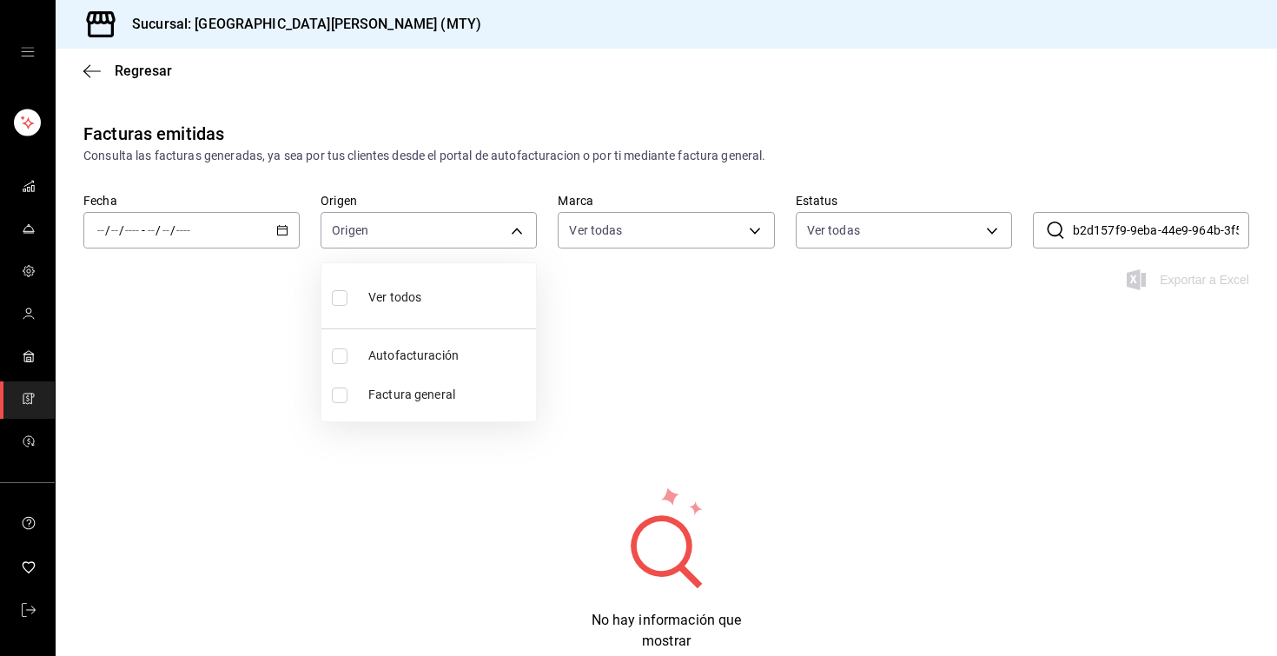
click at [341, 351] on input "checkbox" at bounding box center [340, 356] width 16 height 16
checkbox input "true"
type input "ORDER_INVOICE"
click at [341, 351] on input "checkbox" at bounding box center [340, 356] width 16 height 16
checkbox input "false"
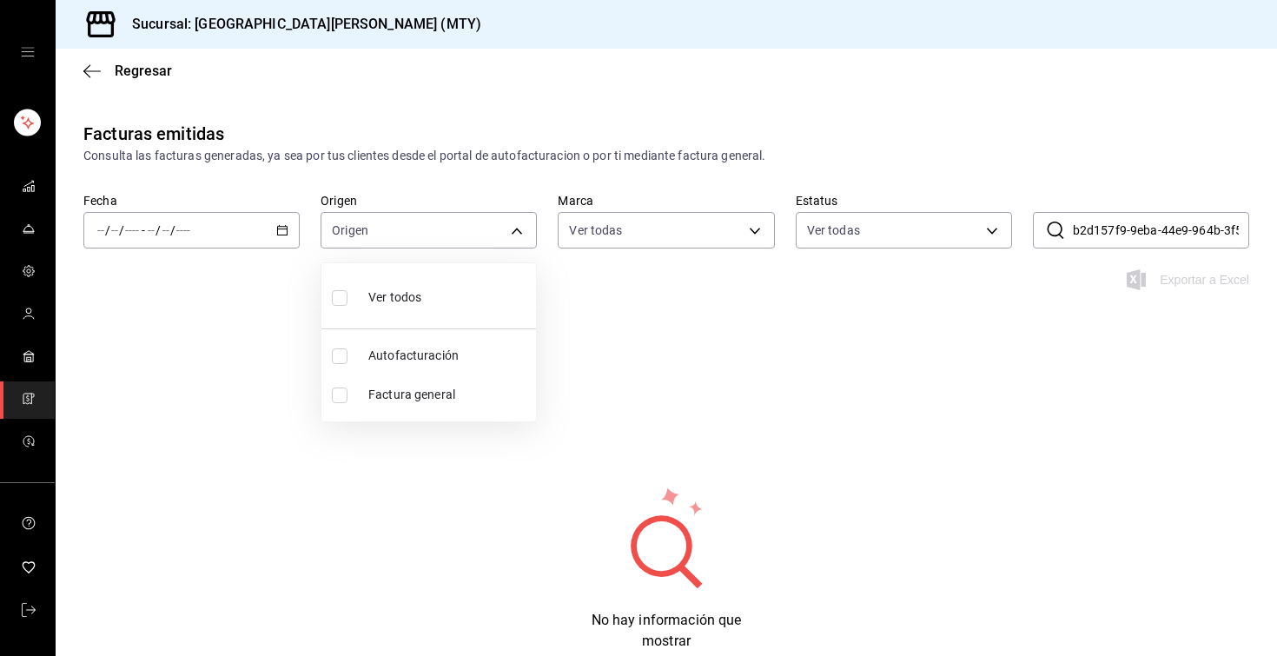
click at [342, 400] on input "checkbox" at bounding box center [340, 395] width 16 height 16
checkbox input "true"
type input "GENERAL_INVOICE"
click at [342, 400] on input "checkbox" at bounding box center [340, 395] width 16 height 16
checkbox input "false"
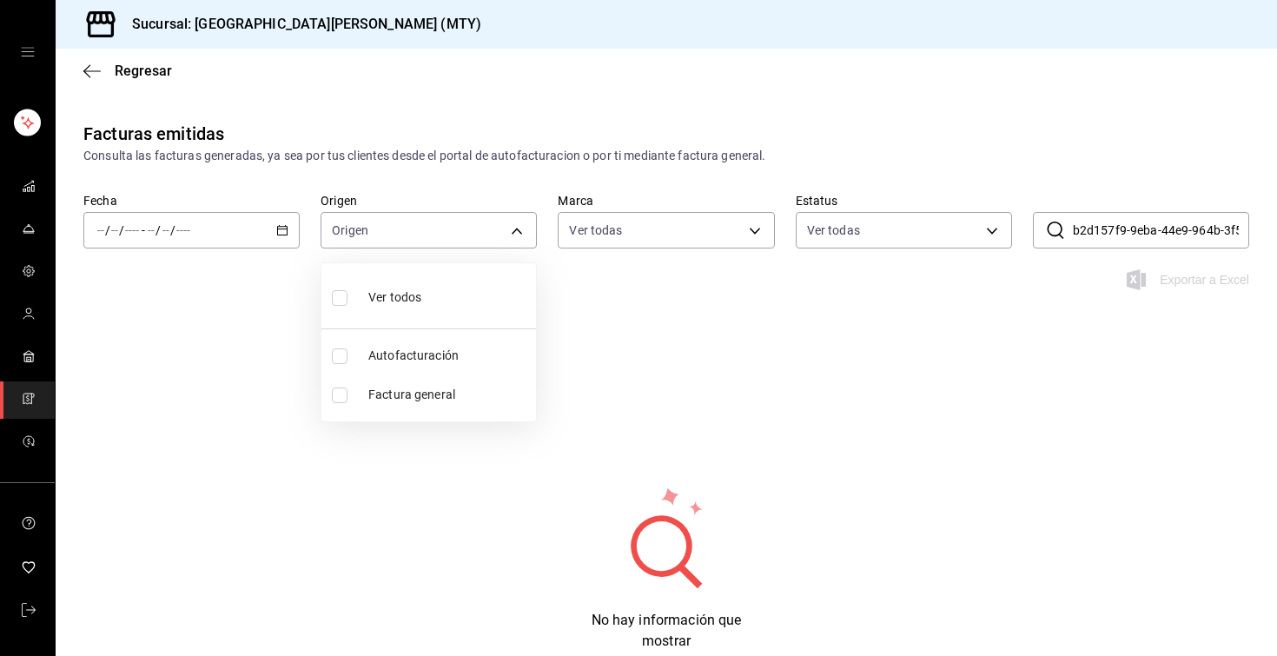
click at [346, 290] on input "checkbox" at bounding box center [340, 298] width 16 height 16
checkbox input "true"
type input "ORDER_INVOICE,GENERAL_INVOICE"
checkbox input "true"
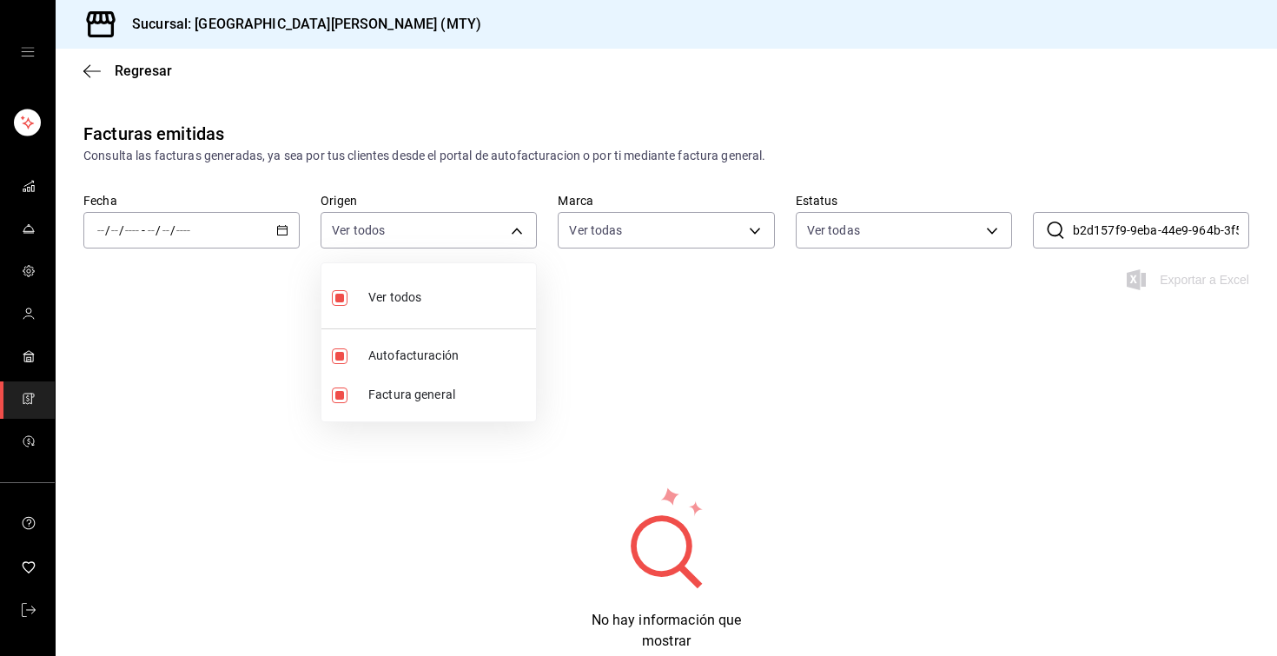
click at [884, 222] on div at bounding box center [638, 328] width 1277 height 656
click at [131, 72] on span "Regresar" at bounding box center [143, 71] width 57 height 17
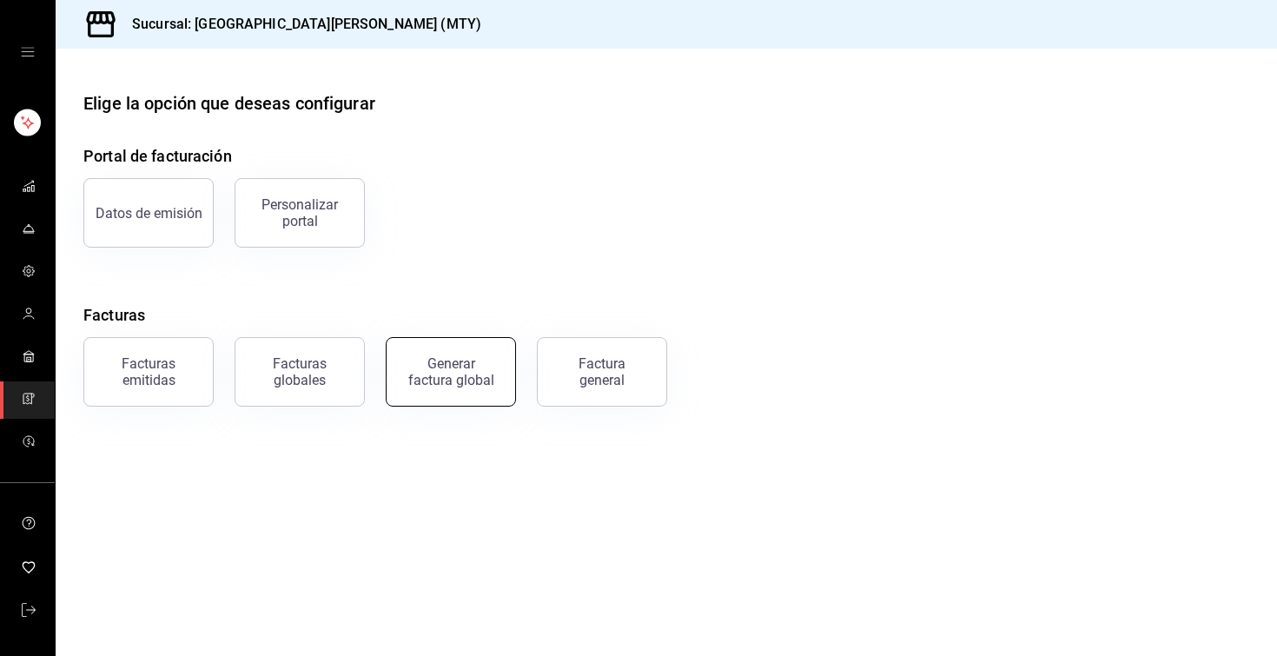
click at [439, 389] on button "Generar factura global" at bounding box center [451, 371] width 130 height 69
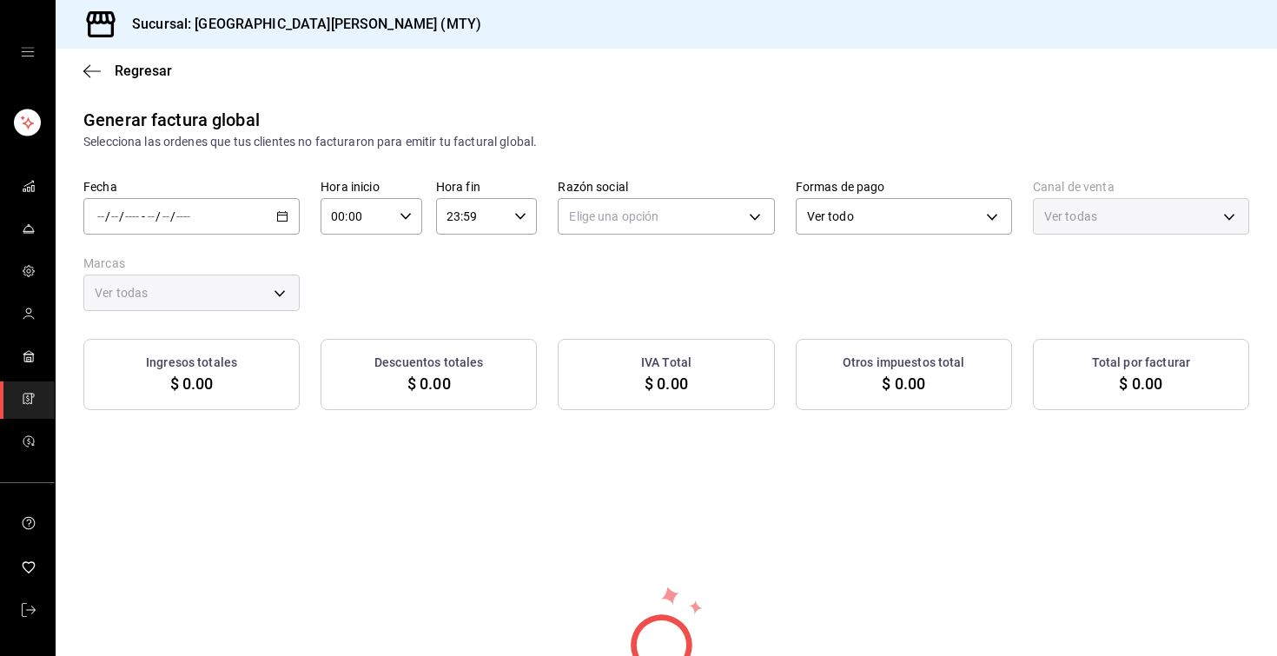
type input "PARROT,UBER_EATS,RAPPI,DIDI_FOOD,ONLINE"
click at [281, 215] on icon "button" at bounding box center [282, 216] width 12 height 12
click at [182, 261] on span "Rango de fechas" at bounding box center [165, 269] width 135 height 18
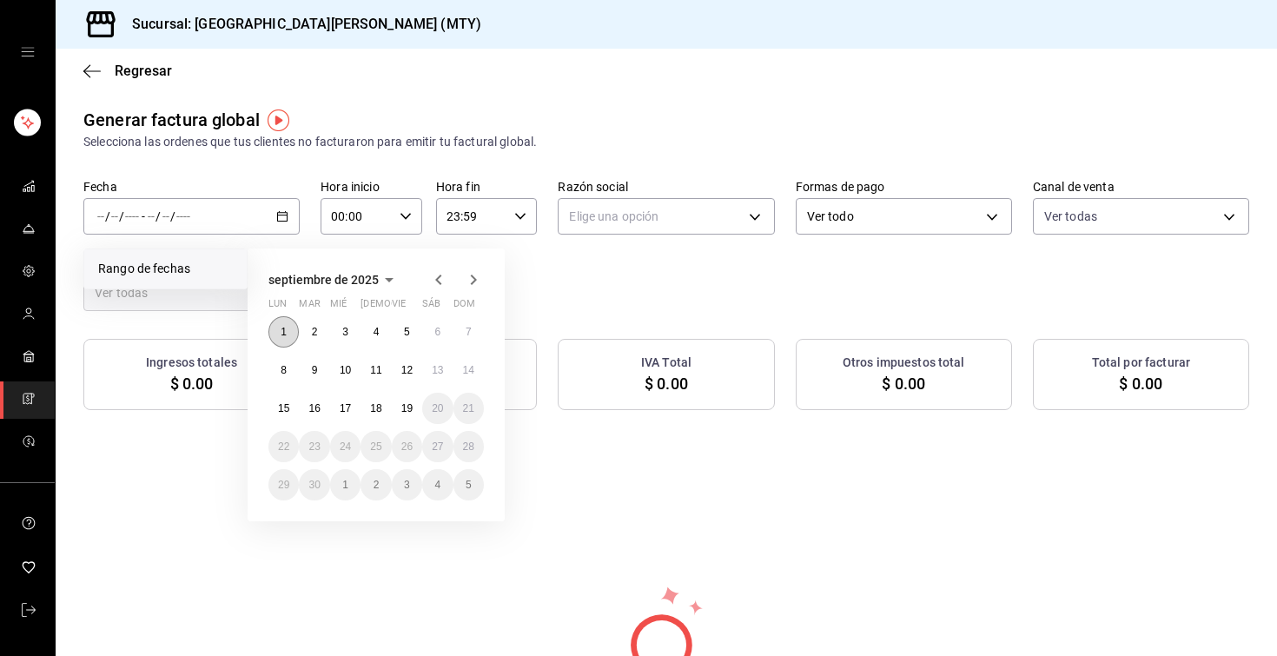
click at [287, 330] on button "1" at bounding box center [283, 331] width 30 height 31
click at [406, 415] on button "19" at bounding box center [407, 408] width 30 height 31
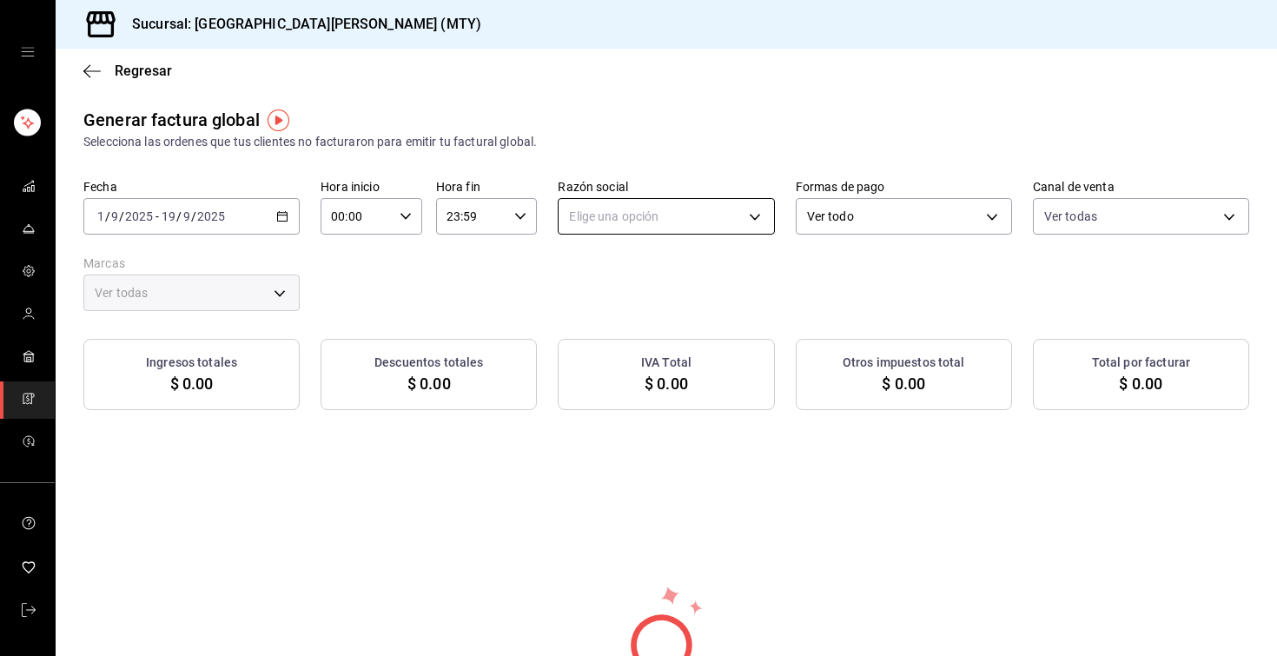
click at [696, 230] on body "Sucursal: San Juan Grill (MTY) Regresar Generar factura global Selecciona las o…" at bounding box center [638, 328] width 1277 height 656
click at [660, 304] on li "GRUPO PERYOL" at bounding box center [665, 304] width 215 height 32
type input "e0d3d3fd-f764-4786-9dd2-1ef0a27aaef4"
type input "993182a7-2c84-4ec8-9ef4-4438dae30c02"
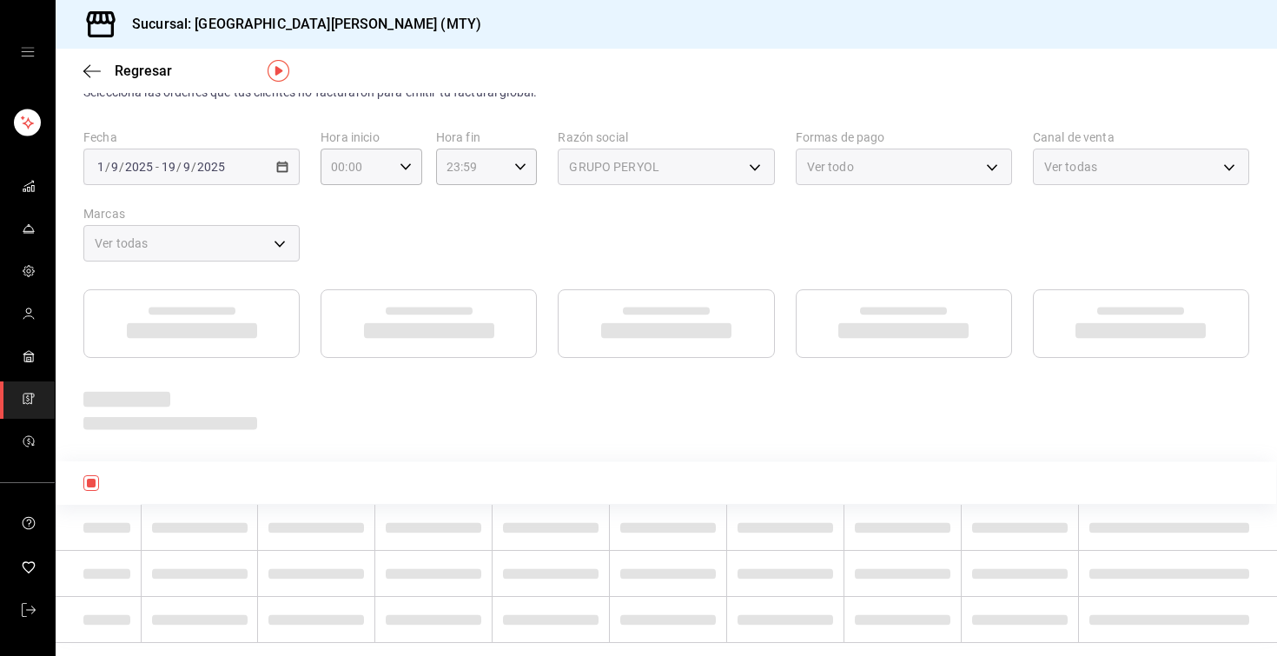
scroll to position [54, 0]
click at [294, 162] on div "2025-09-01 1 / 9 / 2025 - 2025-09-19 19 / 9 / 2025" at bounding box center [191, 162] width 216 height 36
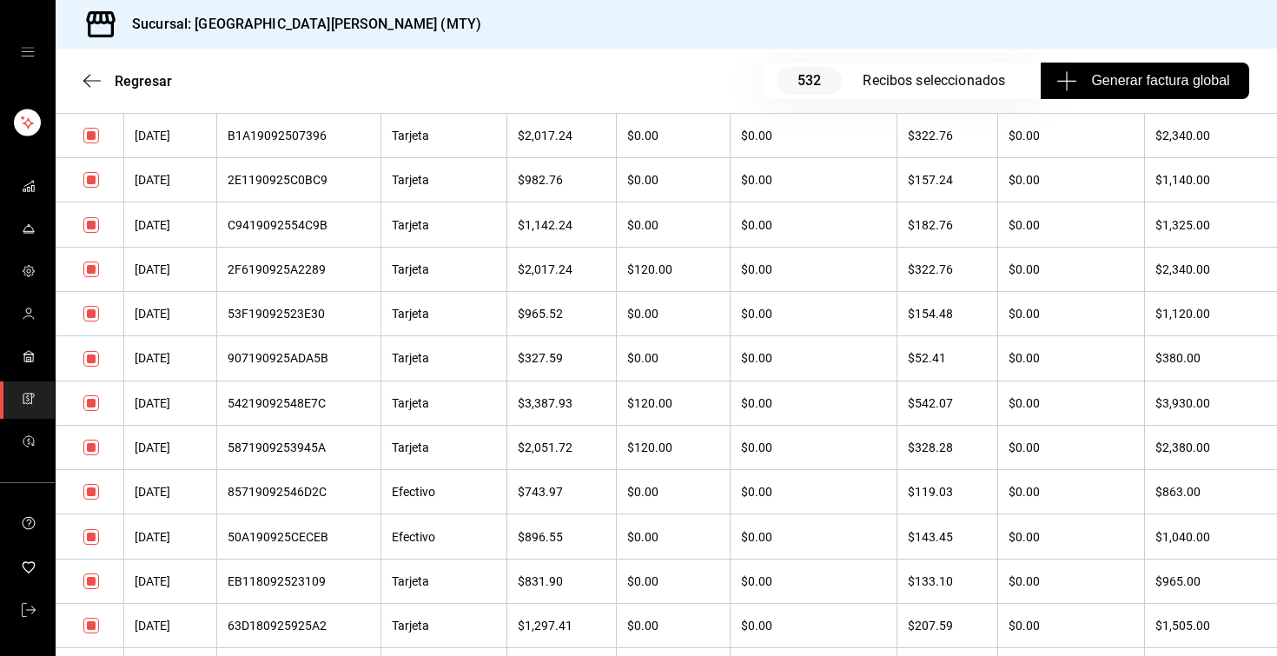
scroll to position [22371, 0]
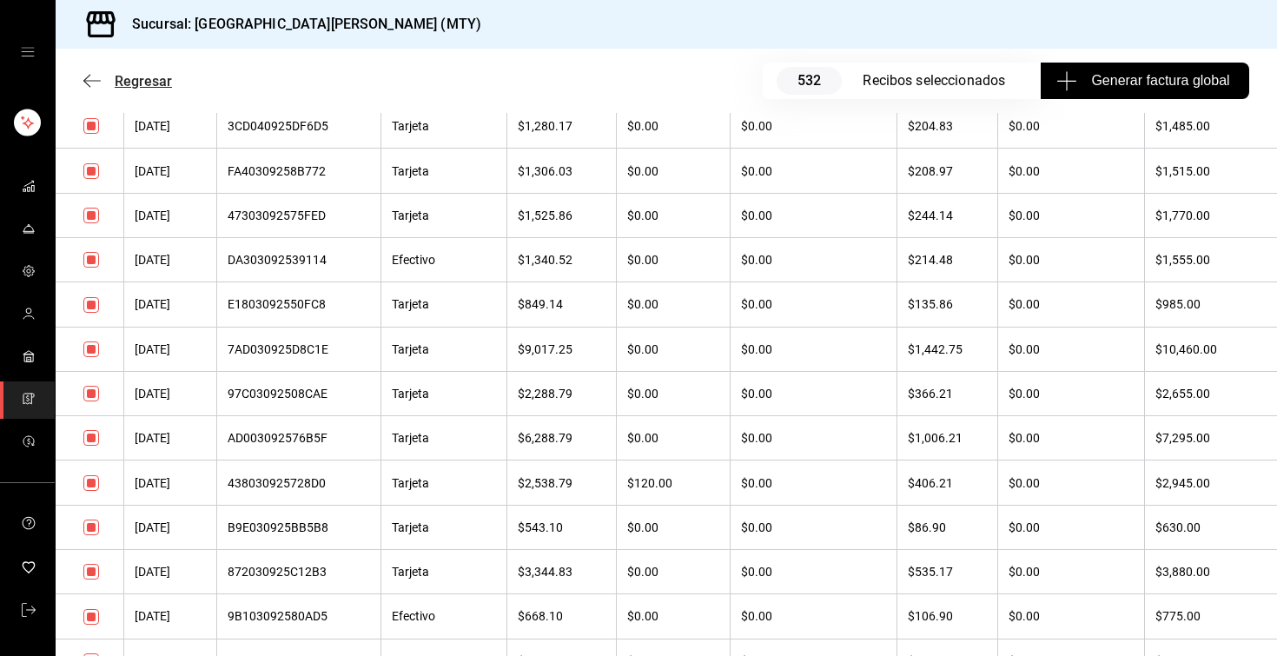
click at [102, 80] on span "Regresar" at bounding box center [127, 81] width 89 height 17
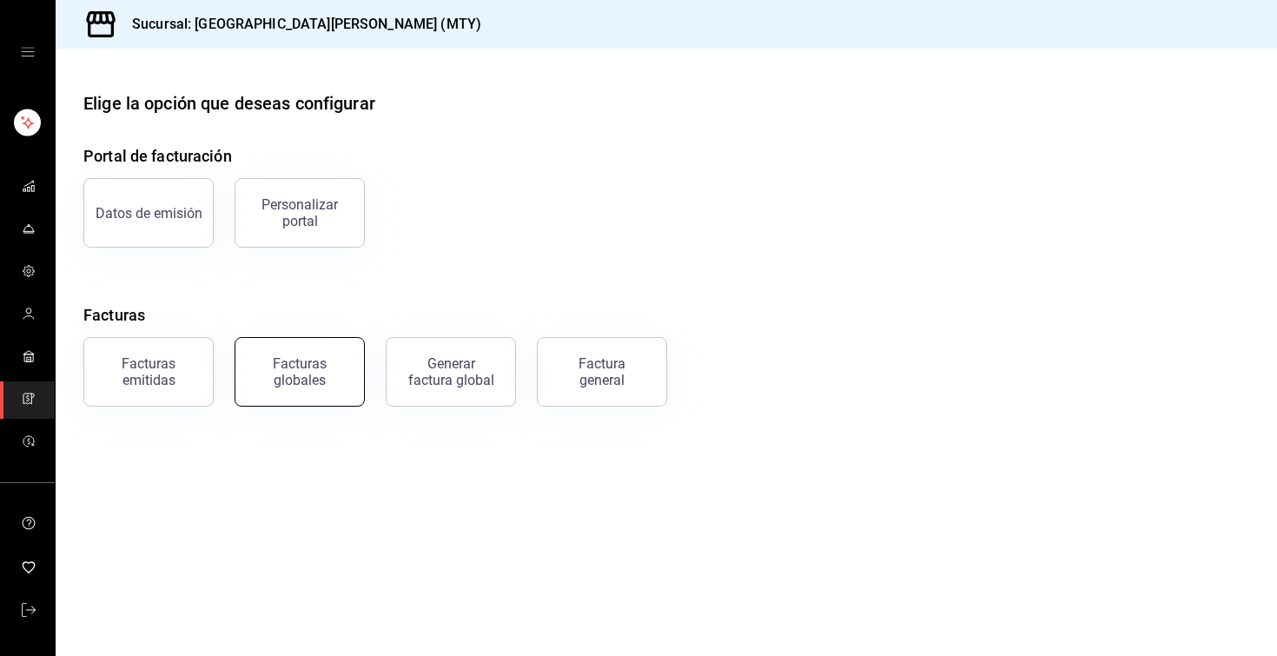
click at [314, 380] on div "Facturas globales" at bounding box center [300, 371] width 108 height 33
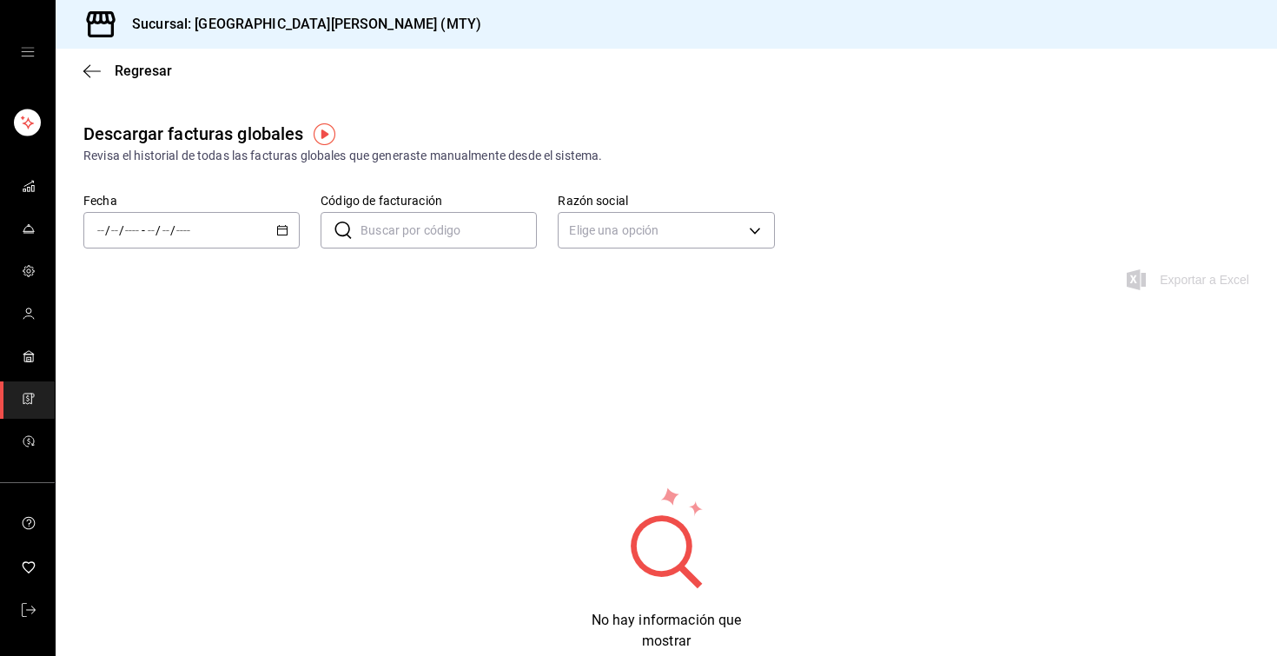
click at [282, 233] on icon "button" at bounding box center [282, 230] width 12 height 12
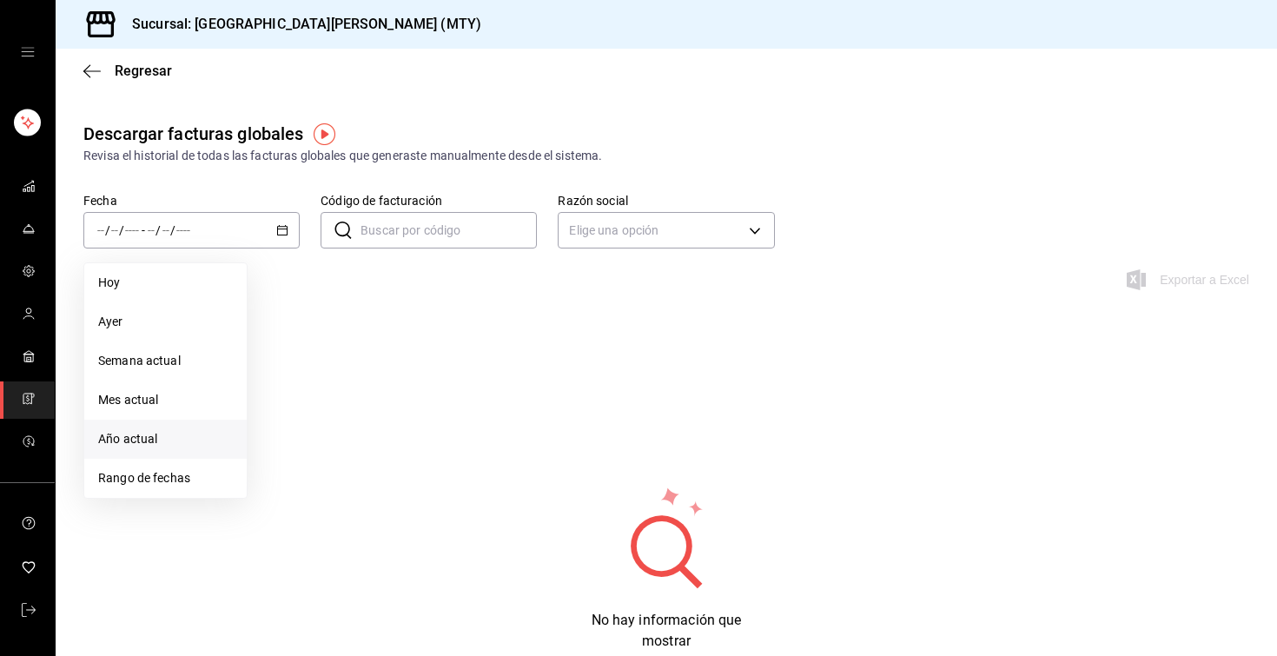
click at [181, 426] on li "Año actual" at bounding box center [165, 438] width 162 height 39
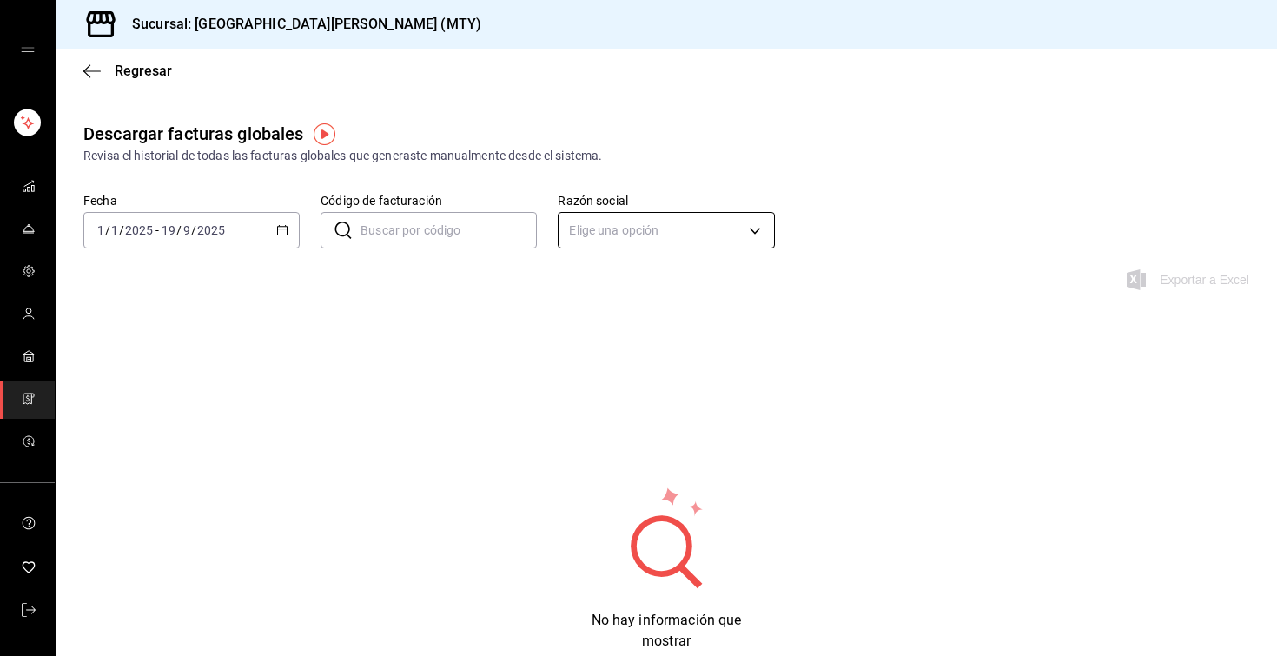
click at [620, 234] on body "Sucursal: San Juan Grill (MTY) Regresar Descargar facturas globales Revisa el h…" at bounding box center [638, 328] width 1277 height 656
click at [622, 314] on li "GRUPO PERYOL" at bounding box center [665, 318] width 215 height 32
click at [280, 229] on icon "button" at bounding box center [282, 230] width 12 height 12
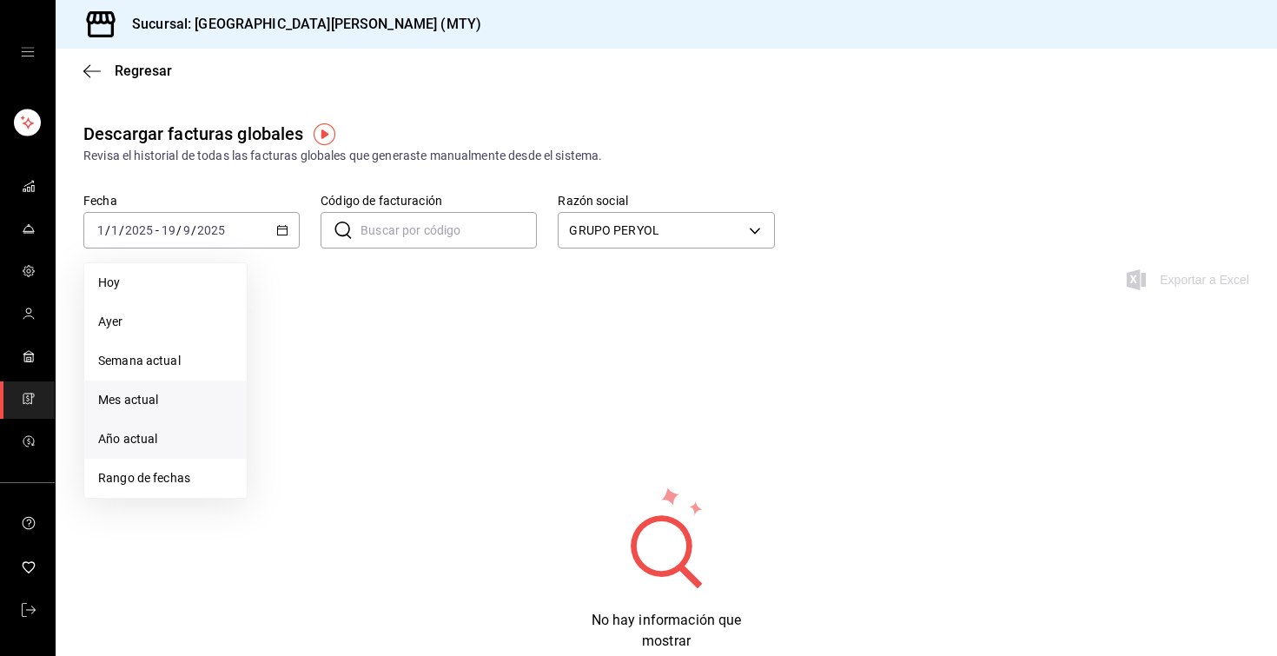
click at [147, 397] on span "Mes actual" at bounding box center [165, 400] width 135 height 18
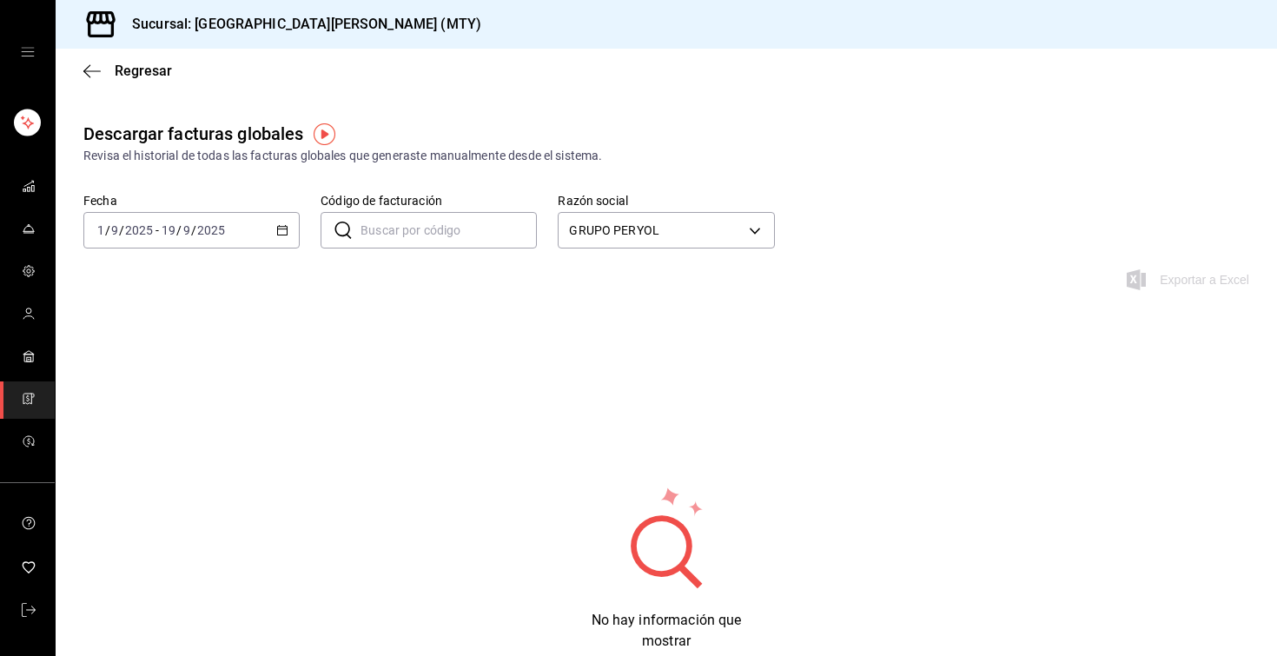
click at [290, 225] on div "2025-09-01 1 / 9 / 2025 - 2025-09-19 19 / 9 / 2025" at bounding box center [191, 230] width 216 height 36
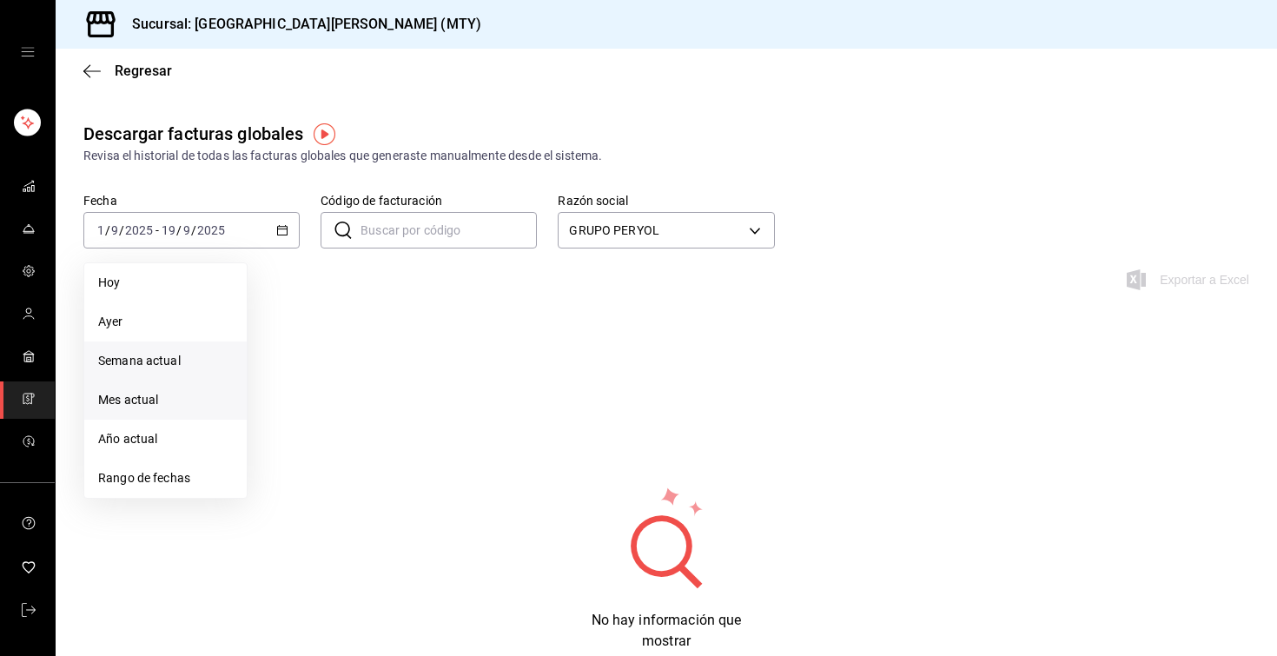
click at [175, 355] on span "Semana actual" at bounding box center [165, 361] width 135 height 18
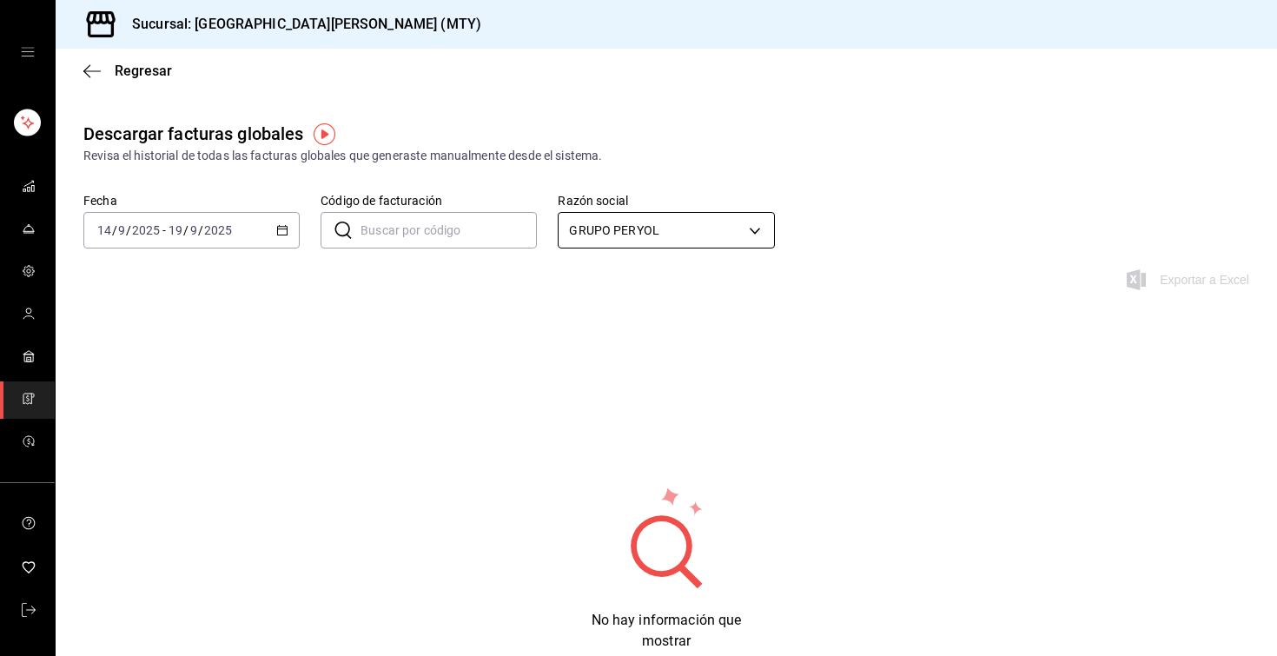
click at [652, 221] on body "Sucursal: San Juan Grill (MTY) Regresar Descargar facturas globales Revisa el h…" at bounding box center [638, 328] width 1277 height 656
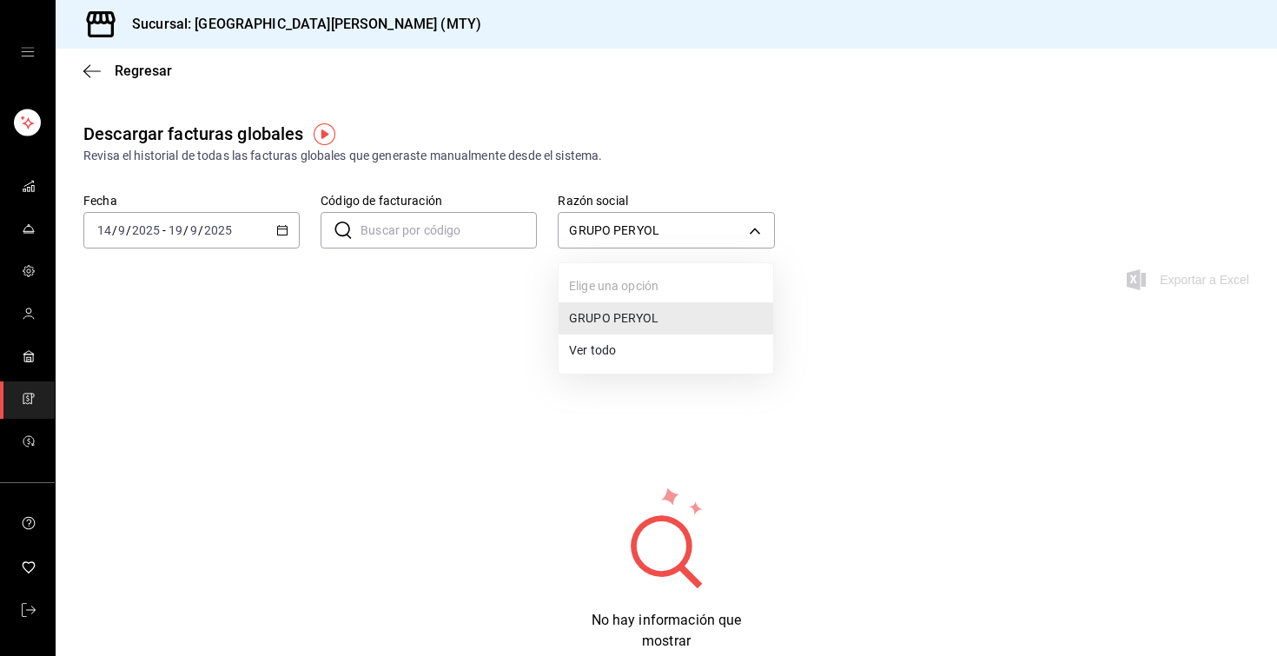
click at [620, 352] on li "Ver todo" at bounding box center [665, 350] width 215 height 32
type input "ALL"
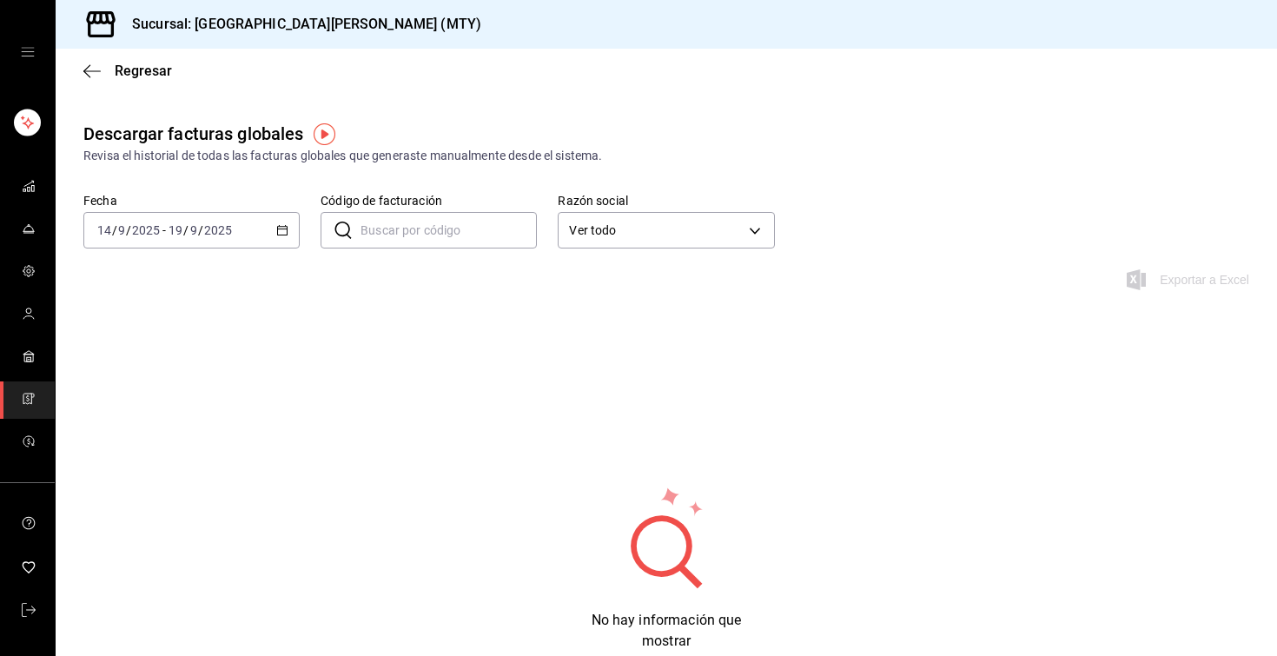
click at [277, 228] on icon "button" at bounding box center [282, 230] width 12 height 12
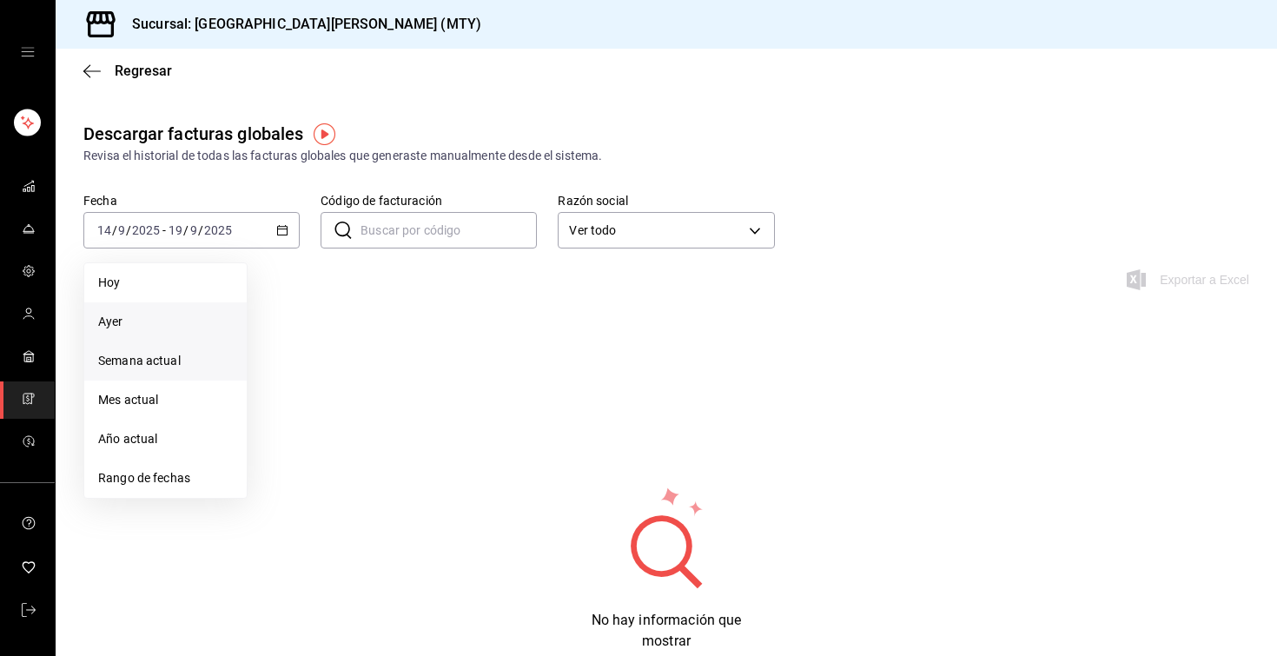
click at [142, 325] on span "Ayer" at bounding box center [165, 322] width 135 height 18
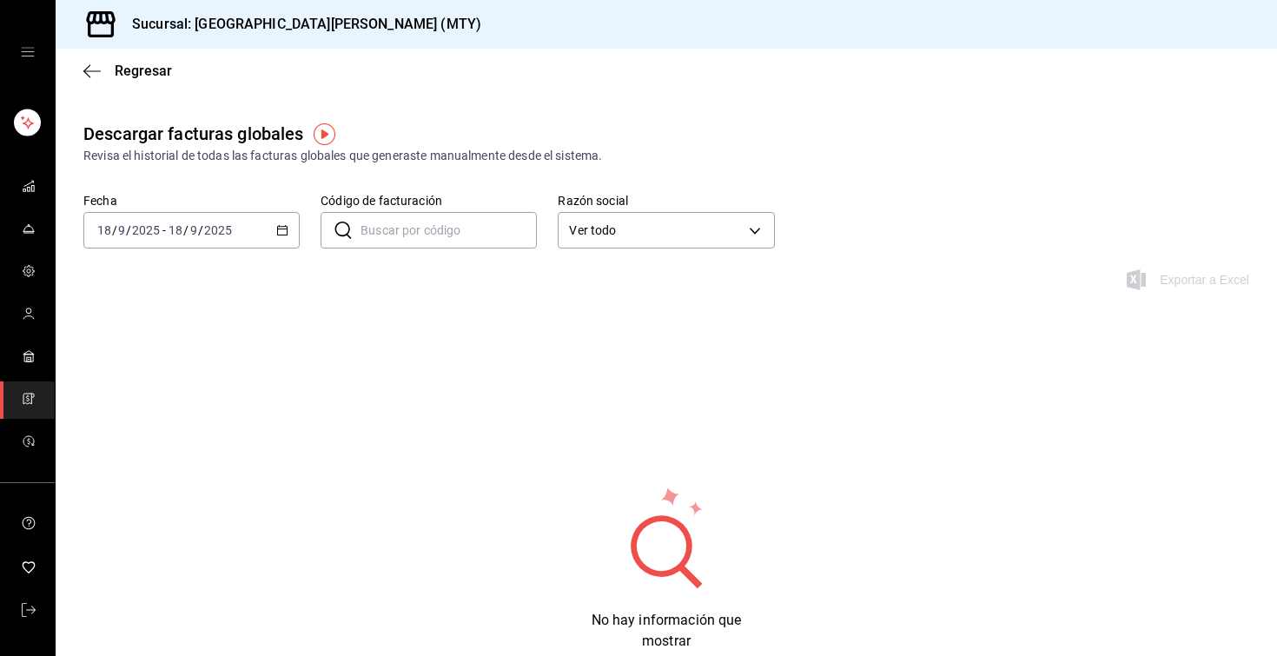
click at [283, 230] on icon "button" at bounding box center [282, 230] width 12 height 12
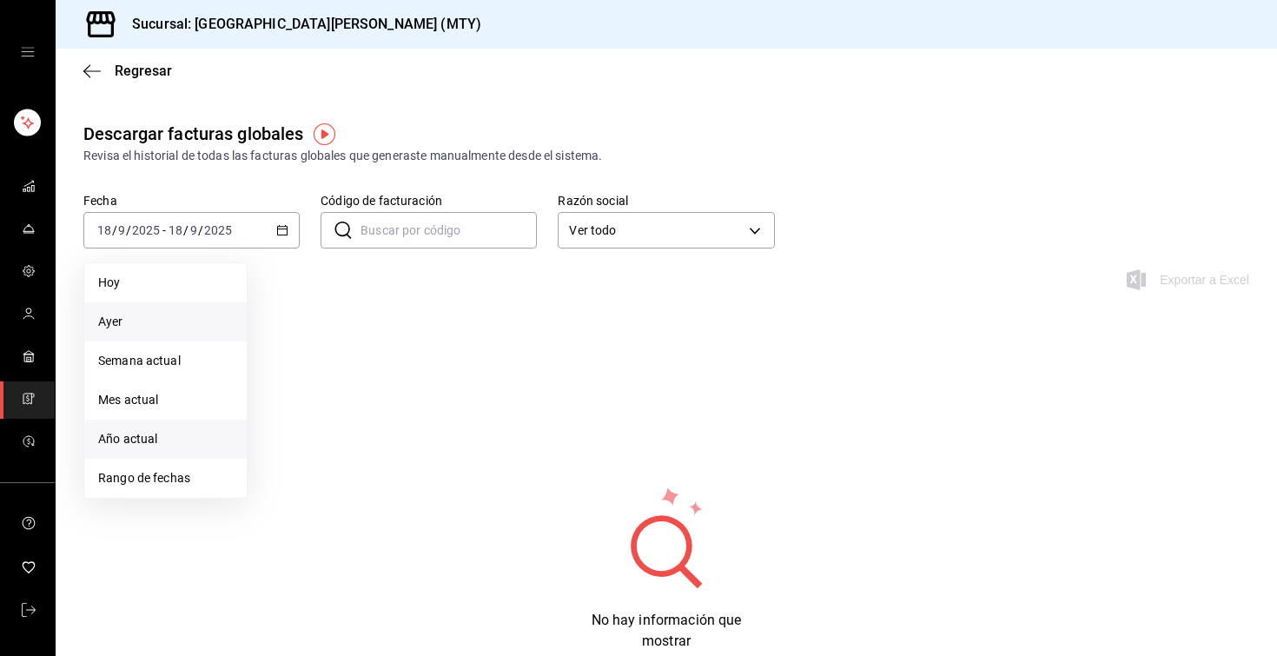
click at [155, 446] on span "Año actual" at bounding box center [165, 439] width 135 height 18
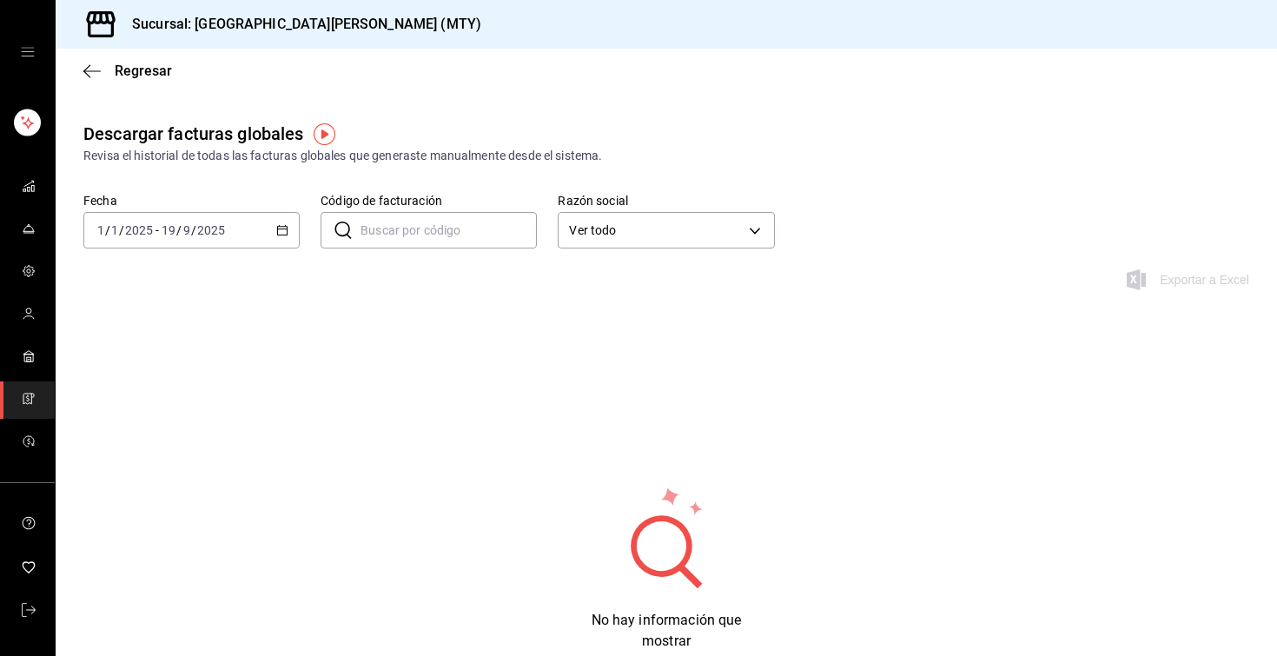
click at [290, 234] on div "2025-01-01 1 / 1 / 2025 - 2025-09-19 19 / 9 / 2025" at bounding box center [191, 230] width 216 height 36
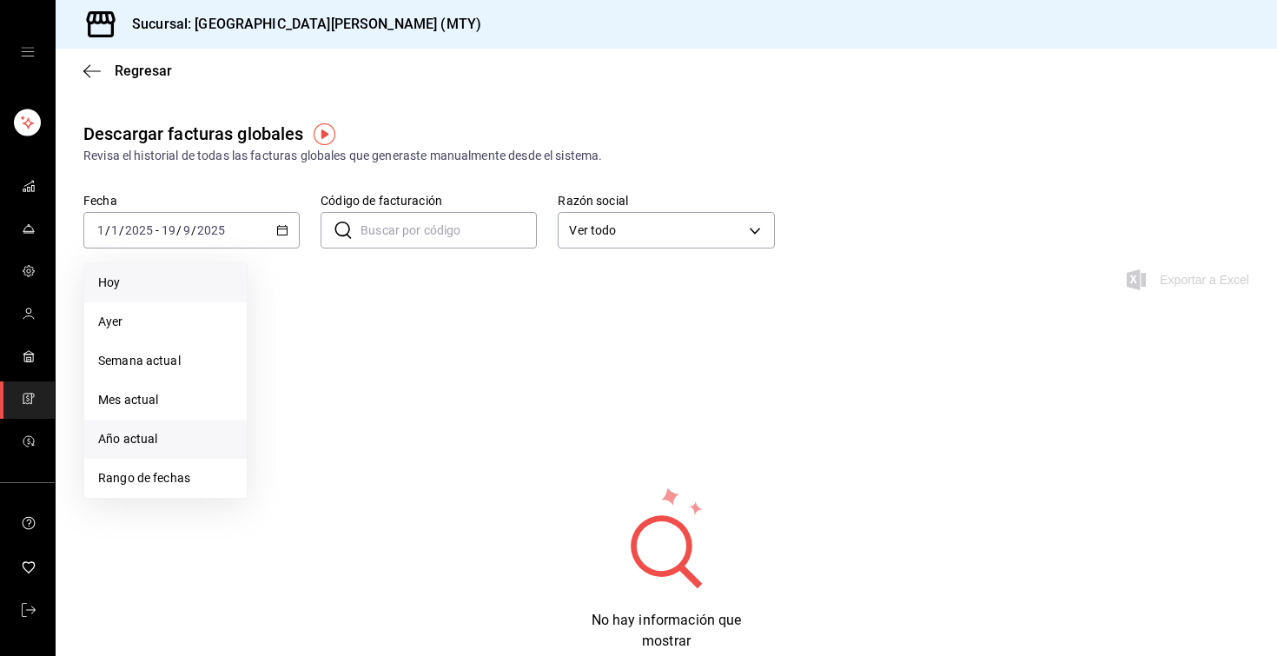
click at [154, 283] on span "Hoy" at bounding box center [165, 283] width 135 height 18
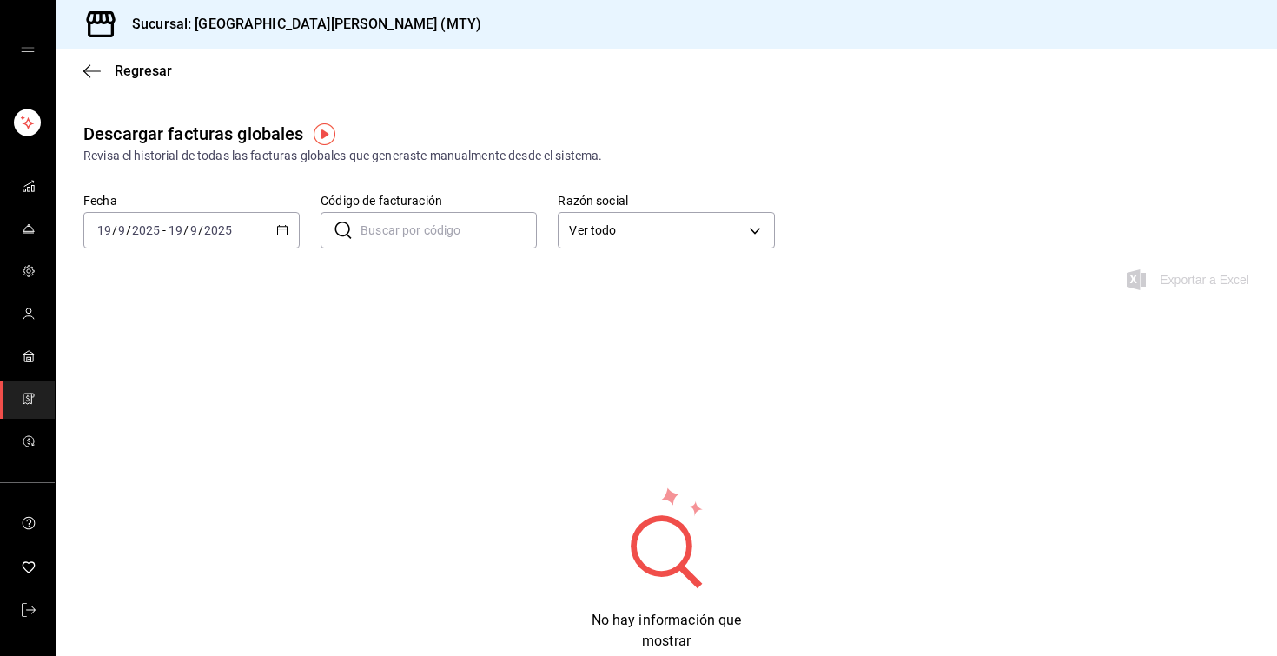
click at [288, 241] on div "2025-09-19 19 / 9 / 2025 - 2025-09-19 19 / 9 / 2025" at bounding box center [191, 230] width 216 height 36
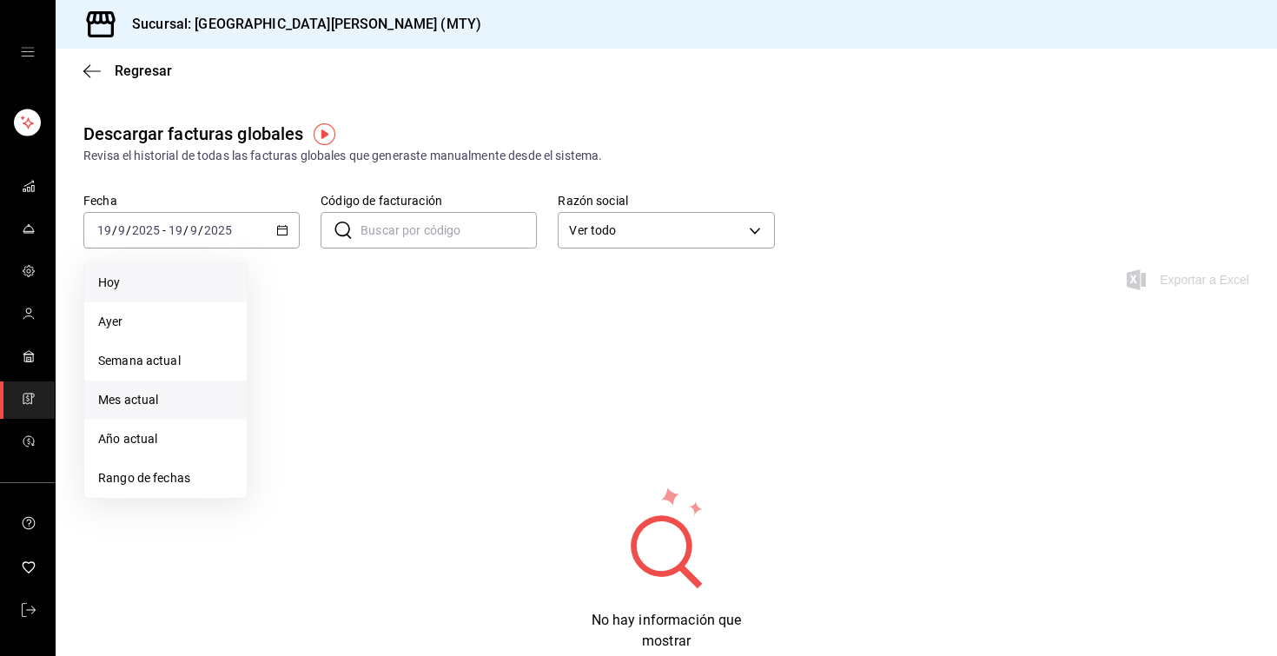
click at [195, 393] on span "Mes actual" at bounding box center [165, 400] width 135 height 18
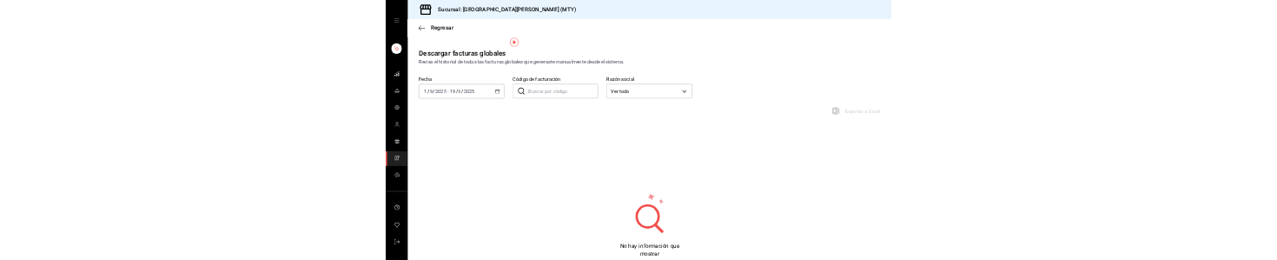
scroll to position [93, 0]
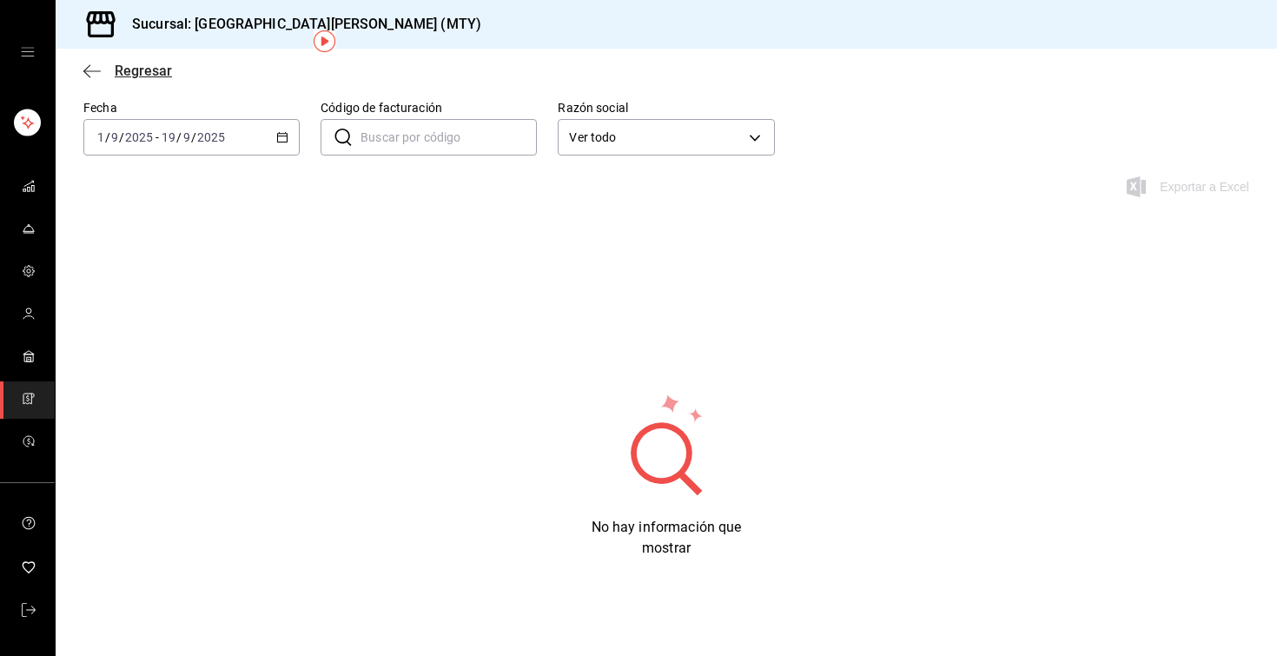
click at [119, 73] on span "Regresar" at bounding box center [143, 71] width 57 height 17
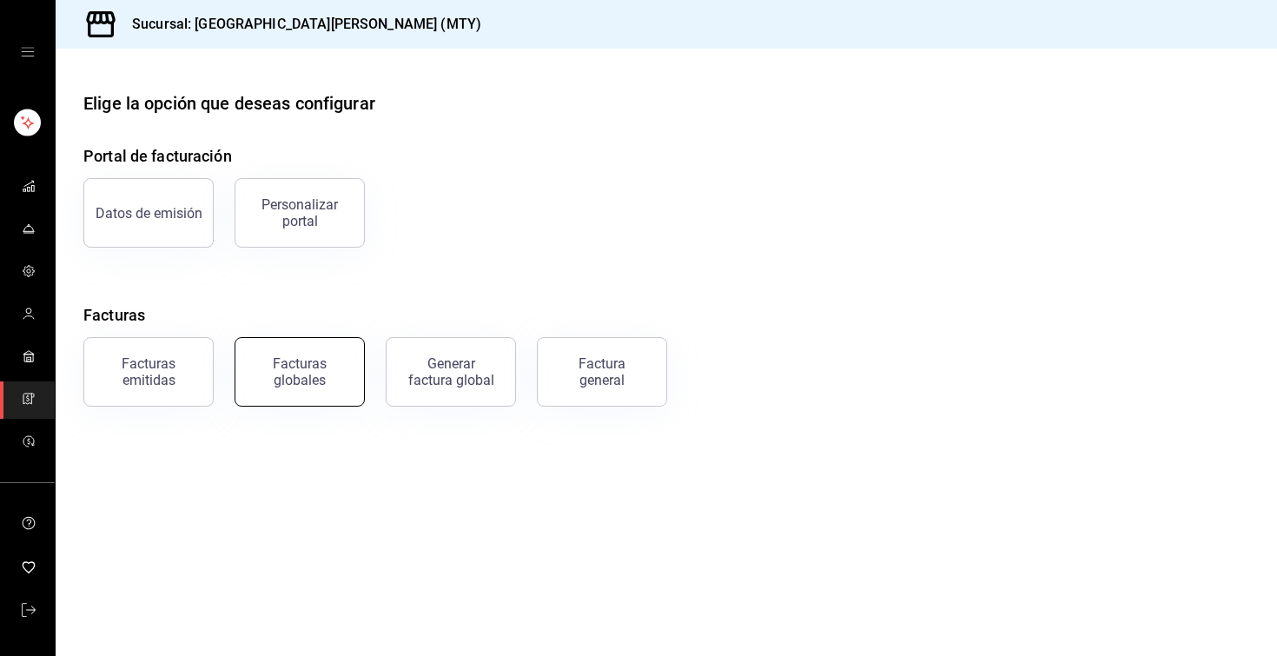
click at [294, 368] on div "Facturas globales" at bounding box center [300, 371] width 108 height 33
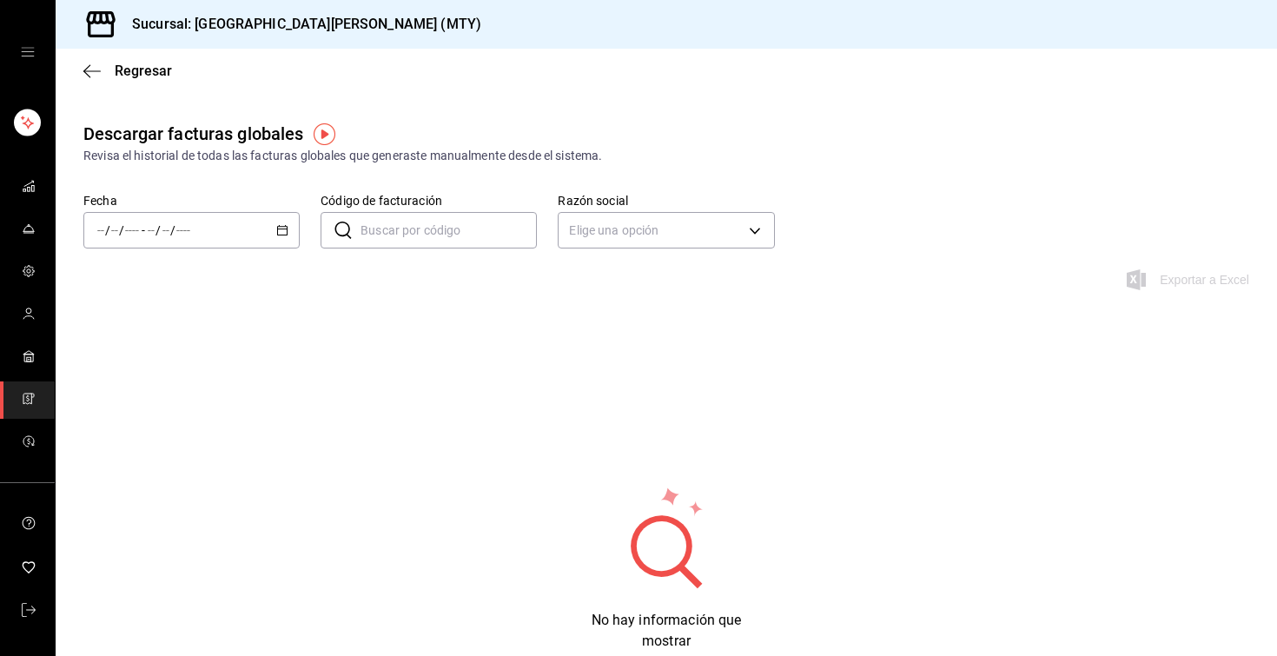
click at [274, 228] on div "/ / - / /" at bounding box center [191, 230] width 216 height 36
click at [168, 371] on li "Semana actual" at bounding box center [165, 360] width 162 height 39
click at [273, 235] on div "2025-09-14 14 / 9 / 2025 - 2025-09-19 19 / 9 / 2025" at bounding box center [191, 230] width 216 height 36
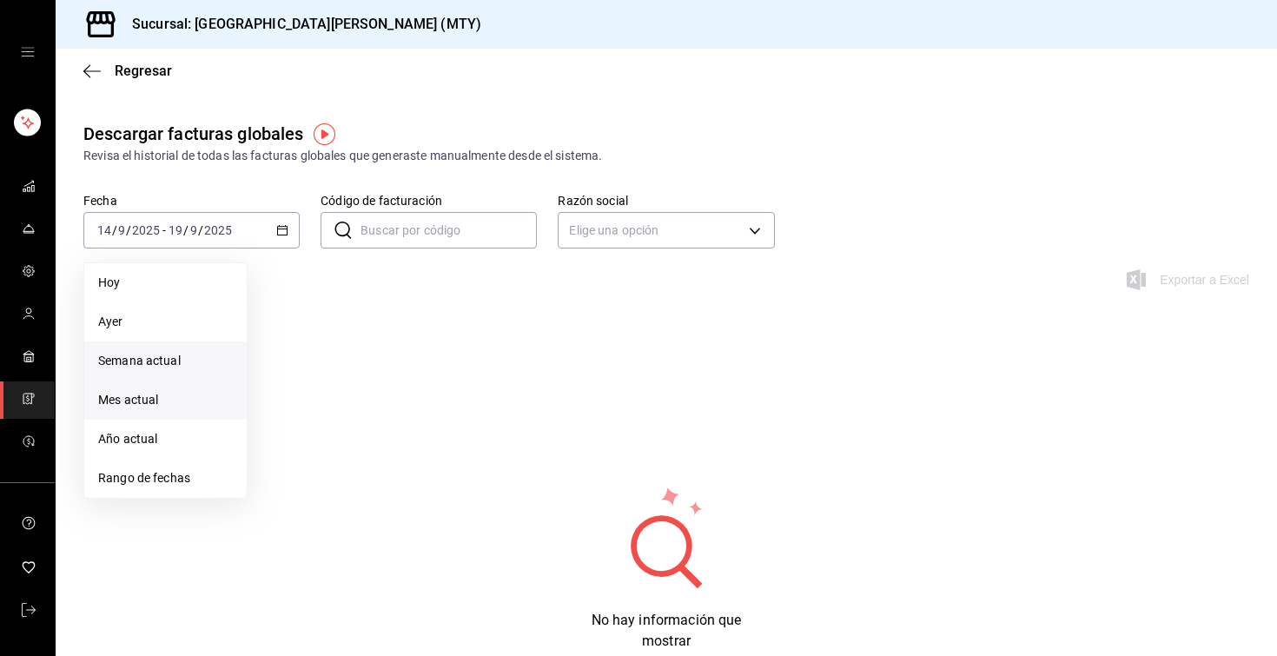
click at [194, 402] on span "Mes actual" at bounding box center [165, 400] width 135 height 18
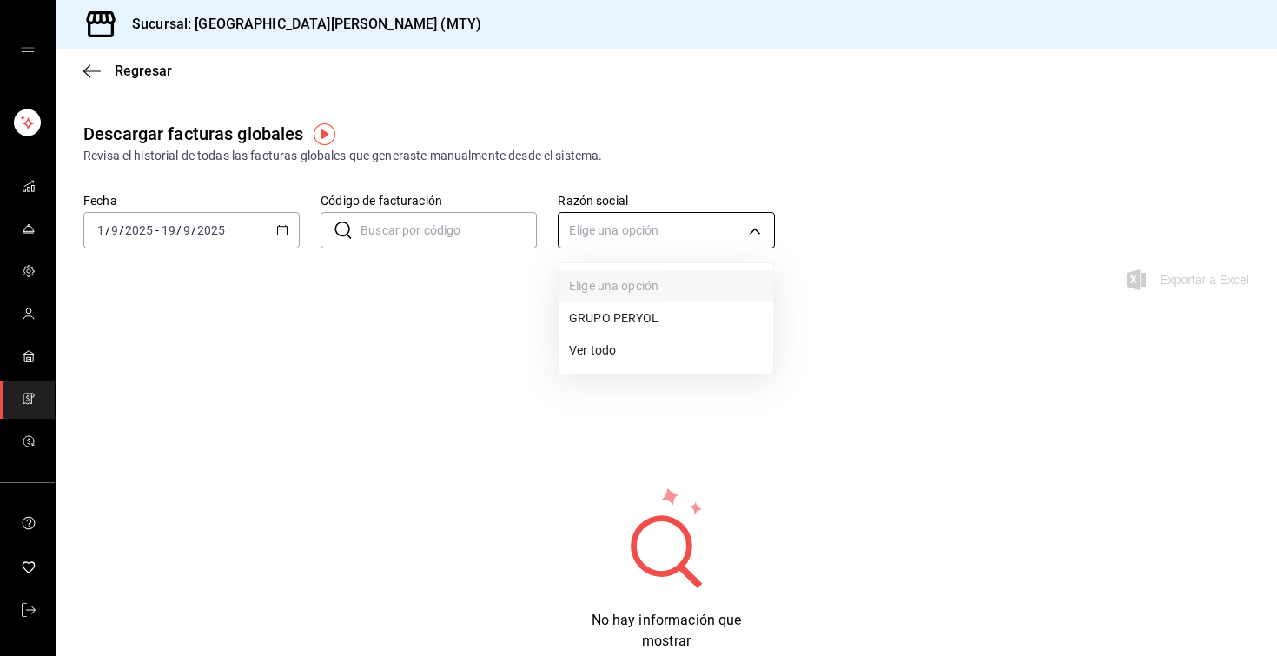
click at [649, 232] on body "Sucursal: San Juan Grill (MTY) Regresar Descargar facturas globales Revisa el h…" at bounding box center [638, 328] width 1277 height 656
click at [629, 322] on li "GRUPO PERYOL" at bounding box center [665, 318] width 215 height 32
type input "e0d3d3fd-f764-4786-9dd2-1ef0a27aaef4"
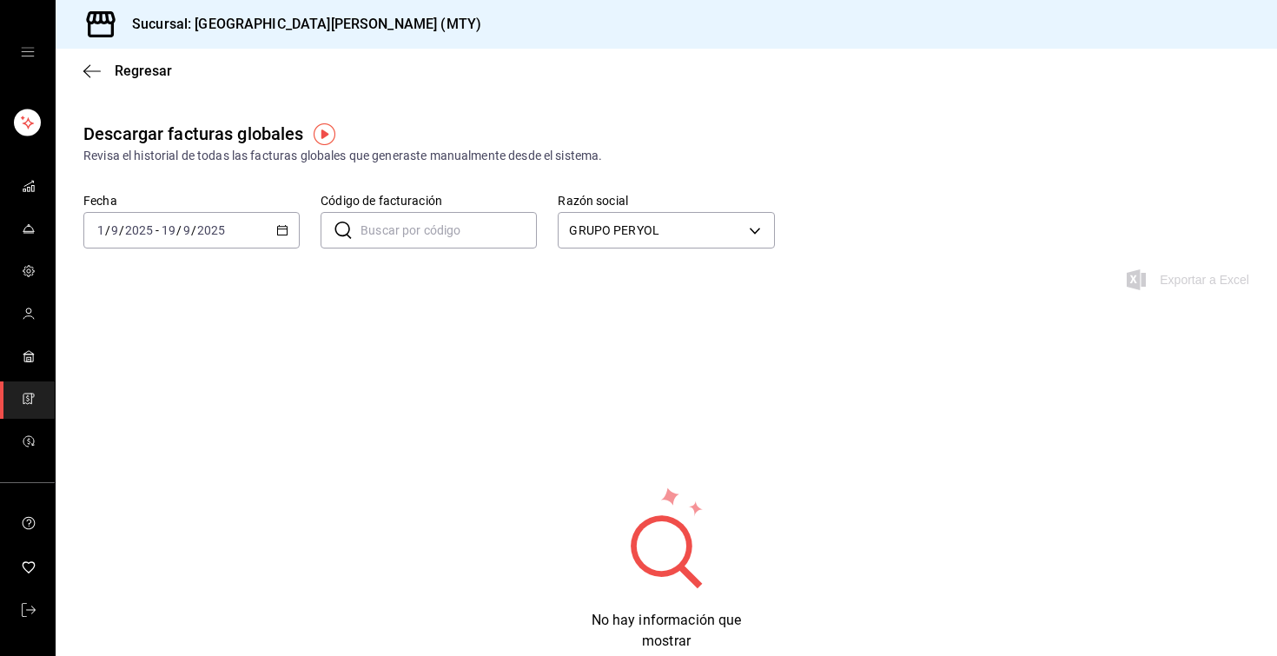
click at [270, 227] on div "2025-09-01 1 / 9 / 2025 - 2025-09-19 19 / 9 / 2025" at bounding box center [191, 230] width 216 height 36
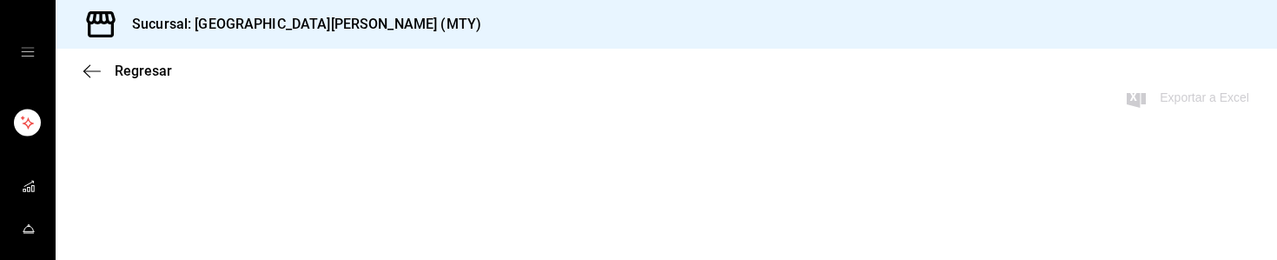
scroll to position [155, 0]
click at [144, 69] on span "Regresar" at bounding box center [143, 71] width 57 height 17
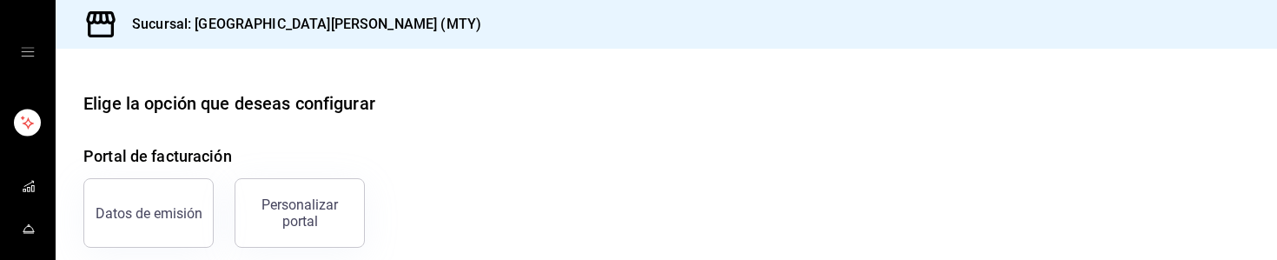
drag, startPoint x: 822, startPoint y: 259, endPoint x: 822, endPoint y: 284, distance: 25.2
click at [822, 260] on html "Sucursal: San Juan Grill (MTY) Elige la opción que deseas configurar Portal de …" at bounding box center [638, 130] width 1277 height 260
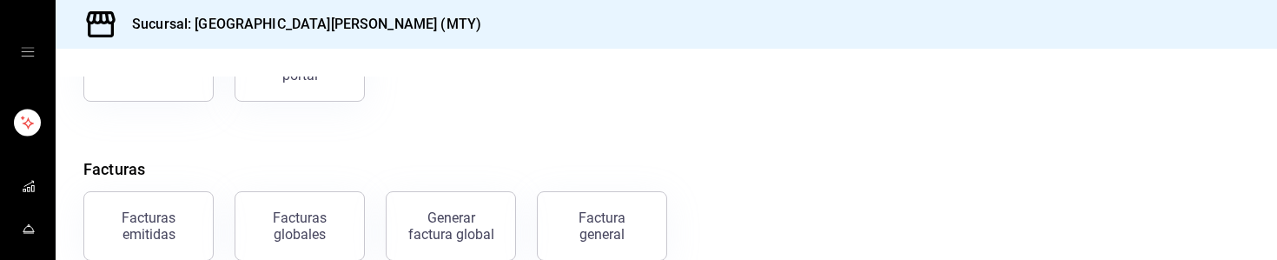
scroll to position [175, 0]
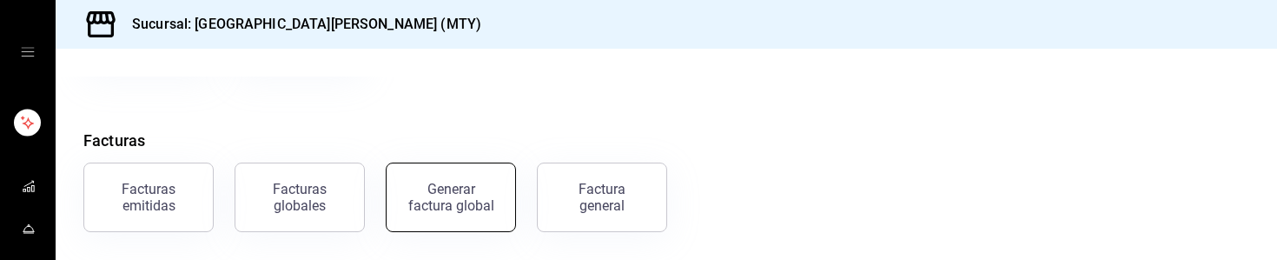
click at [460, 201] on div "Generar factura global" at bounding box center [450, 197] width 87 height 33
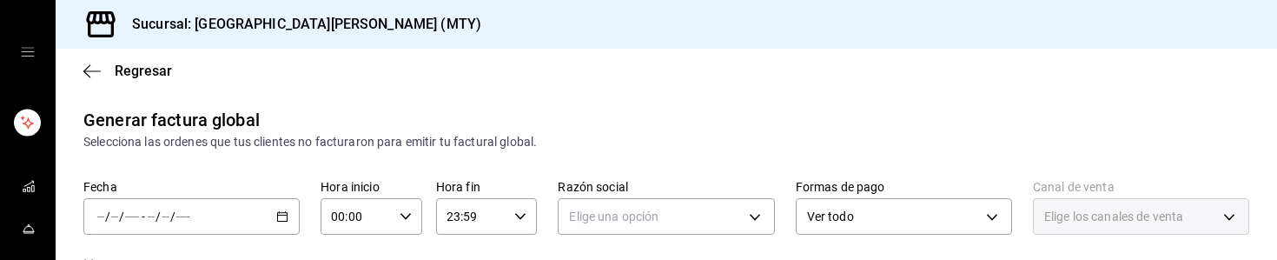
type input "PARROT,UBER_EATS,RAPPI,DIDI_FOOD,ONLINE"
click at [134, 67] on span "Regresar" at bounding box center [143, 71] width 57 height 17
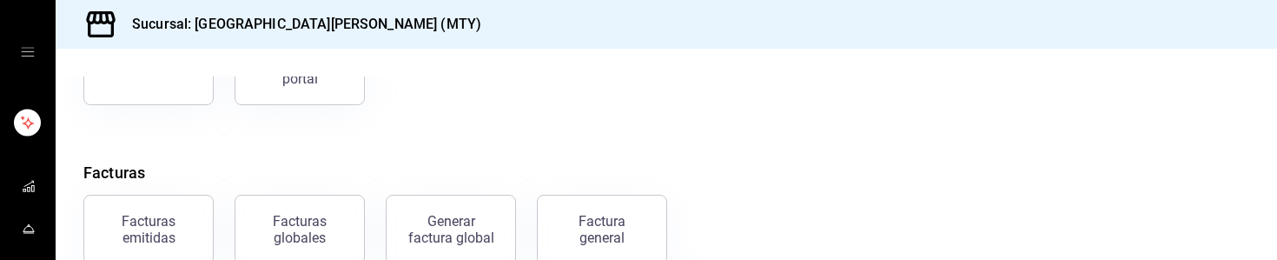
scroll to position [175, 0]
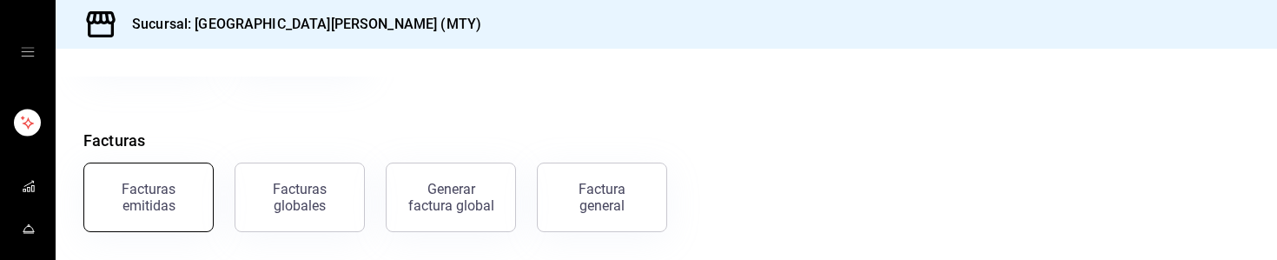
click at [169, 206] on div "Facturas emitidas" at bounding box center [149, 197] width 108 height 33
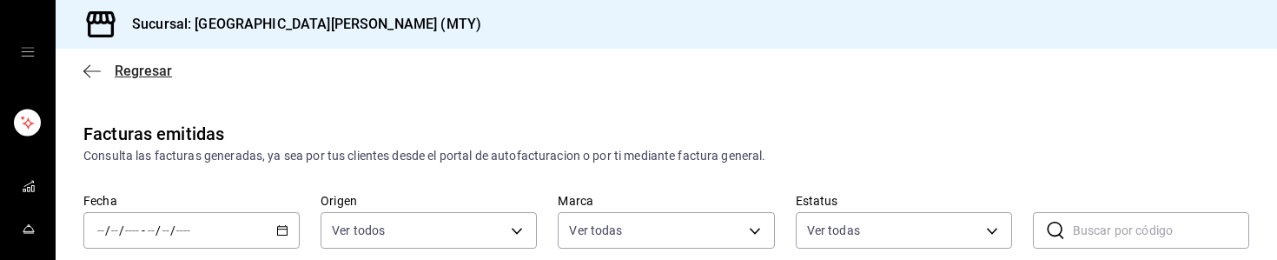
click at [100, 70] on icon "button" at bounding box center [91, 71] width 17 height 16
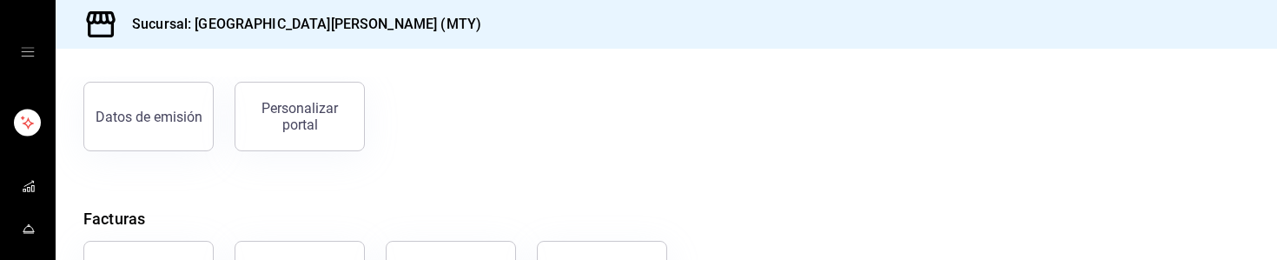
scroll to position [175, 0]
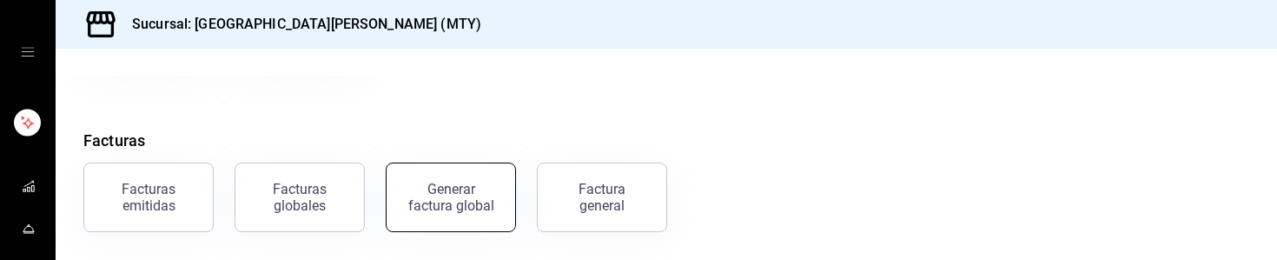
click at [452, 212] on button "Generar factura global" at bounding box center [451, 196] width 130 height 69
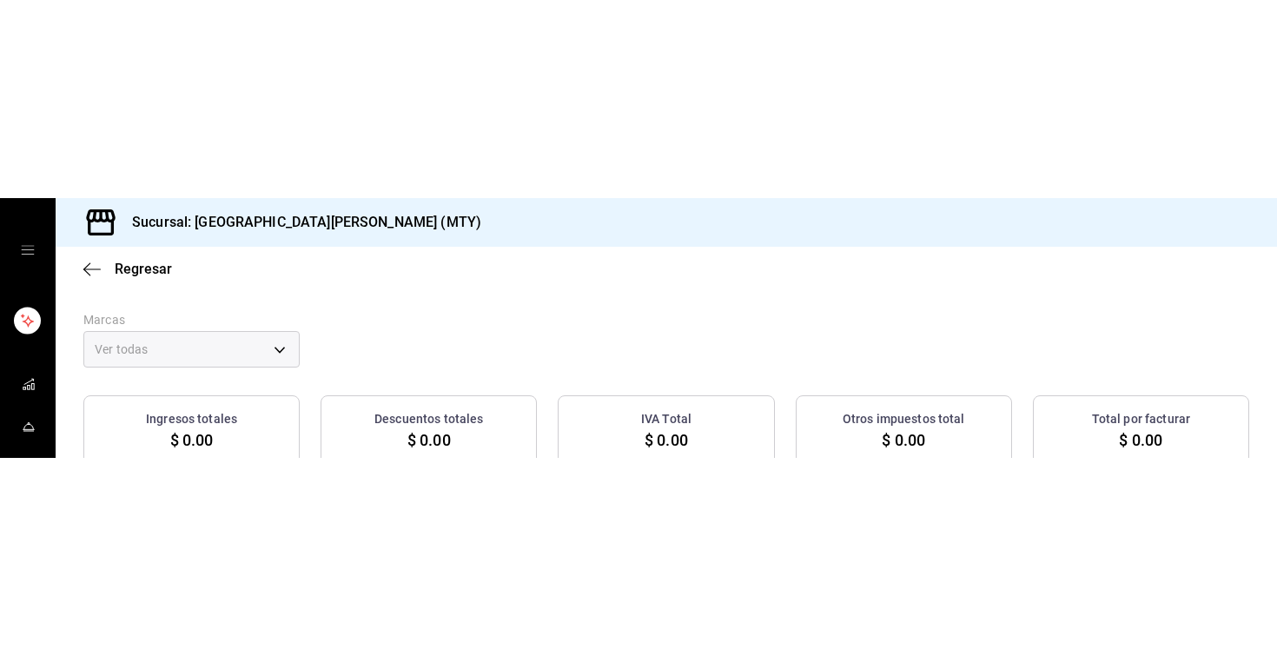
scroll to position [99, 0]
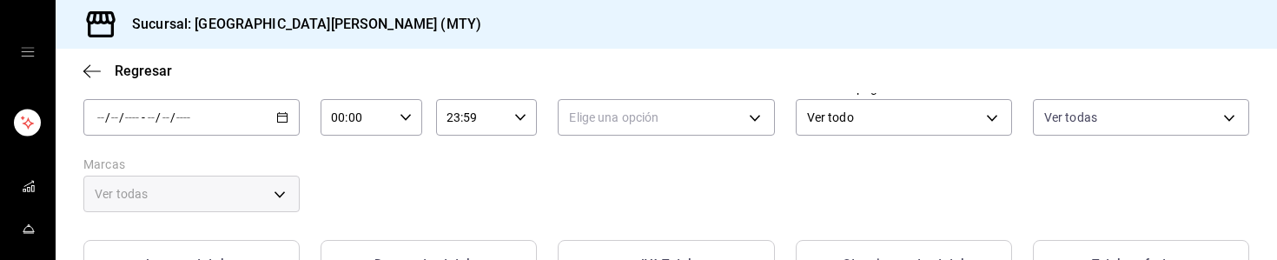
click at [281, 112] on icon "button" at bounding box center [282, 117] width 12 height 12
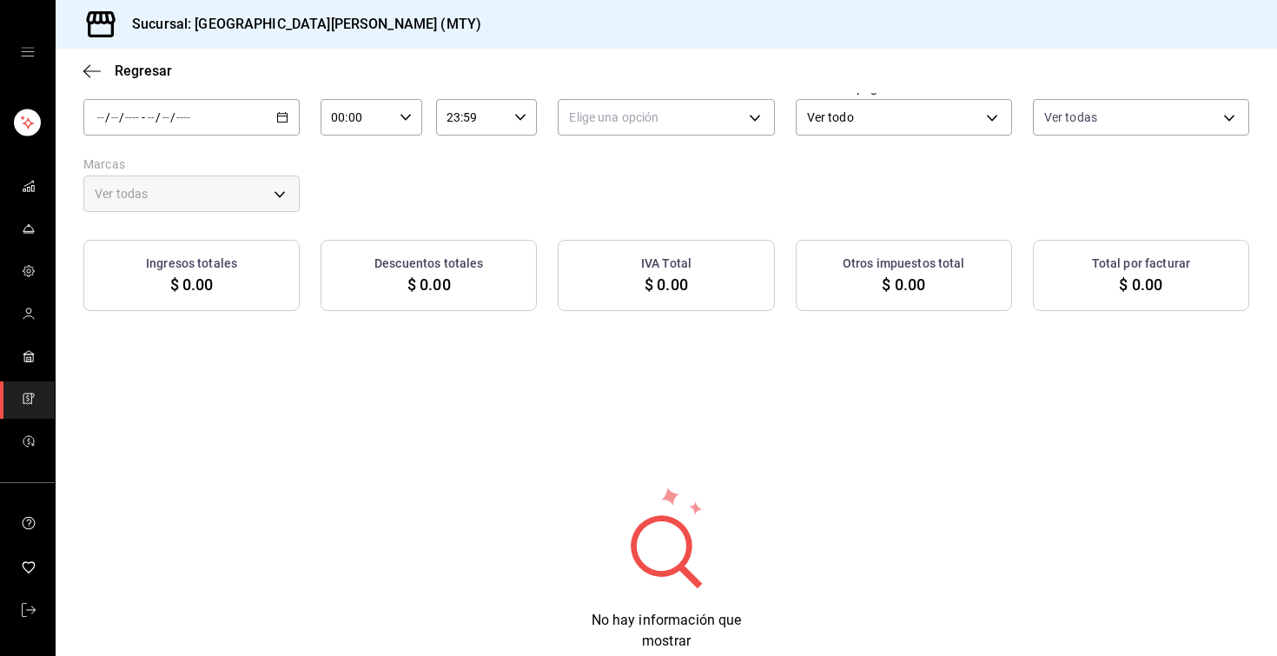
click at [283, 121] on icon "button" at bounding box center [282, 117] width 12 height 12
click at [186, 168] on span "Rango de fechas" at bounding box center [165, 170] width 135 height 18
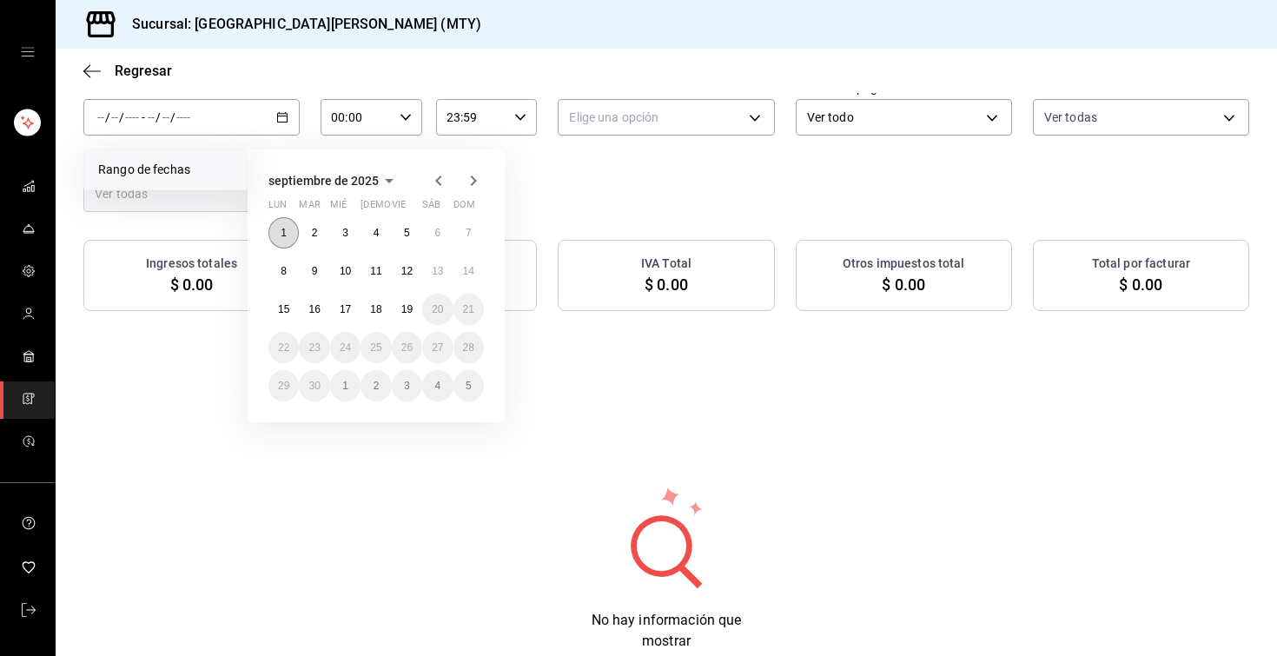
click at [284, 232] on abbr "1" at bounding box center [284, 233] width 6 height 12
click at [401, 314] on button "19" at bounding box center [407, 309] width 30 height 31
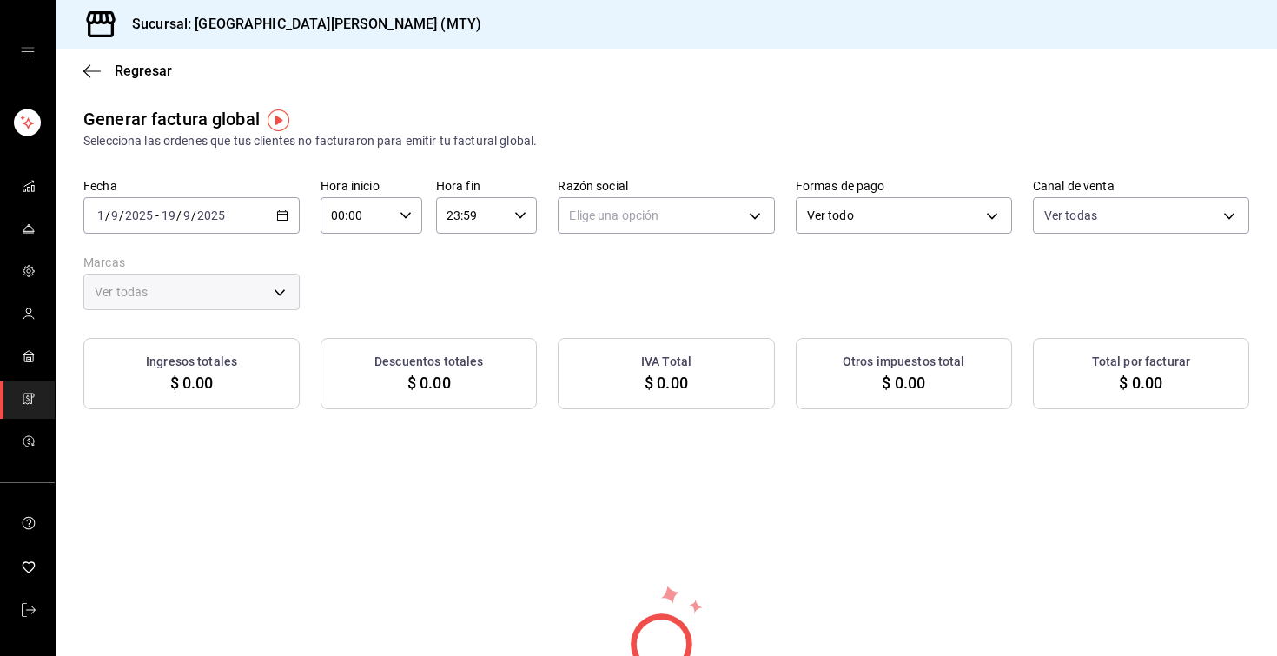
scroll to position [0, 0]
click at [672, 212] on body "Sucursal: San Juan Grill (MTY) Regresar Generar factura global Selecciona las o…" at bounding box center [638, 328] width 1277 height 656
click at [618, 298] on li "GRUPO PERYOL" at bounding box center [665, 304] width 215 height 32
type input "e0d3d3fd-f764-4786-9dd2-1ef0a27aaef4"
type input "993182a7-2c84-4ec8-9ef4-4438dae30c02"
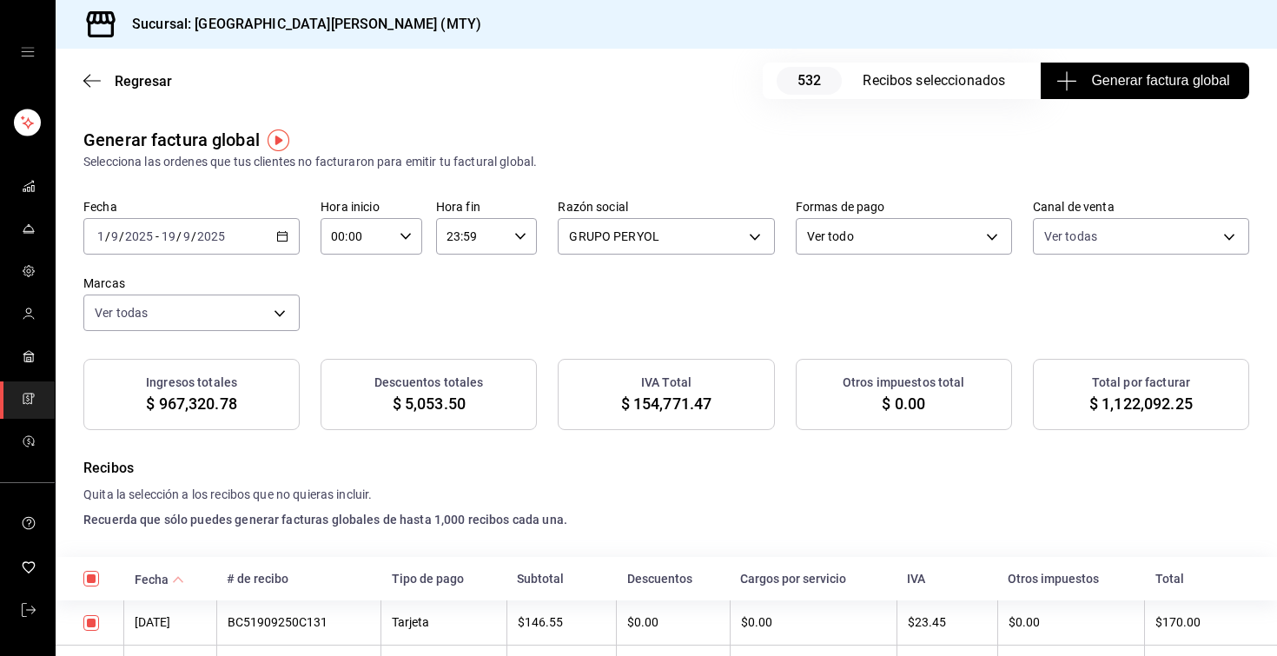
scroll to position [22371, 0]
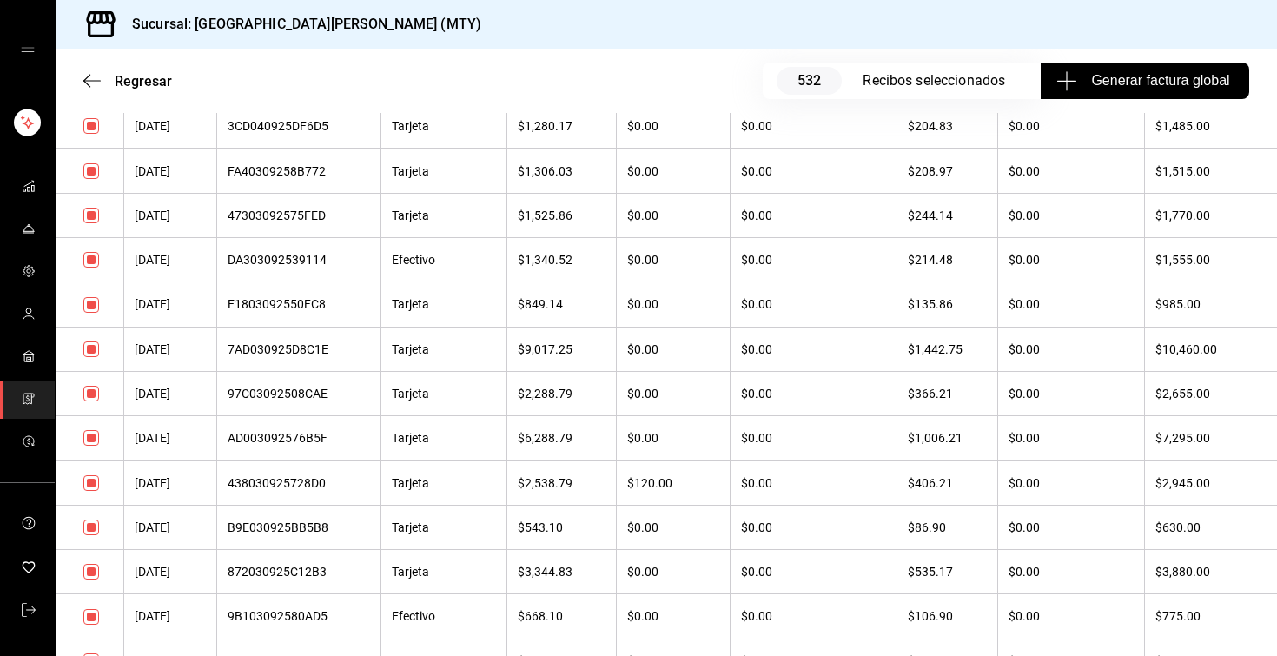
click at [1178, 362] on th "$10,460.00" at bounding box center [1211, 349] width 132 height 44
click at [1179, 348] on th "$10,460.00" at bounding box center [1211, 349] width 132 height 44
click at [329, 354] on div "7AD030925D8C1E" at bounding box center [299, 349] width 143 height 14
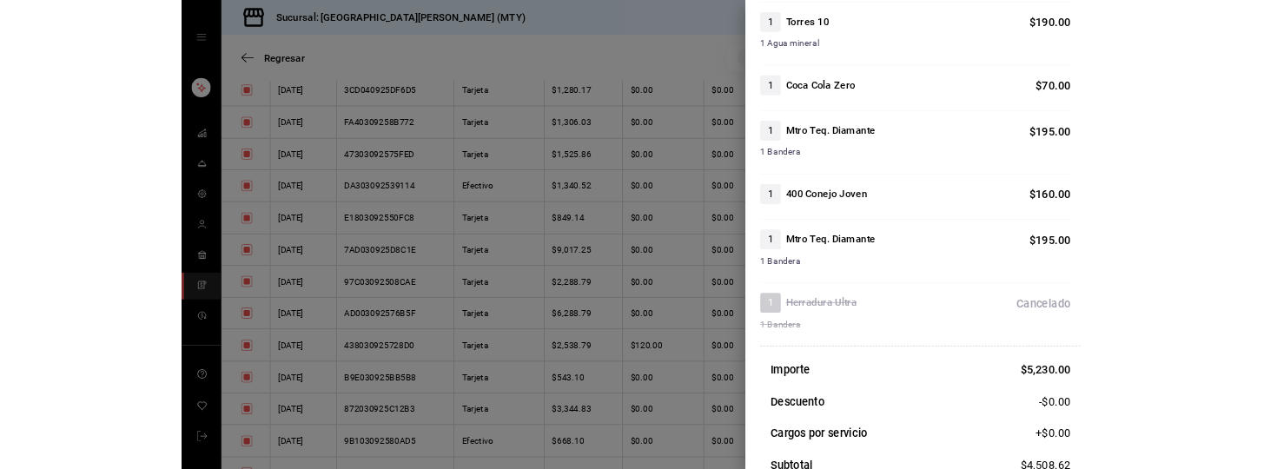
scroll to position [1963, 0]
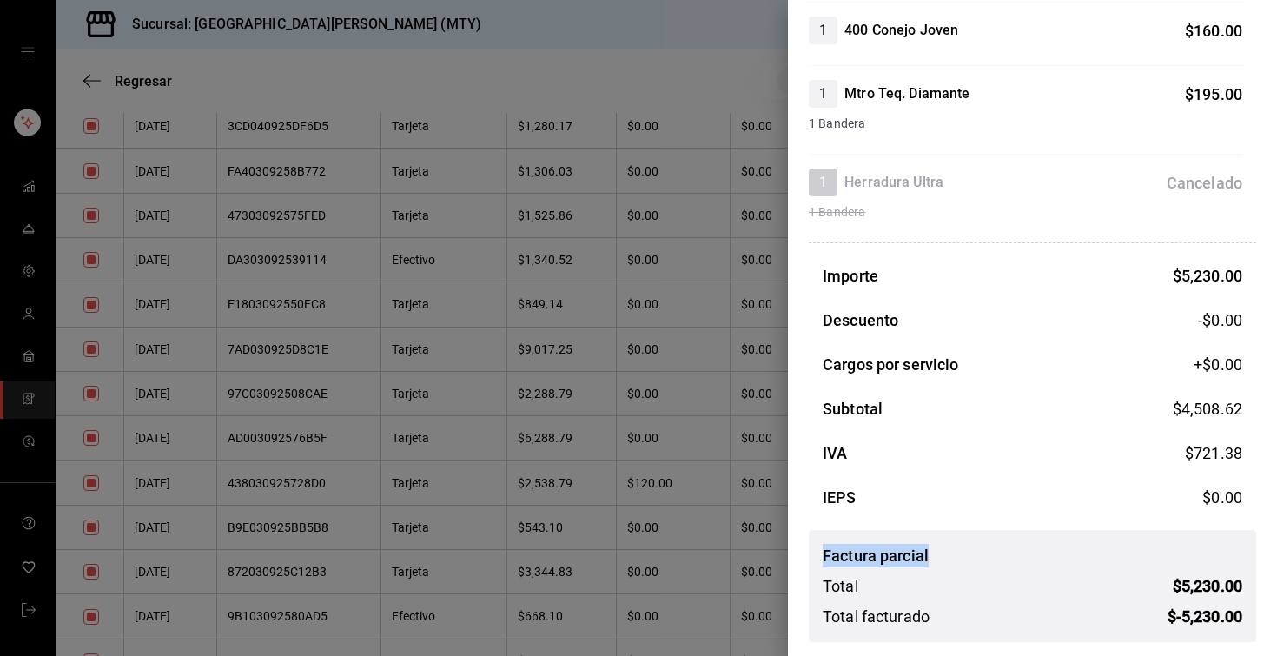
drag, startPoint x: 934, startPoint y: 556, endPoint x: 792, endPoint y: 567, distance: 142.0
drag, startPoint x: 899, startPoint y: 620, endPoint x: 1094, endPoint y: 585, distance: 198.5
click at [896, 616] on div "Total facturado" at bounding box center [875, 615] width 107 height 23
click at [535, 105] on div at bounding box center [638, 328] width 1277 height 656
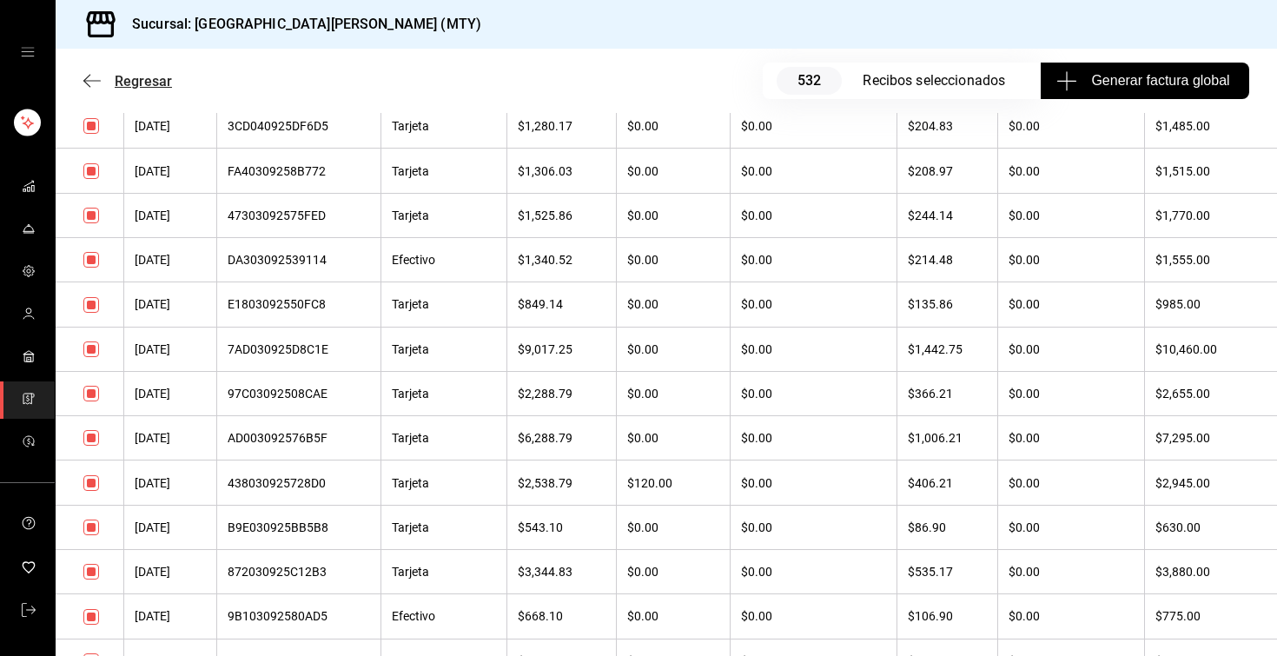
click at [144, 87] on span "Regresar" at bounding box center [143, 81] width 57 height 17
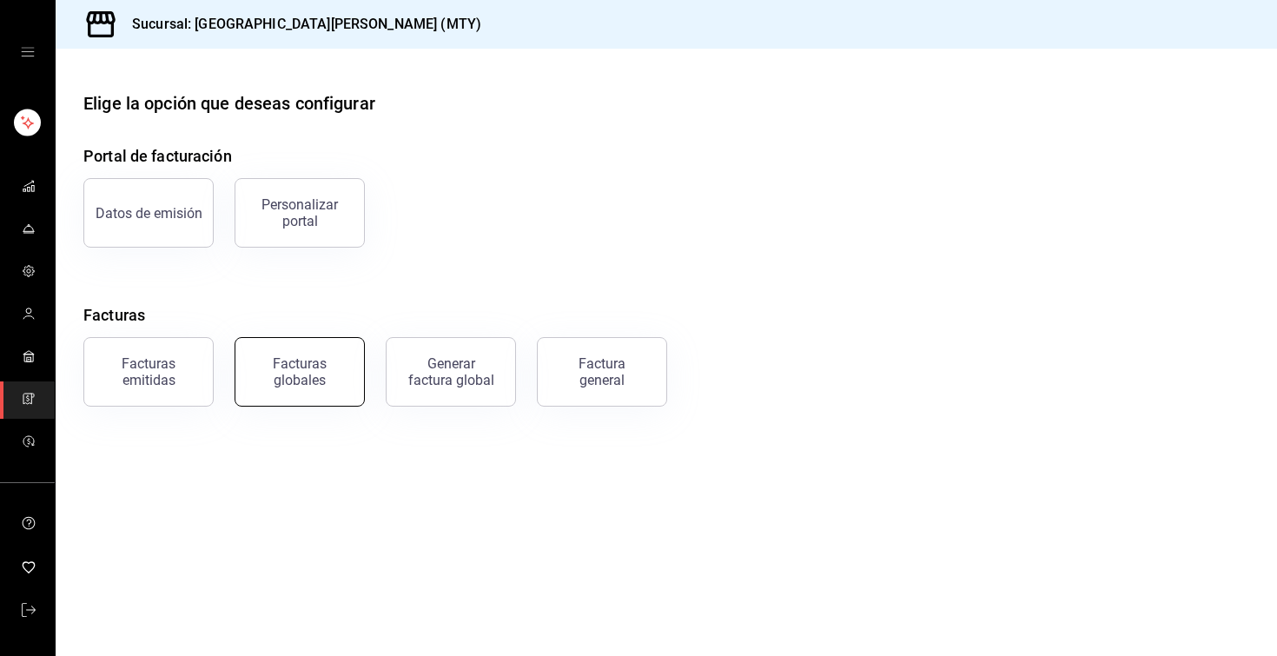
click at [297, 371] on div "Facturas globales" at bounding box center [300, 371] width 108 height 33
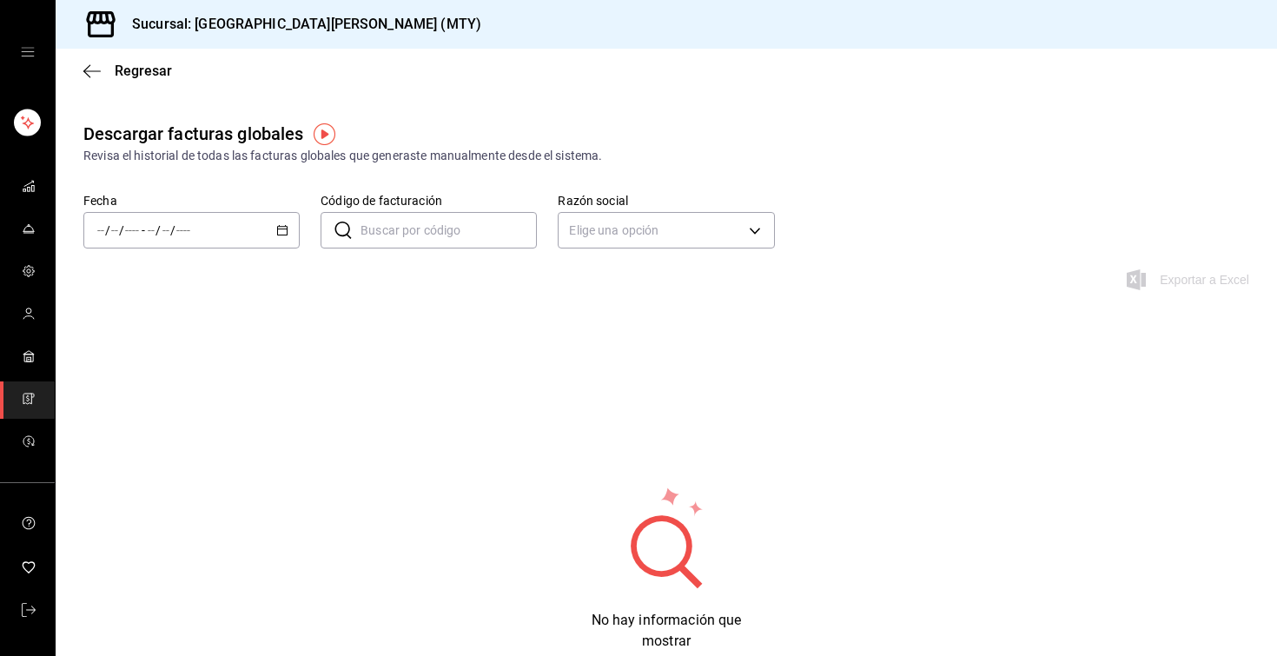
click at [286, 241] on div "/ / - / /" at bounding box center [191, 230] width 216 height 36
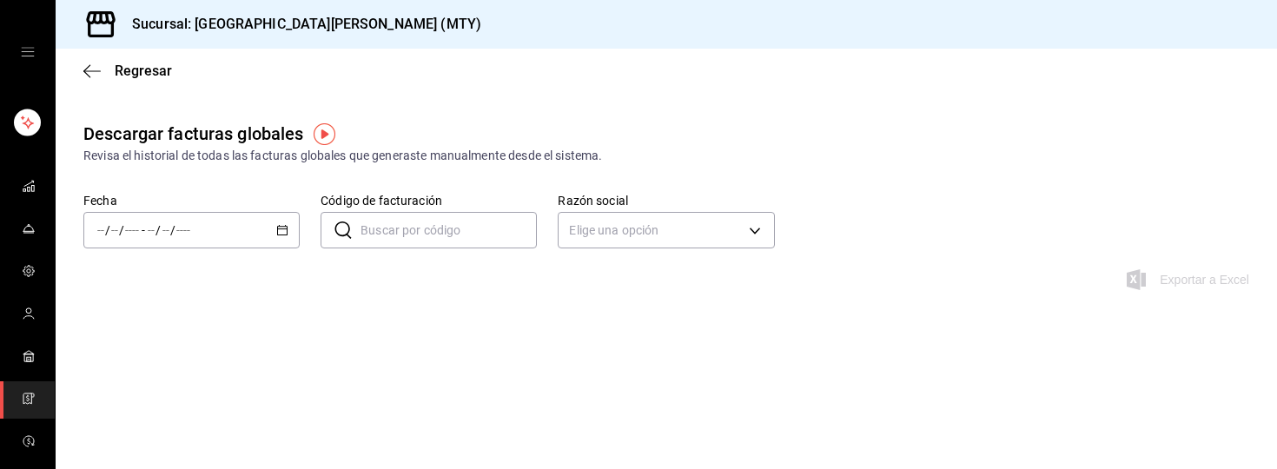
click at [280, 232] on icon "button" at bounding box center [282, 230] width 12 height 12
click at [181, 394] on span "Mes actual" at bounding box center [165, 400] width 135 height 18
click at [655, 226] on body "Sucursal: San Juan Grill (MTY) Regresar Descargar facturas globales Revisa el h…" at bounding box center [638, 234] width 1277 height 469
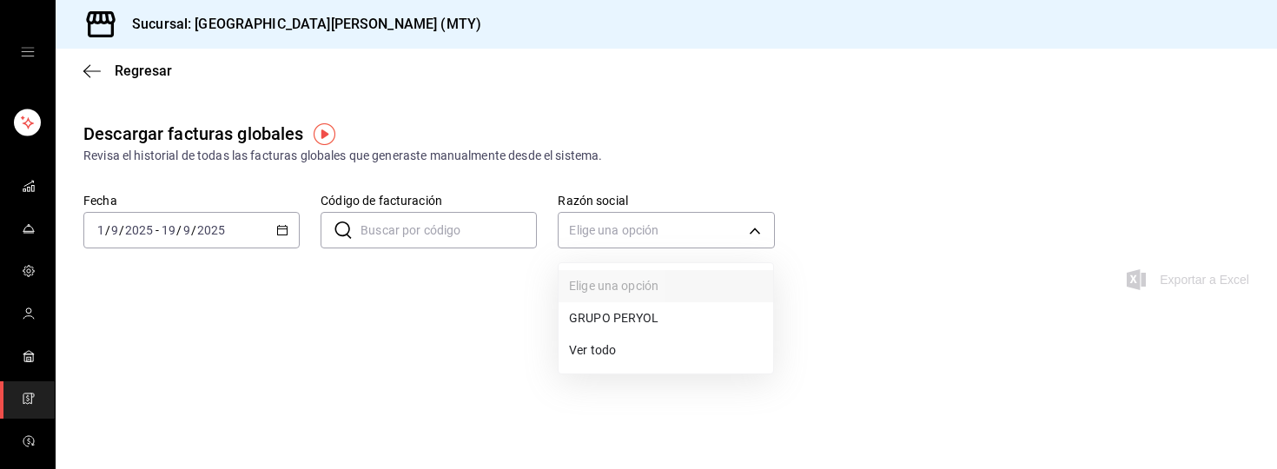
click at [636, 319] on li "GRUPO PERYOL" at bounding box center [665, 318] width 215 height 32
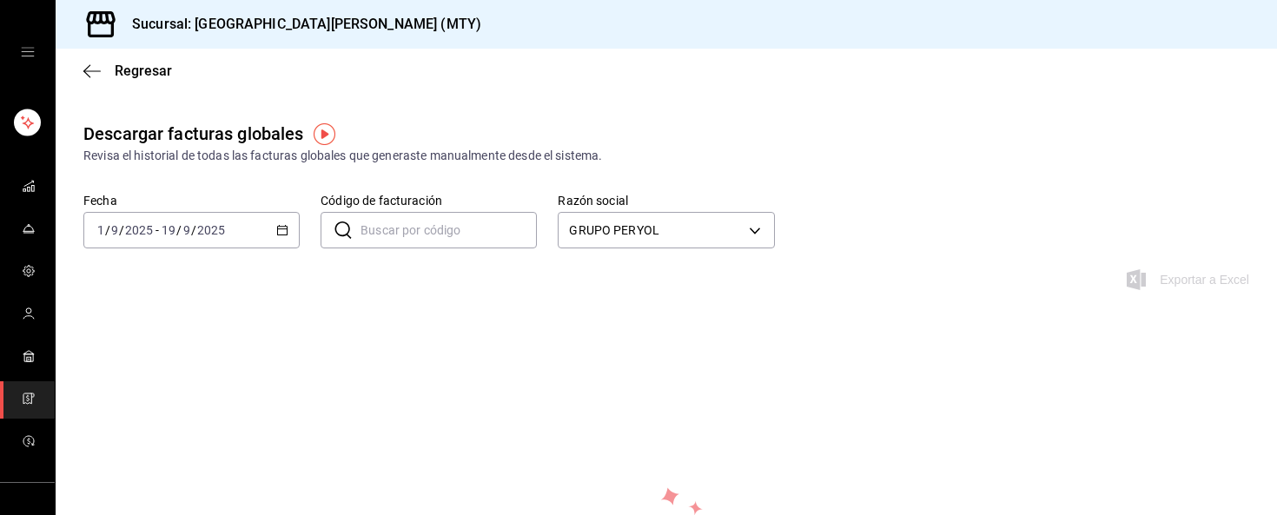
click at [274, 227] on div "2025-09-01 1 / 9 / 2025 - 2025-09-19 19 / 9 / 2025" at bounding box center [191, 230] width 216 height 36
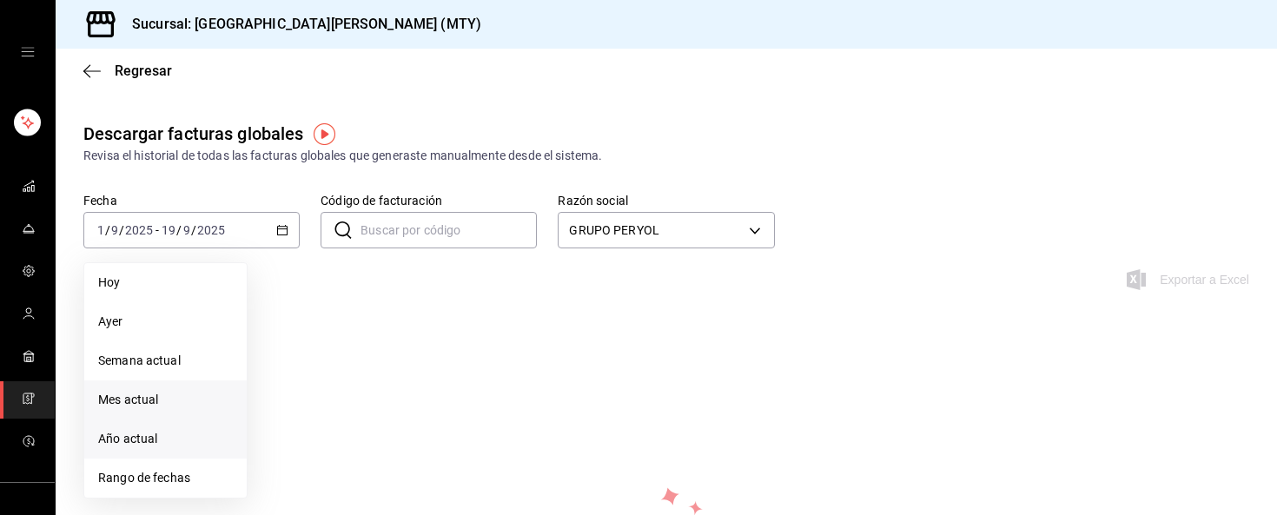
click at [143, 436] on span "Año actual" at bounding box center [165, 439] width 135 height 18
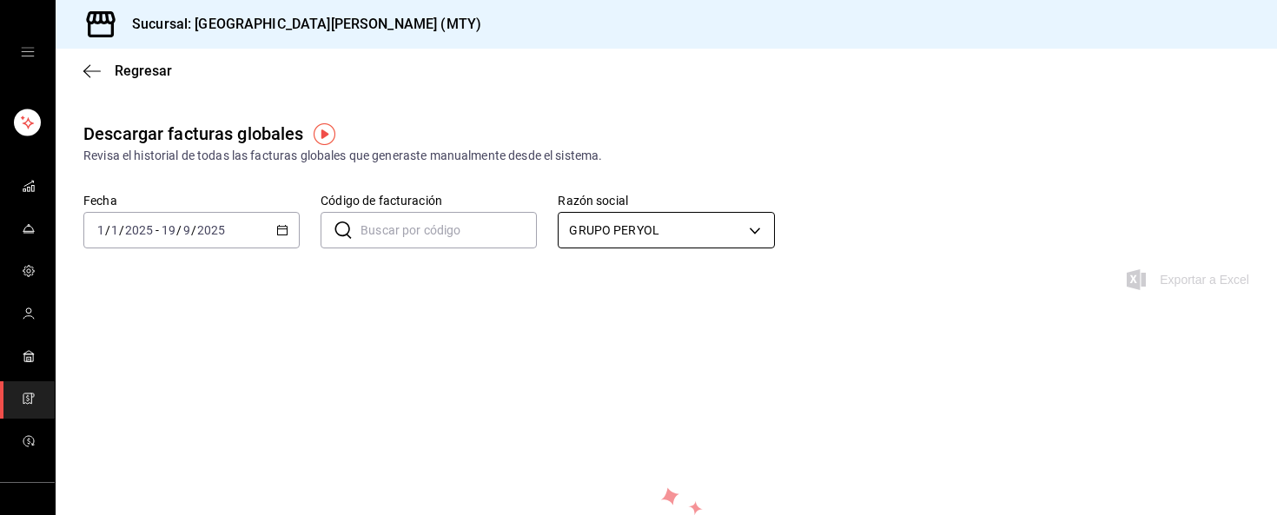
click at [671, 228] on body "Sucursal: San Juan Grill (MTY) Regresar Descargar facturas globales Revisa el h…" at bounding box center [638, 257] width 1277 height 515
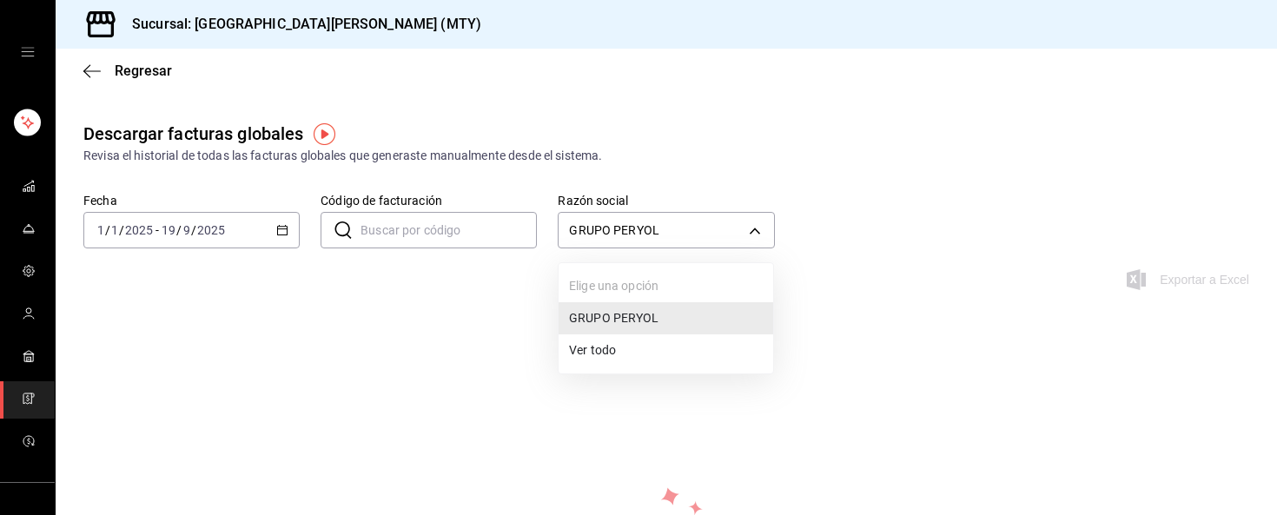
click at [616, 358] on li "Ver todo" at bounding box center [665, 350] width 215 height 32
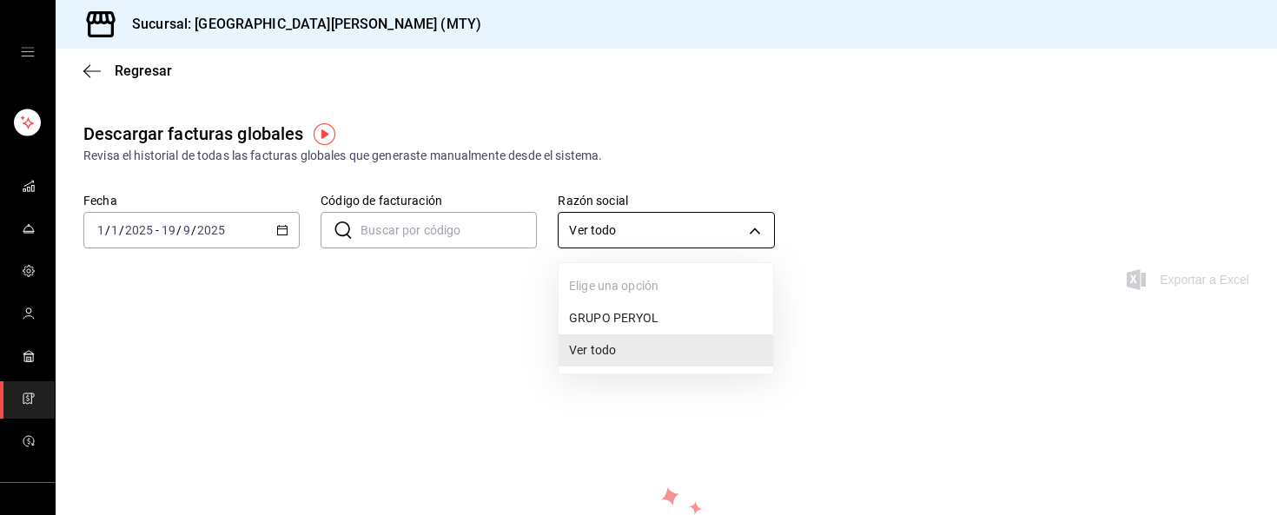
click at [650, 235] on body "Sucursal: San Juan Grill (MTY) Regresar Descargar facturas globales Revisa el h…" at bounding box center [638, 257] width 1277 height 515
click at [631, 319] on li "GRUPO PERYOL" at bounding box center [665, 318] width 215 height 32
type input "e0d3d3fd-f764-4786-9dd2-1ef0a27aaef4"
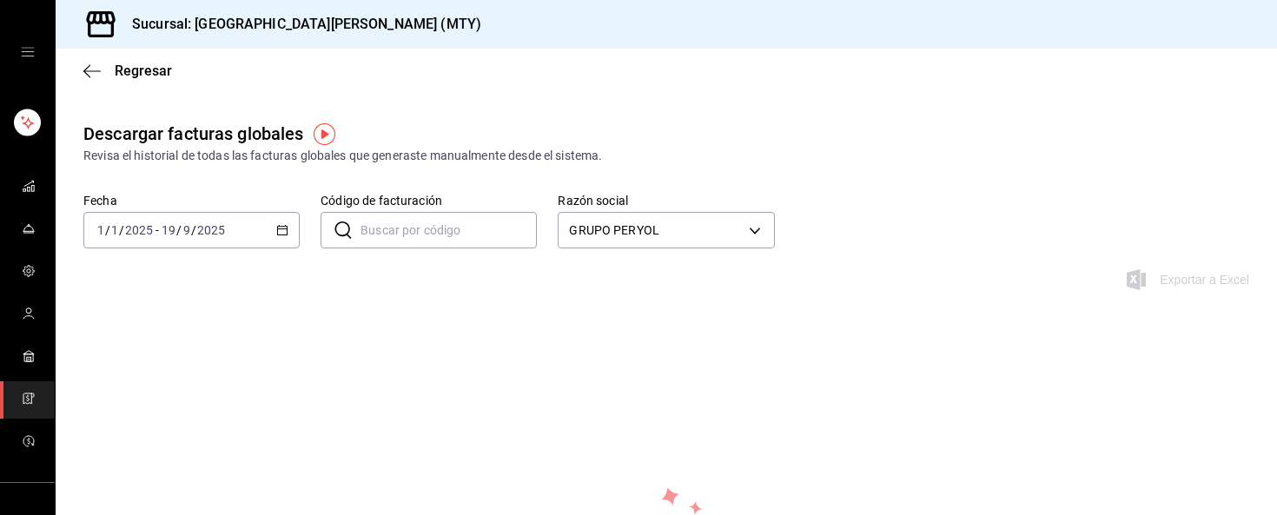
click at [452, 233] on input "Código de facturación" at bounding box center [448, 230] width 176 height 35
paste input "7AD030925D8C1E"
type input "7AD030925D8C1E"
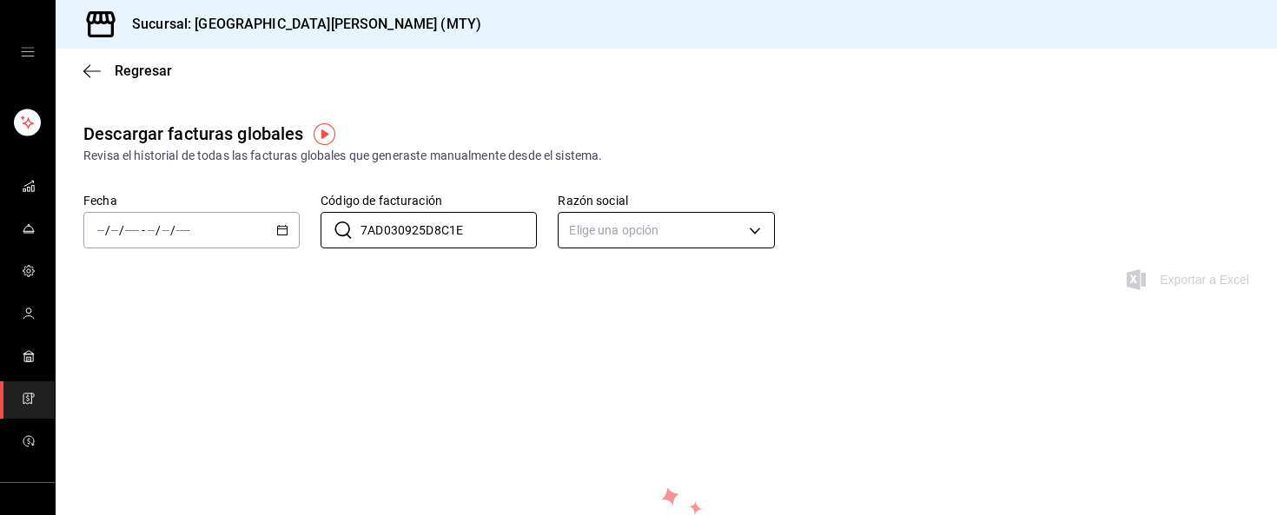
click at [638, 229] on body "Sucursal: San Juan Grill (MTY) Regresar Descargar facturas globales Revisa el h…" at bounding box center [638, 257] width 1277 height 515
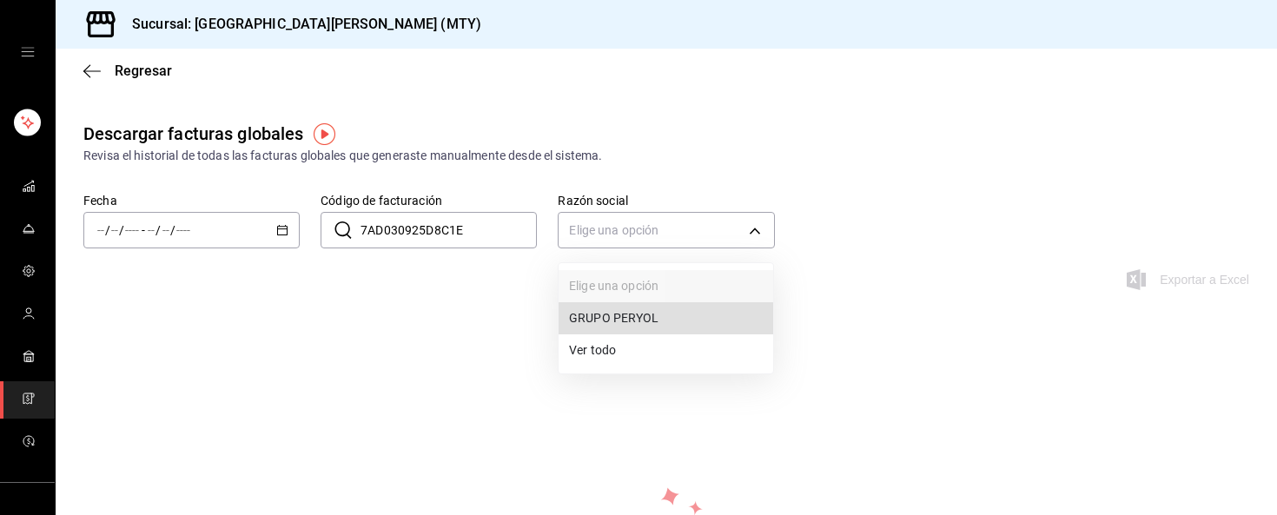
click at [635, 322] on li "GRUPO PERYOL" at bounding box center [665, 318] width 215 height 32
type input "e0d3d3fd-f764-4786-9dd2-1ef0a27aaef4"
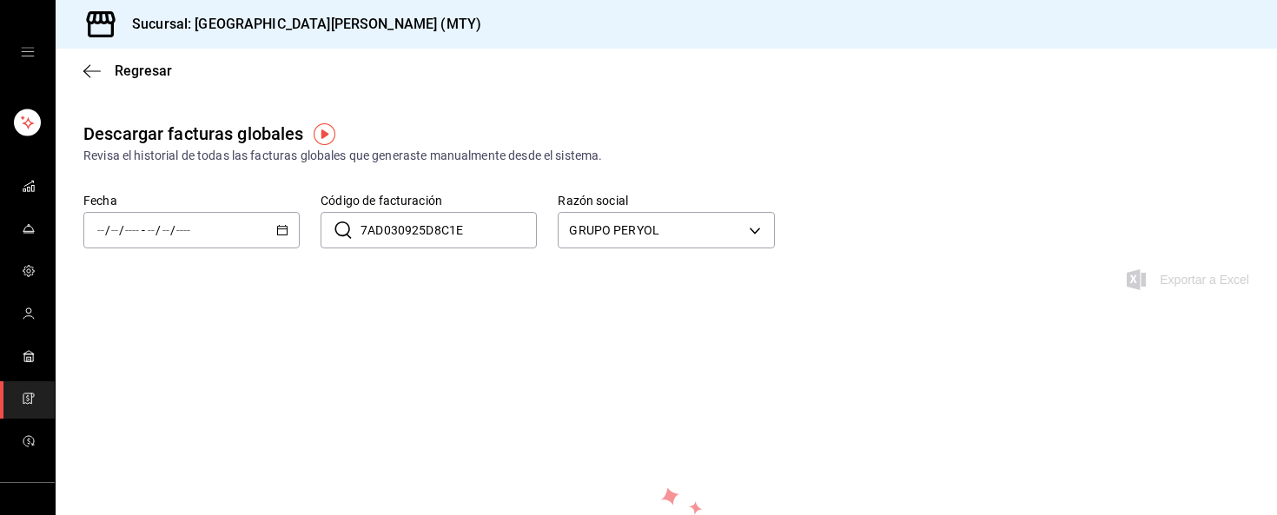
click at [291, 229] on div "/ / - / /" at bounding box center [191, 230] width 216 height 36
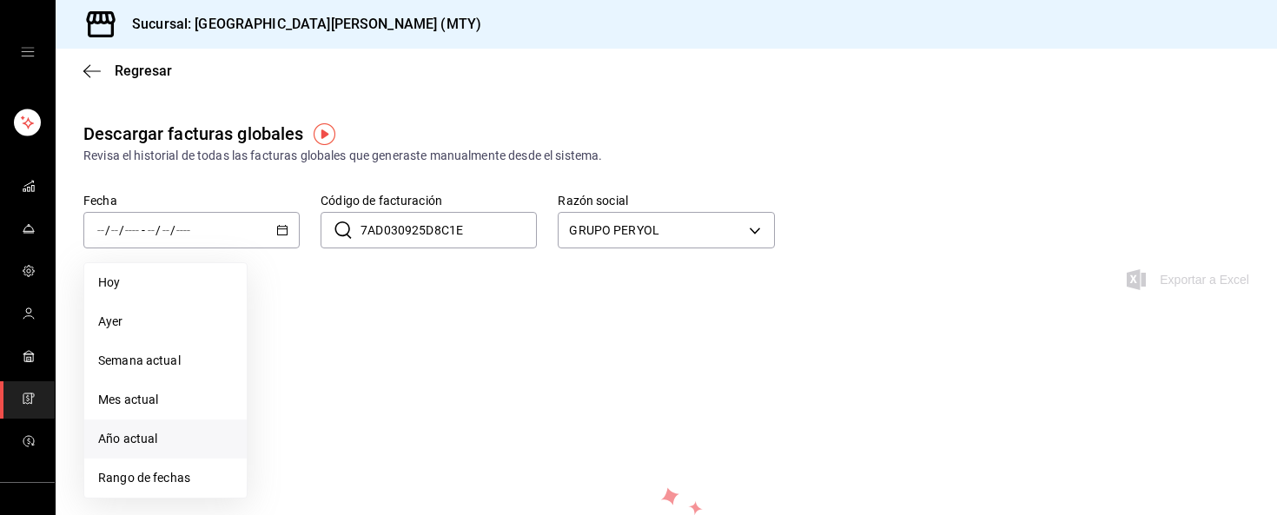
click at [177, 438] on span "Año actual" at bounding box center [165, 439] width 135 height 18
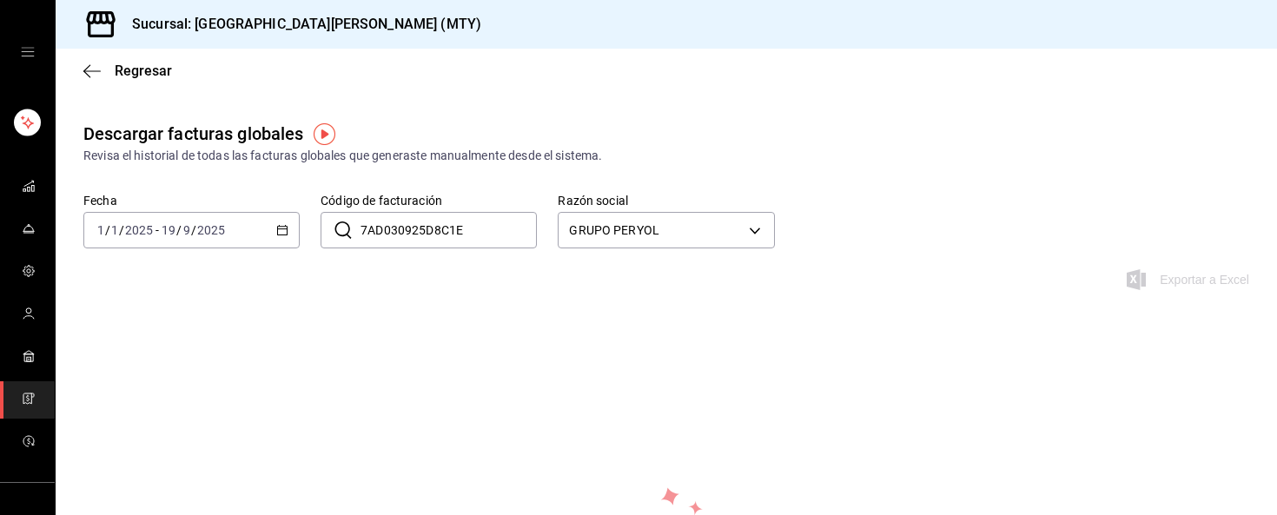
click at [605, 271] on div "Exportar a Excel" at bounding box center [666, 290] width 1221 height 42
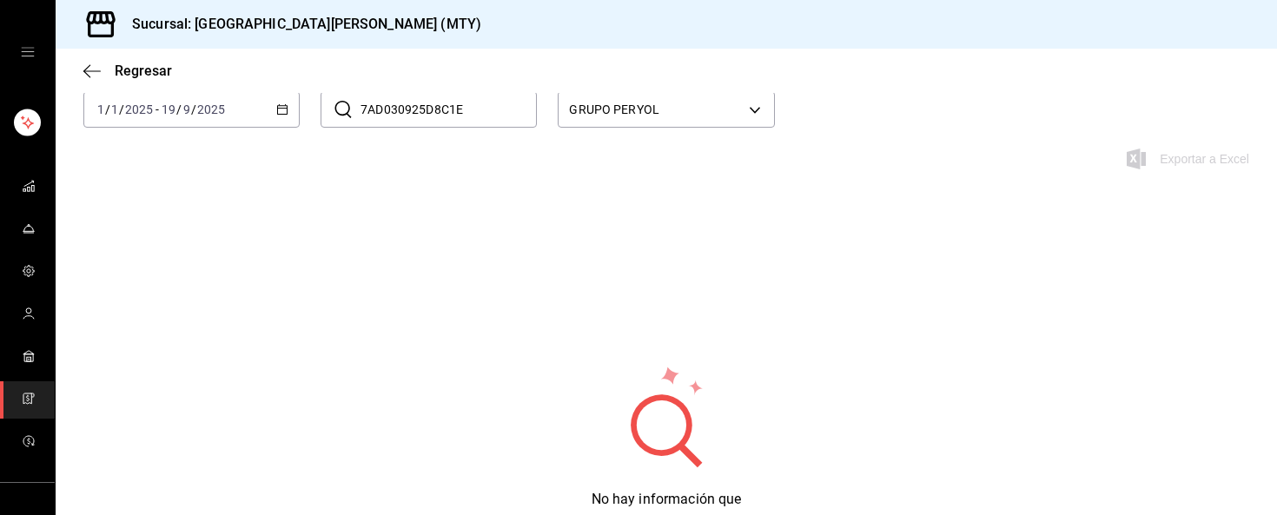
scroll to position [116, 0]
click at [483, 109] on input "7AD030925D8C1E" at bounding box center [448, 113] width 176 height 35
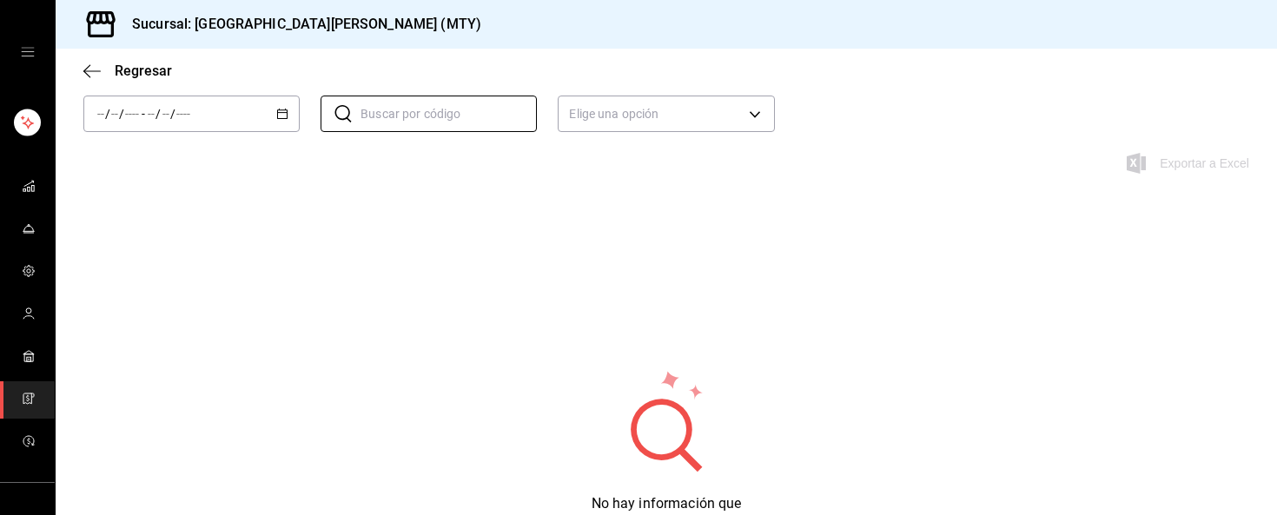
click at [282, 116] on icon "button" at bounding box center [282, 114] width 12 height 12
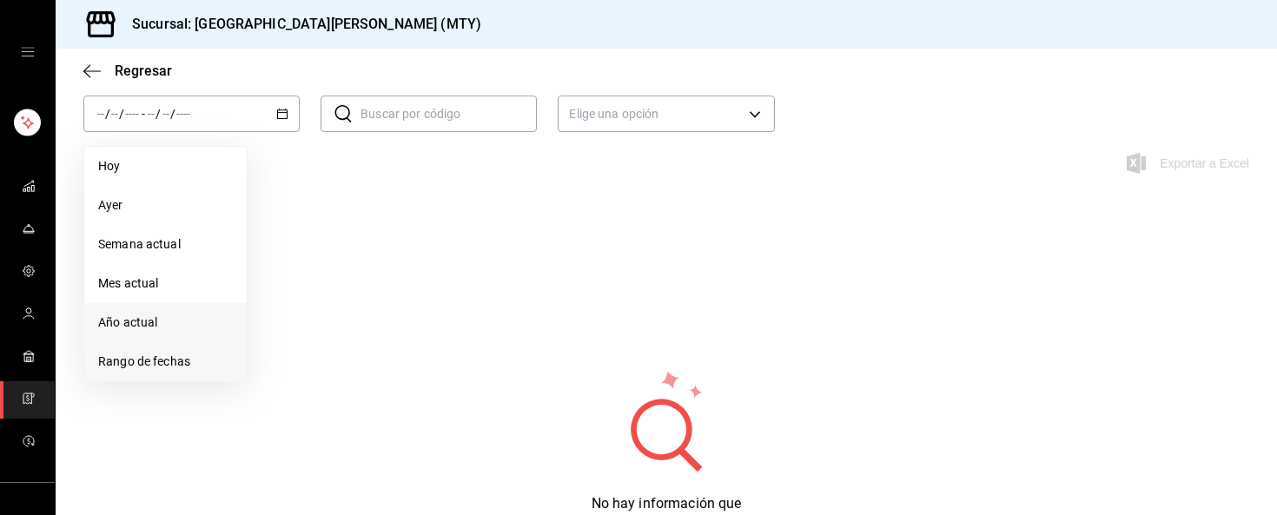
click at [162, 357] on span "Rango de fechas" at bounding box center [165, 362] width 135 height 18
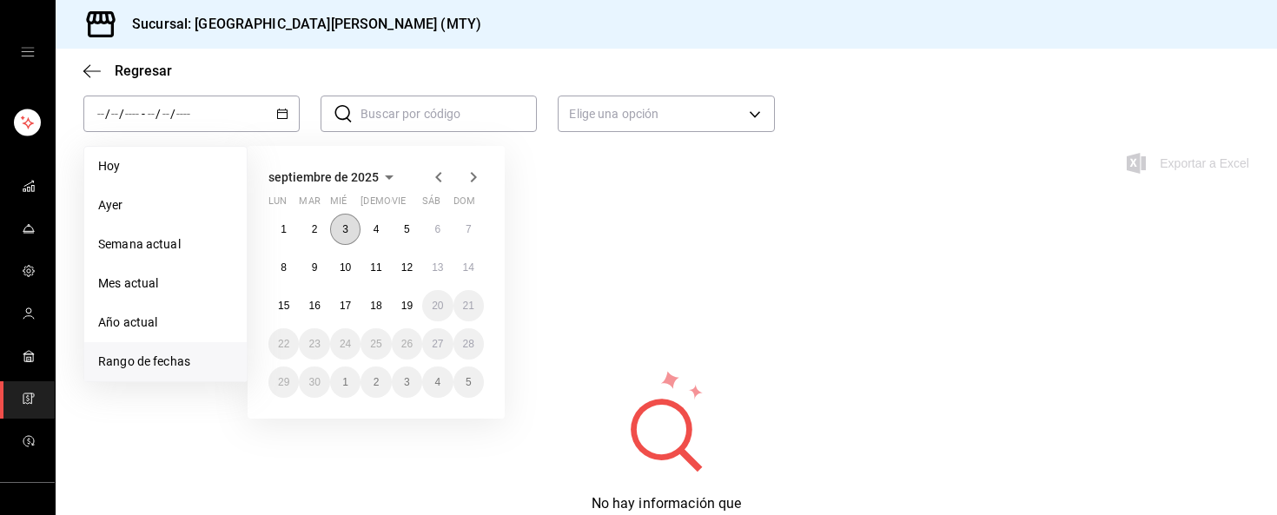
click at [340, 232] on button "3" at bounding box center [345, 229] width 30 height 31
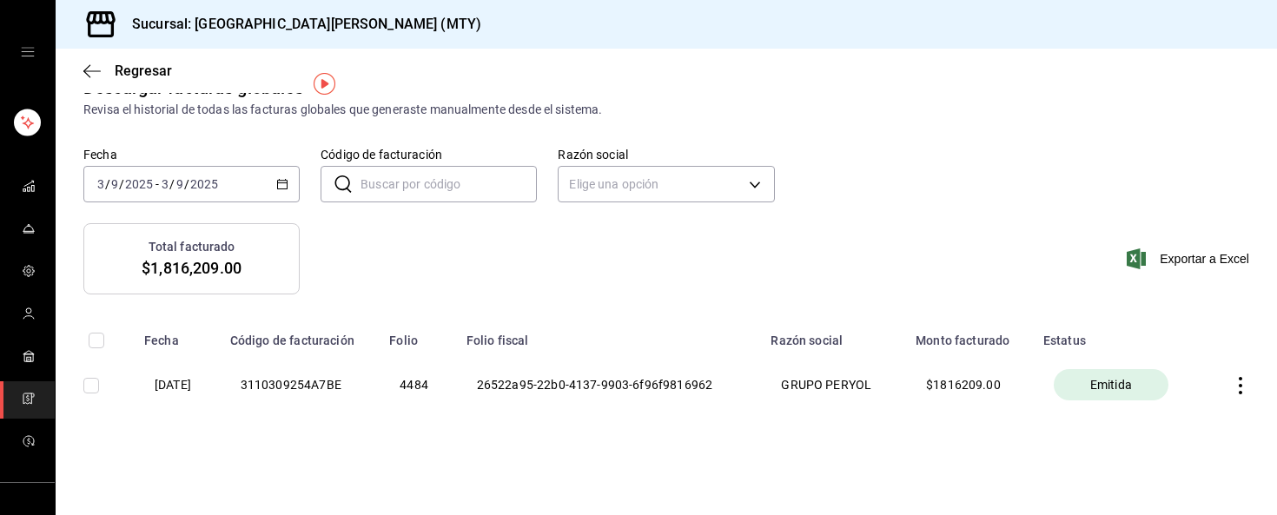
scroll to position [50, 0]
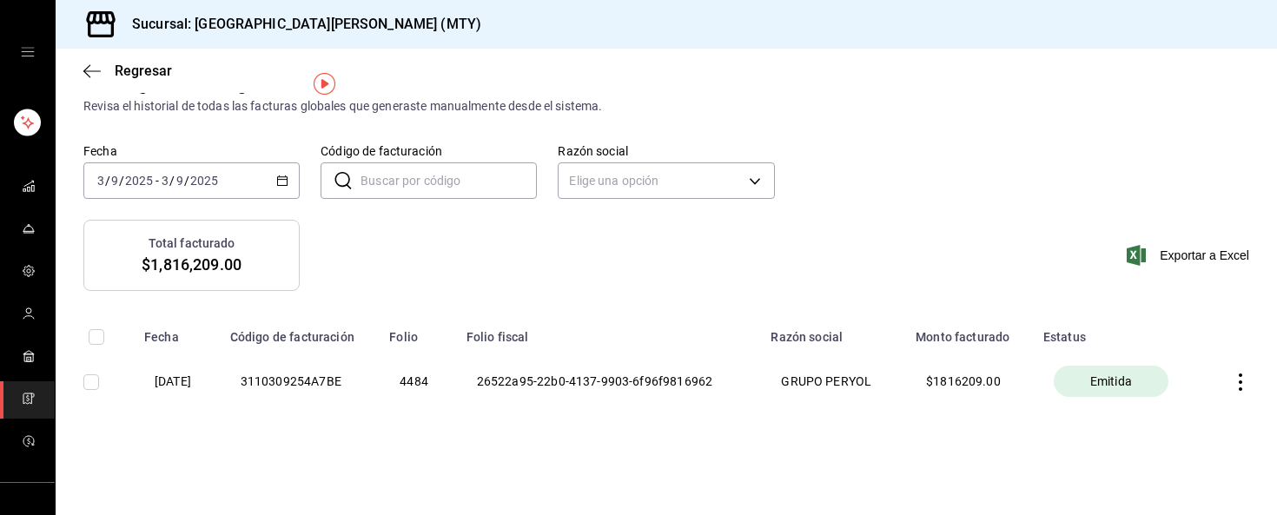
click at [1242, 380] on icon "button" at bounding box center [1240, 381] width 17 height 17
click at [1195, 336] on div "Descargar PDF" at bounding box center [1185, 339] width 83 height 14
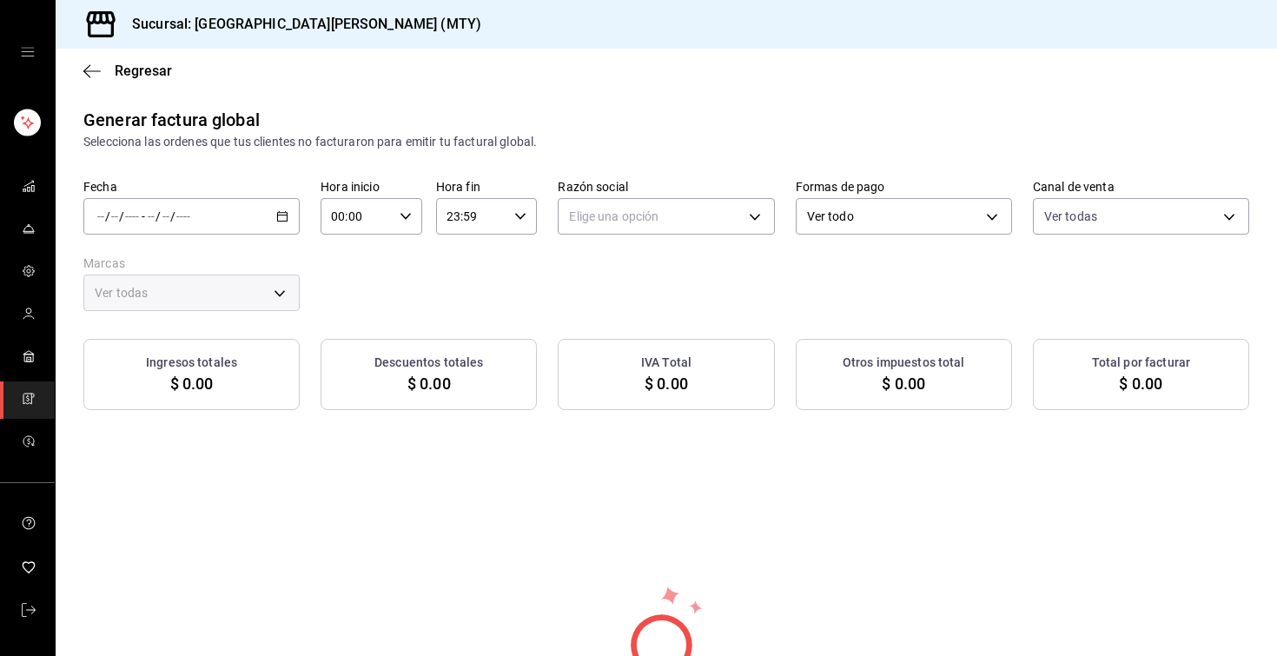
click at [285, 215] on icon "button" at bounding box center [282, 216] width 12 height 12
click at [214, 267] on span "Rango de fechas" at bounding box center [165, 269] width 135 height 18
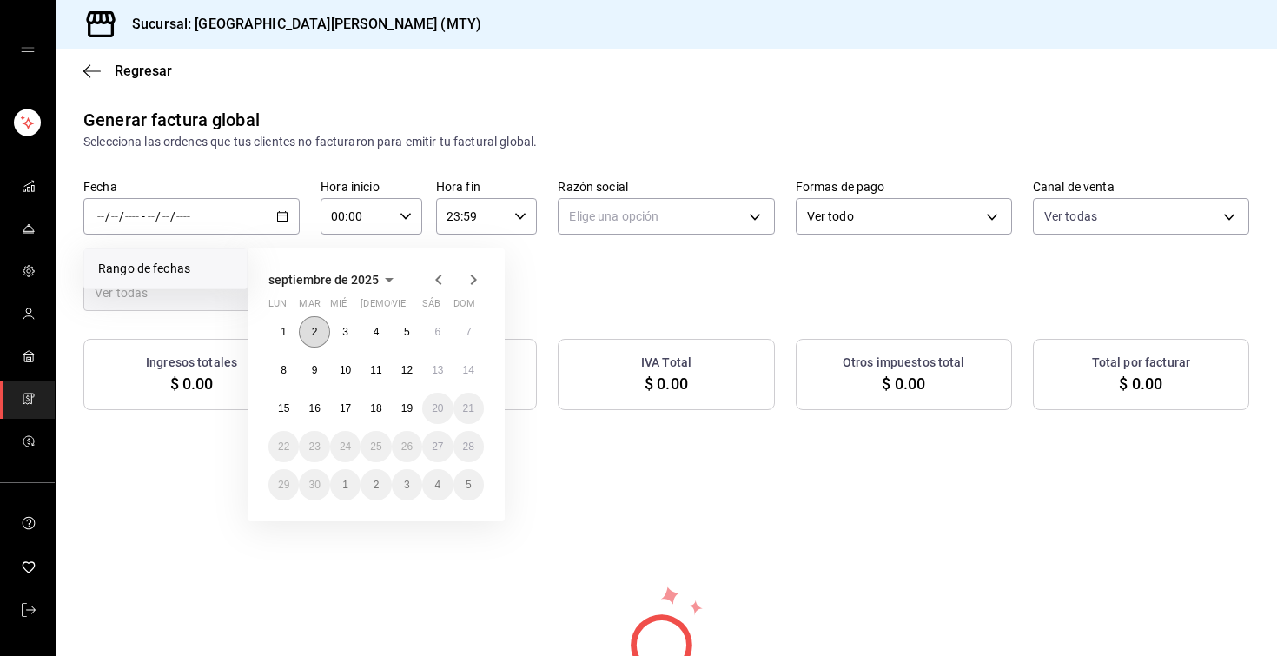
click at [315, 328] on abbr "2" at bounding box center [315, 332] width 6 height 12
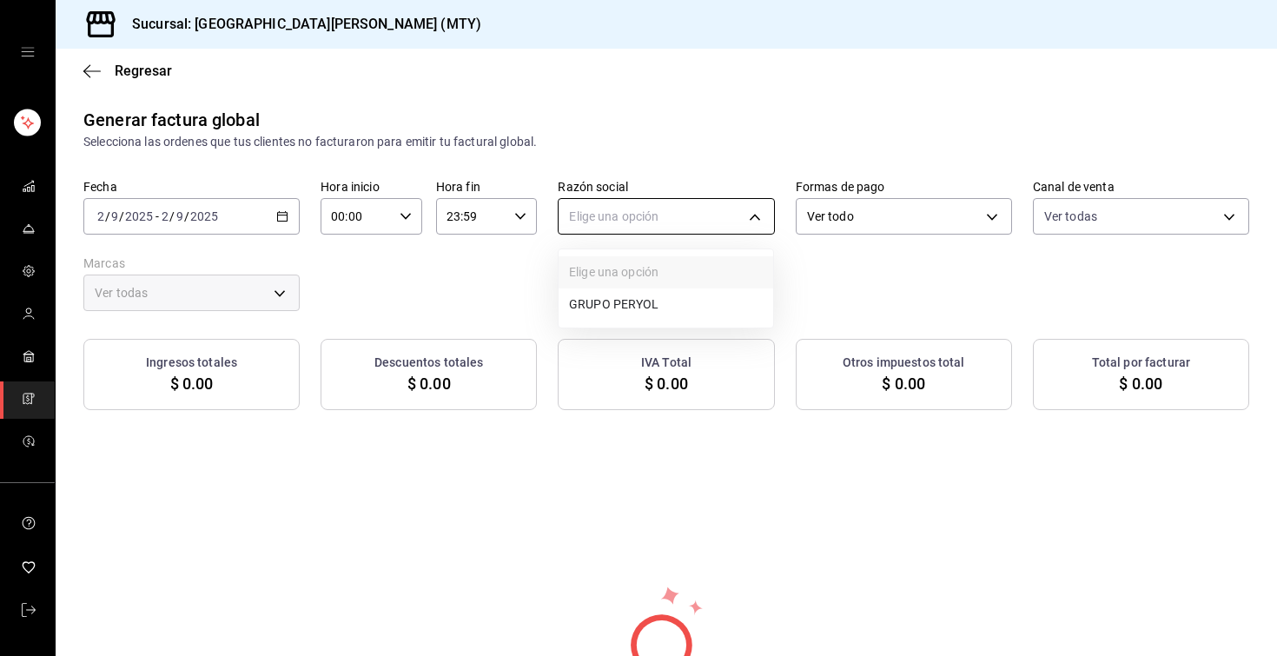
click at [639, 212] on body "Sucursal: San [PERSON_NAME] Grill (MTY) Regresar Generar factura global Selecci…" at bounding box center [638, 328] width 1277 height 656
click at [629, 300] on li "GRUPO PERYOL" at bounding box center [665, 304] width 215 height 32
type input "e0d3d3fd-f764-4786-9dd2-1ef0a27aaef4"
type input "993182a7-2c84-4ec8-9ef4-4438dae30c02"
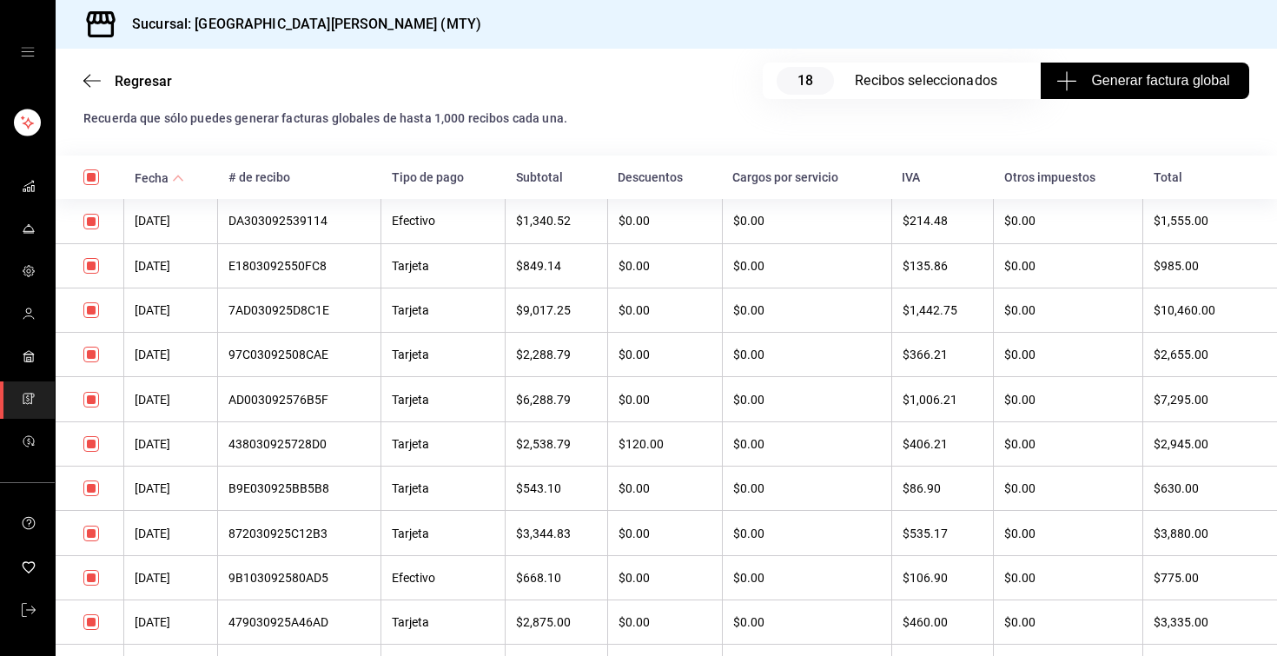
scroll to position [403, 0]
click at [360, 311] on div "7AD030925D8C1E" at bounding box center [299, 308] width 142 height 14
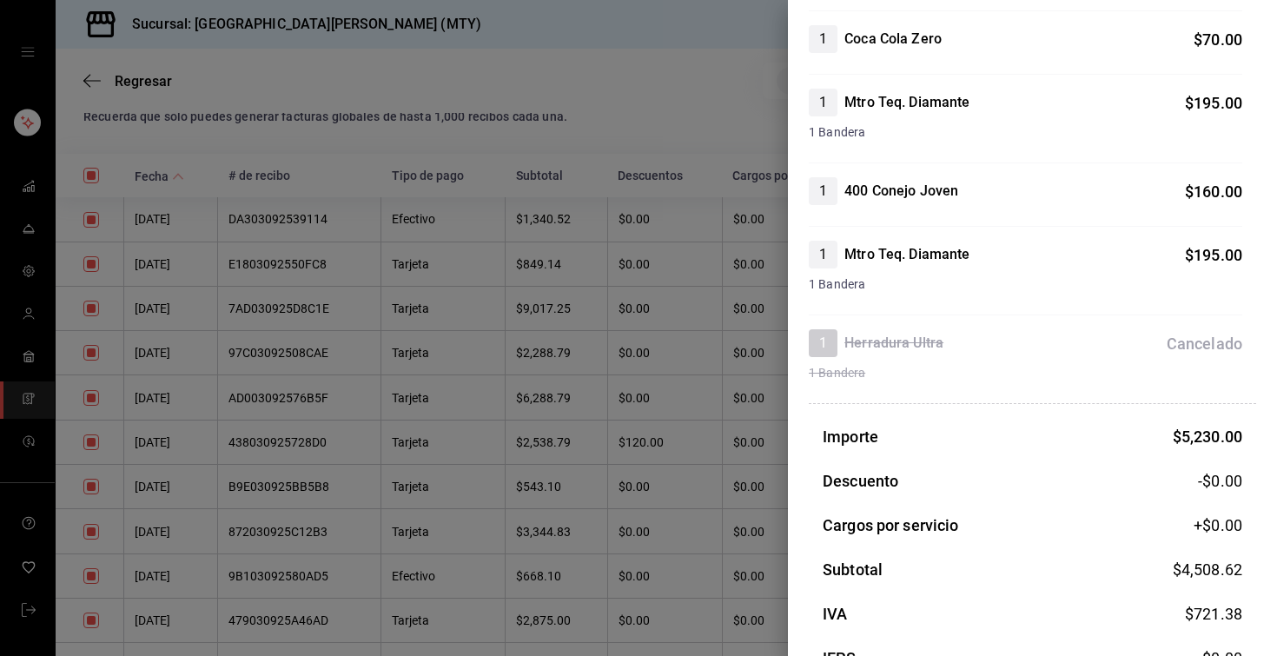
scroll to position [1963, 0]
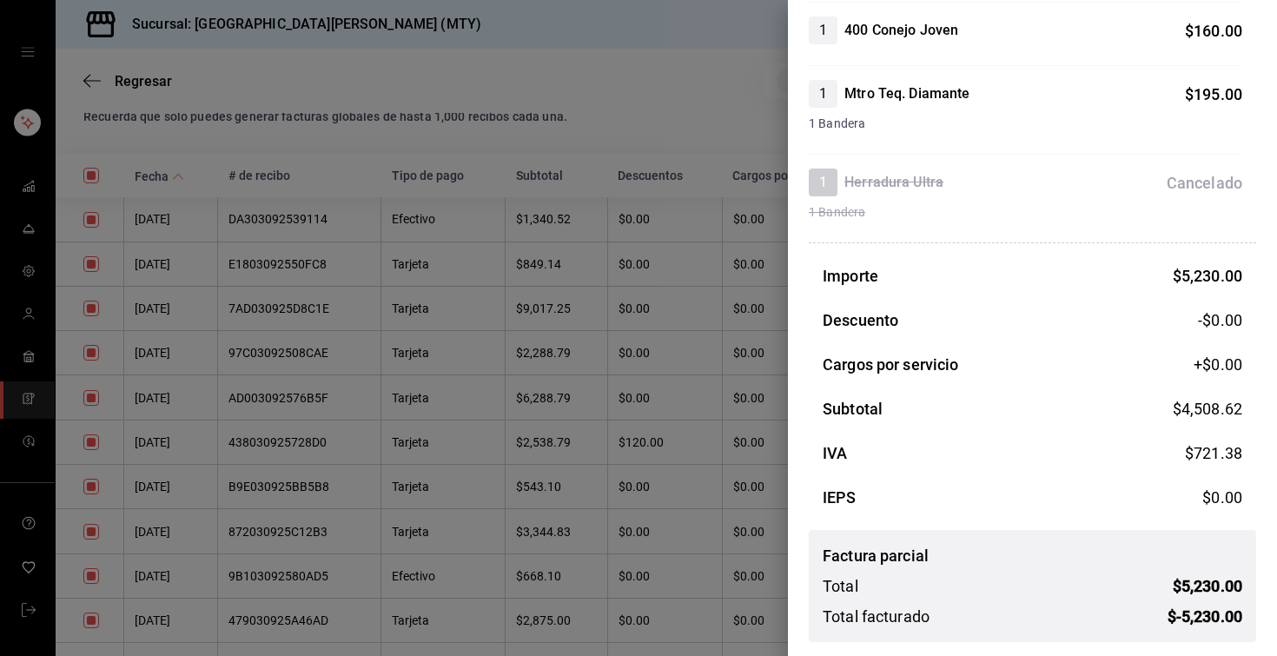
click at [582, 77] on div at bounding box center [638, 328] width 1277 height 656
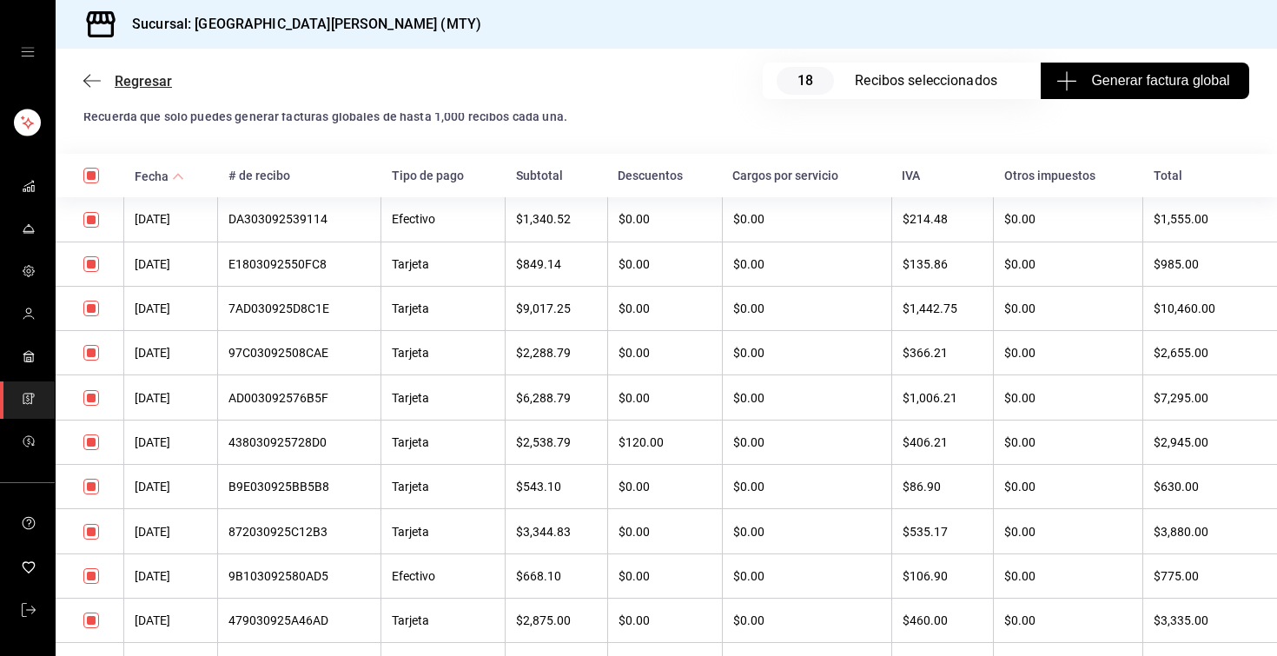
click at [140, 85] on span "Regresar" at bounding box center [143, 81] width 57 height 17
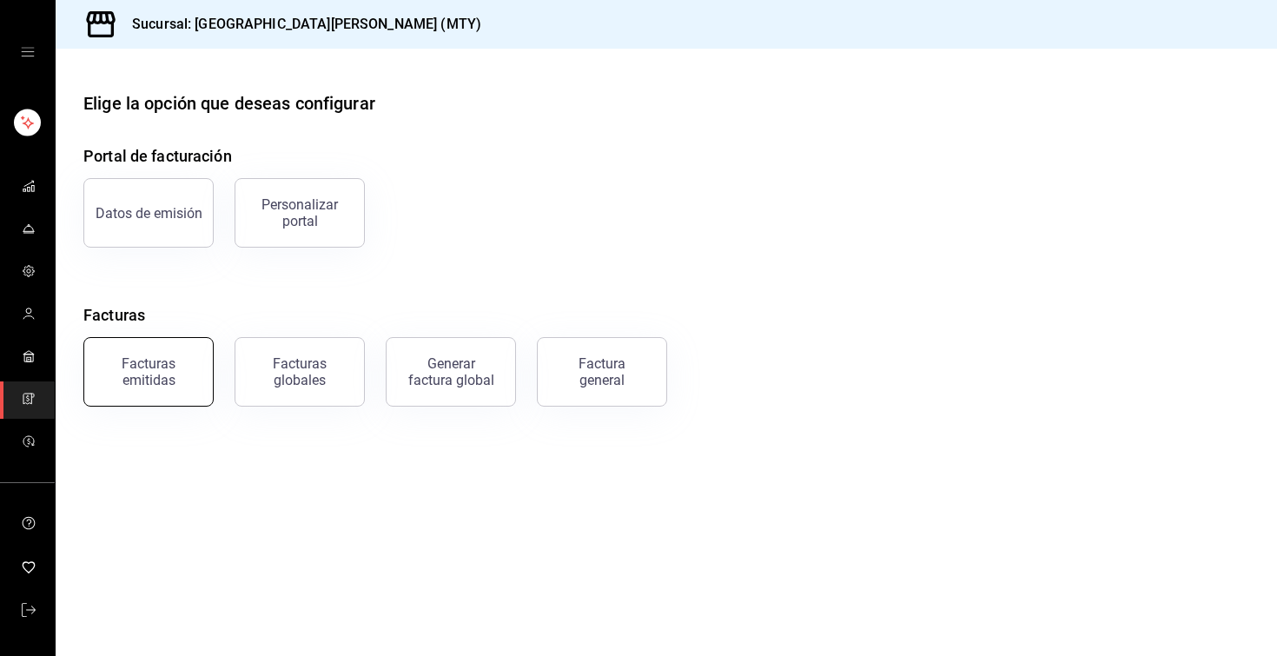
click at [156, 372] on div "Facturas emitidas" at bounding box center [149, 371] width 108 height 33
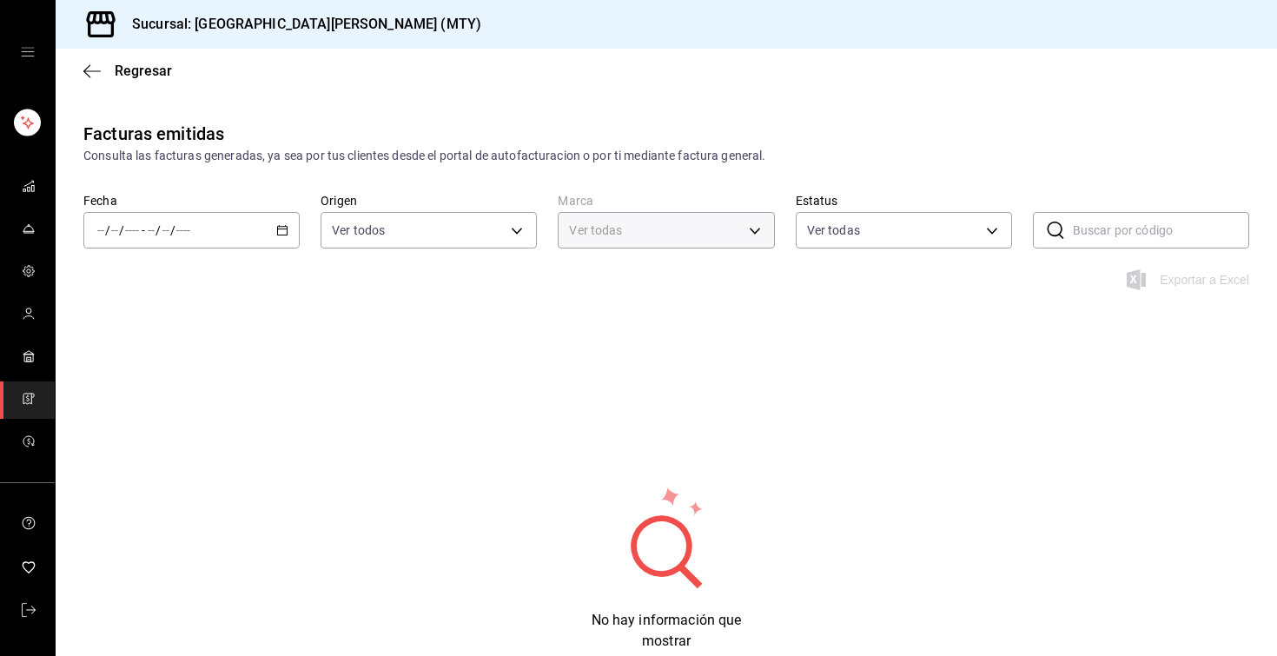
type input "993182a7-2c84-4ec8-9ef4-4438dae30c02"
click at [281, 227] on icon "button" at bounding box center [282, 230] width 12 height 12
click at [1078, 231] on input "text" at bounding box center [1161, 230] width 176 height 35
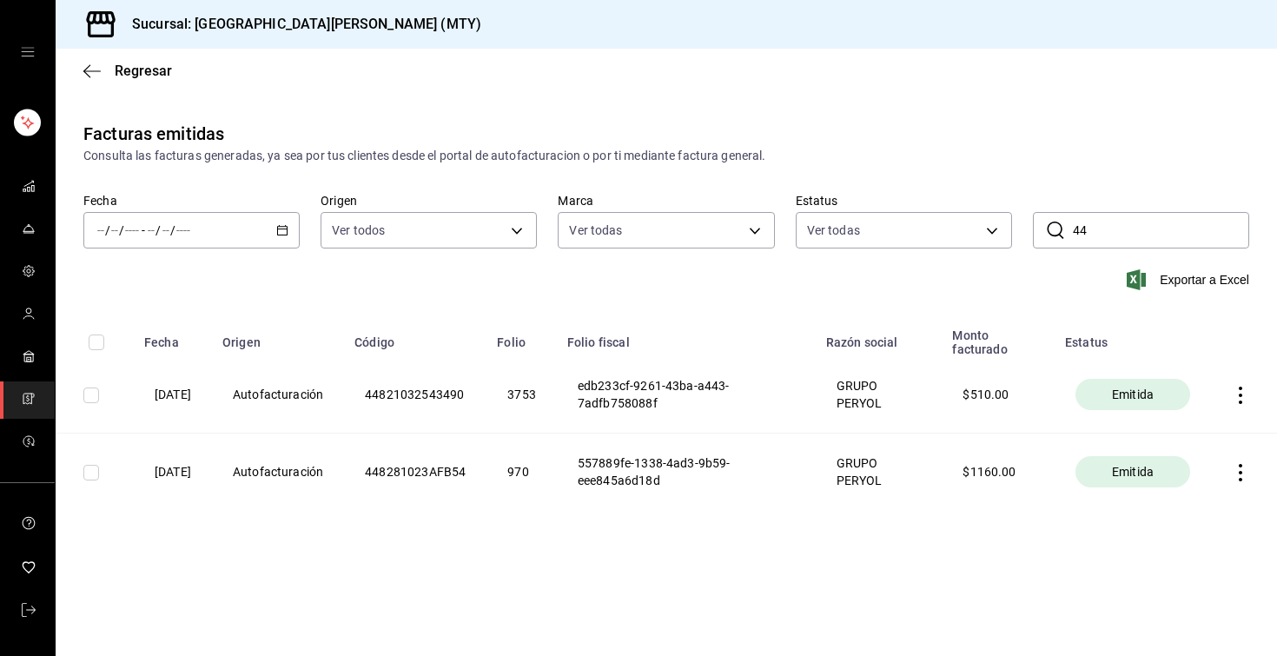
type input "4"
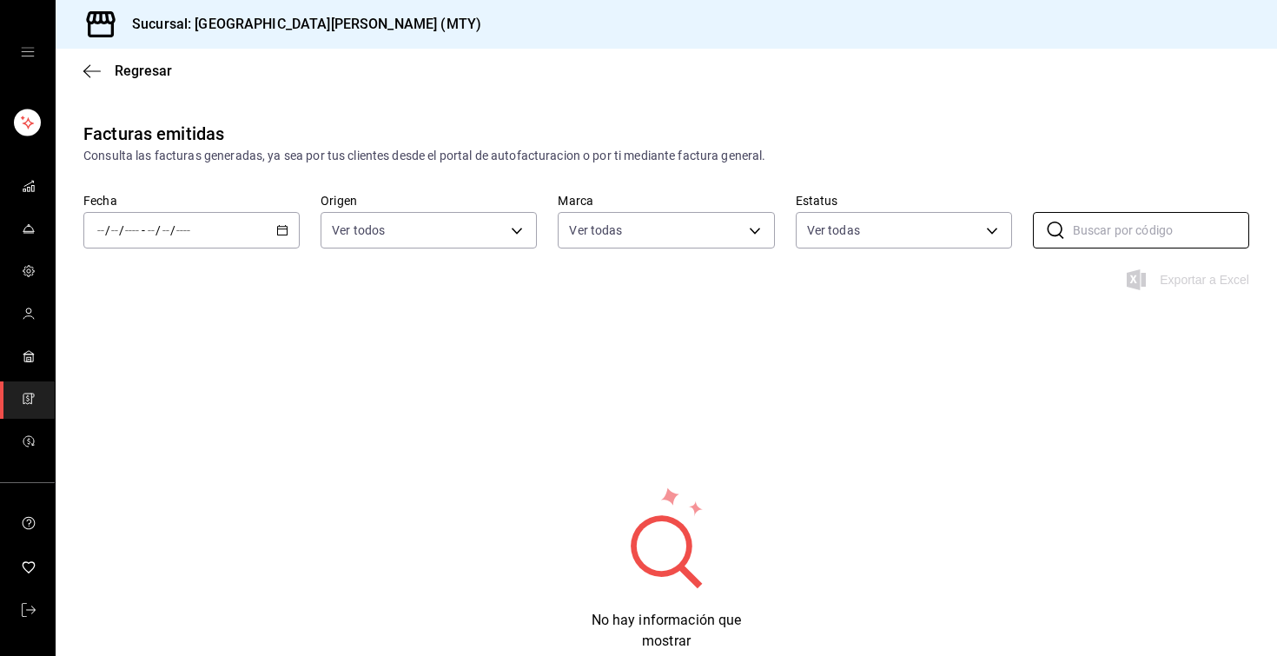
click at [281, 233] on icon "button" at bounding box center [282, 230] width 12 height 12
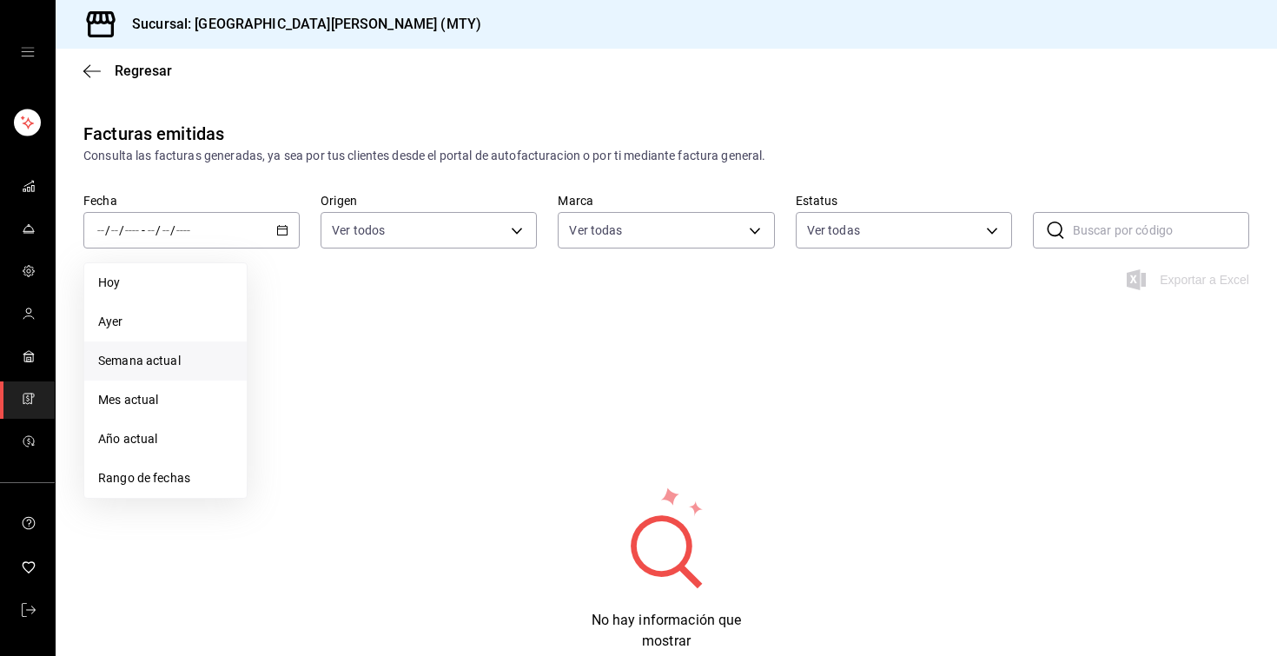
click at [207, 373] on li "Semana actual" at bounding box center [165, 360] width 162 height 39
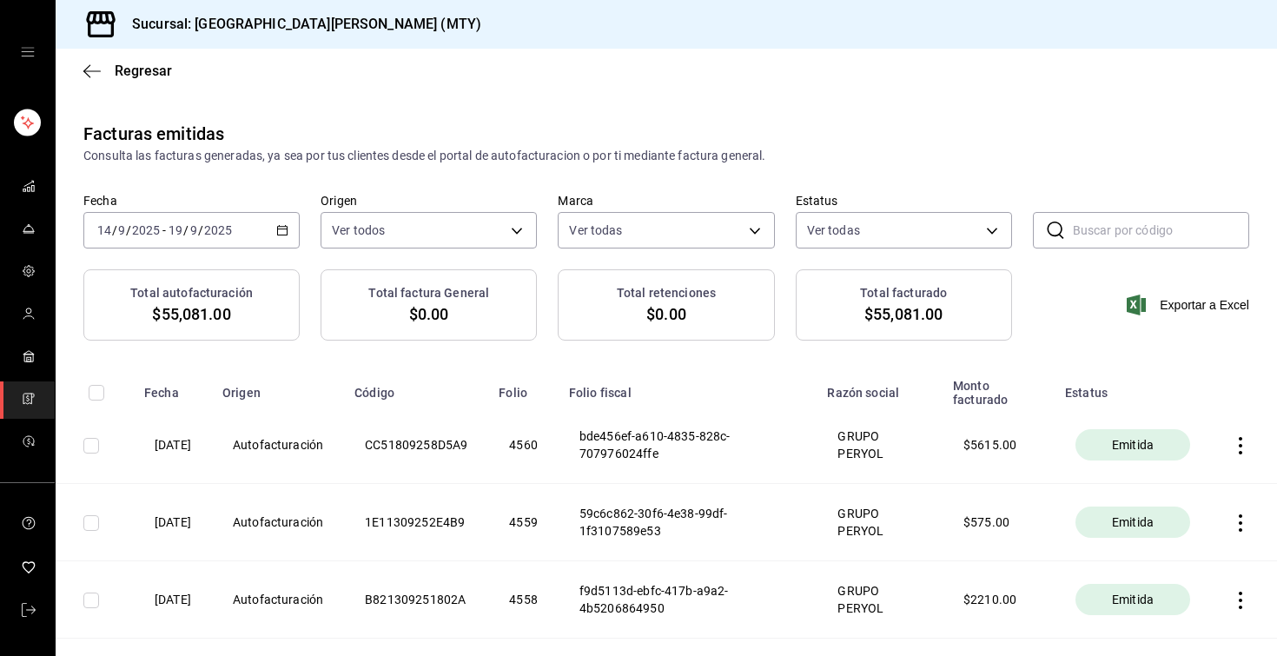
click at [281, 231] on icon "button" at bounding box center [282, 230] width 12 height 12
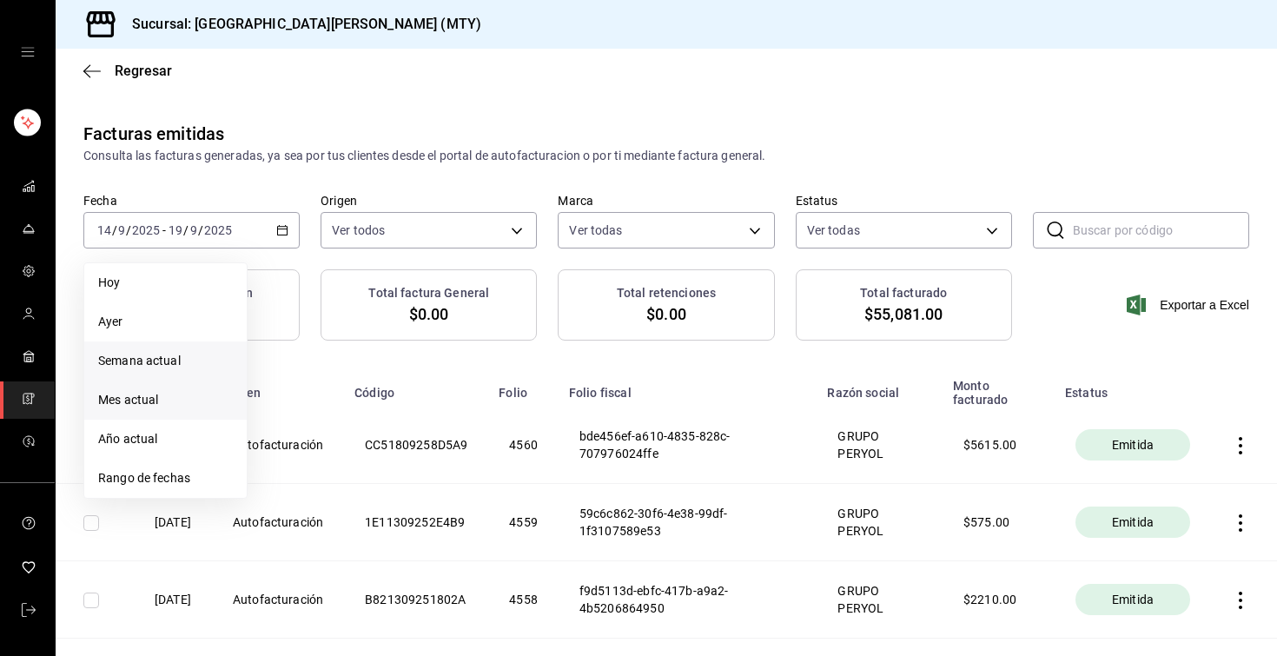
click at [195, 397] on span "Mes actual" at bounding box center [165, 400] width 135 height 18
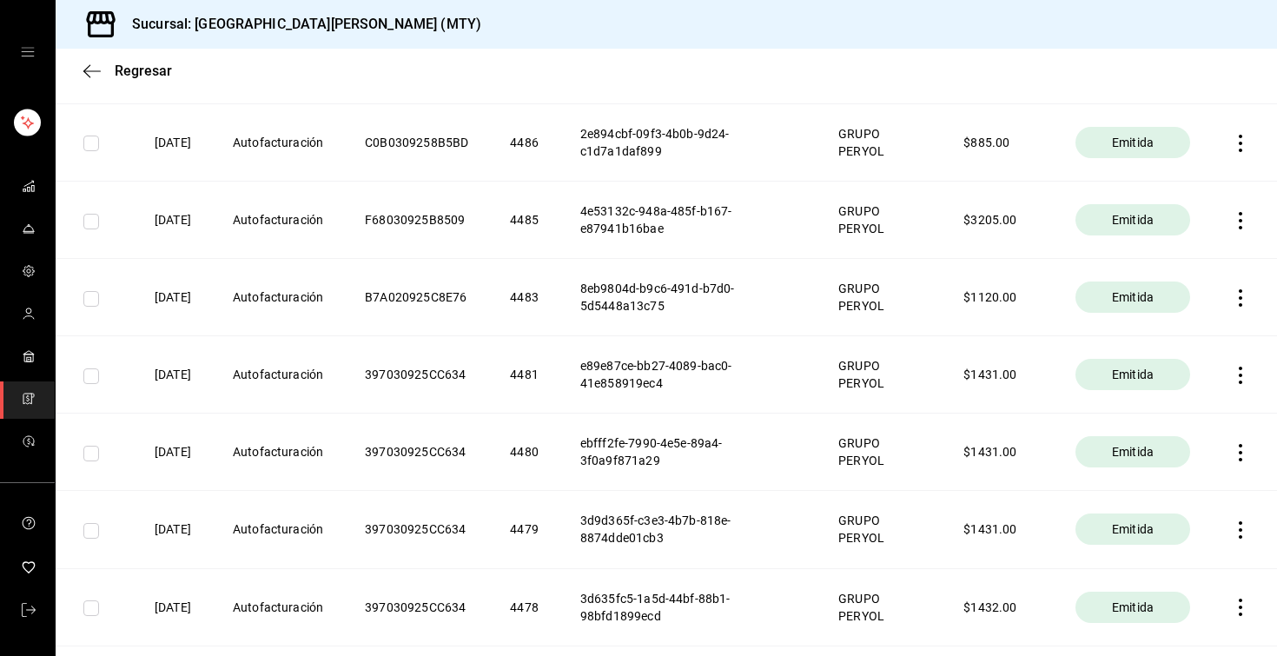
scroll to position [6025, 0]
click at [1239, 375] on icon "button" at bounding box center [1239, 374] width 3 height 17
click at [1216, 327] on div "Descargar PDF" at bounding box center [1185, 333] width 83 height 14
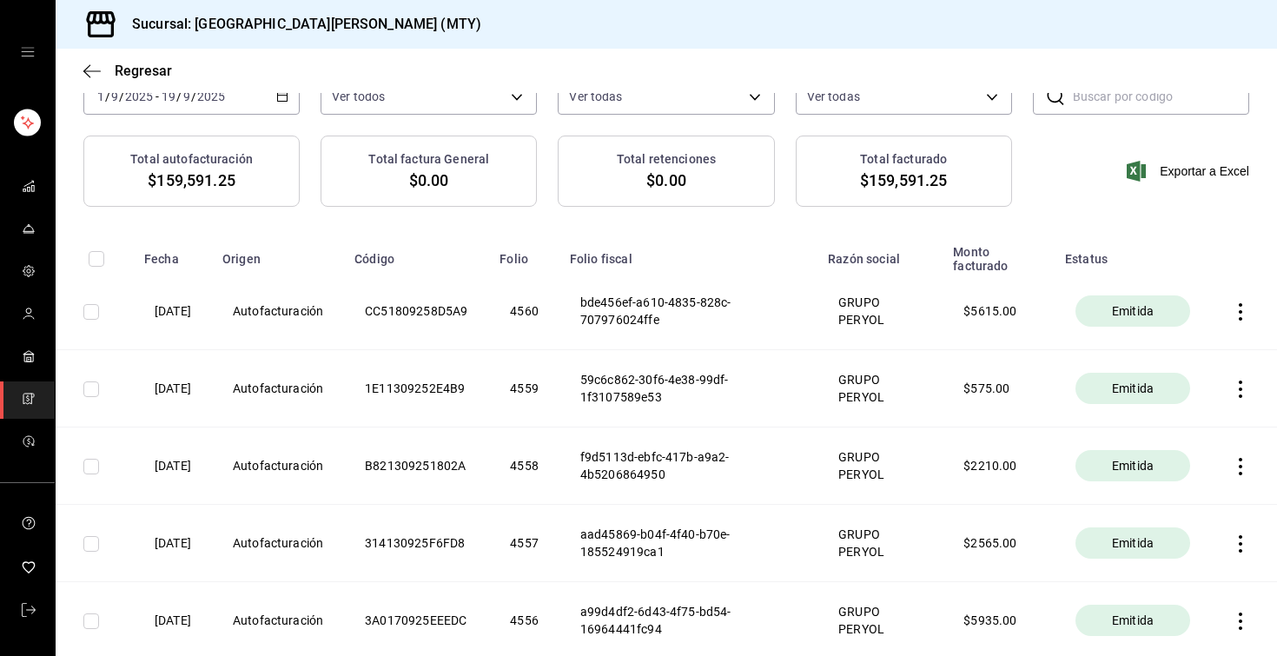
scroll to position [0, 0]
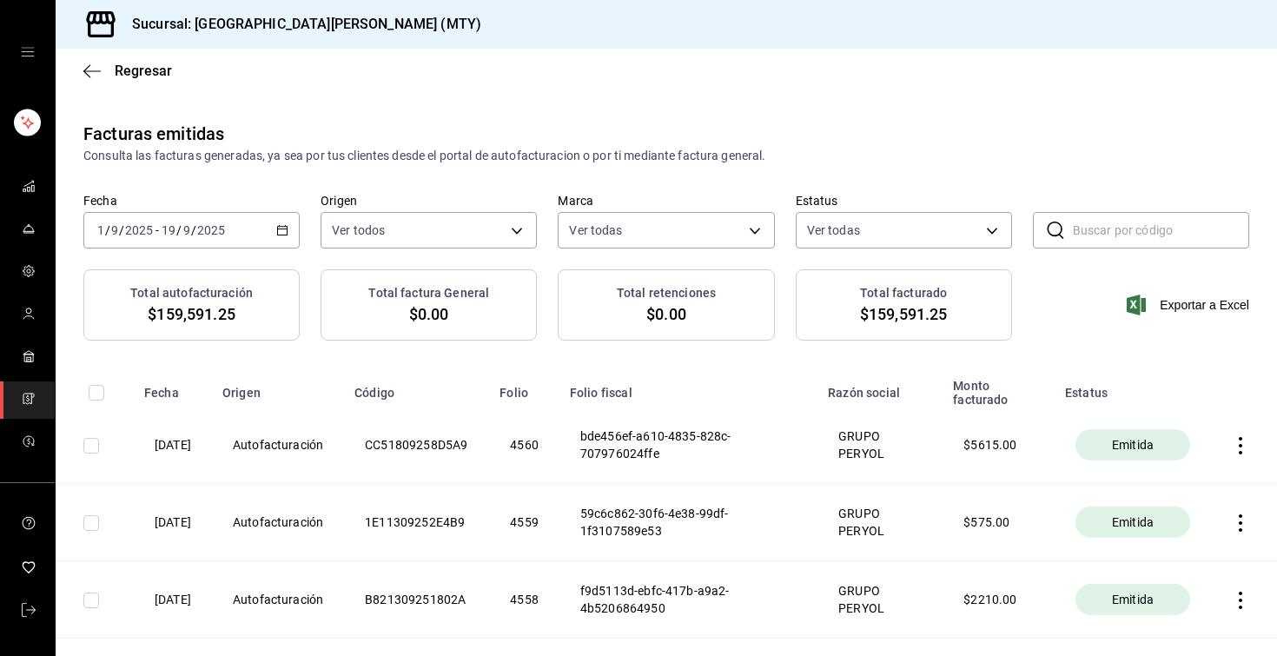
click at [1240, 441] on icon "button" at bounding box center [1240, 445] width 17 height 17
click at [1224, 396] on div "Descargar PDF" at bounding box center [1185, 403] width 83 height 14
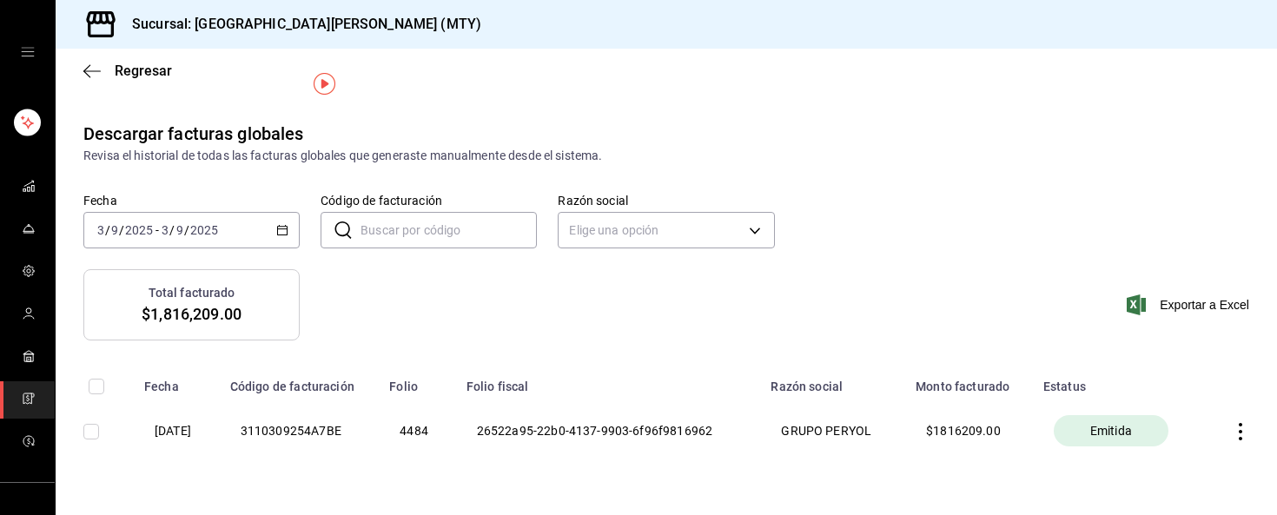
scroll to position [50, 0]
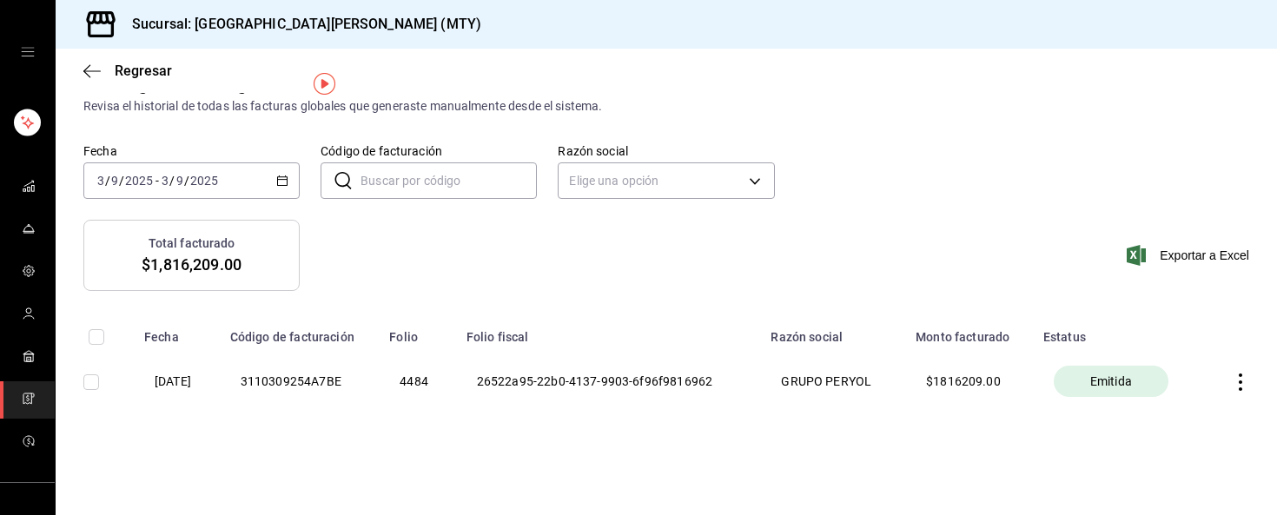
click at [533, 37] on div "Sucursal: [GEOGRAPHIC_DATA][PERSON_NAME] (MTY)" at bounding box center [666, 24] width 1221 height 49
click at [35, 181] on link "mailbox folders" at bounding box center [27, 186] width 55 height 37
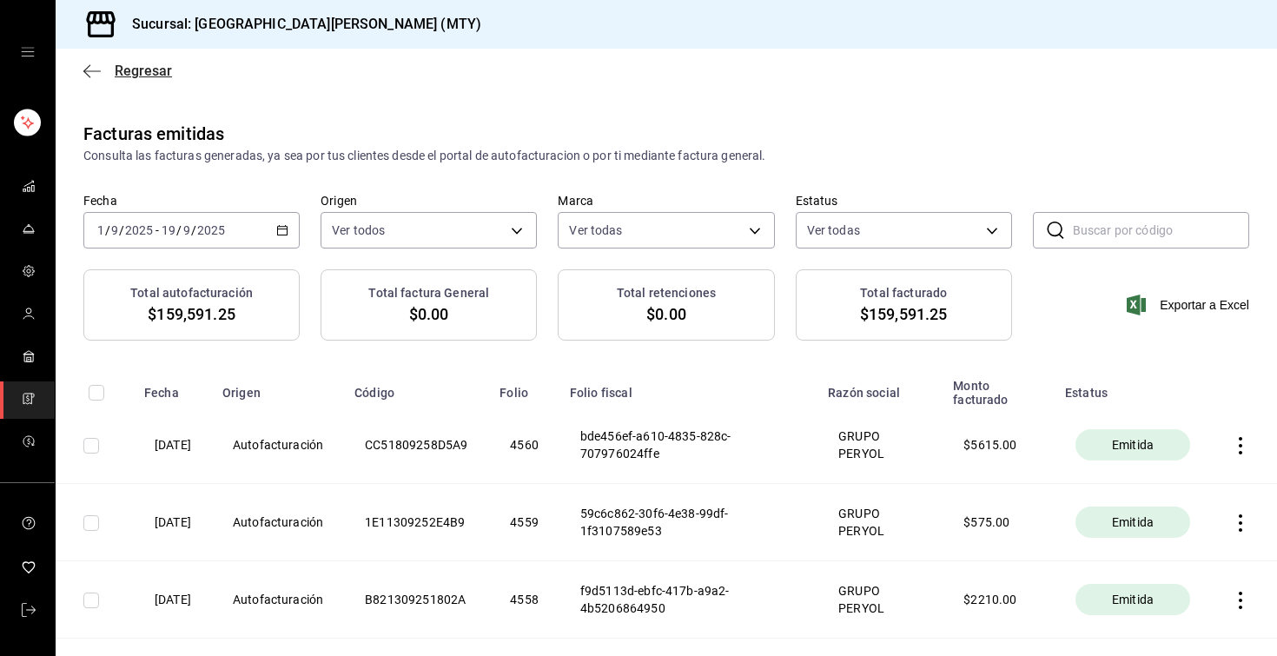
click at [109, 69] on span "Regresar" at bounding box center [127, 71] width 89 height 17
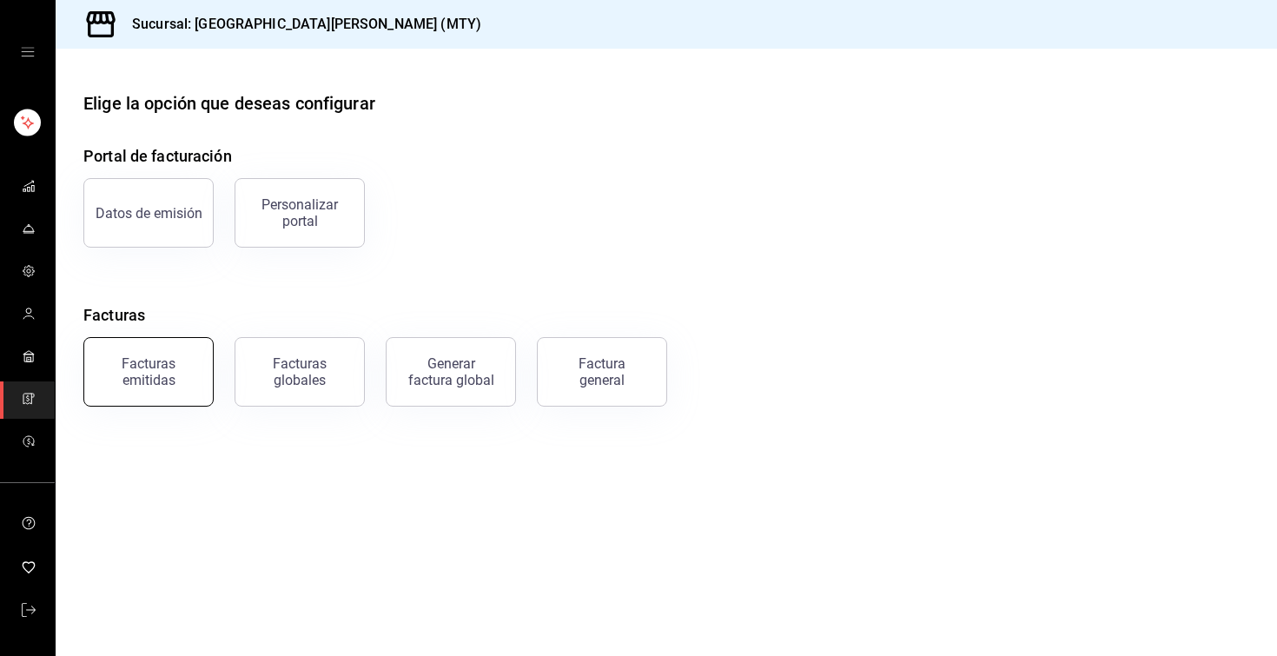
click at [152, 374] on div "Facturas emitidas" at bounding box center [149, 371] width 108 height 33
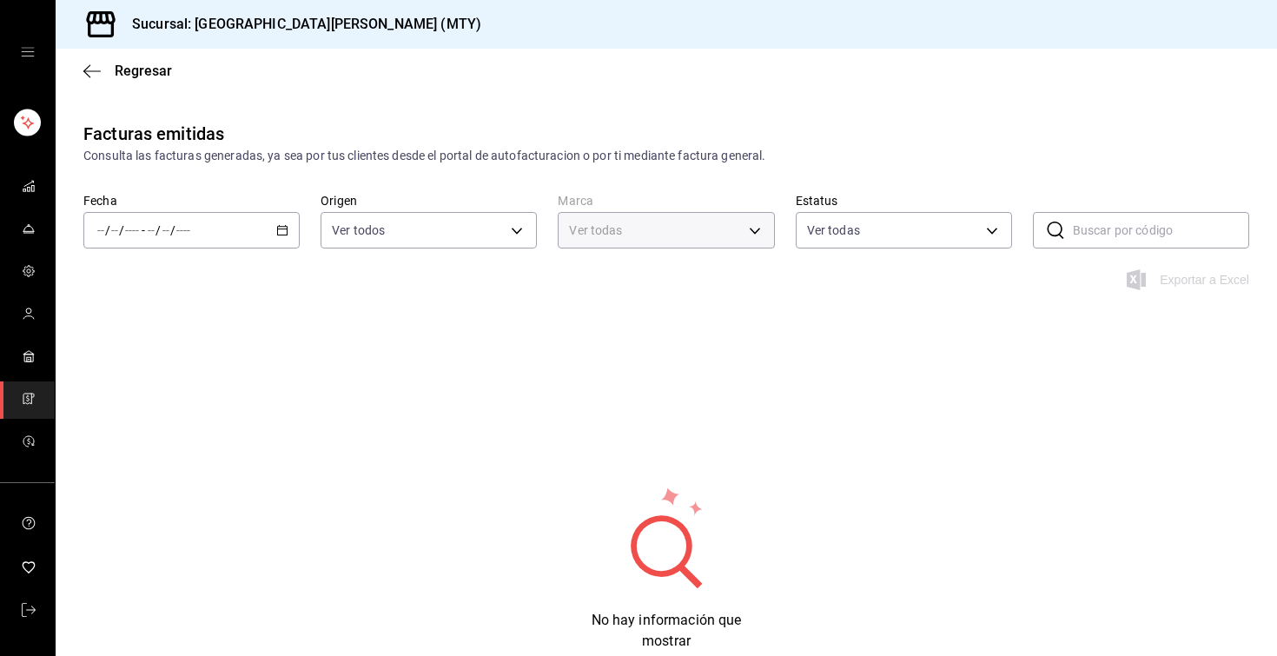
type input "993182a7-2c84-4ec8-9ef4-4438dae30c02"
click at [275, 239] on div "/ / - / /" at bounding box center [191, 230] width 216 height 36
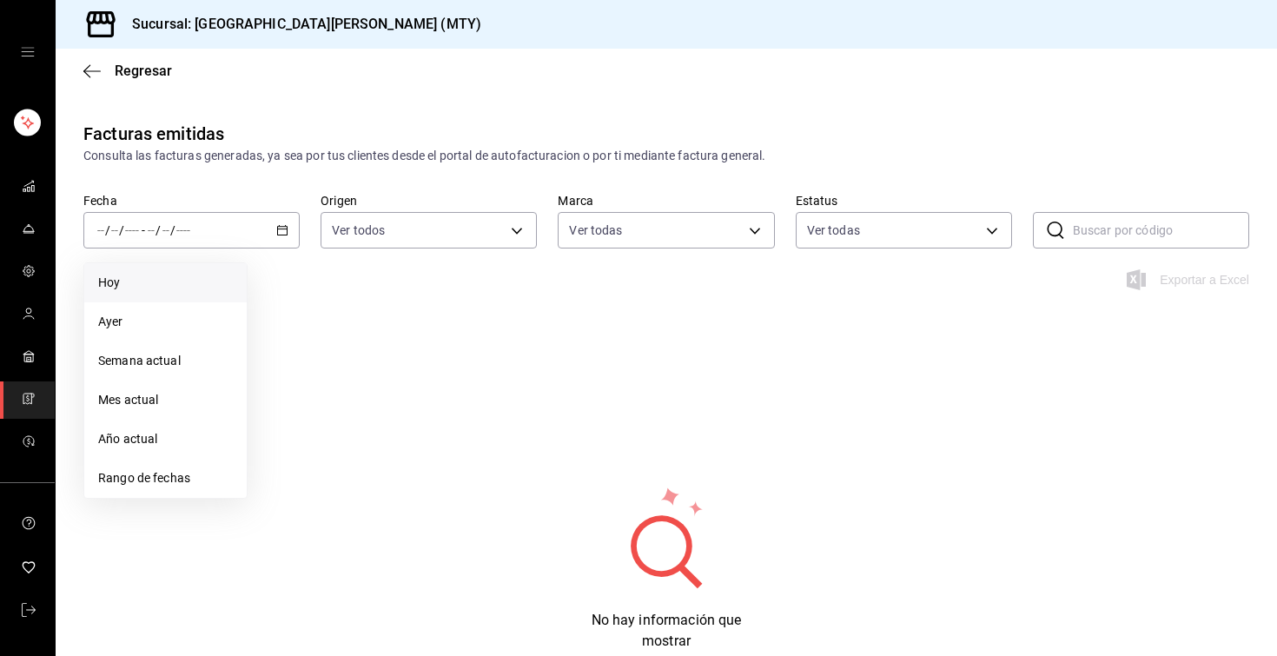
click at [183, 278] on span "Hoy" at bounding box center [165, 283] width 135 height 18
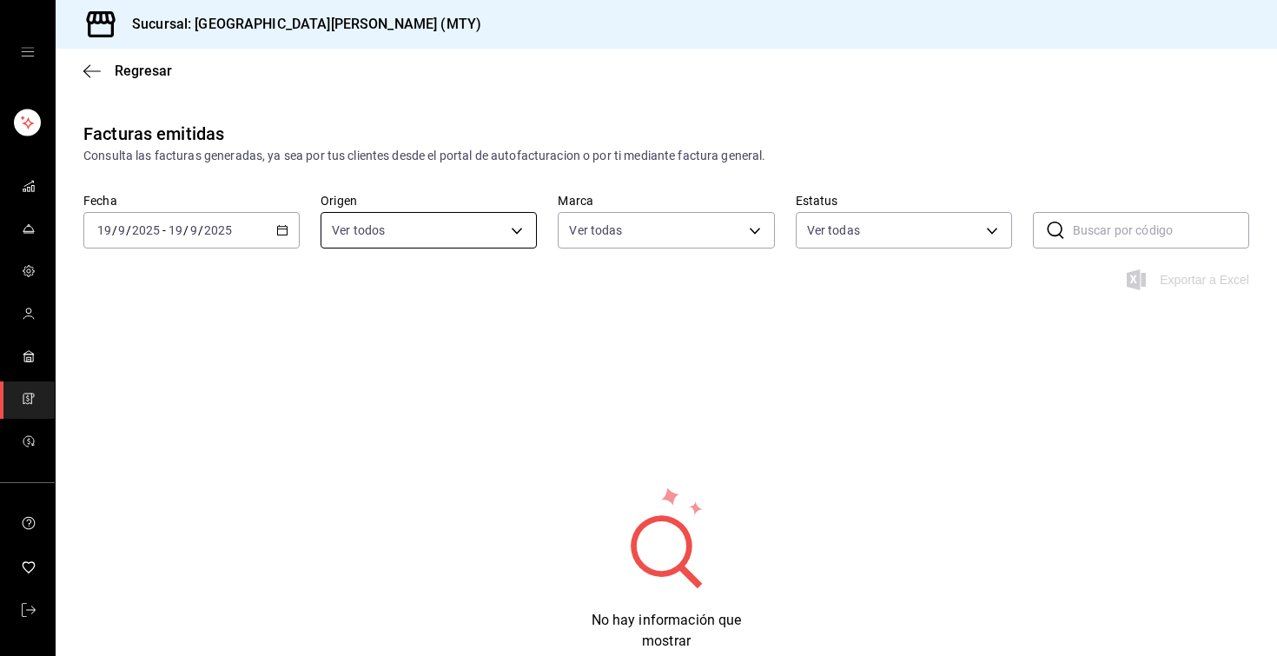
click at [515, 229] on body "Sucursal: San [PERSON_NAME] Grill (MTY) Regresar Facturas emitidas Consulta las…" at bounding box center [638, 328] width 1277 height 656
click at [515, 229] on div at bounding box center [638, 328] width 1277 height 656
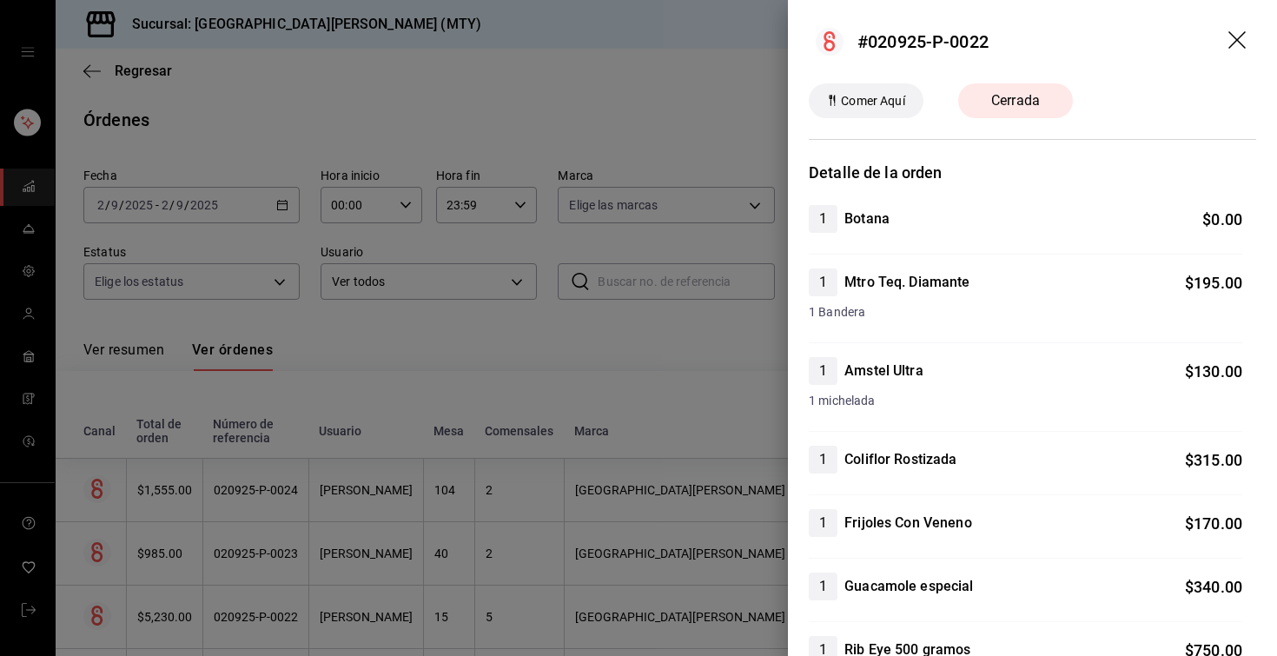
scroll to position [396, 0]
